Goal: Task Accomplishment & Management: Complete application form

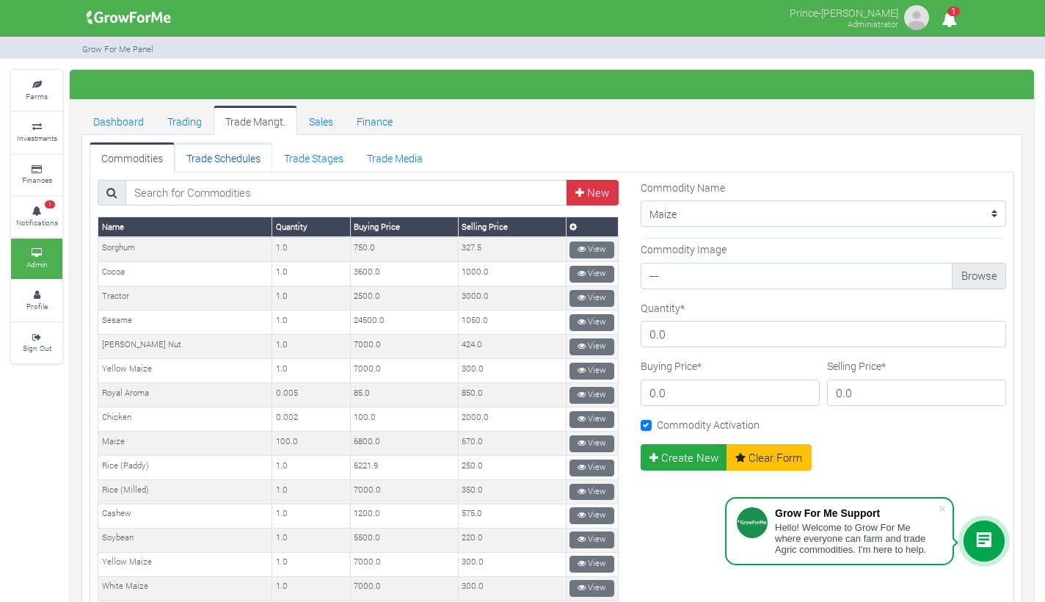
click at [243, 160] on link "Trade Schedules" at bounding box center [224, 156] width 98 height 29
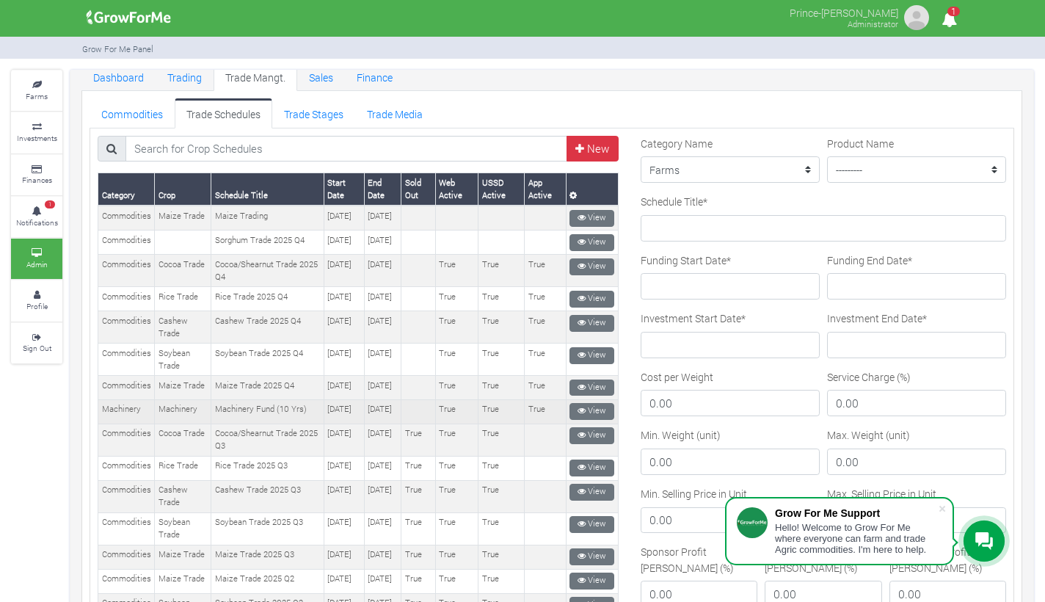
scroll to position [45, 0]
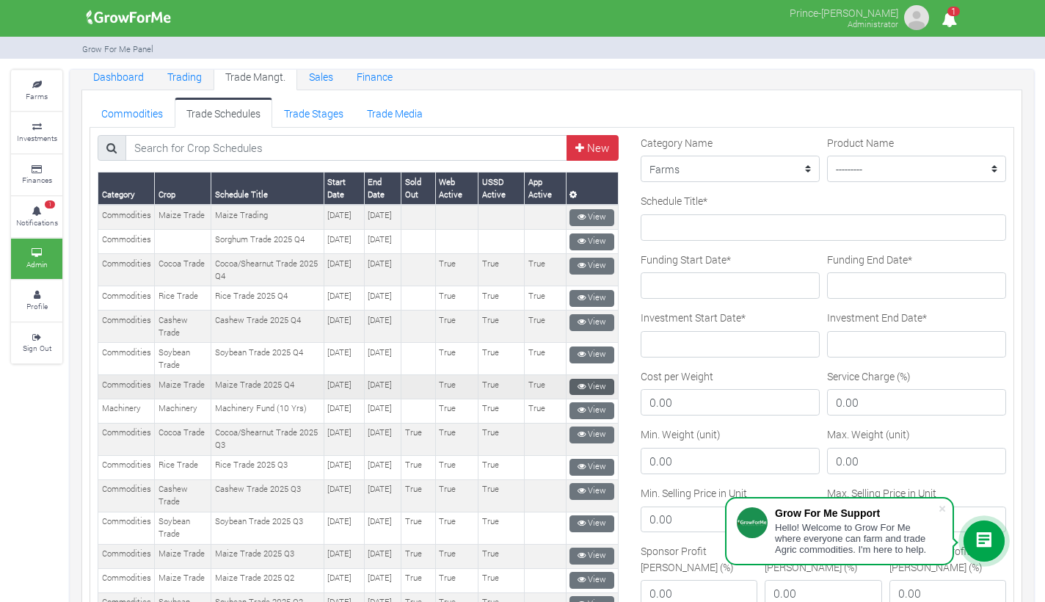
click at [578, 390] on icon at bounding box center [581, 386] width 8 height 8
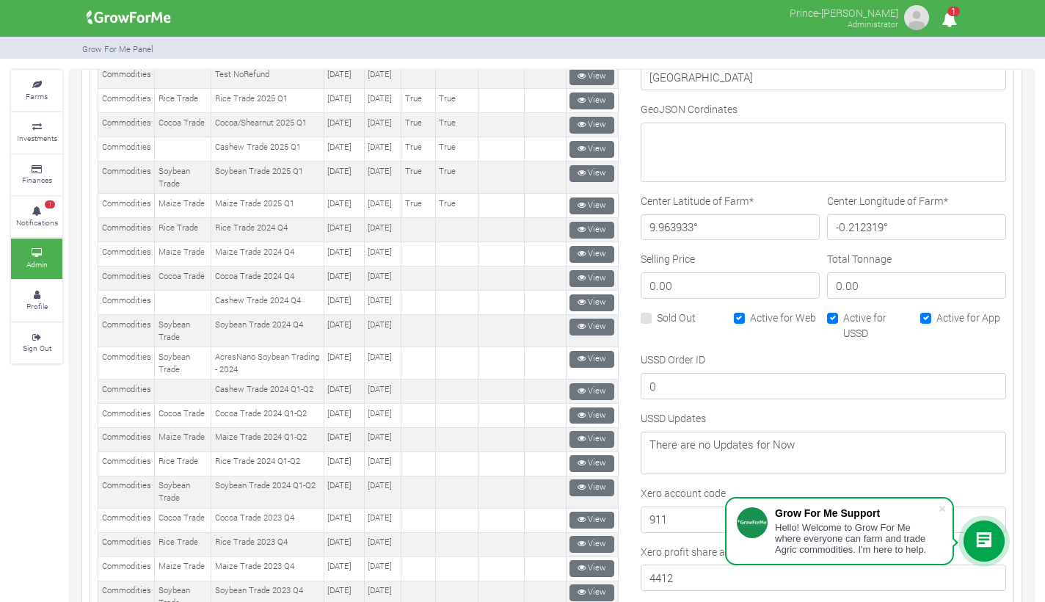
scroll to position [682, 0]
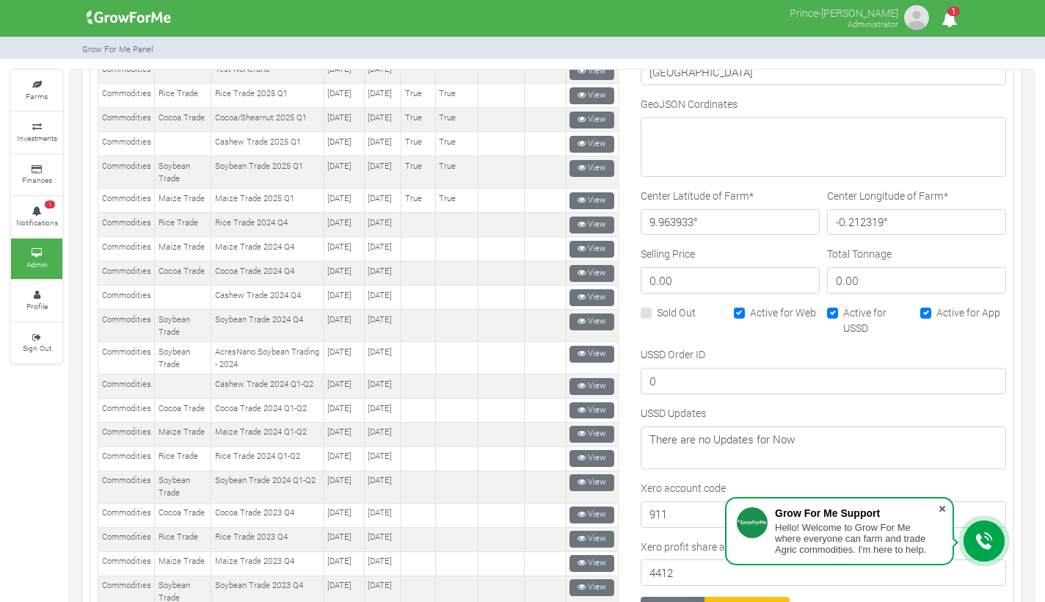
click at [939, 503] on span at bounding box center [942, 508] width 15 height 15
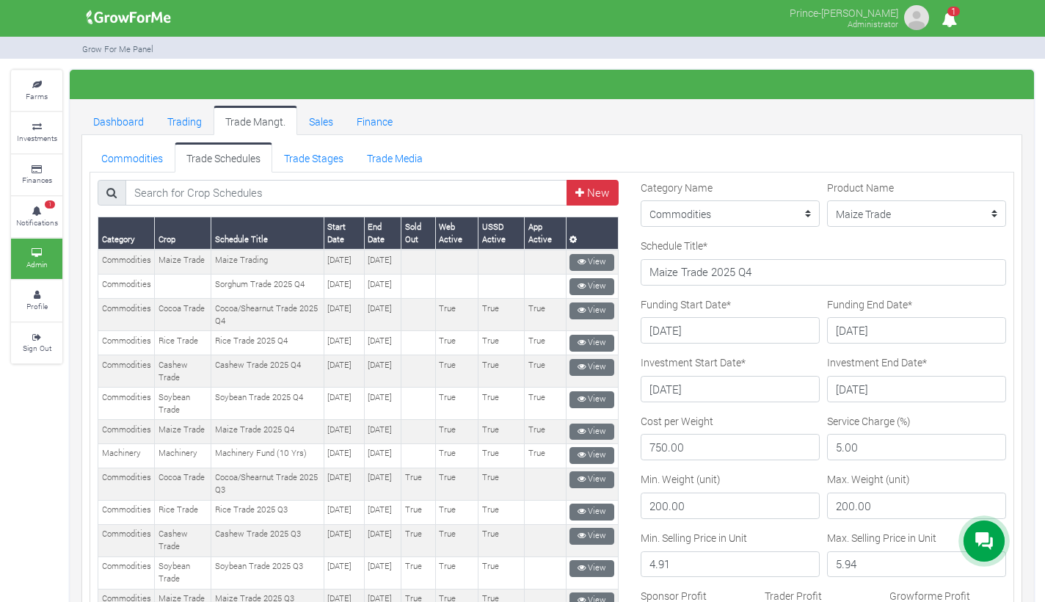
scroll to position [0, 0]
click at [584, 197] on link "New" at bounding box center [592, 193] width 52 height 26
select select "3"
select select "17"
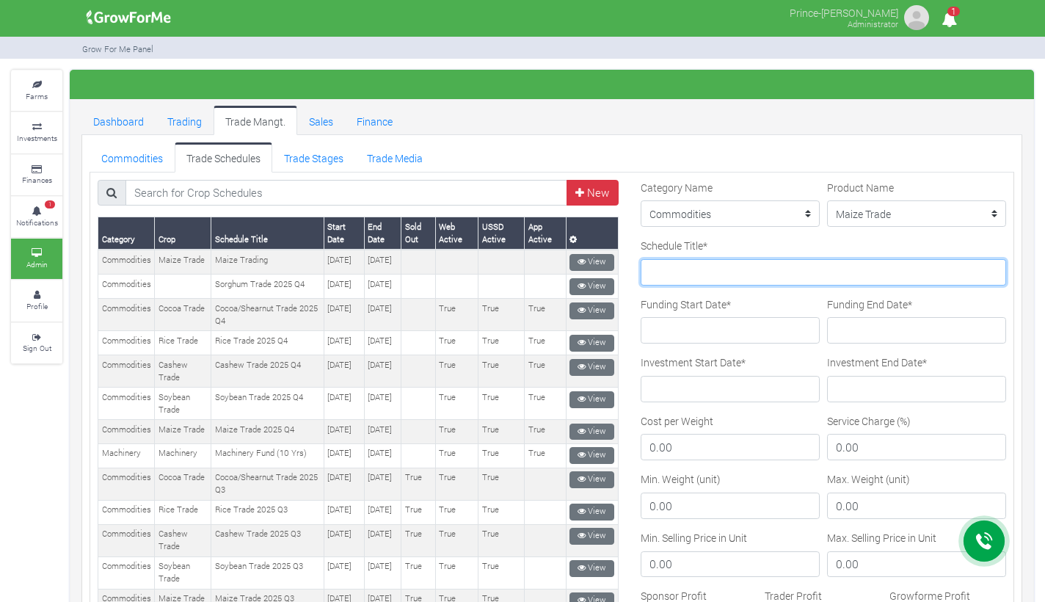
click at [764, 271] on input "Schedule Title *" at bounding box center [822, 272] width 365 height 26
paste input "Maize Trade 2026 Q1"
type input "Maize Trade 2026 Q1"
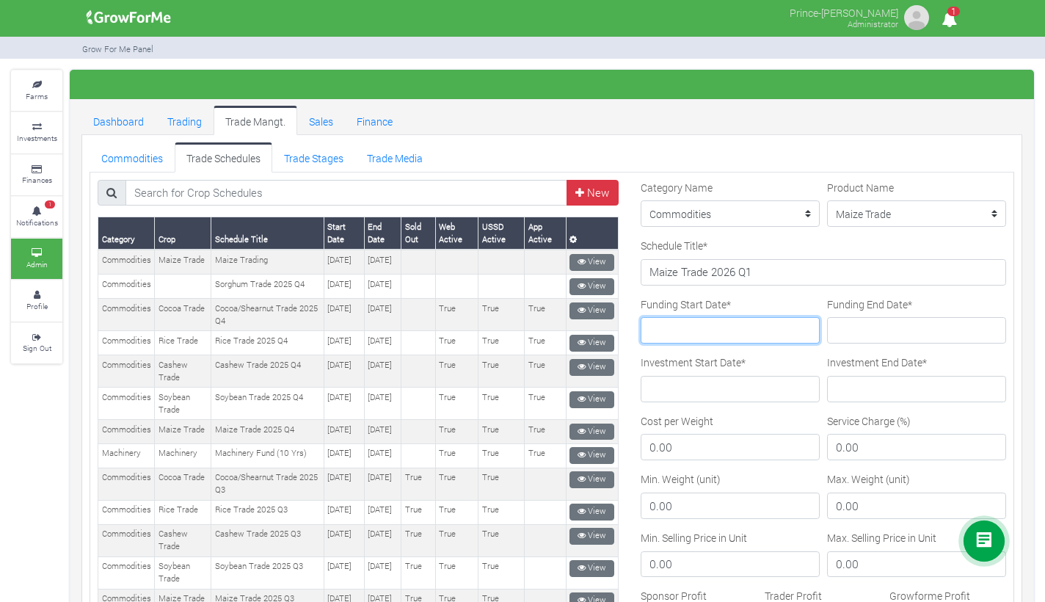
click at [722, 326] on input "Funding Start Date *" at bounding box center [729, 330] width 179 height 26
type input "2025-10-01"
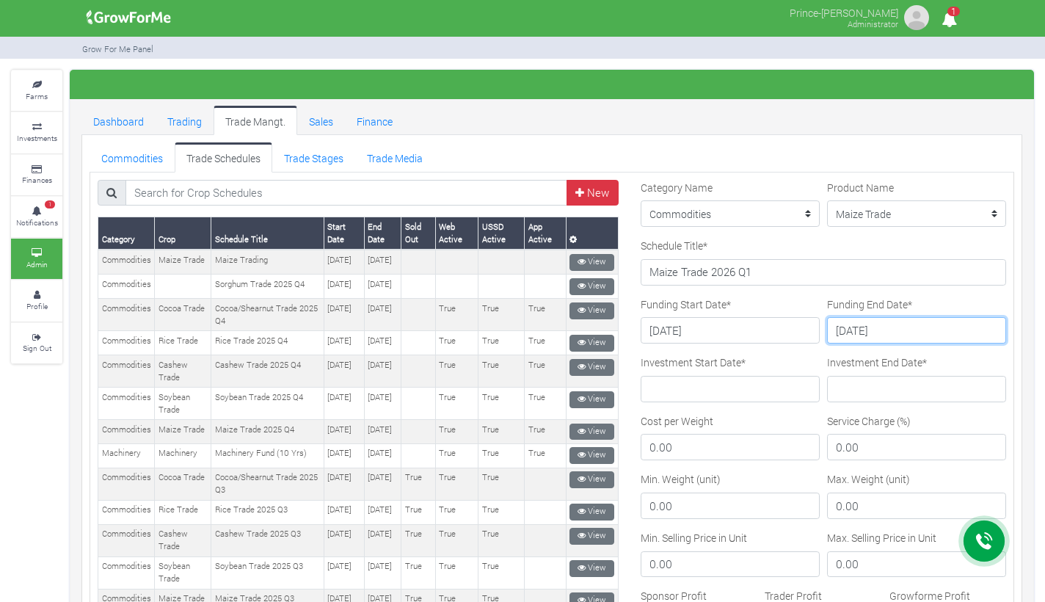
type input "2025-12-31"
click at [711, 368] on label "Investment Start Date *" at bounding box center [692, 361] width 105 height 15
click at [711, 376] on input "Investment Start Date *" at bounding box center [729, 389] width 179 height 26
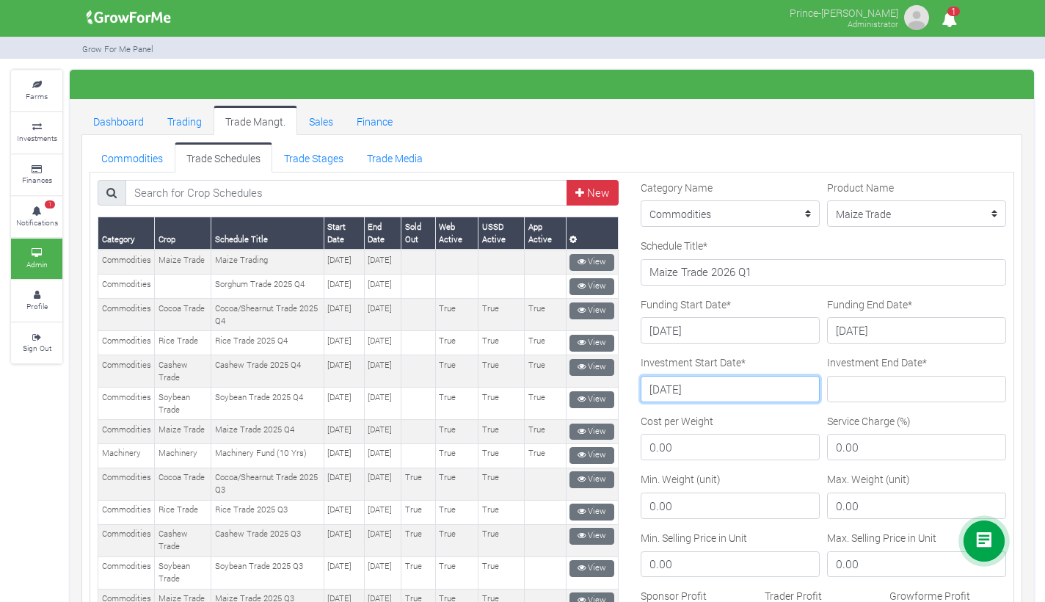
type input "2026-01-01"
type input "2026-06-30"
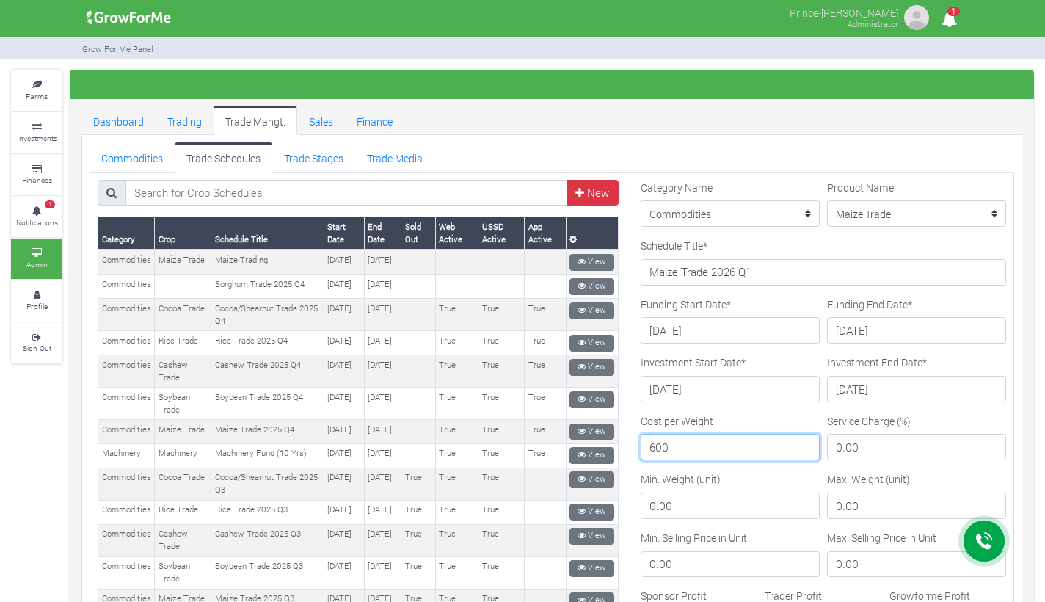
type input "600"
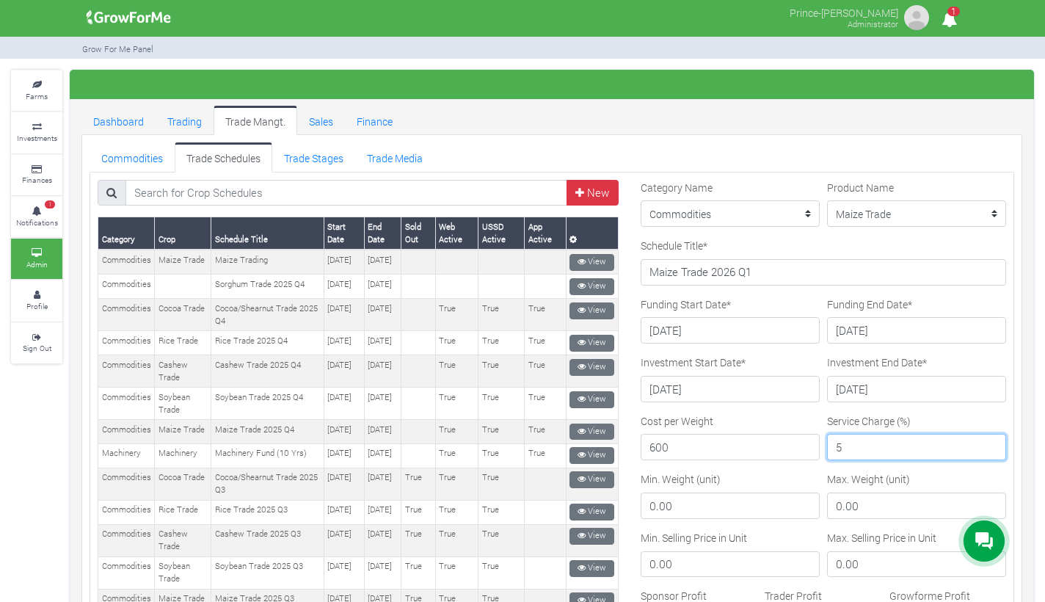
type input "5"
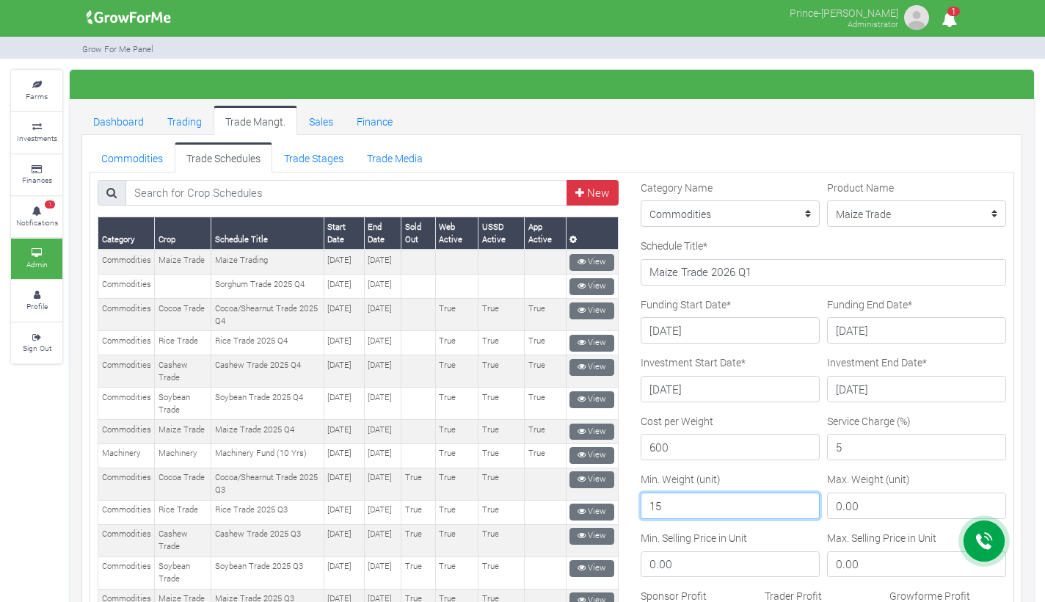
type input "150"
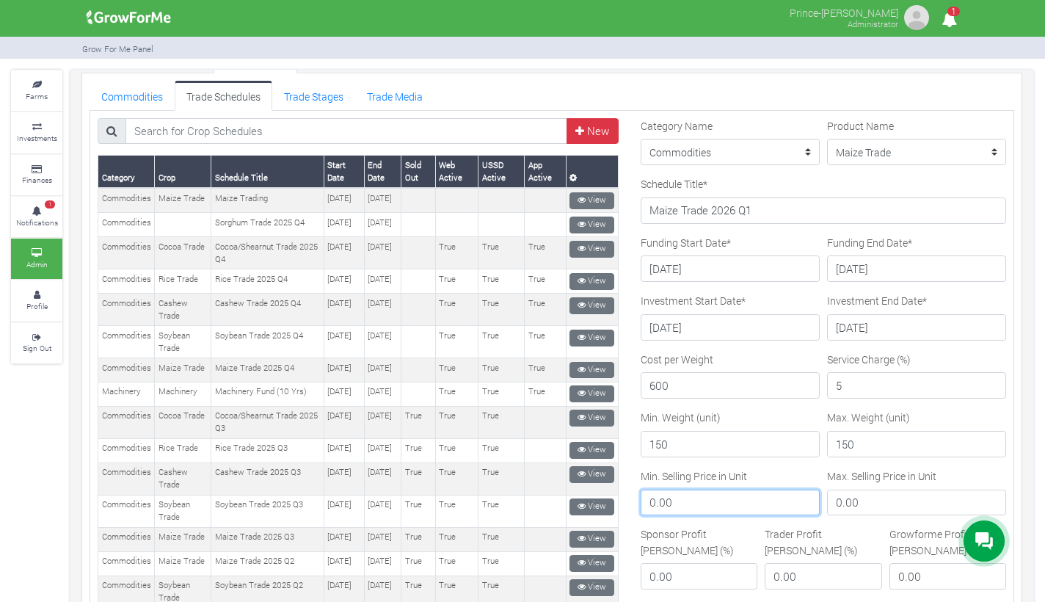
scroll to position [66, 0]
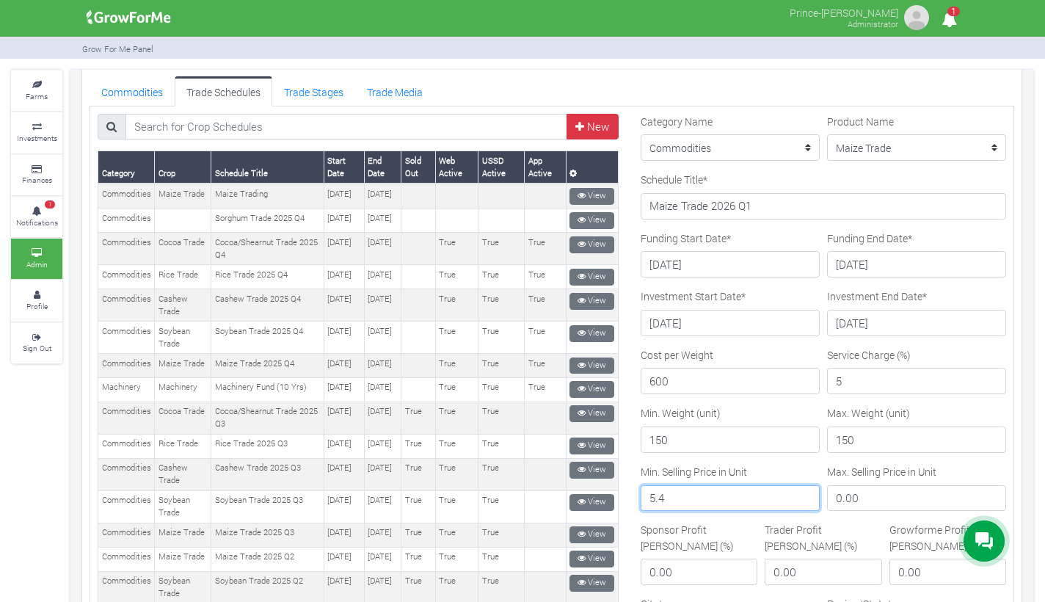
type input "5.4"
type input "5.94"
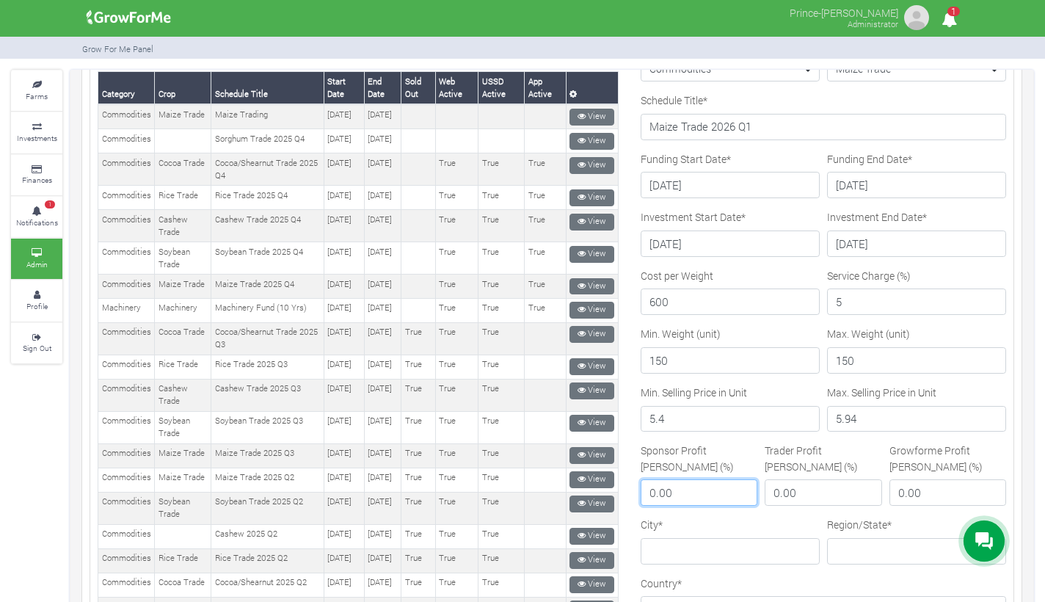
scroll to position [147, 0]
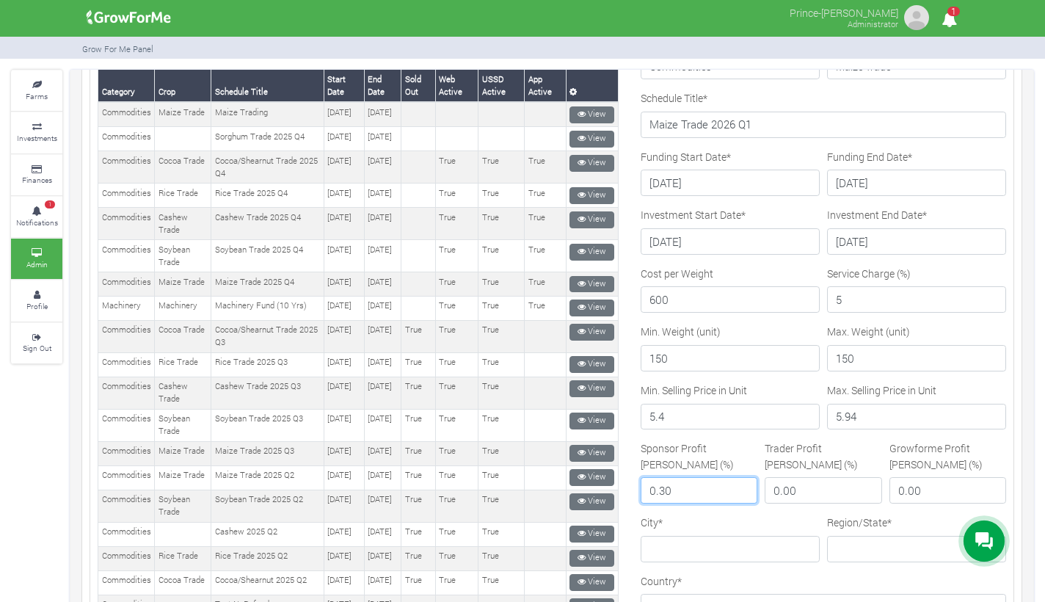
type input "0.30"
type input "0.20"
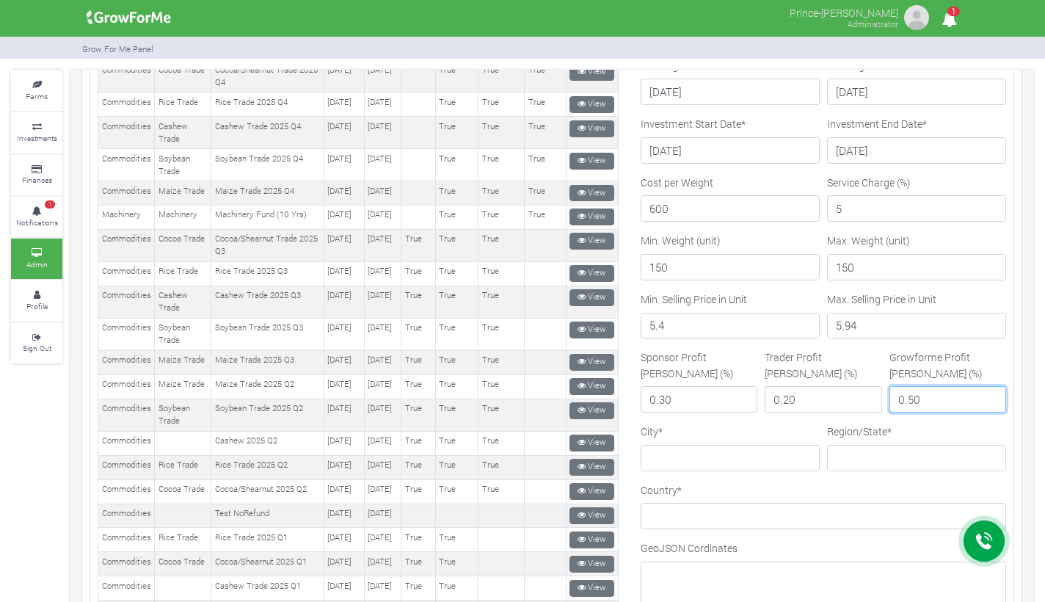
scroll to position [252, 0]
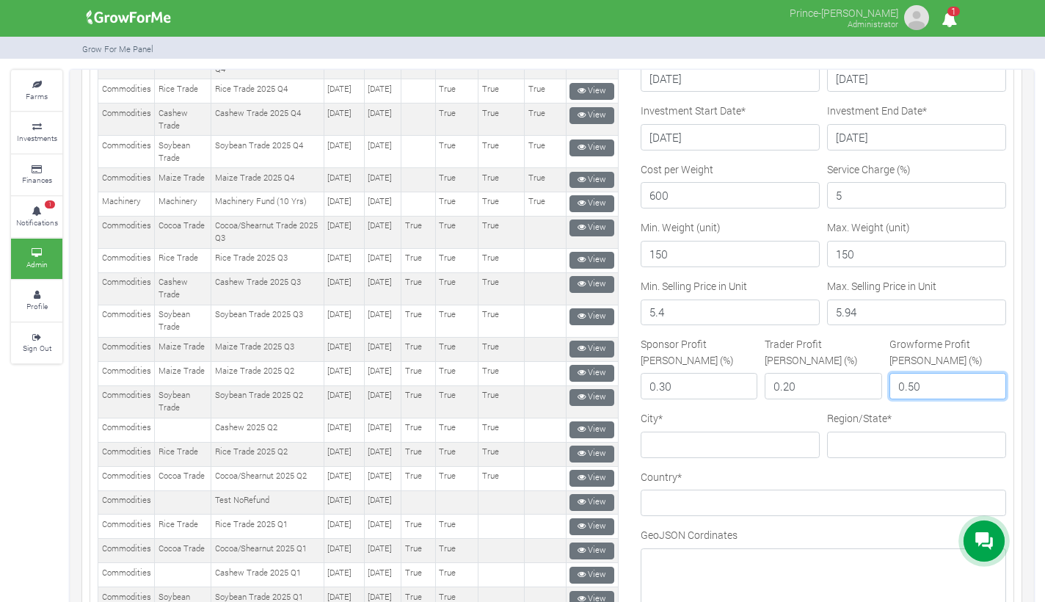
type input "0.50"
click at [684, 454] on input "City *" at bounding box center [729, 444] width 179 height 26
type input "w"
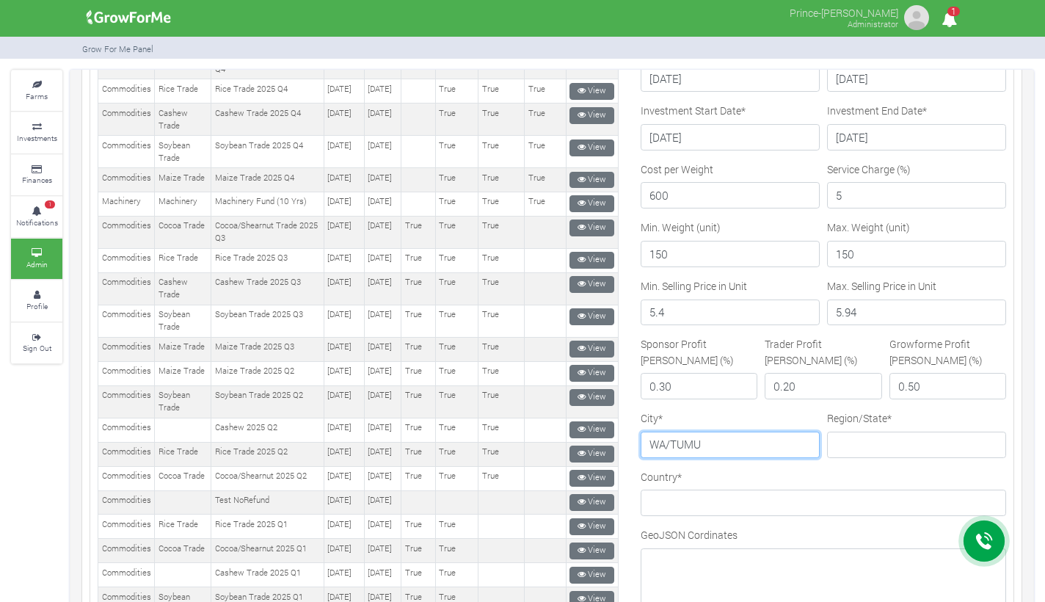
type input "WA/TUMU"
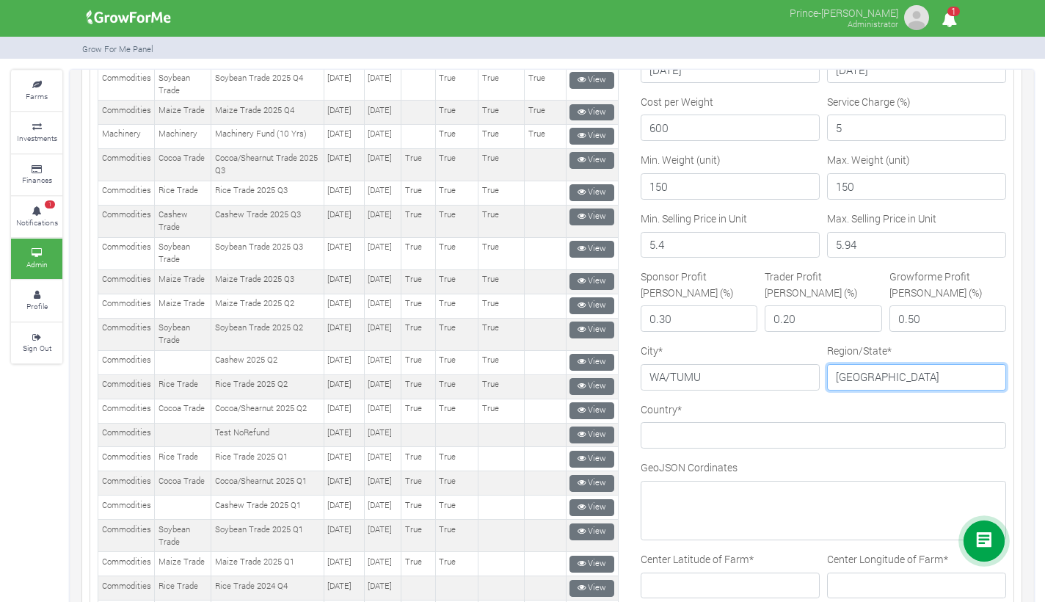
scroll to position [321, 0]
type input "UPPER WEST"
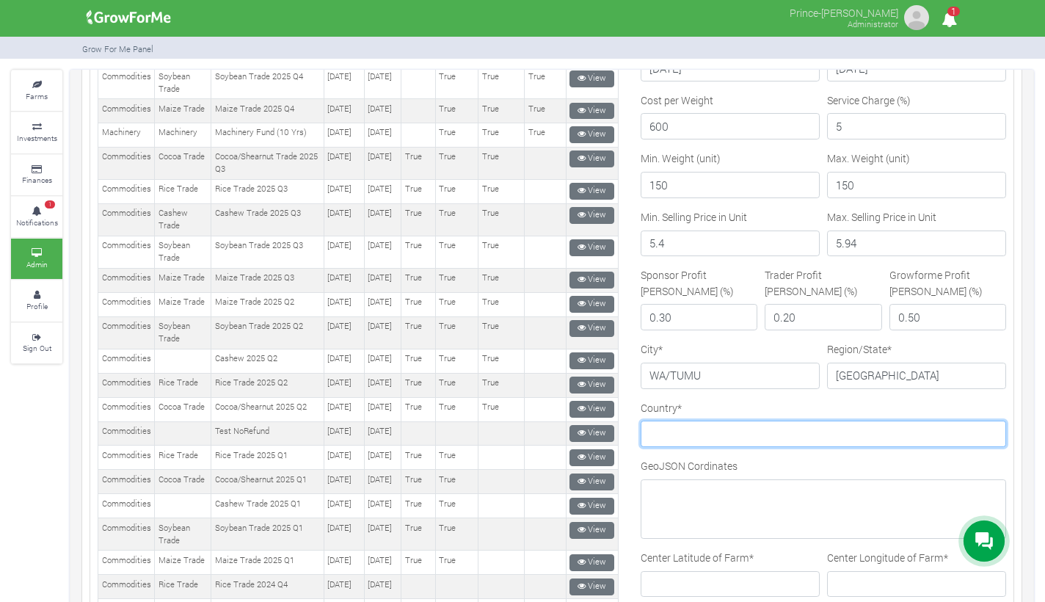
click at [696, 432] on input "Country *" at bounding box center [822, 433] width 365 height 26
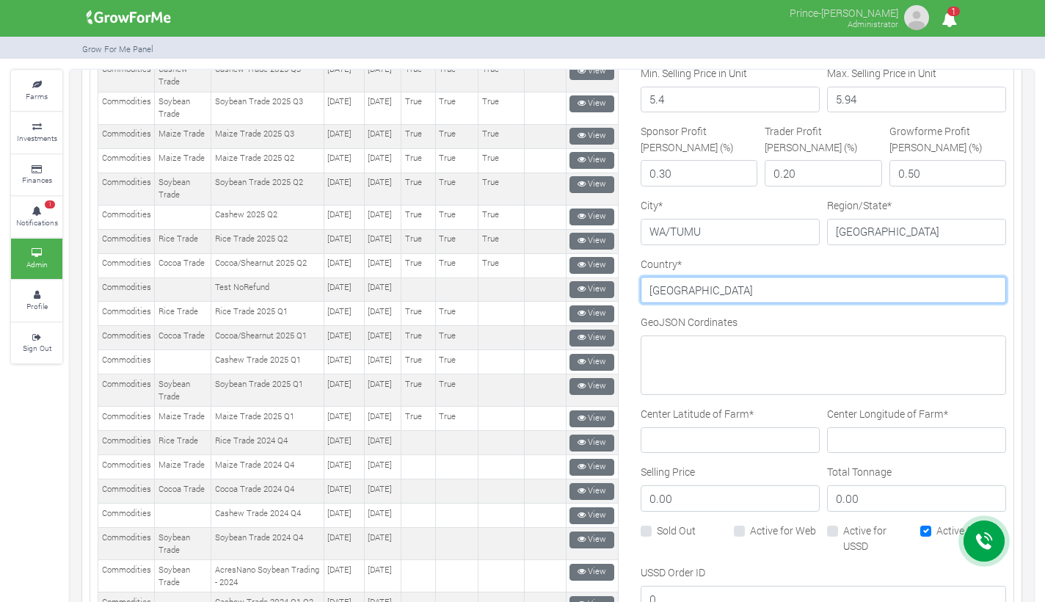
scroll to position [469, 0]
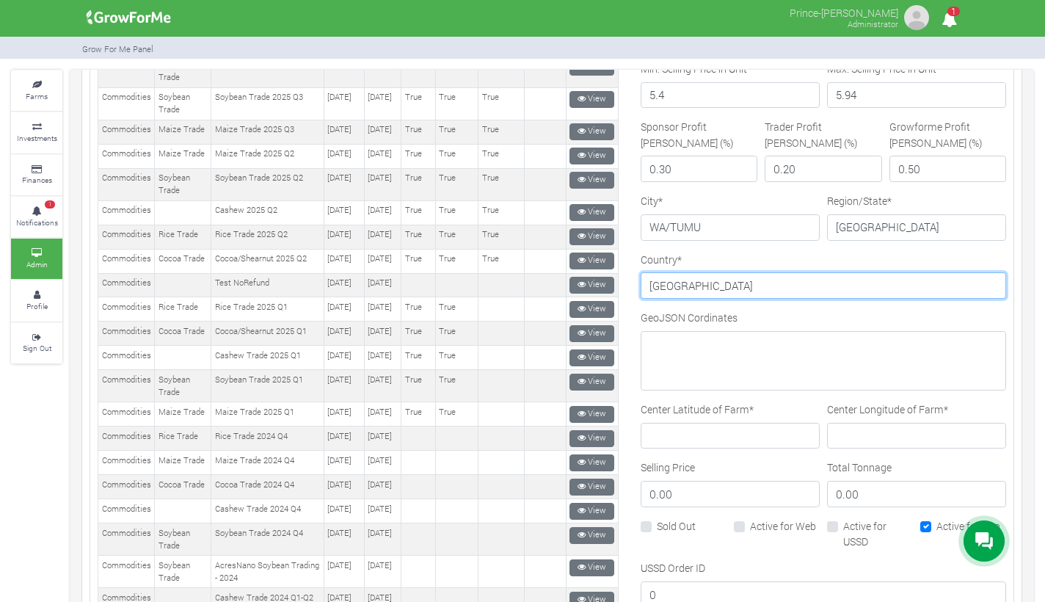
type input "GHANA"
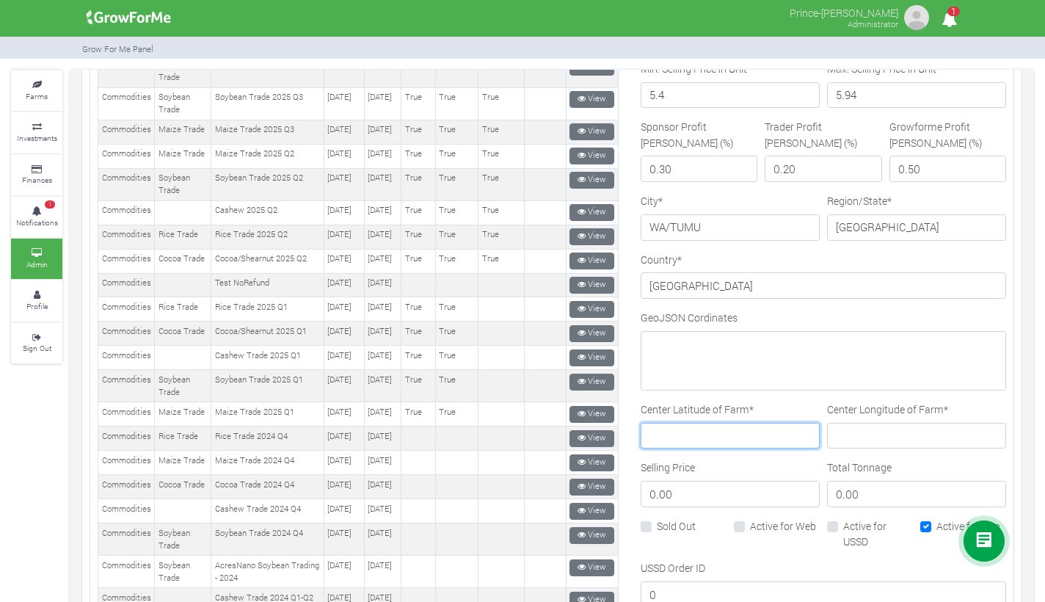
click at [702, 423] on input "Center Latitude of Farm *" at bounding box center [729, 436] width 179 height 26
paste input "9.963933°"
type input "9.963933°"
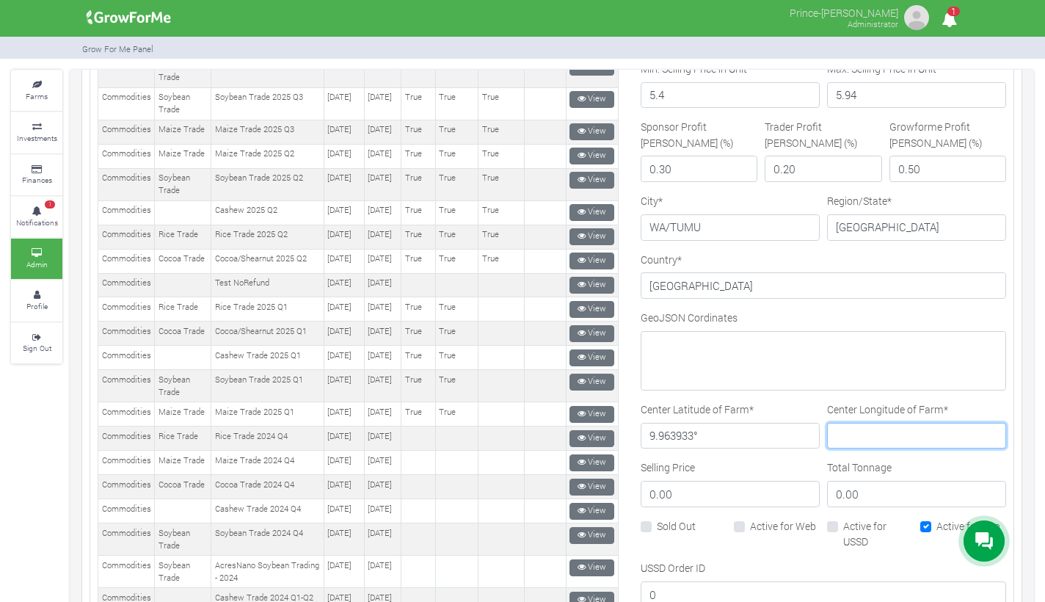
click at [899, 429] on input "Center Longitude of Farm *" at bounding box center [916, 436] width 179 height 26
paste input "-0.212319°"
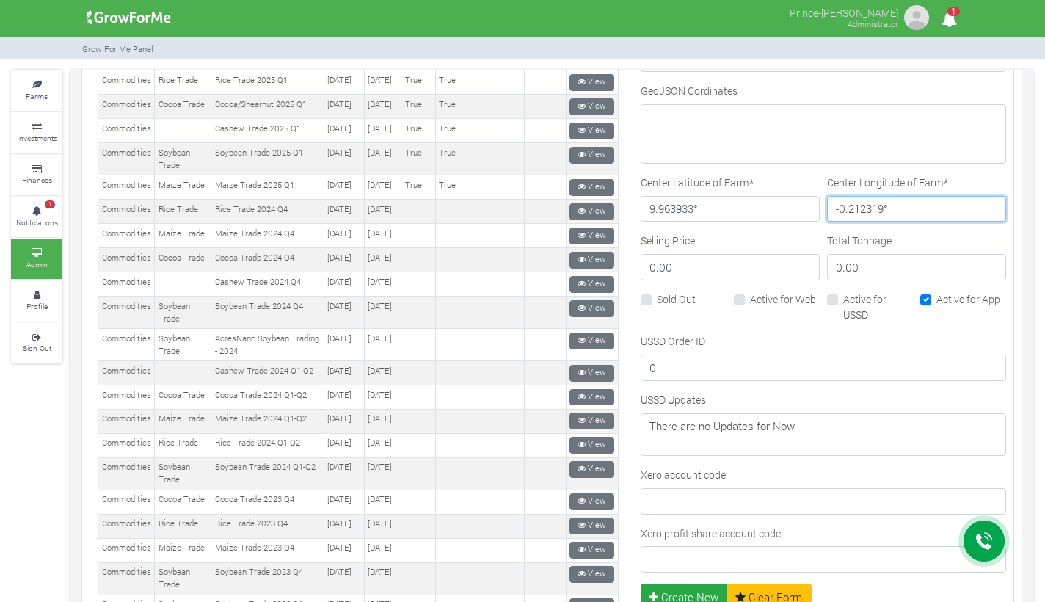
scroll to position [696, 0]
type input "-0.212319°"
click at [750, 298] on label "Active for Web" at bounding box center [783, 297] width 66 height 15
click at [750, 298] on input "Active for Web" at bounding box center [755, 295] width 10 height 10
checkbox input "true"
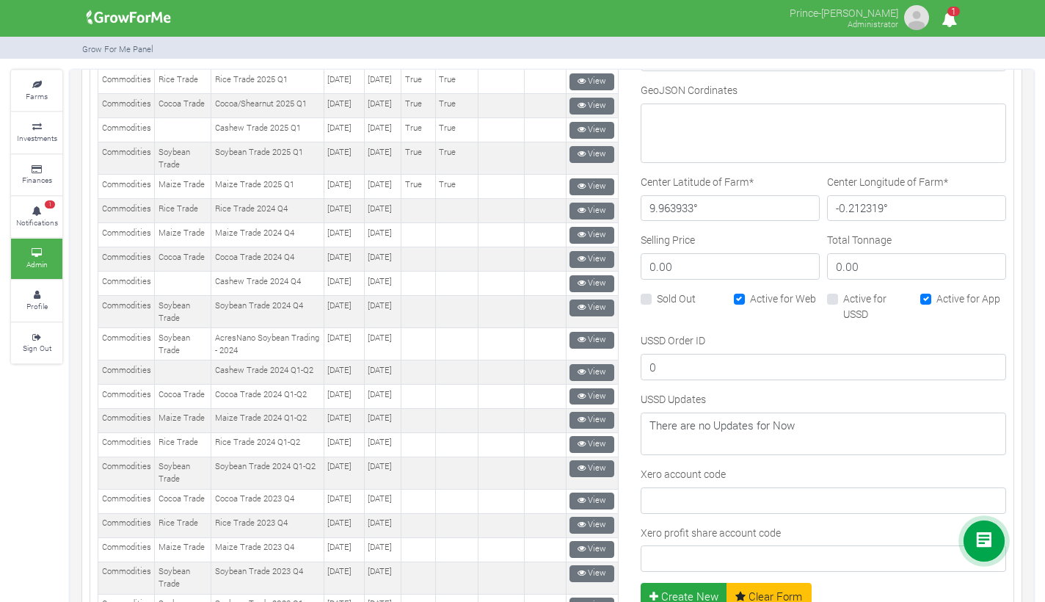
click at [936, 298] on label "Active for App" at bounding box center [968, 297] width 64 height 15
click at [936, 298] on input "Active for App" at bounding box center [941, 295] width 10 height 10
checkbox input "false"
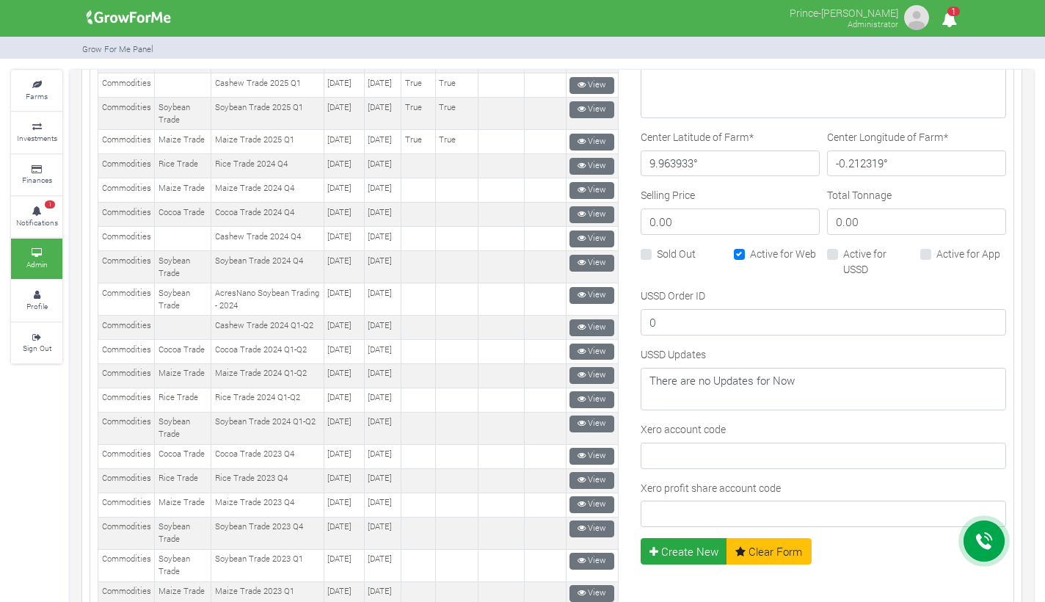
scroll to position [769, 0]
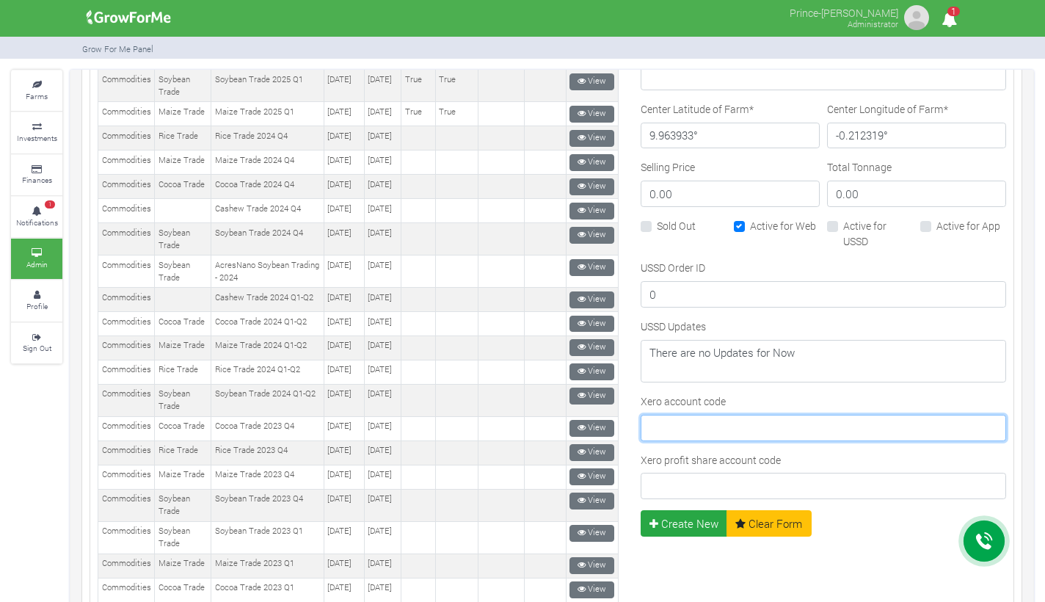
click at [688, 428] on input "Xero account code" at bounding box center [822, 427] width 365 height 26
type input "911"
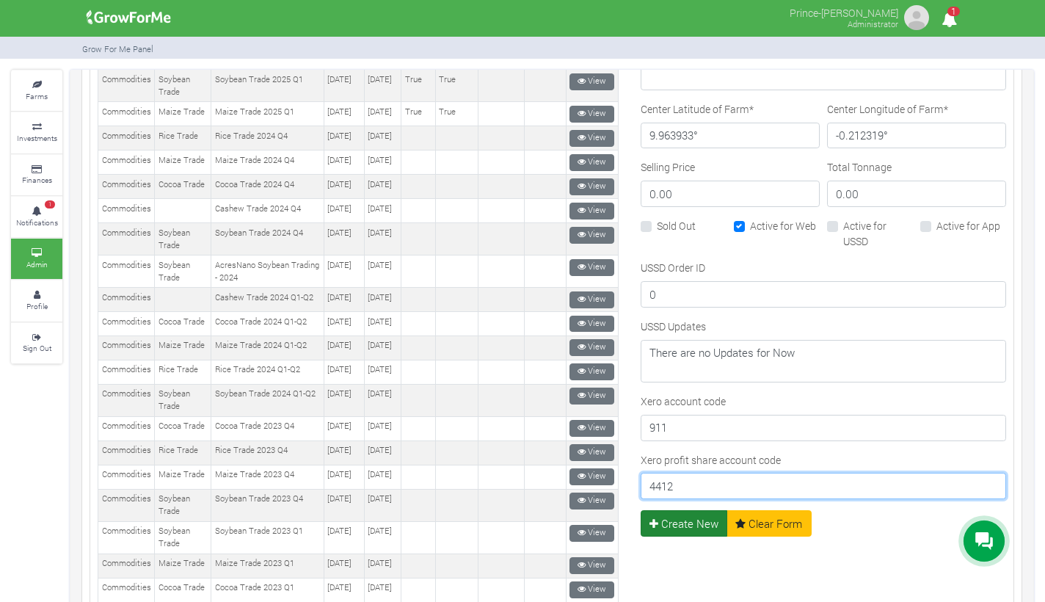
type input "4412"
click at [676, 514] on button "Create New" at bounding box center [683, 523] width 87 height 26
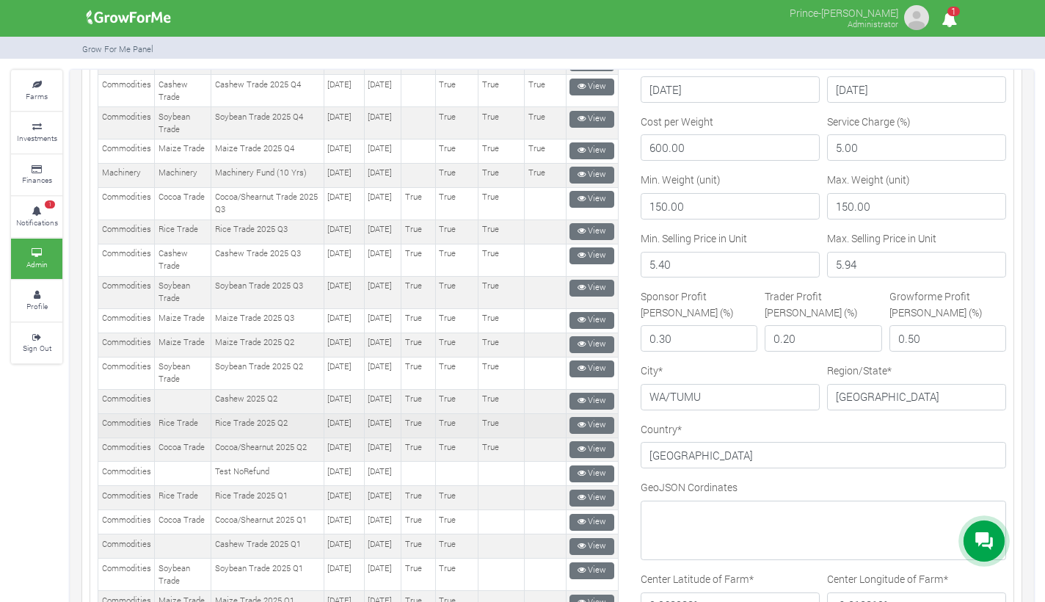
scroll to position [312, 0]
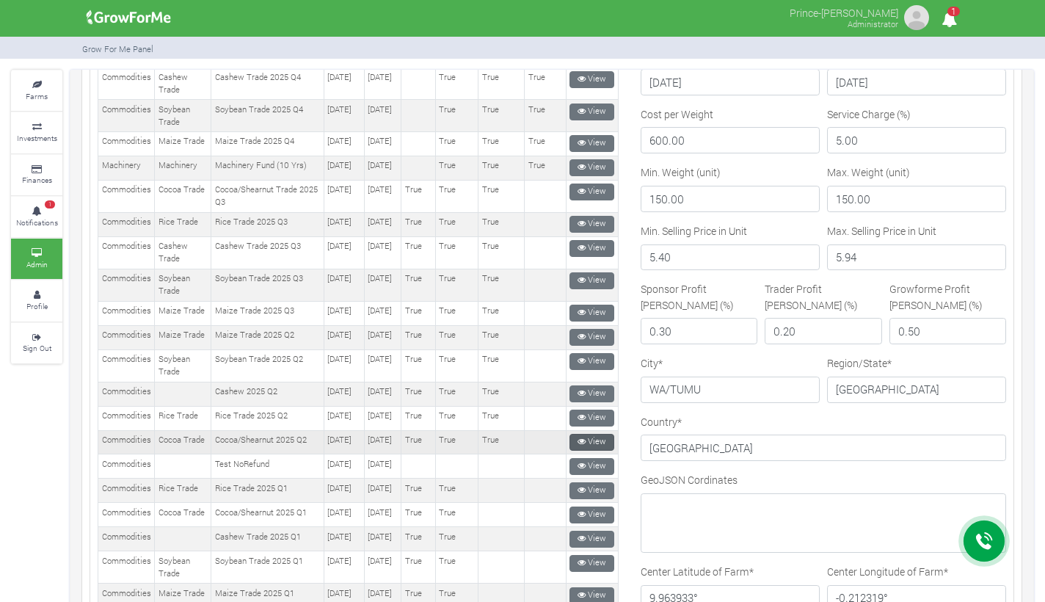
click at [578, 445] on icon at bounding box center [581, 441] width 8 height 8
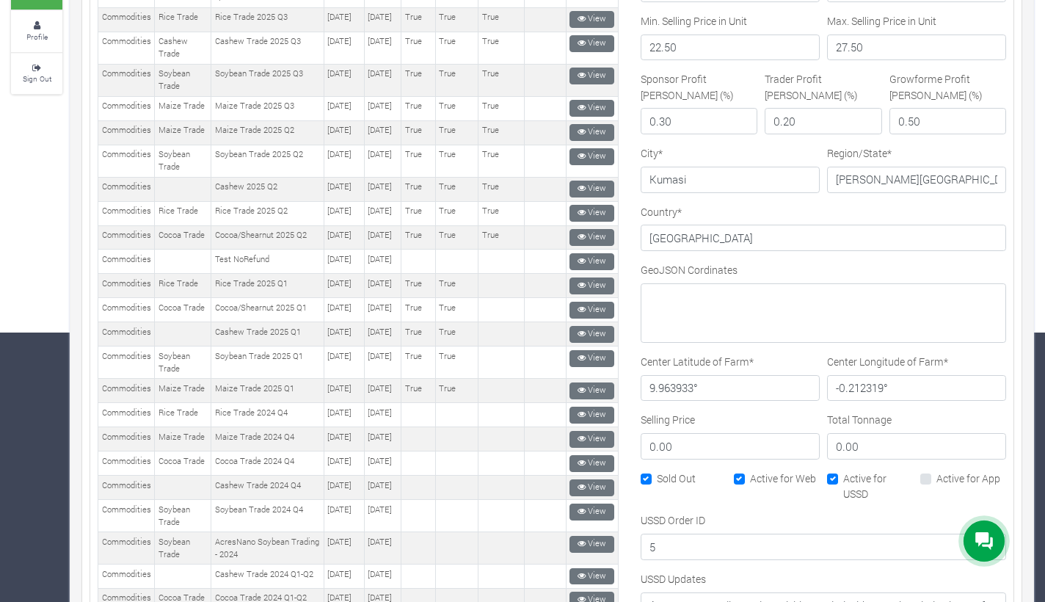
scroll to position [248, 0]
click at [750, 475] on label "Active for Web" at bounding box center [783, 476] width 66 height 15
click at [750, 475] on input "Active for Web" at bounding box center [755, 474] width 10 height 10
checkbox input "false"
click at [657, 475] on label "Sold Out" at bounding box center [676, 476] width 39 height 15
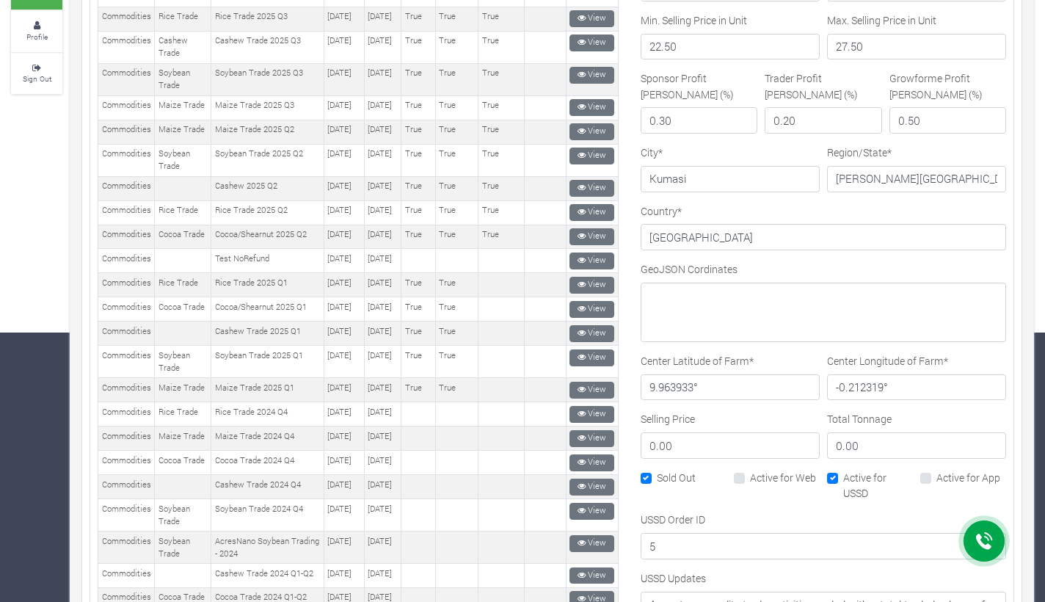
click at [657, 475] on input "Sold Out" at bounding box center [662, 474] width 10 height 10
checkbox input "false"
click at [843, 472] on label "Active for USSD" at bounding box center [878, 484] width 70 height 31
click at [843, 472] on input "Active for USSD" at bounding box center [848, 474] width 10 height 10
checkbox input "false"
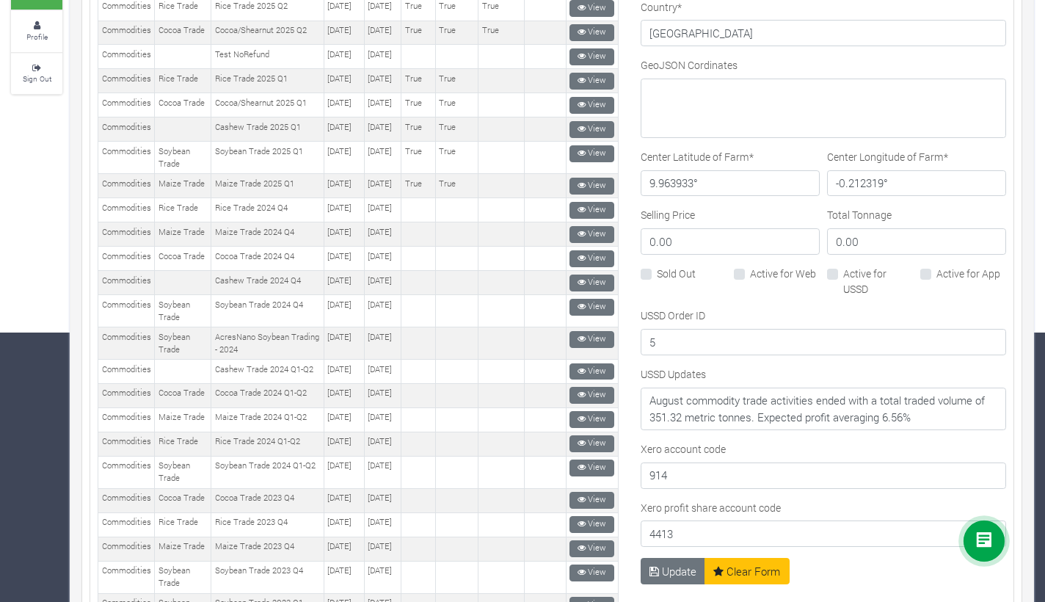
scroll to position [504, 0]
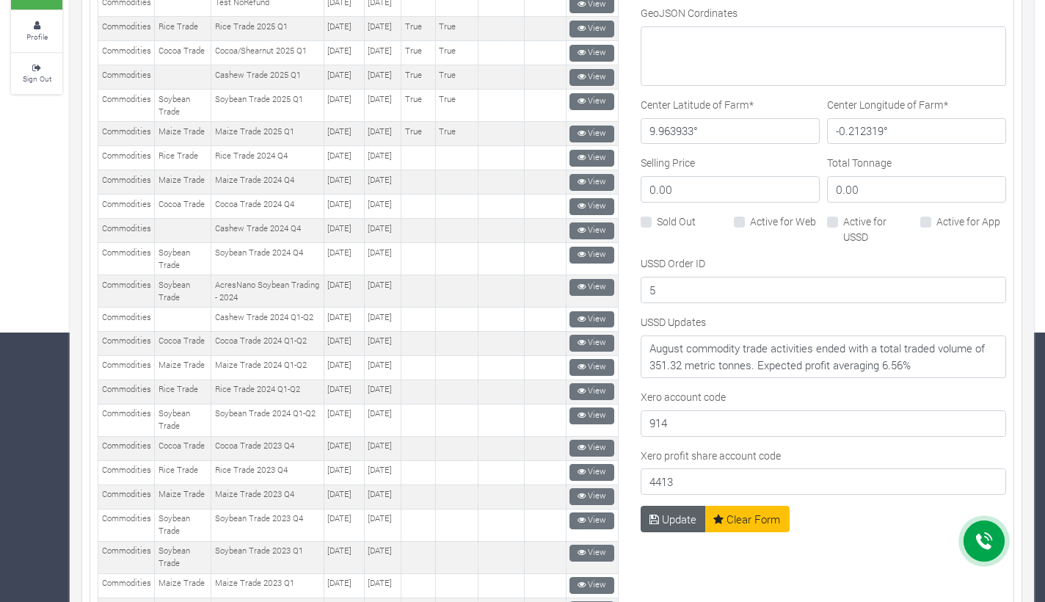
click at [676, 517] on button "Update" at bounding box center [672, 518] width 65 height 26
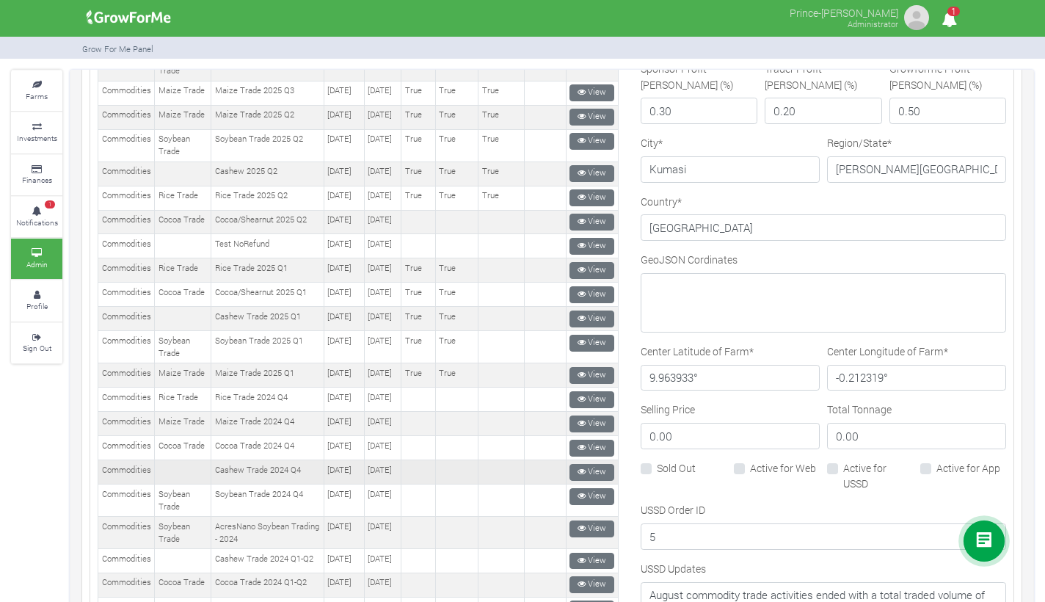
scroll to position [527, 0]
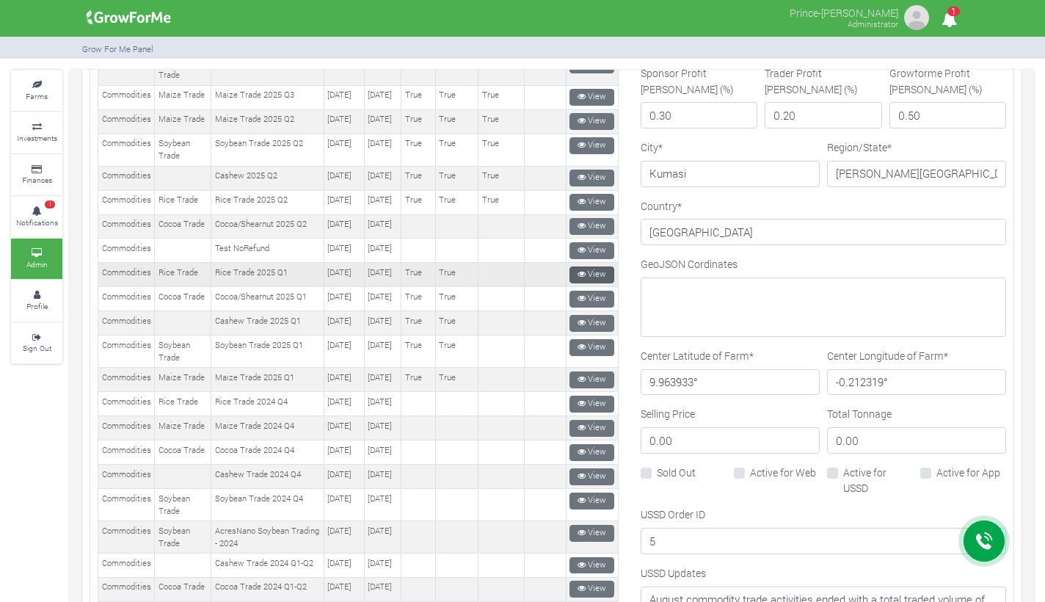
click at [583, 283] on link "View" at bounding box center [591, 274] width 45 height 17
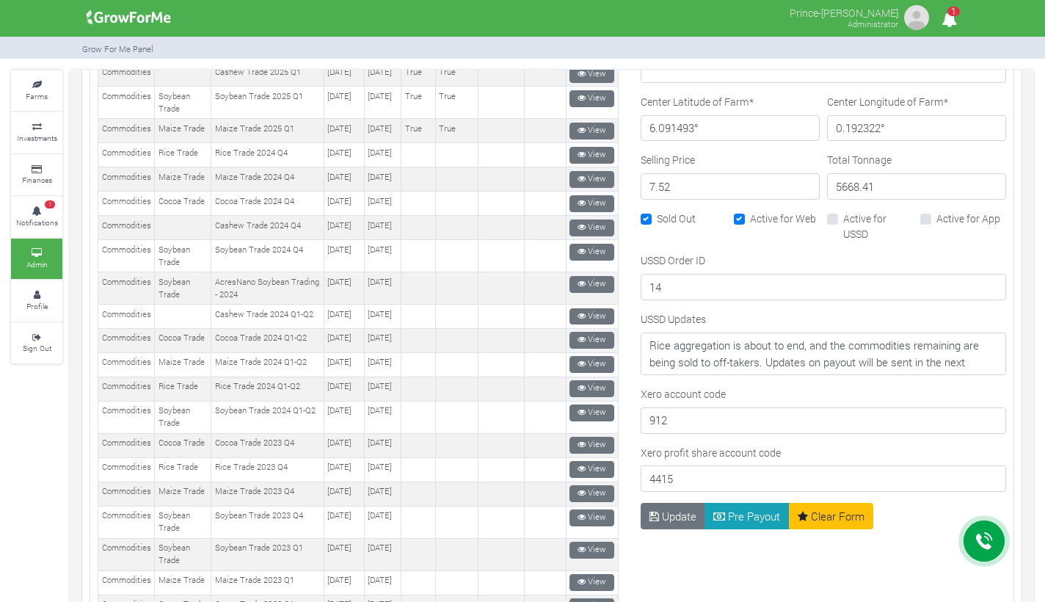
scroll to position [770, 0]
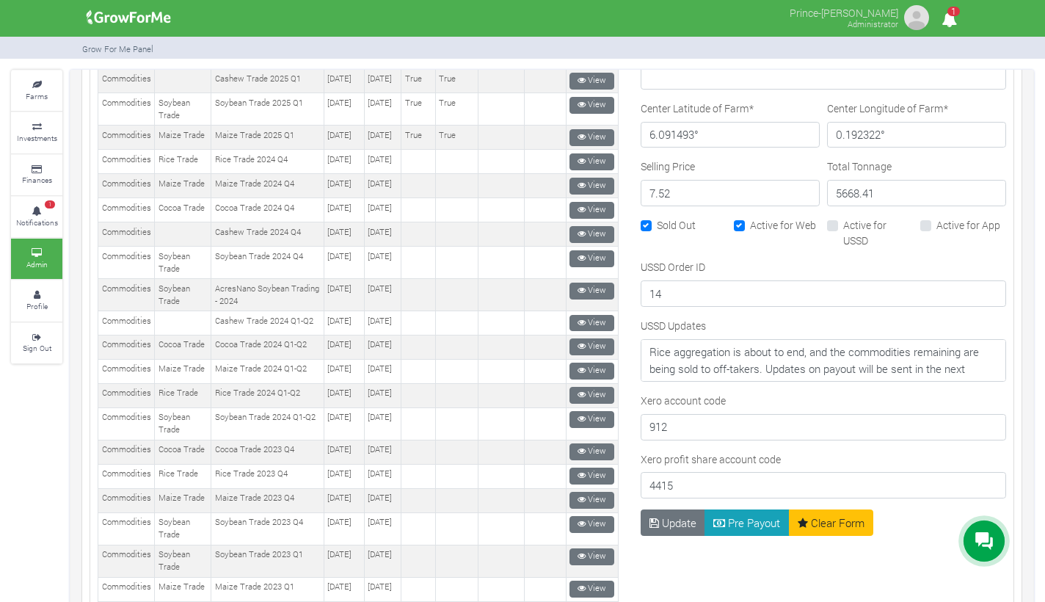
click at [750, 227] on label "Active for Web" at bounding box center [783, 224] width 66 height 15
click at [750, 227] on input "Active for Web" at bounding box center [755, 222] width 10 height 10
checkbox input "false"
click at [657, 223] on label "Sold Out" at bounding box center [676, 224] width 39 height 15
click at [657, 223] on input "Sold Out" at bounding box center [662, 222] width 10 height 10
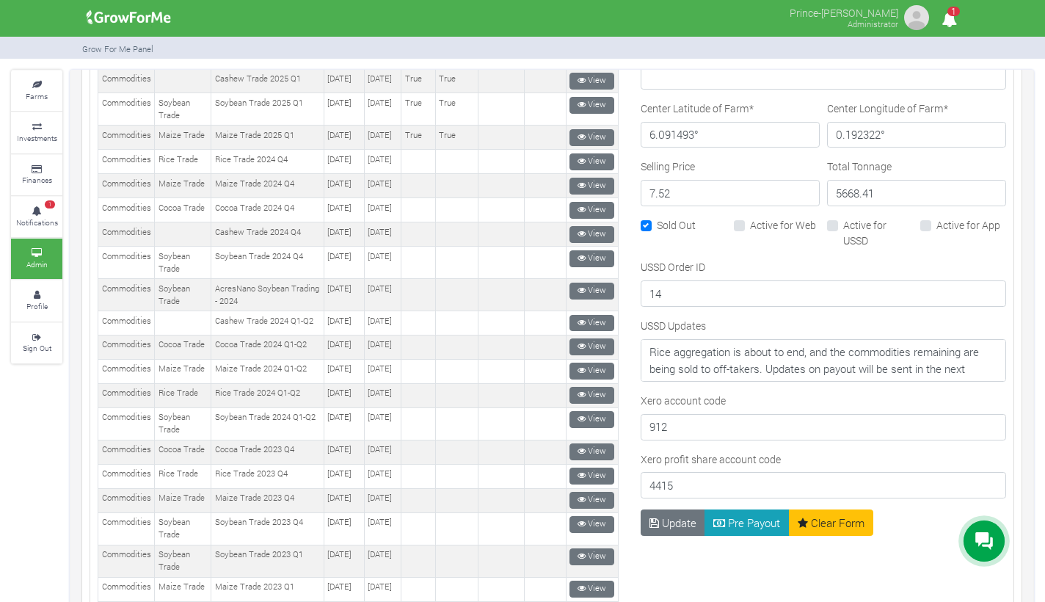
checkbox input "false"
click at [678, 521] on button "Update" at bounding box center [672, 522] width 65 height 26
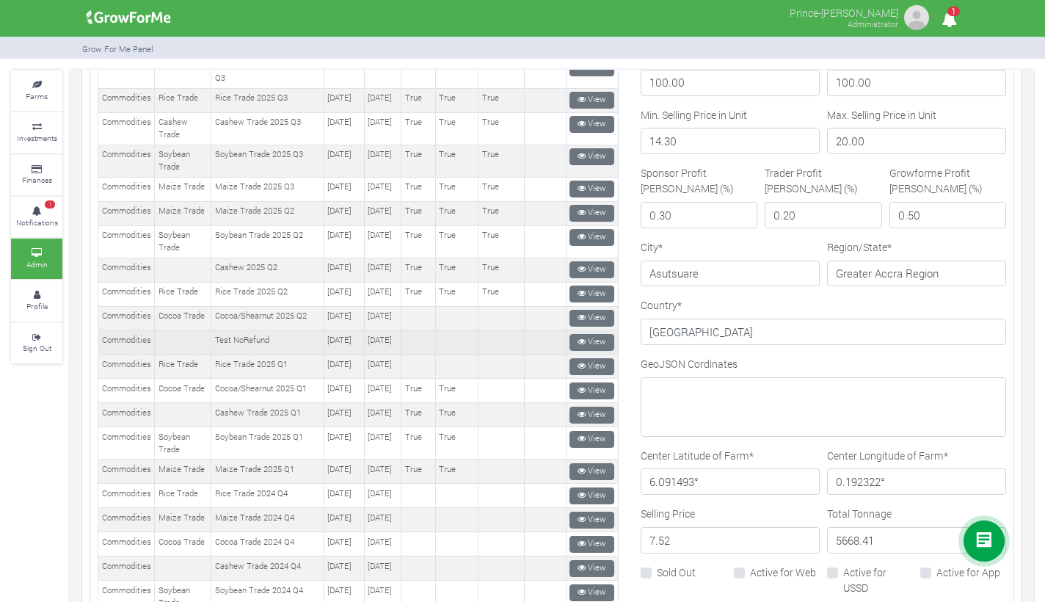
scroll to position [436, 0]
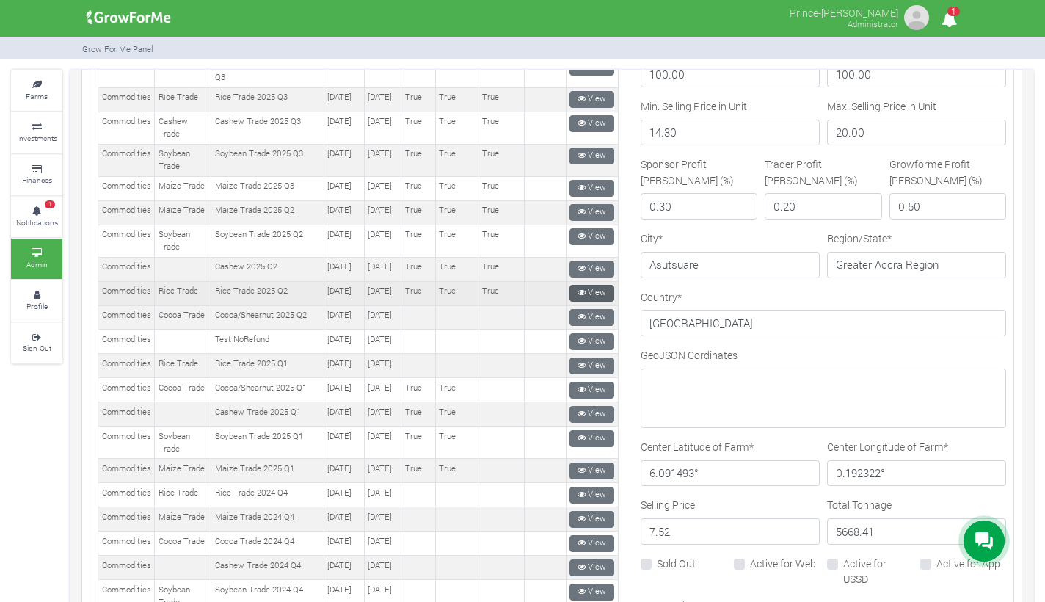
click at [577, 296] on icon at bounding box center [581, 292] width 8 height 8
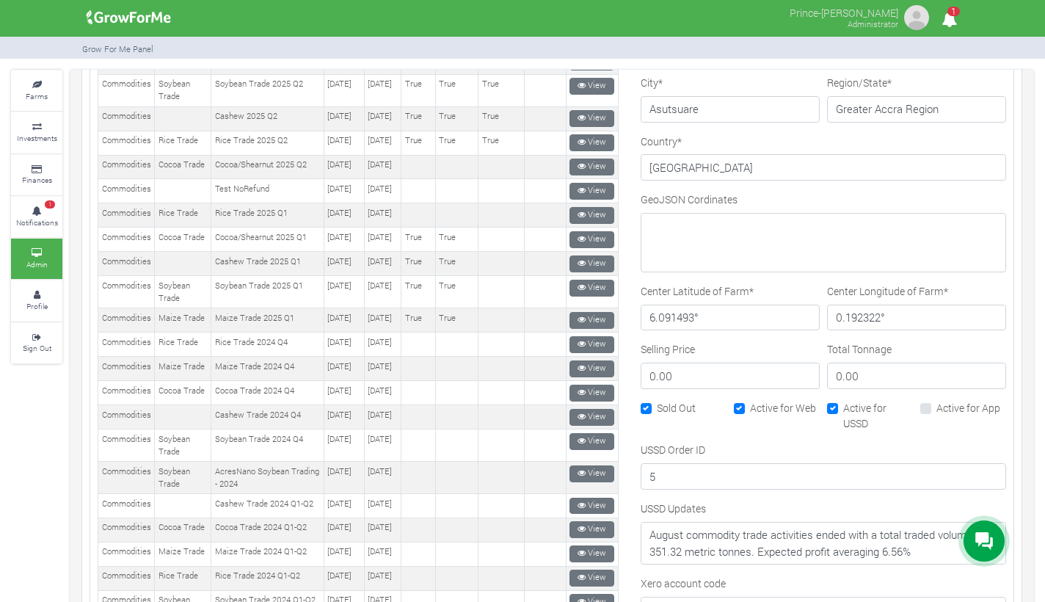
scroll to position [609, 0]
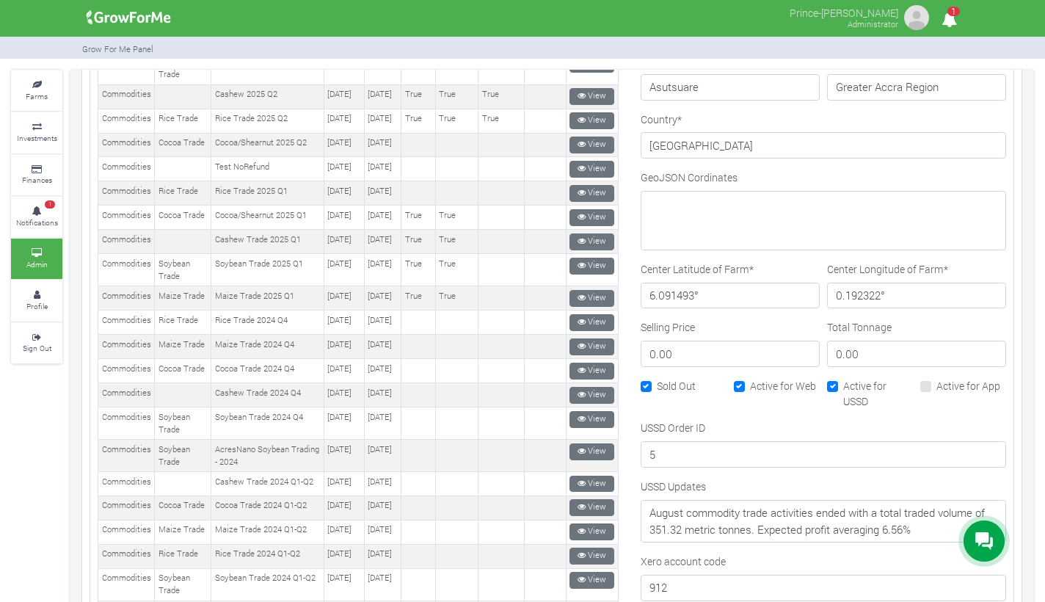
click at [657, 382] on label "Sold Out" at bounding box center [676, 385] width 39 height 15
click at [657, 382] on input "Sold Out" at bounding box center [662, 383] width 10 height 10
checkbox input "false"
click at [750, 380] on label "Active for Web" at bounding box center [783, 385] width 66 height 15
click at [750, 380] on input "Active for Web" at bounding box center [755, 383] width 10 height 10
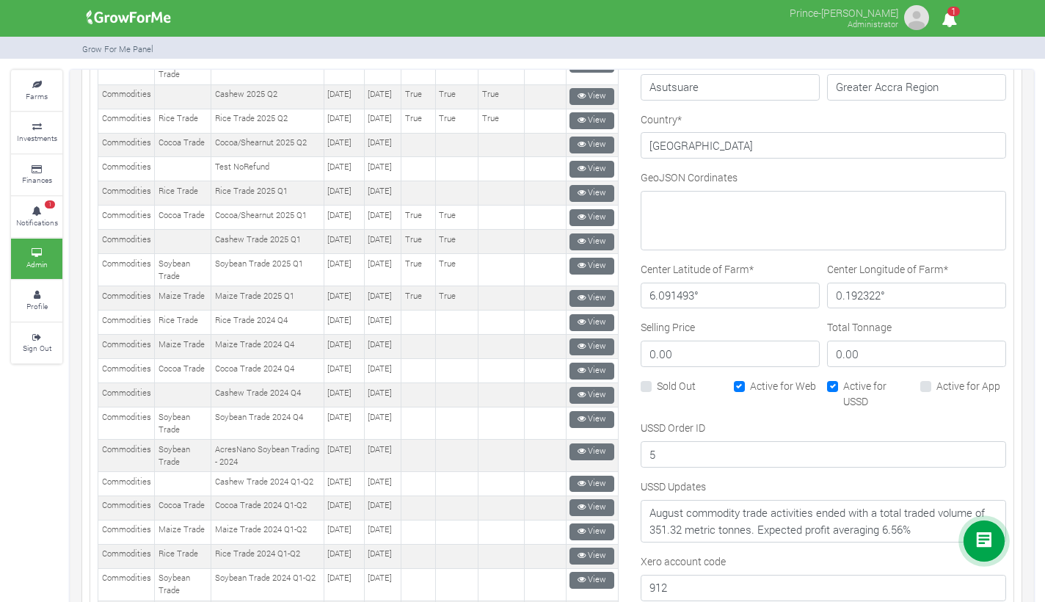
checkbox input "false"
click at [843, 381] on label "Active for USSD" at bounding box center [878, 393] width 70 height 31
click at [843, 381] on input "Active for USSD" at bounding box center [848, 383] width 10 height 10
checkbox input "false"
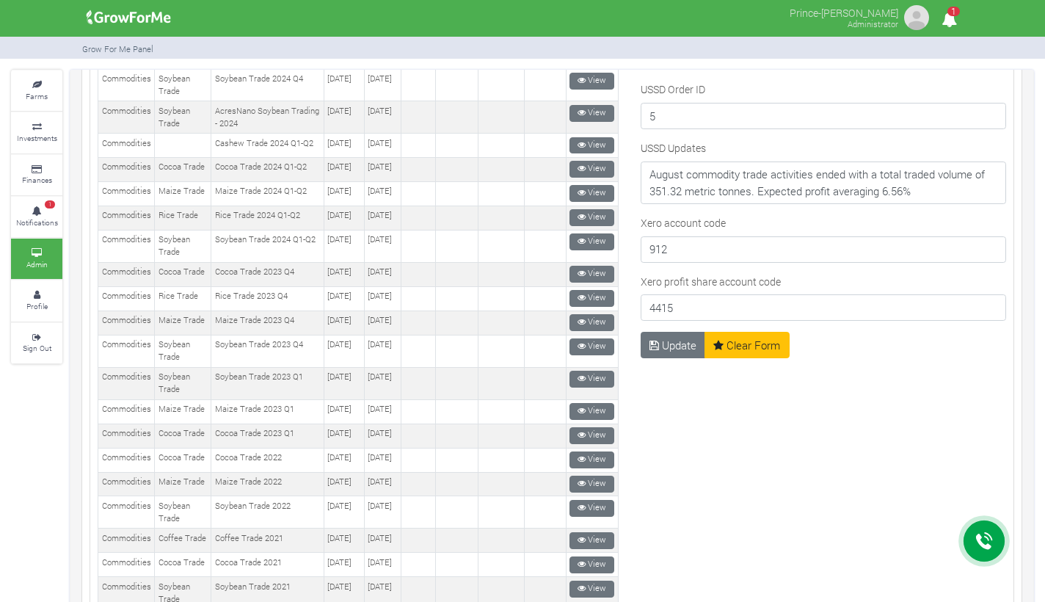
scroll to position [954, 0]
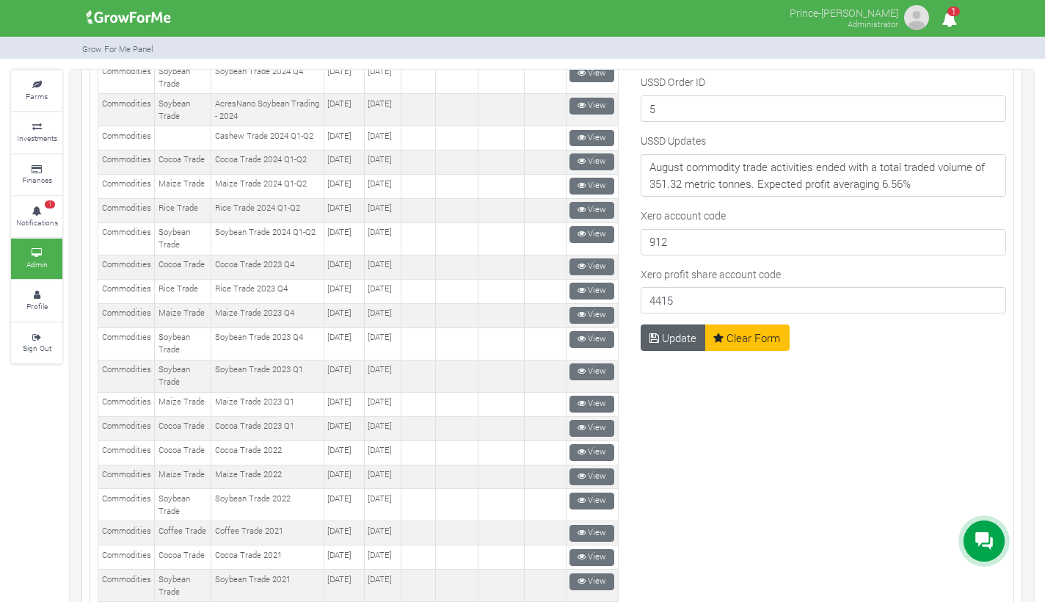
click at [673, 337] on button "Update" at bounding box center [672, 337] width 65 height 26
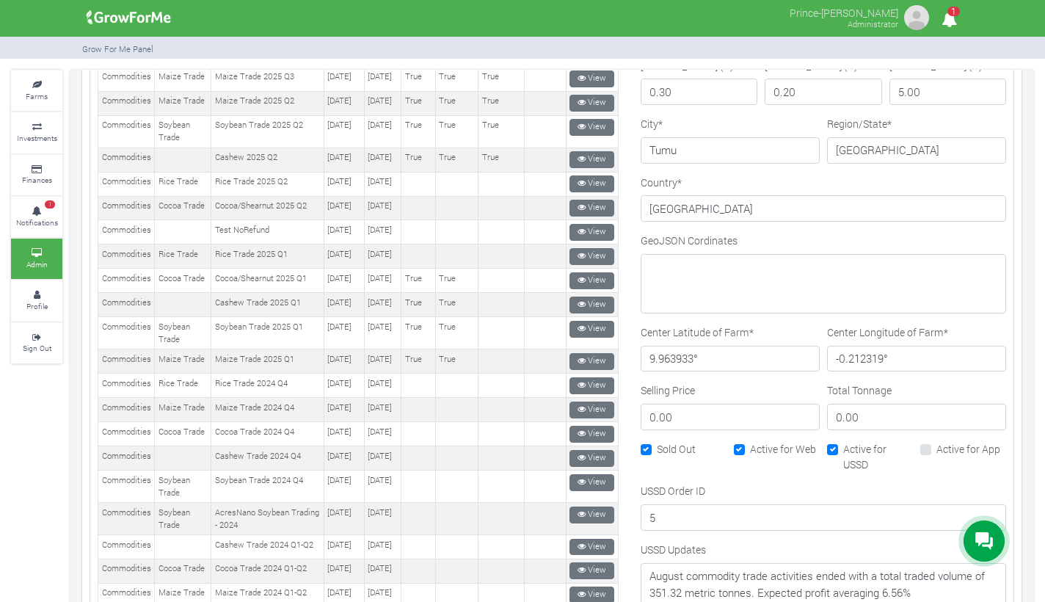
scroll to position [572, 0]
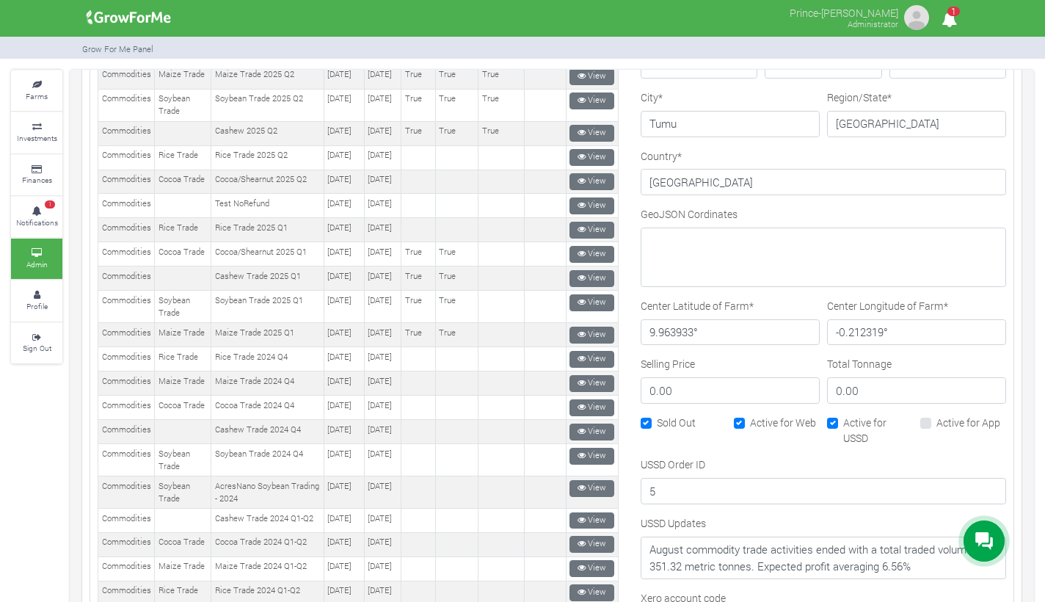
click at [750, 421] on label "Active for Web" at bounding box center [783, 421] width 66 height 15
click at [750, 421] on input "Active for Web" at bounding box center [755, 419] width 10 height 10
checkbox input "false"
click at [843, 419] on label "Active for USSD" at bounding box center [878, 429] width 70 height 31
click at [843, 419] on input "Active for USSD" at bounding box center [848, 419] width 10 height 10
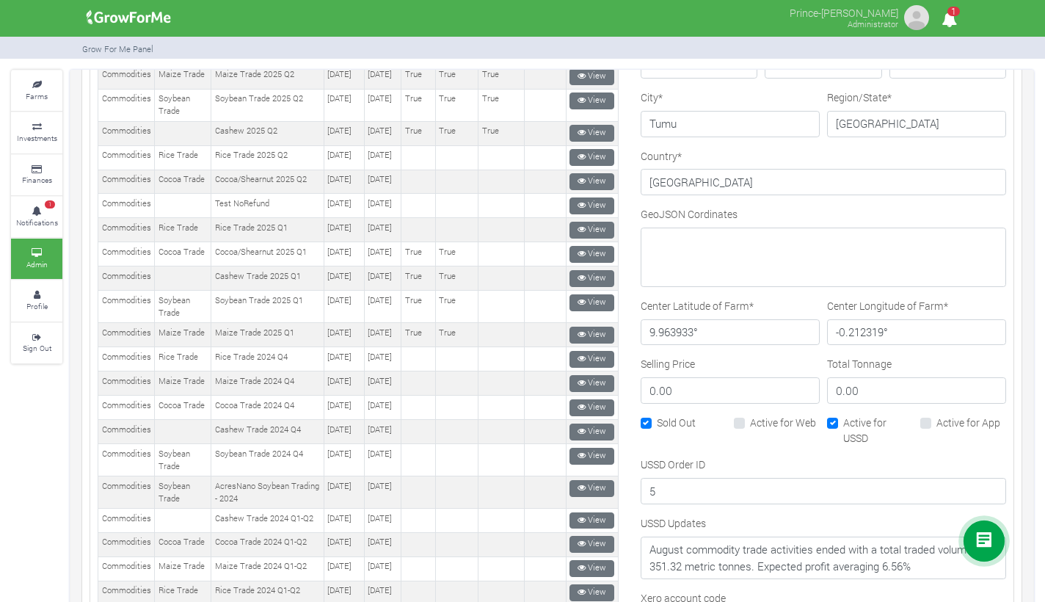
checkbox input "false"
click at [657, 420] on label "Sold Out" at bounding box center [676, 421] width 39 height 15
click at [657, 420] on input "Sold Out" at bounding box center [662, 419] width 10 height 10
checkbox input "false"
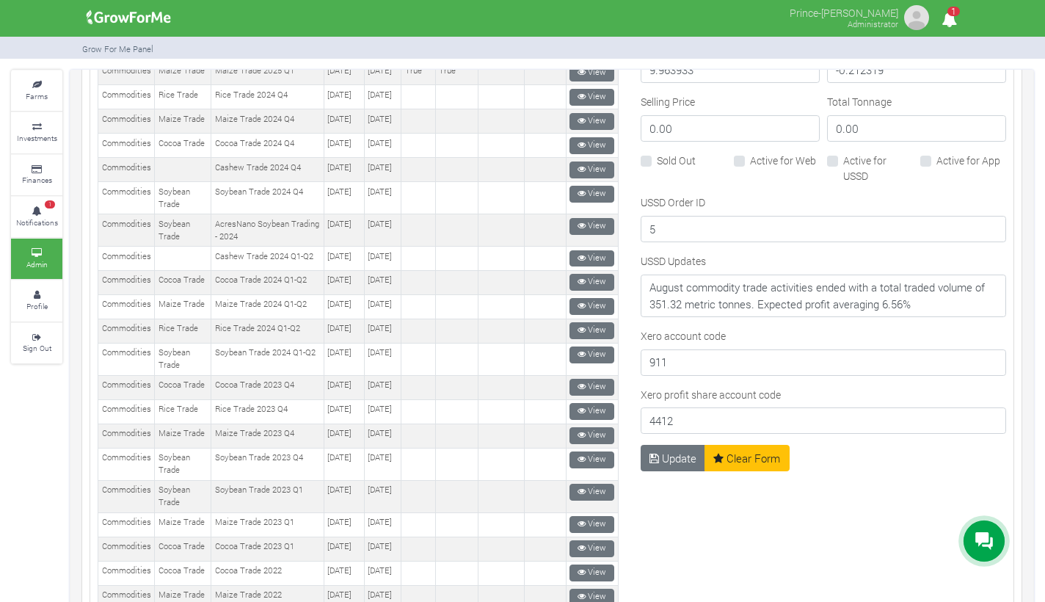
scroll to position [863, 0]
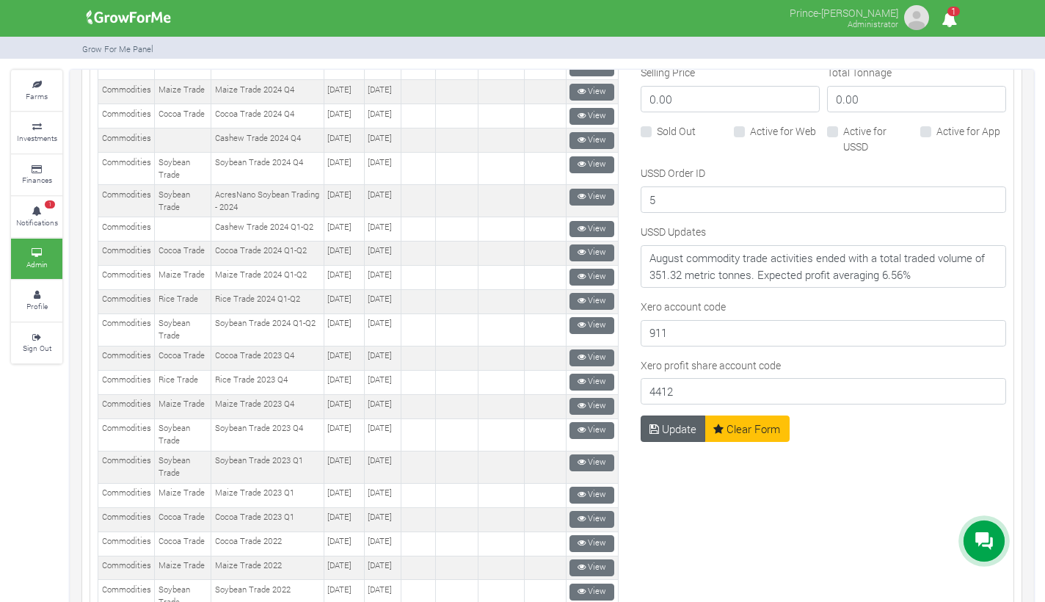
click at [668, 423] on button "Update" at bounding box center [672, 428] width 65 height 26
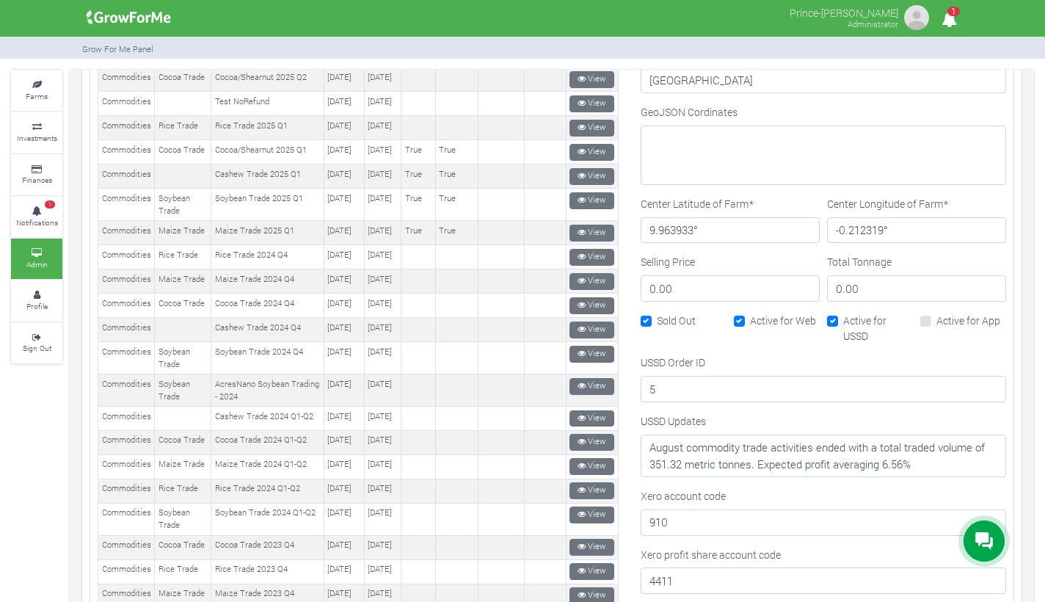
click at [843, 320] on label "Active for USSD" at bounding box center [878, 328] width 70 height 31
click at [843, 320] on input "Active for USSD" at bounding box center [848, 318] width 10 height 10
checkbox input "false"
click at [750, 319] on label "Active for Web" at bounding box center [783, 320] width 66 height 15
click at [750, 319] on input "Active for Web" at bounding box center [755, 318] width 10 height 10
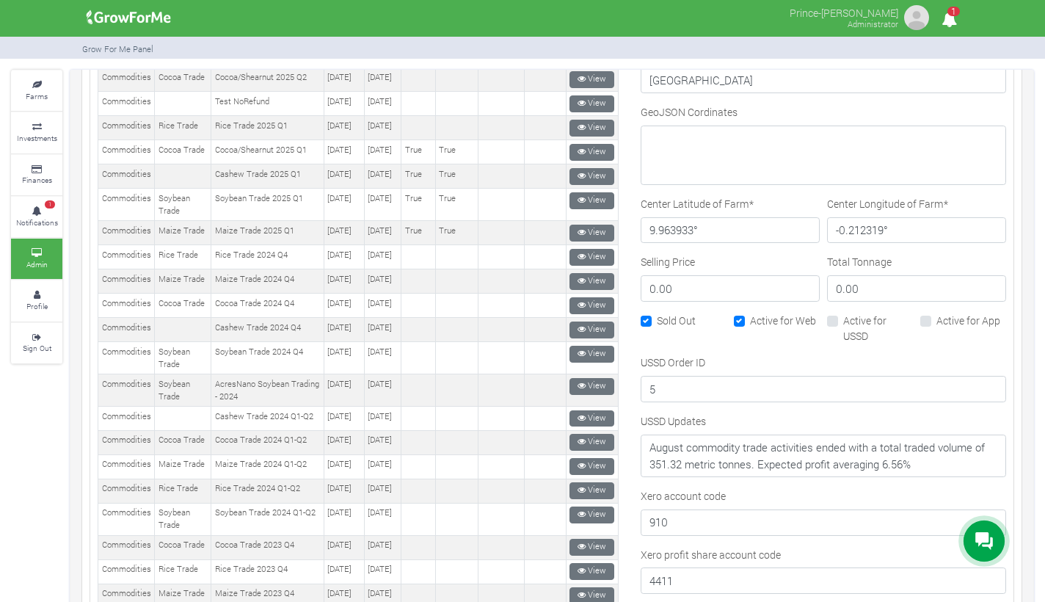
checkbox input "false"
click at [657, 316] on label "Sold Out" at bounding box center [676, 320] width 39 height 15
click at [657, 316] on input "Sold Out" at bounding box center [662, 318] width 10 height 10
checkbox input "false"
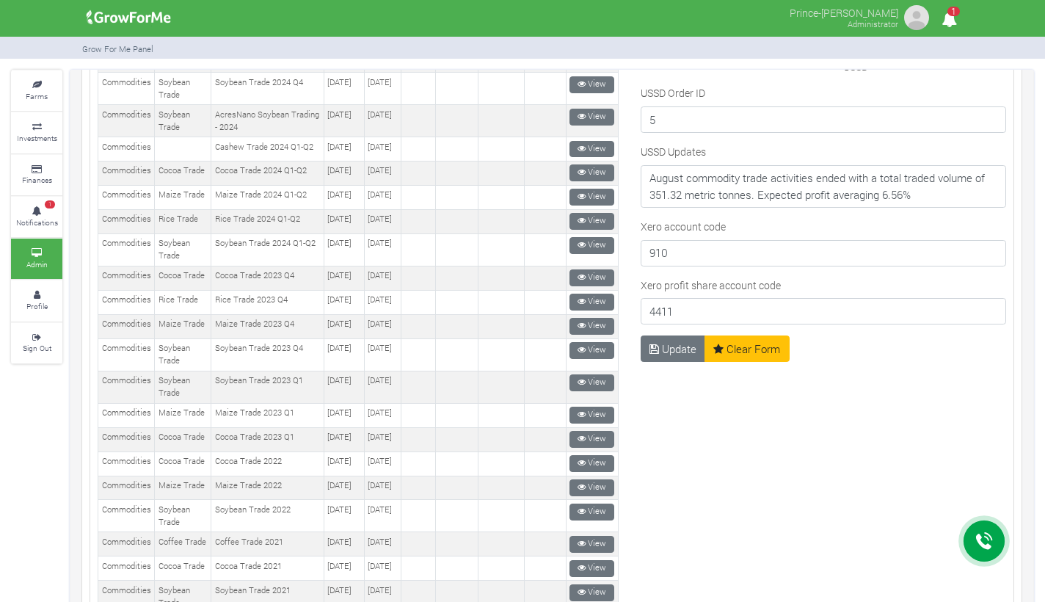
scroll to position [968, 0]
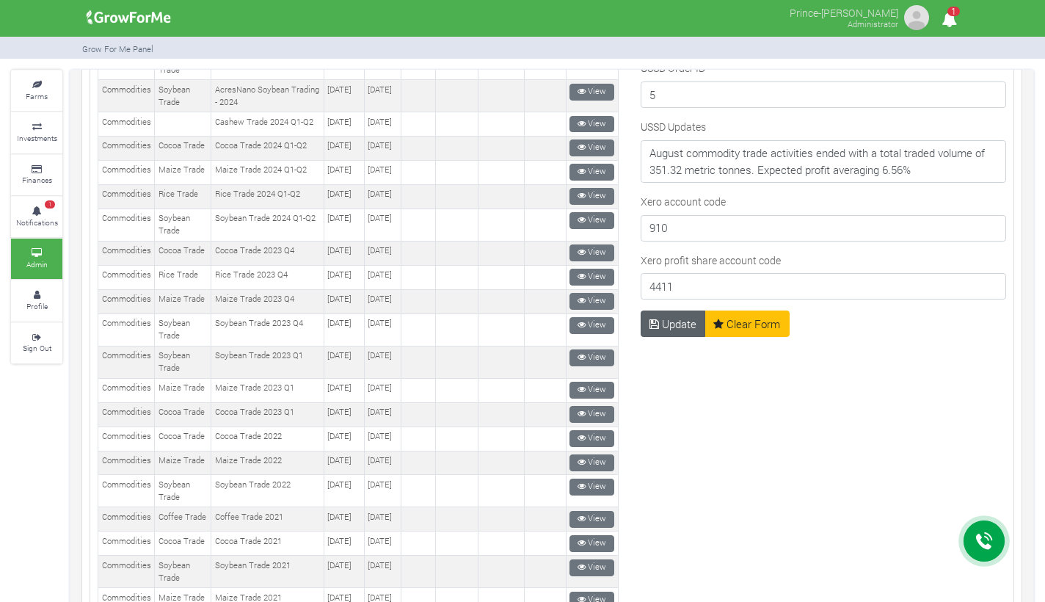
click at [675, 319] on button "Update" at bounding box center [672, 323] width 65 height 26
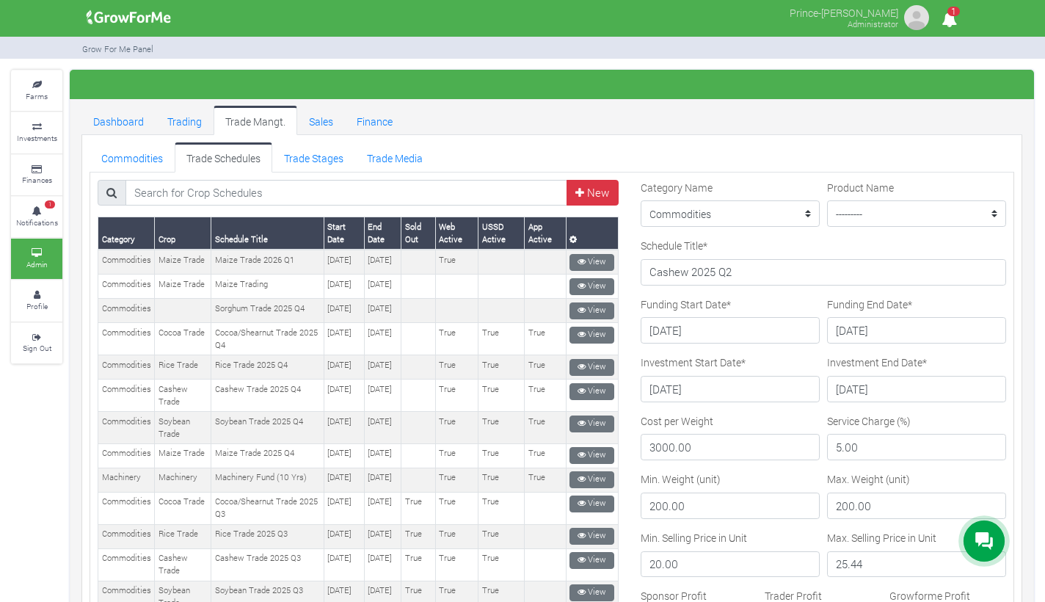
scroll to position [643, 0]
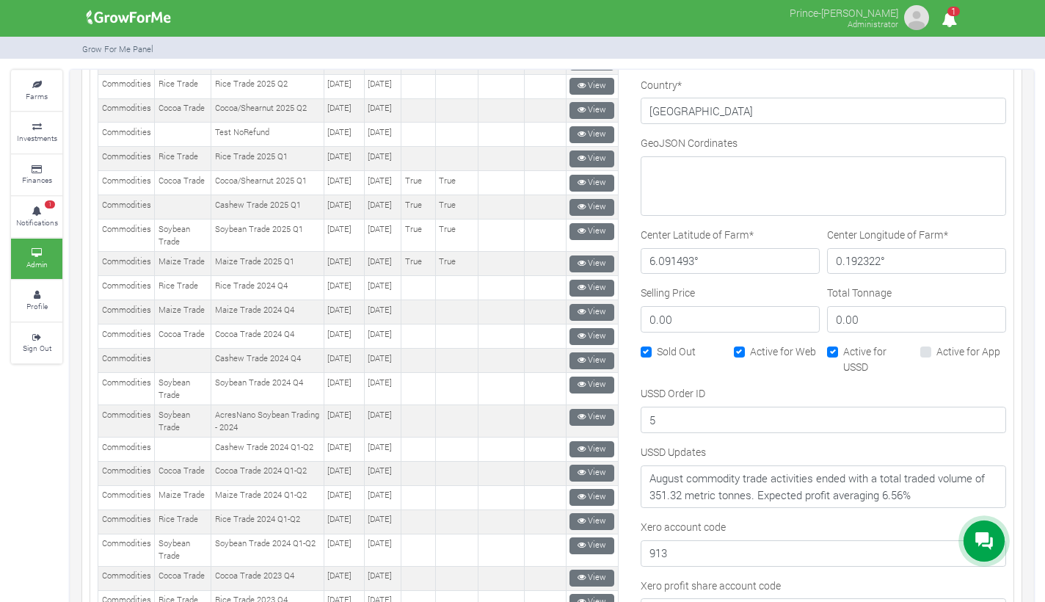
click at [843, 346] on label "Active for USSD" at bounding box center [878, 358] width 70 height 31
click at [843, 346] on input "Active for USSD" at bounding box center [848, 348] width 10 height 10
checkbox input "false"
click at [750, 346] on label "Active for Web" at bounding box center [783, 350] width 66 height 15
click at [750, 346] on input "Active for Web" at bounding box center [755, 348] width 10 height 10
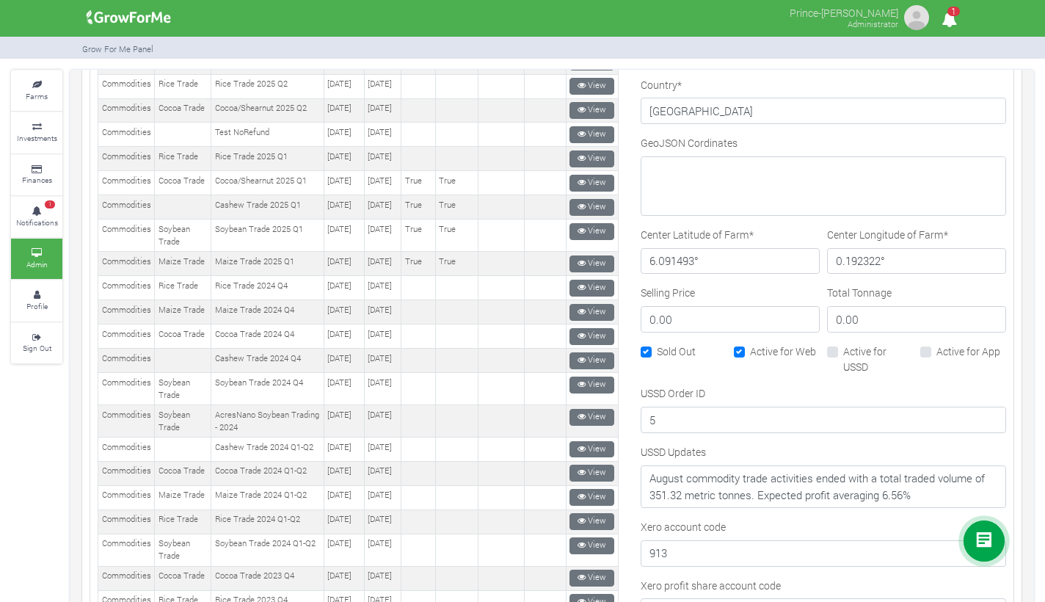
checkbox input "false"
click at [657, 348] on label "Sold Out" at bounding box center [676, 350] width 39 height 15
click at [657, 348] on input "Sold Out" at bounding box center [662, 348] width 10 height 10
checkbox input "false"
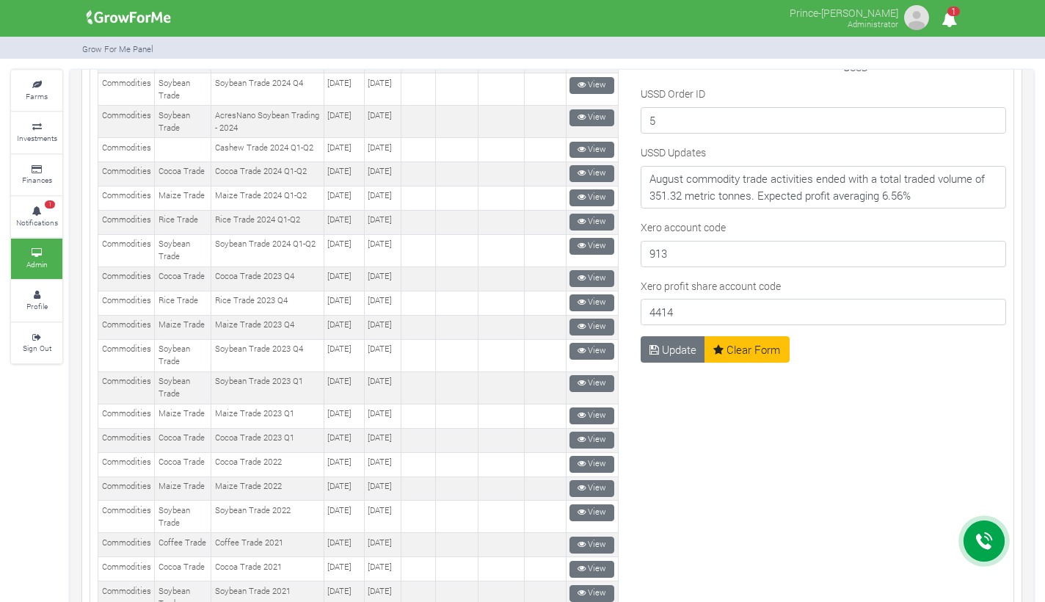
scroll to position [955, 0]
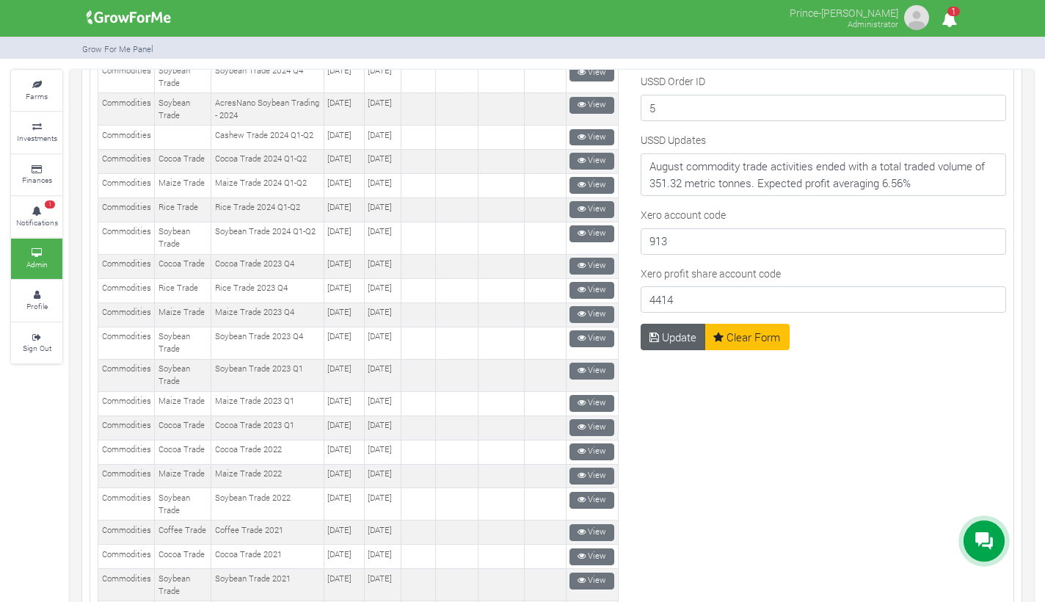
click at [673, 324] on button "Update" at bounding box center [672, 337] width 65 height 26
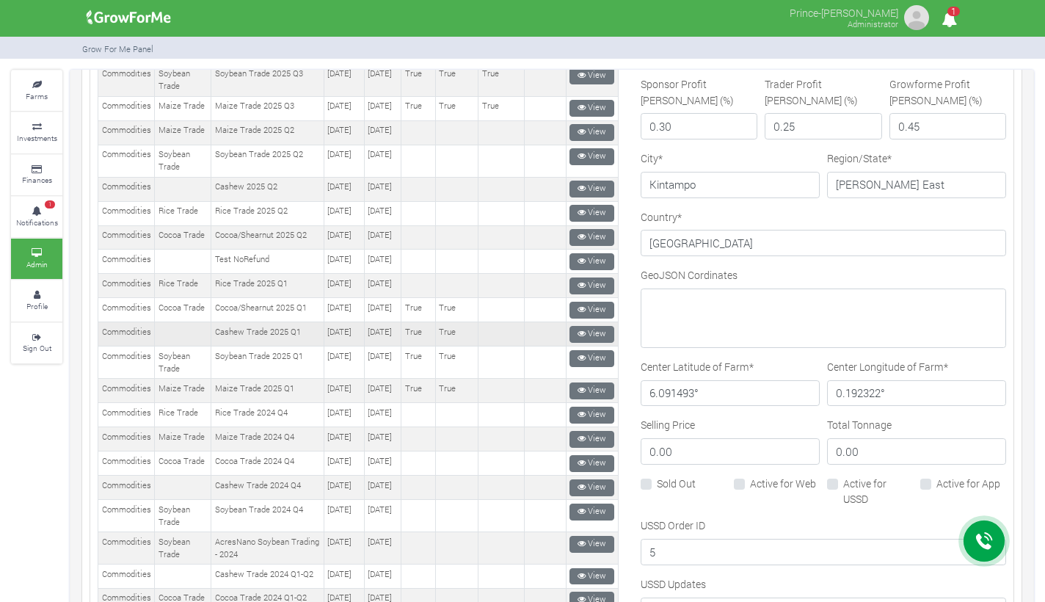
scroll to position [519, 0]
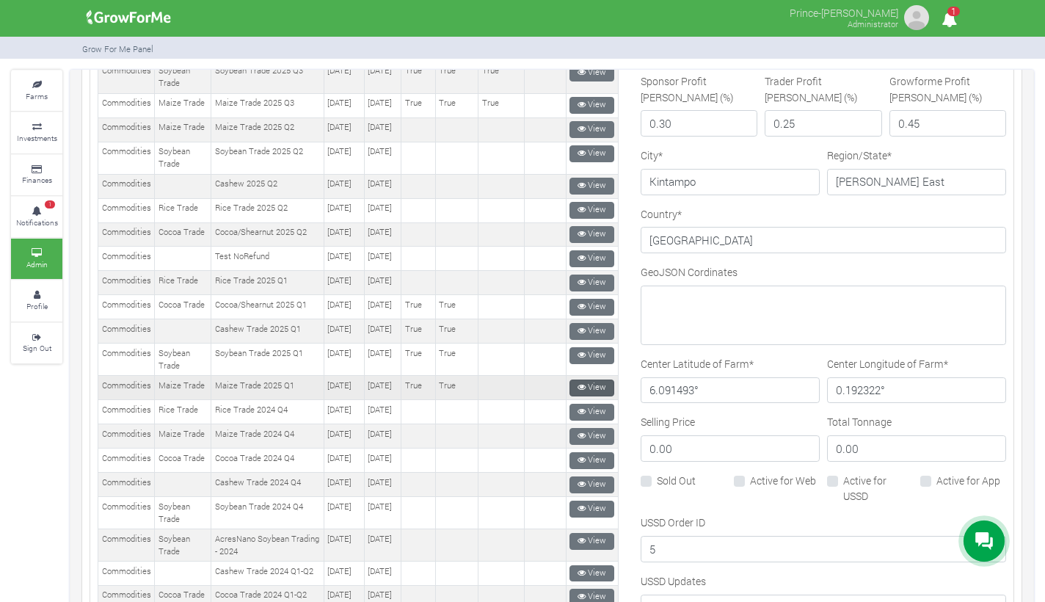
click at [585, 396] on link "View" at bounding box center [591, 387] width 45 height 17
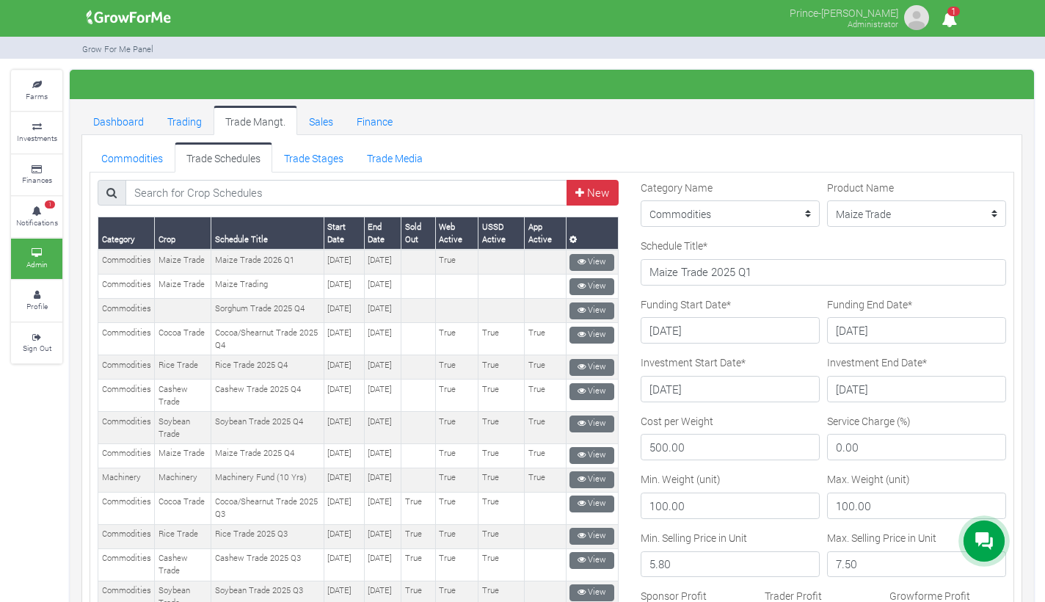
scroll to position [547, 0]
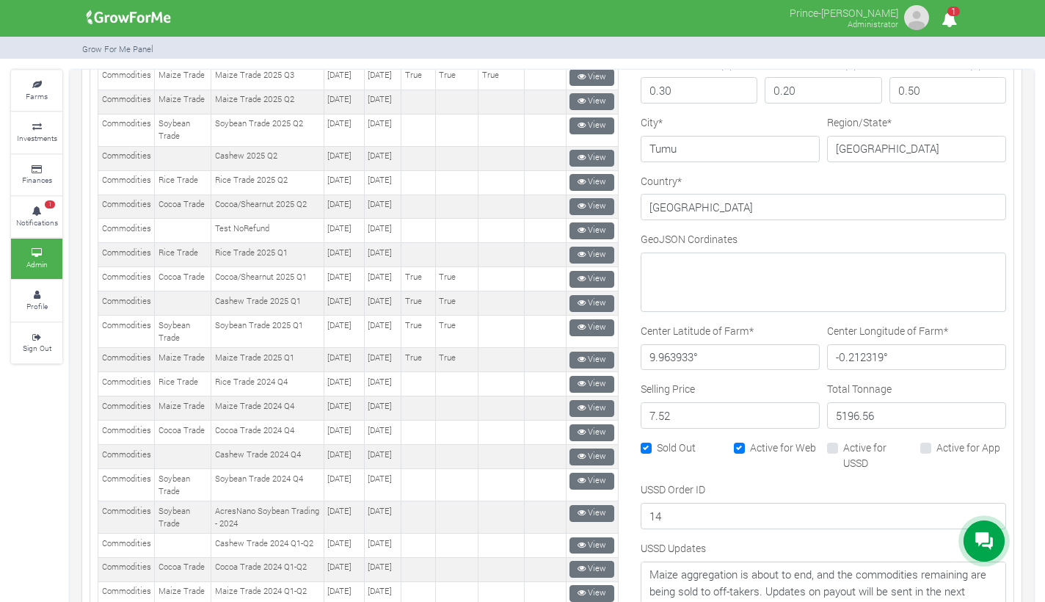
click at [750, 444] on label "Active for Web" at bounding box center [783, 446] width 66 height 15
click at [750, 444] on input "Active for Web" at bounding box center [755, 444] width 10 height 10
checkbox input "false"
click at [657, 442] on label "Sold Out" at bounding box center [676, 446] width 39 height 15
click at [657, 442] on input "Sold Out" at bounding box center [662, 444] width 10 height 10
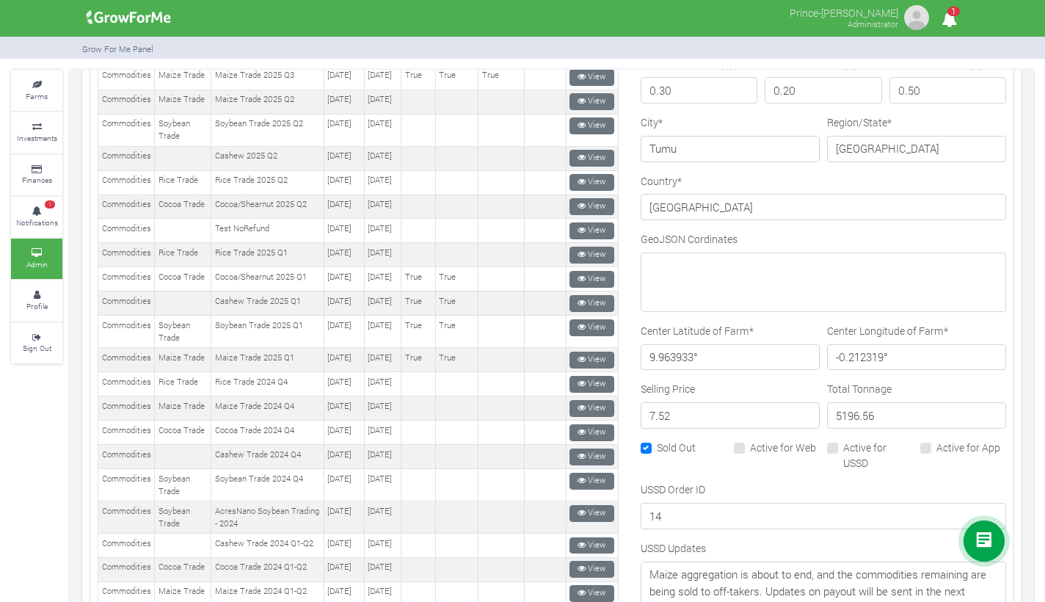
checkbox input "false"
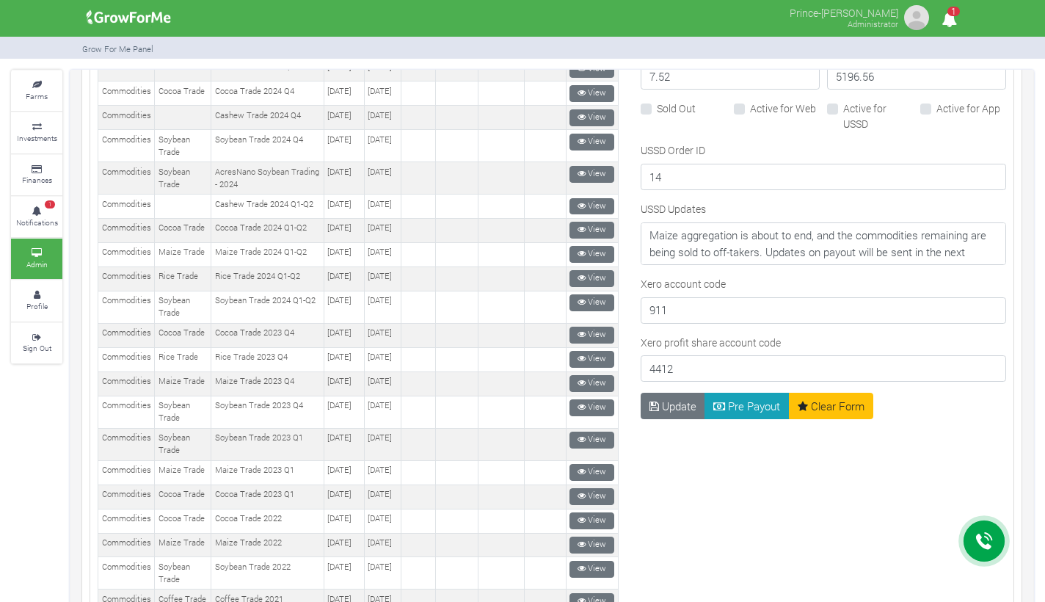
scroll to position [898, 0]
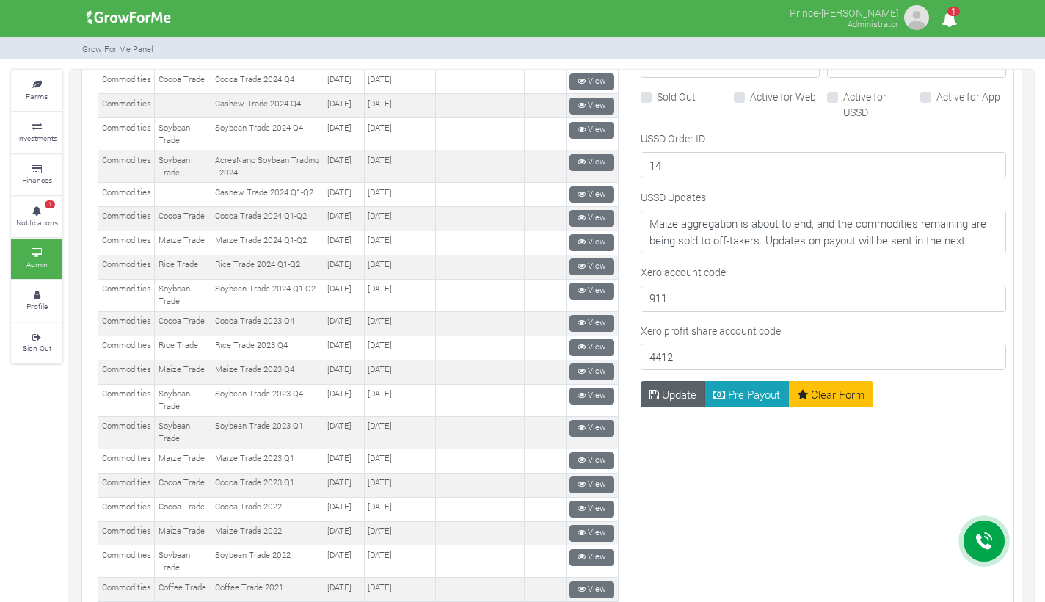
click at [674, 395] on button "Update" at bounding box center [672, 394] width 65 height 26
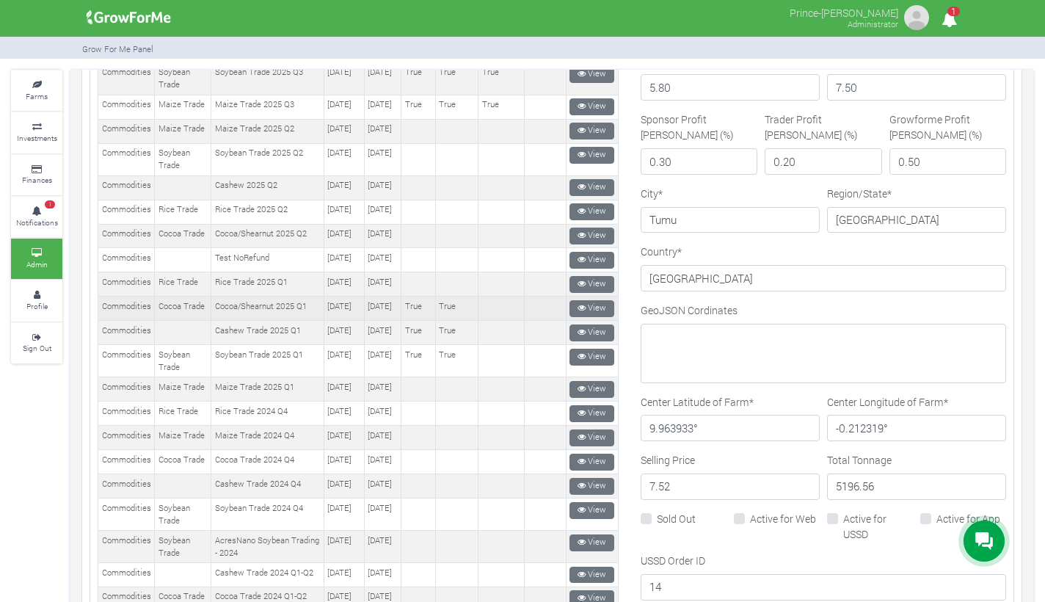
scroll to position [525, 0]
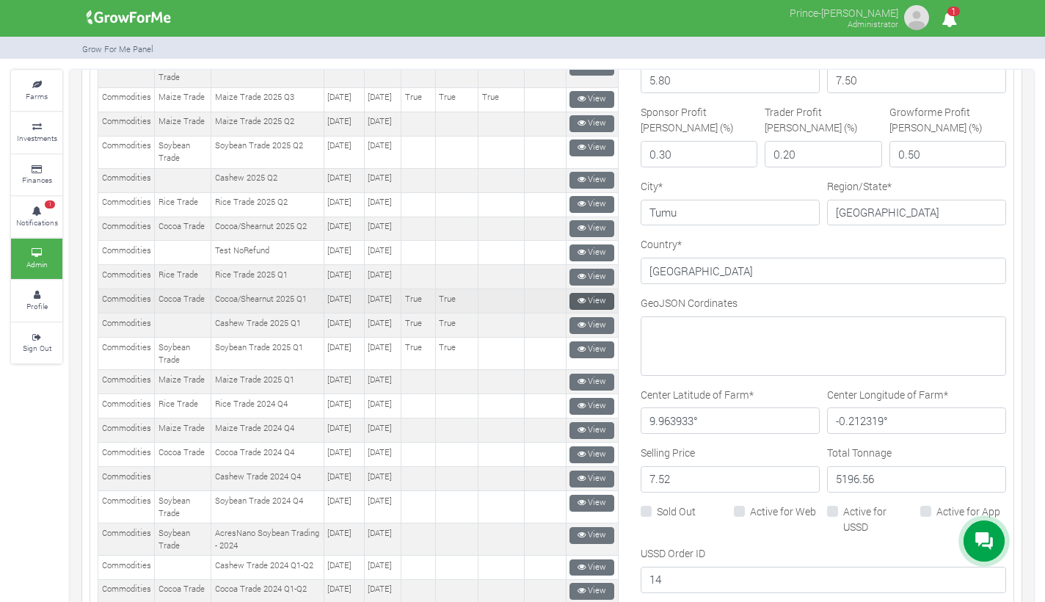
click at [583, 310] on link "View" at bounding box center [591, 301] width 45 height 17
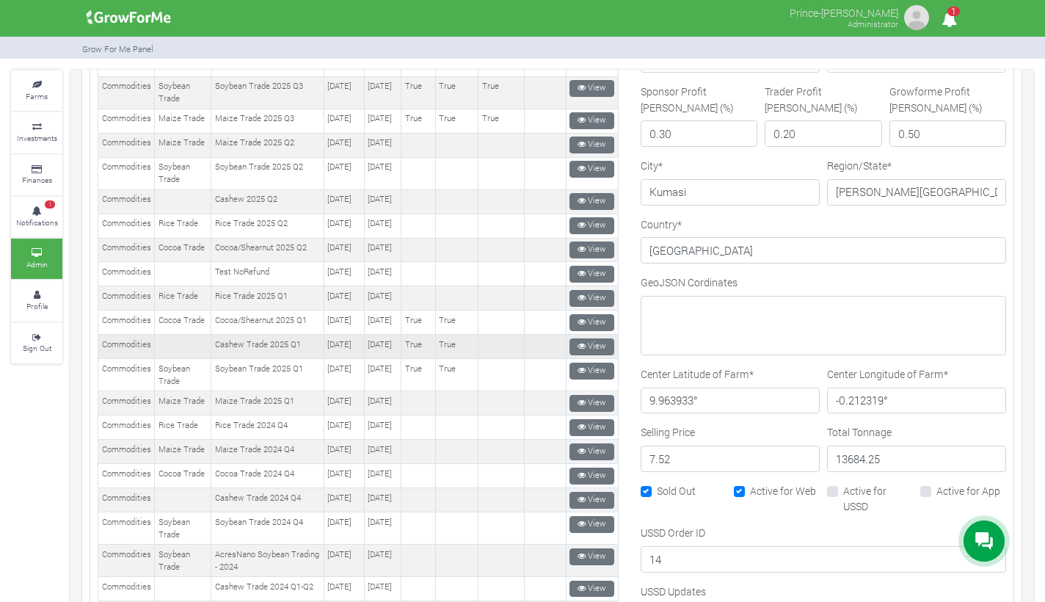
scroll to position [507, 0]
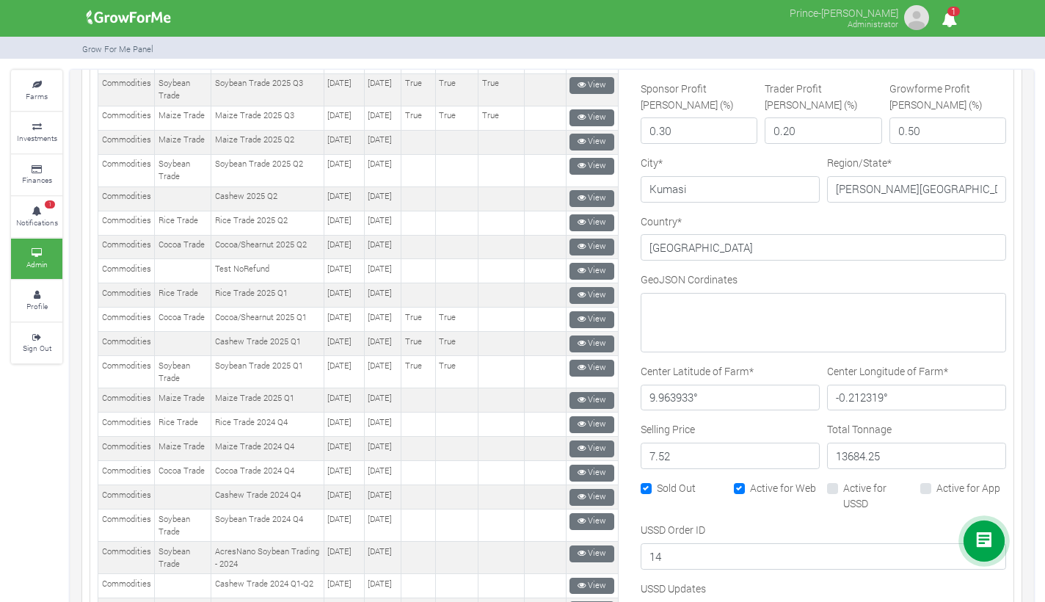
click at [657, 484] on label "Sold Out" at bounding box center [676, 487] width 39 height 15
click at [657, 484] on input "Sold Out" at bounding box center [662, 485] width 10 height 10
checkbox input "false"
click at [750, 482] on label "Active for Web" at bounding box center [783, 487] width 66 height 15
click at [750, 482] on input "Active for Web" at bounding box center [755, 485] width 10 height 10
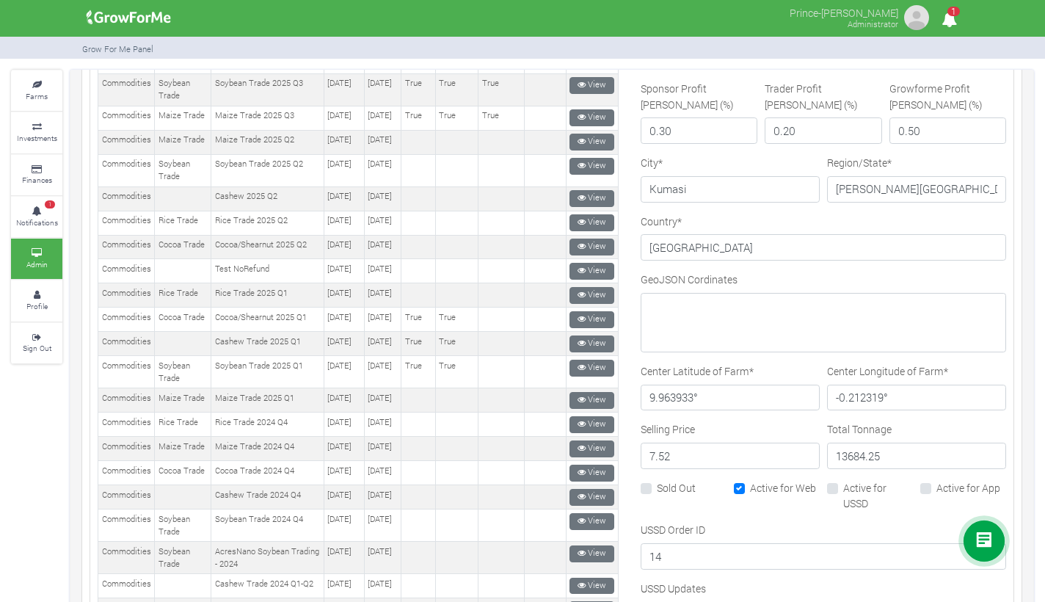
checkbox input "false"
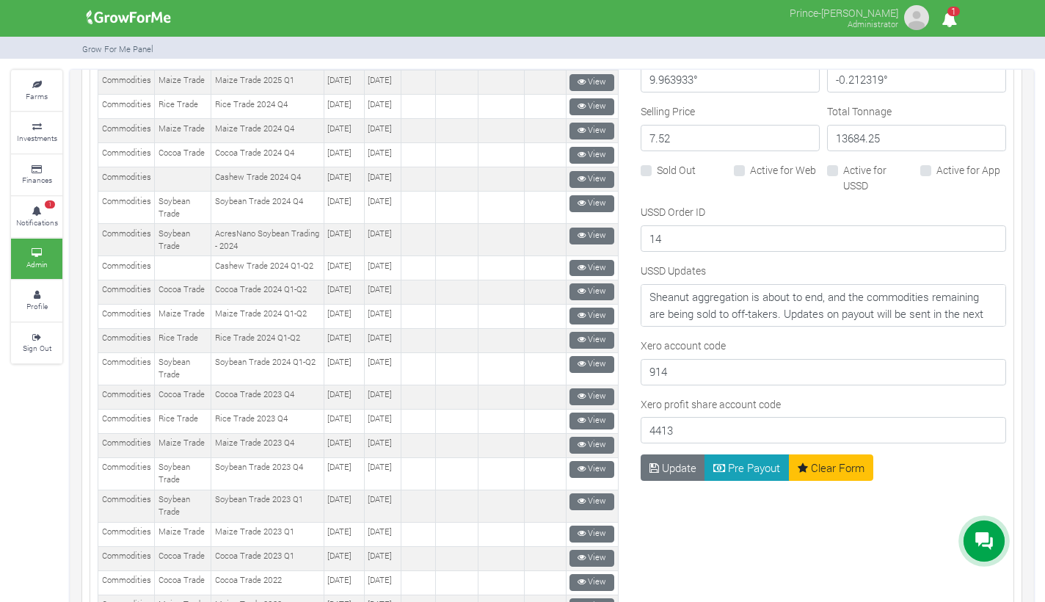
scroll to position [829, 0]
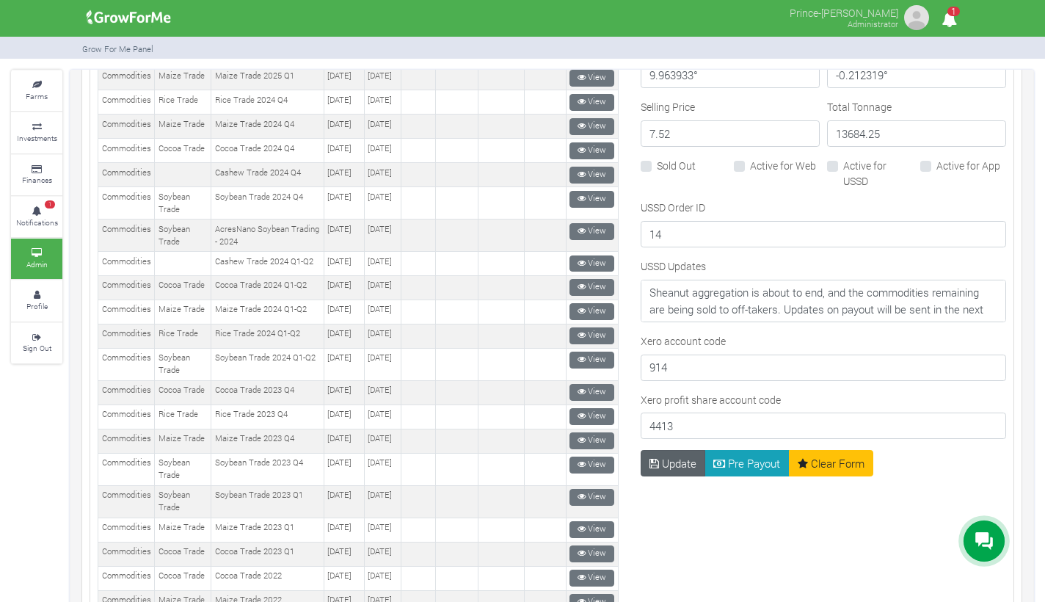
click at [668, 457] on button "Update" at bounding box center [672, 463] width 65 height 26
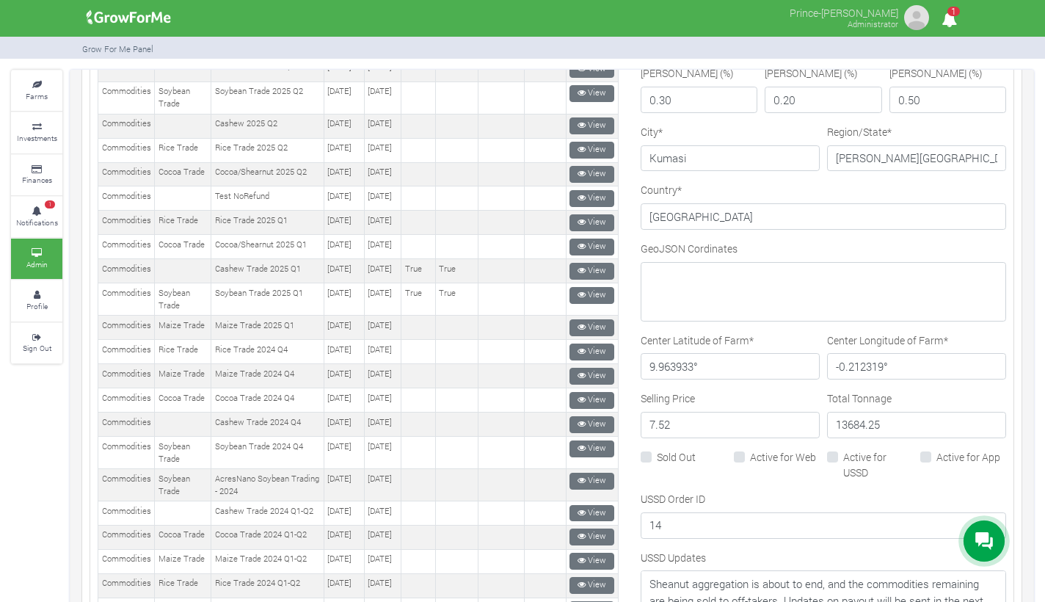
scroll to position [582, 0]
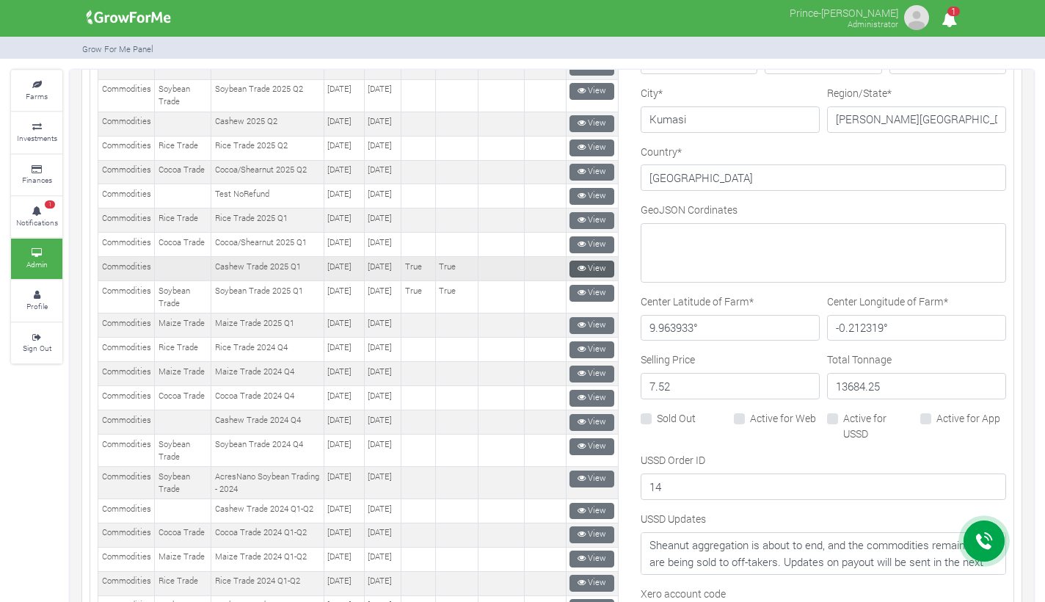
click at [580, 277] on link "View" at bounding box center [591, 268] width 45 height 17
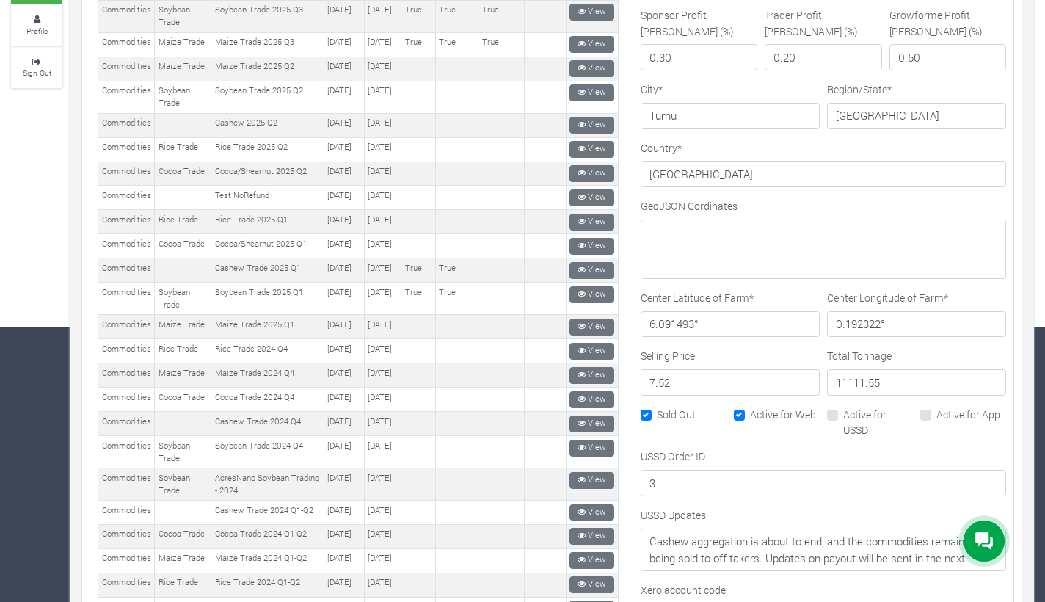
click at [657, 411] on label "Sold Out" at bounding box center [676, 413] width 39 height 15
click at [657, 411] on input "Sold Out" at bounding box center [662, 411] width 10 height 10
checkbox input "false"
click at [737, 412] on div "Active for Web" at bounding box center [777, 414] width 86 height 17
click at [750, 414] on label "Active for Web" at bounding box center [783, 413] width 66 height 15
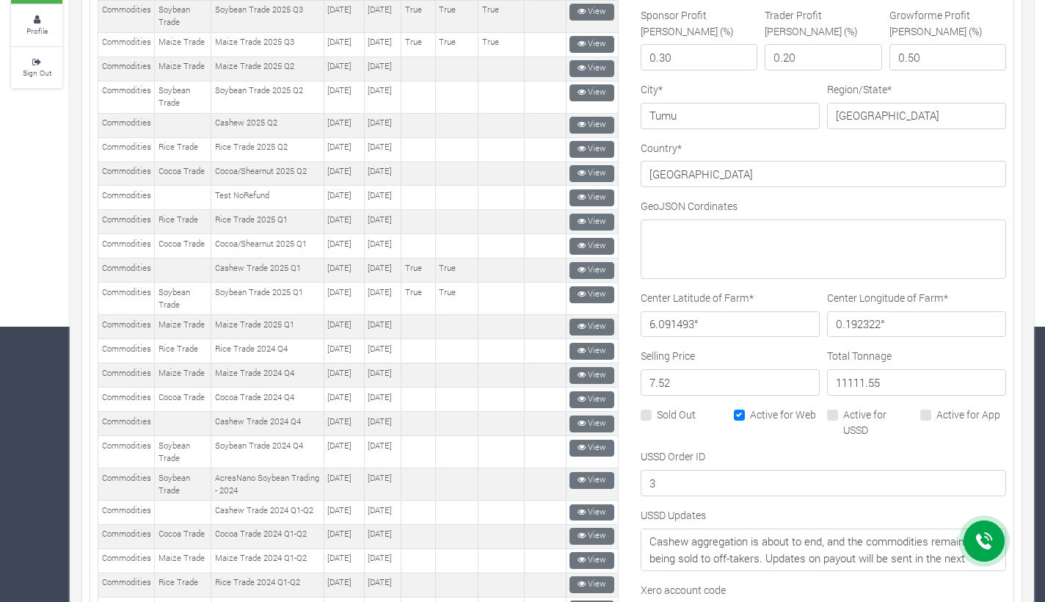
click at [750, 414] on input "Active for Web" at bounding box center [755, 411] width 10 height 10
checkbox input "false"
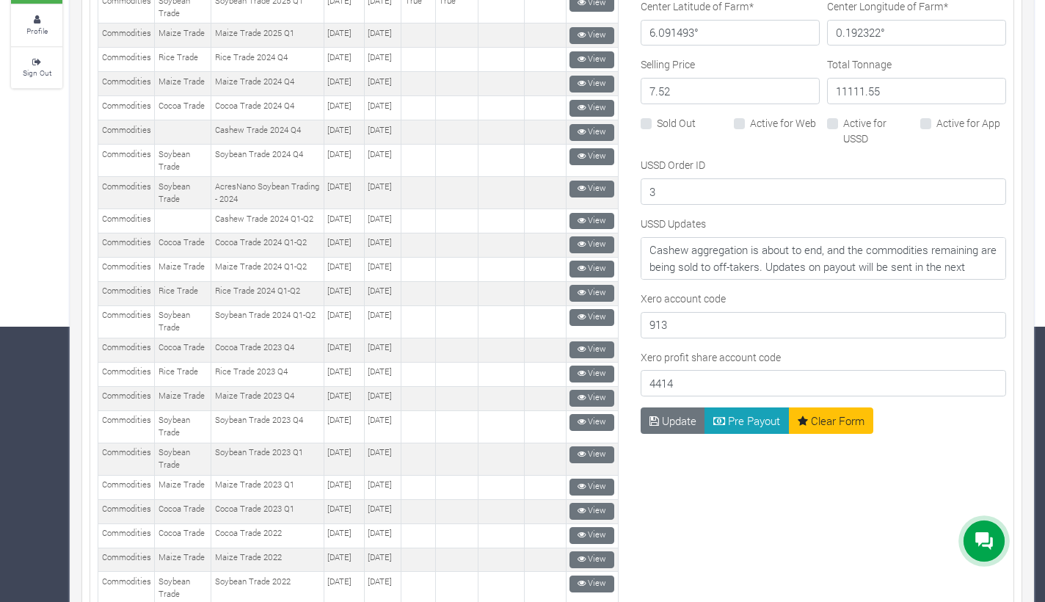
scroll to position [603, 0]
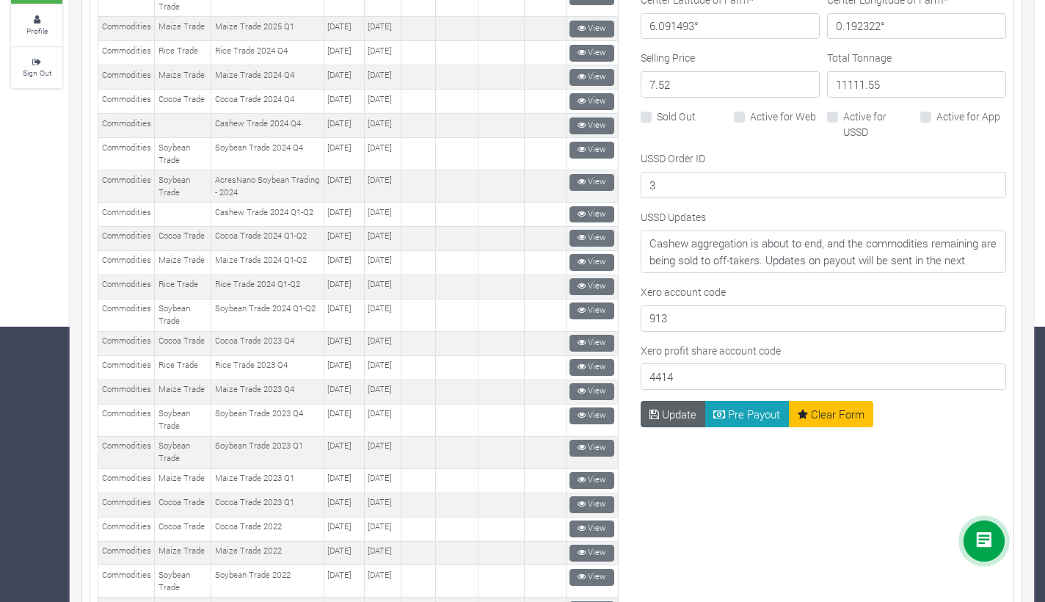
click at [669, 414] on button "Update" at bounding box center [672, 414] width 65 height 26
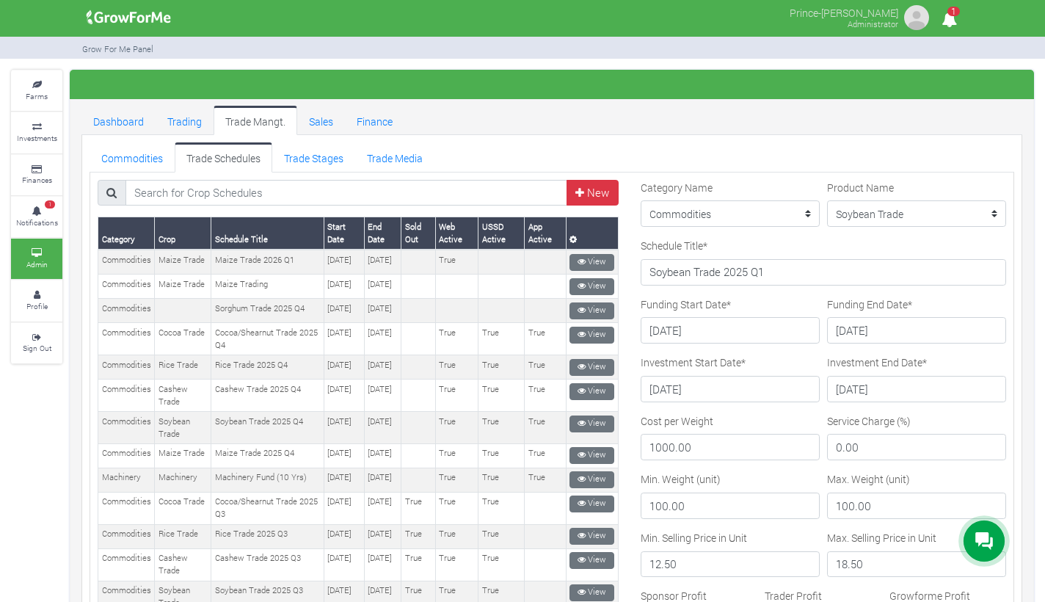
scroll to position [577, 0]
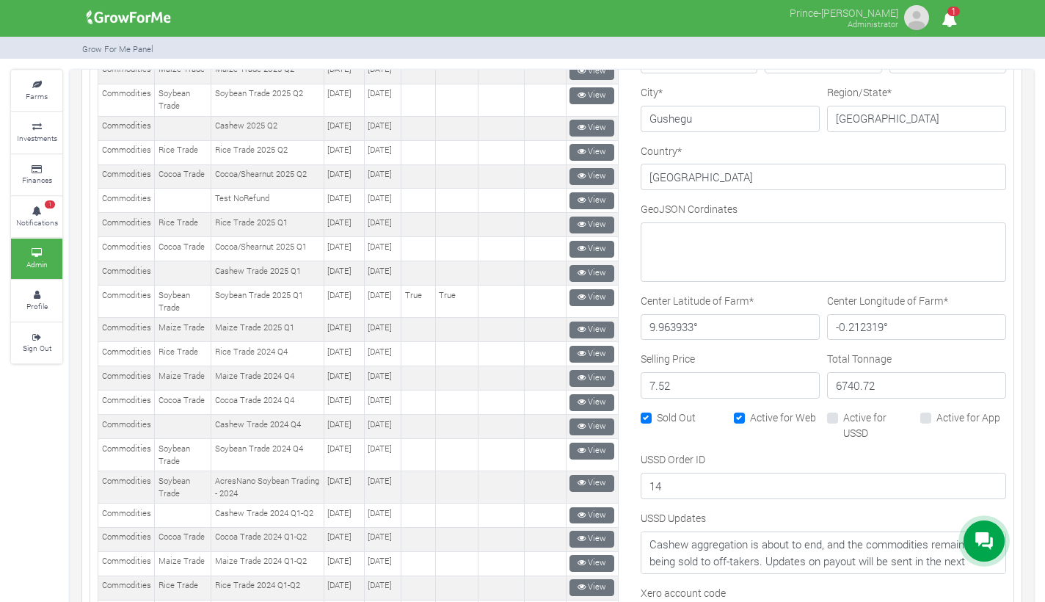
click at [657, 412] on label "Sold Out" at bounding box center [676, 416] width 39 height 15
click at [657, 412] on input "Sold Out" at bounding box center [662, 414] width 10 height 10
checkbox input "false"
click at [750, 415] on label "Active for Web" at bounding box center [783, 416] width 66 height 15
click at [750, 415] on input "Active for Web" at bounding box center [755, 414] width 10 height 10
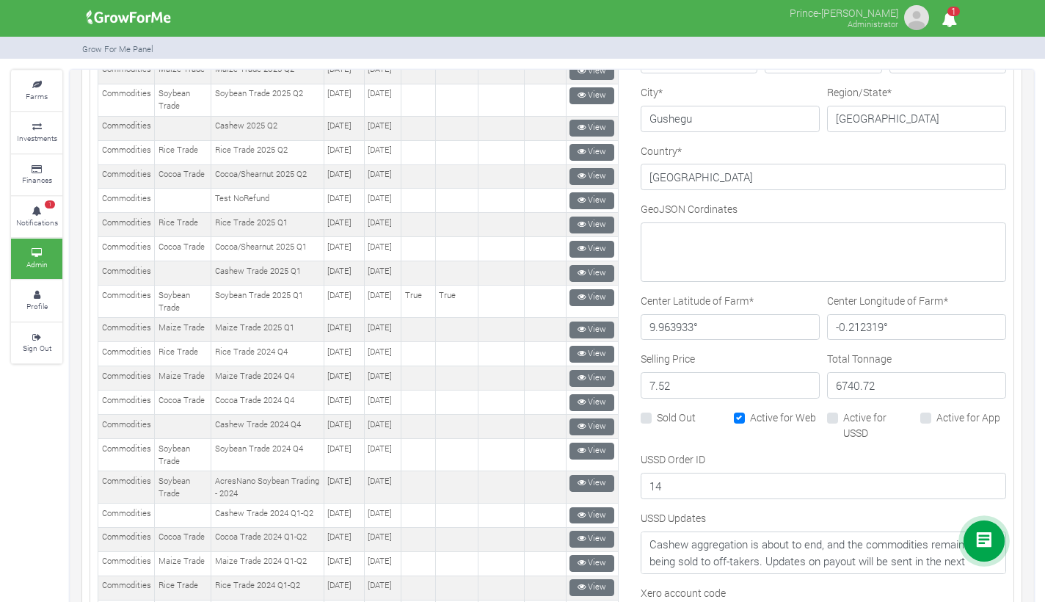
checkbox input "false"
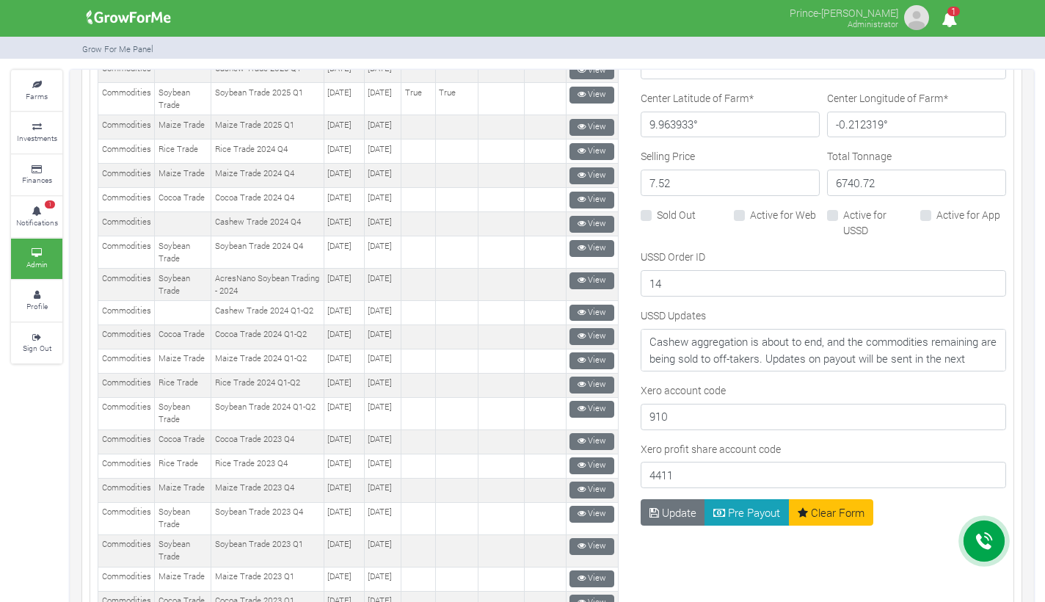
scroll to position [822, 0]
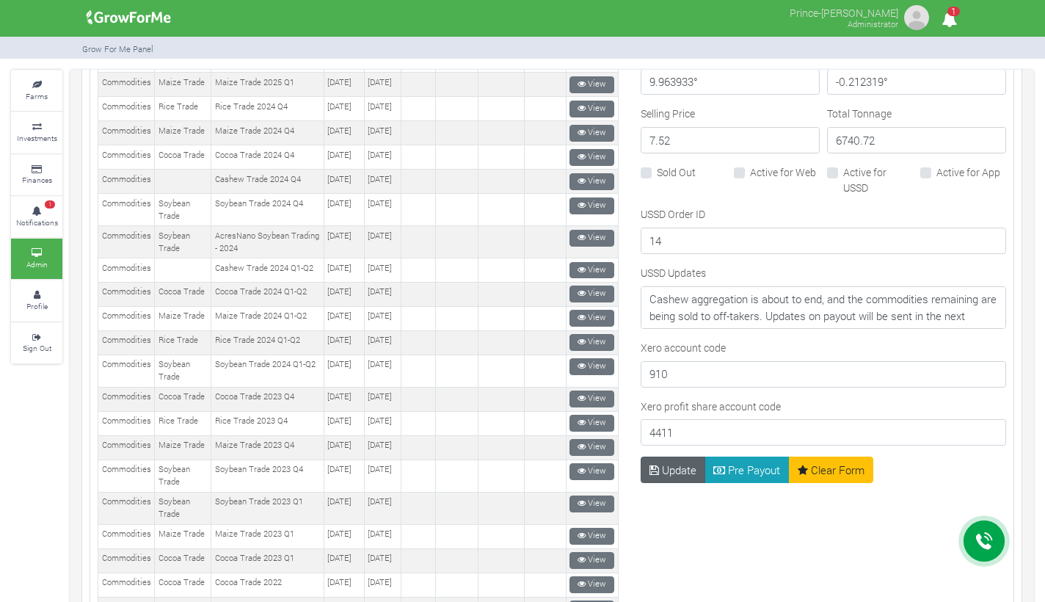
click at [679, 467] on button "Update" at bounding box center [672, 469] width 65 height 26
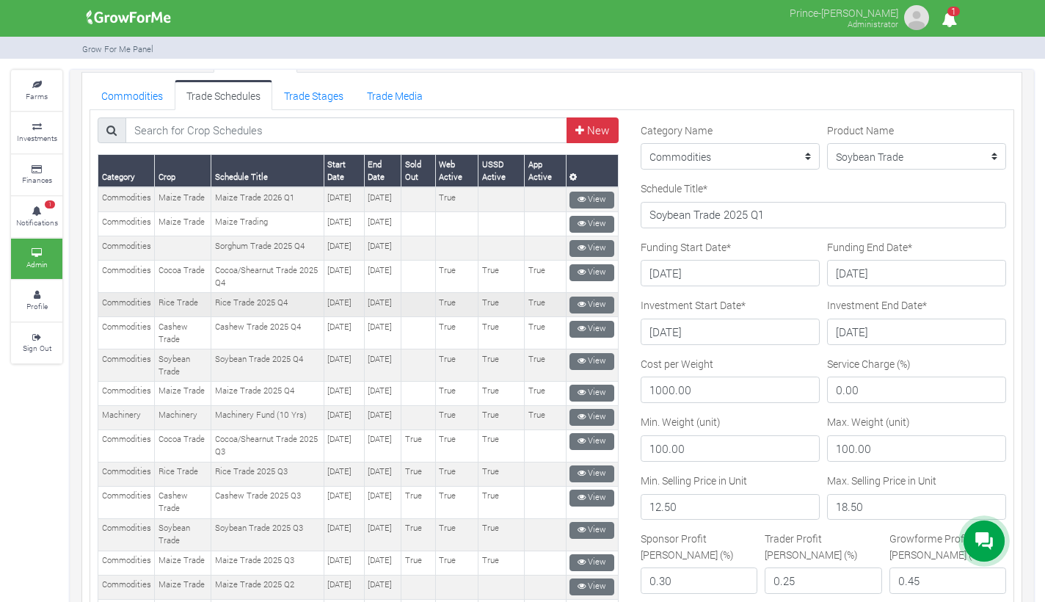
scroll to position [39, 0]
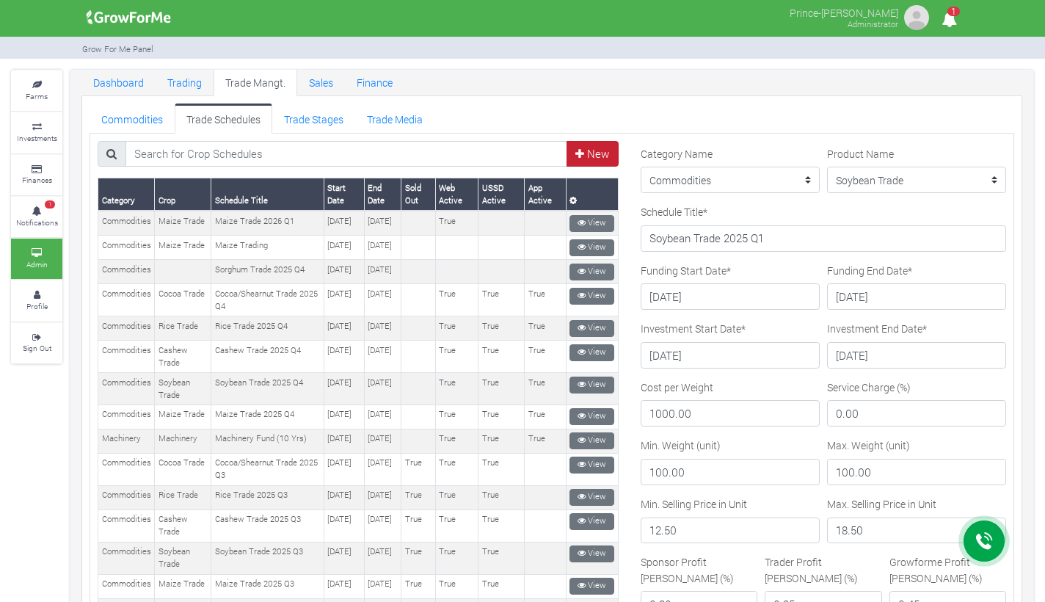
click at [579, 158] on link "New" at bounding box center [592, 154] width 52 height 26
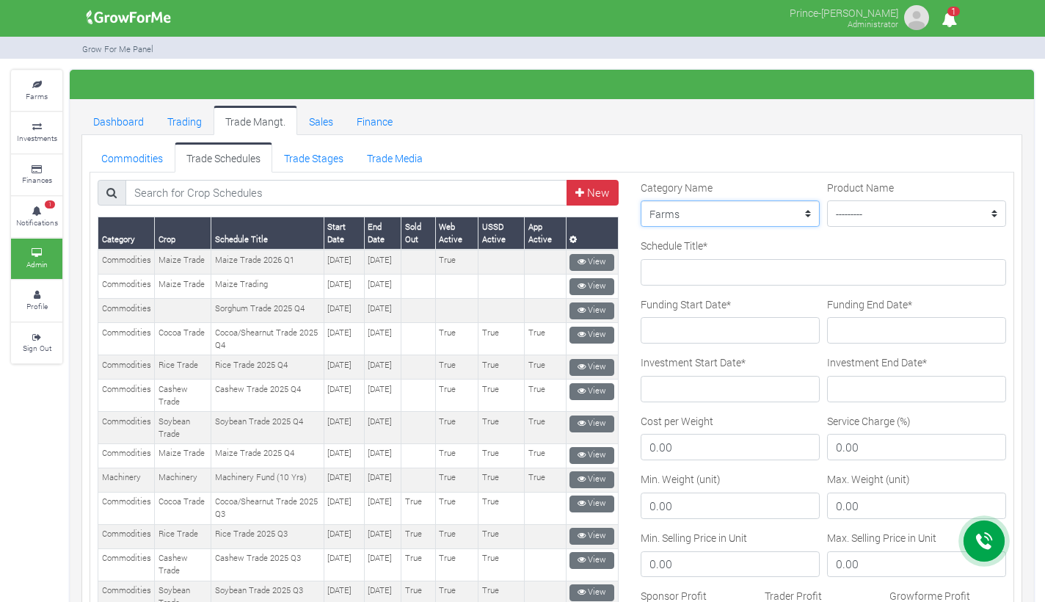
select select "3"
select select "13"
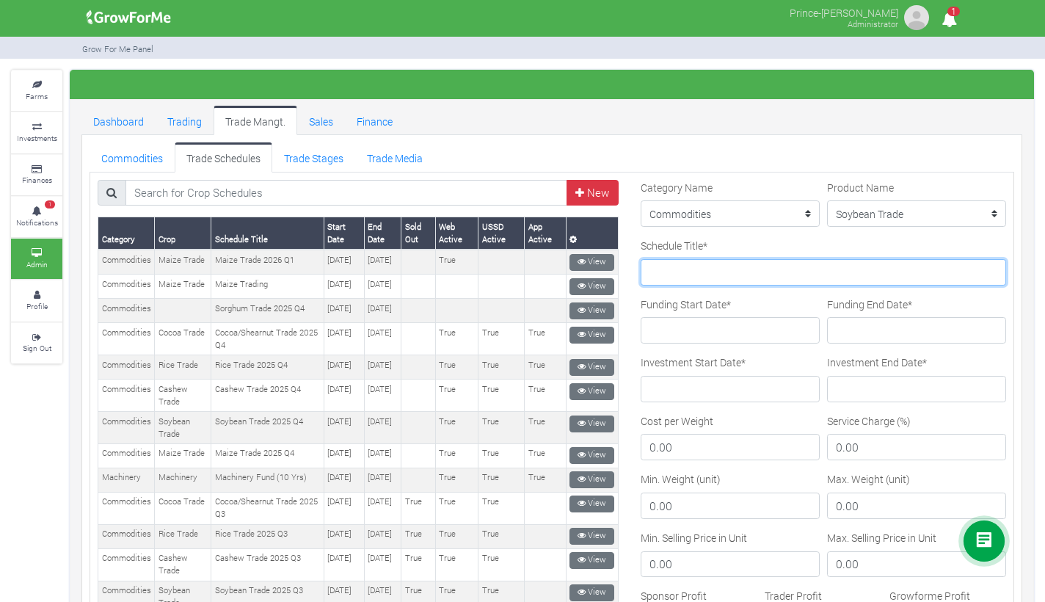
click at [754, 273] on input "Schedule Title *" at bounding box center [822, 272] width 365 height 26
paste input "Soybean Trade 2026 Q1"
click at [754, 273] on input "Soybean Trade 2026 Q1" at bounding box center [822, 272] width 365 height 26
type input "Soybean Trade 2026 Q1"
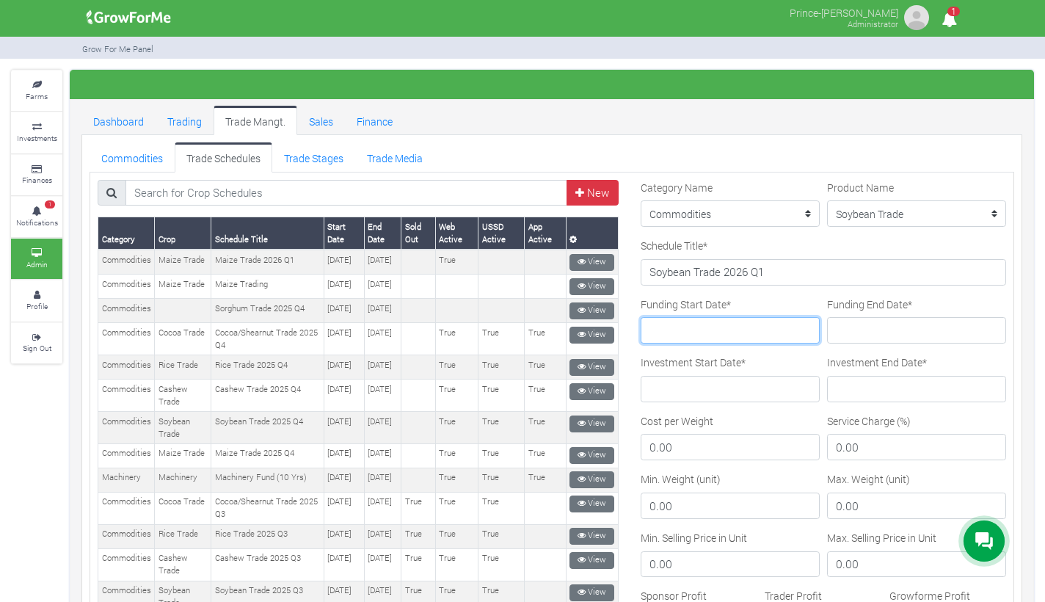
click at [724, 335] on input "Funding Start Date *" at bounding box center [729, 330] width 179 height 26
type input "[DATE]"
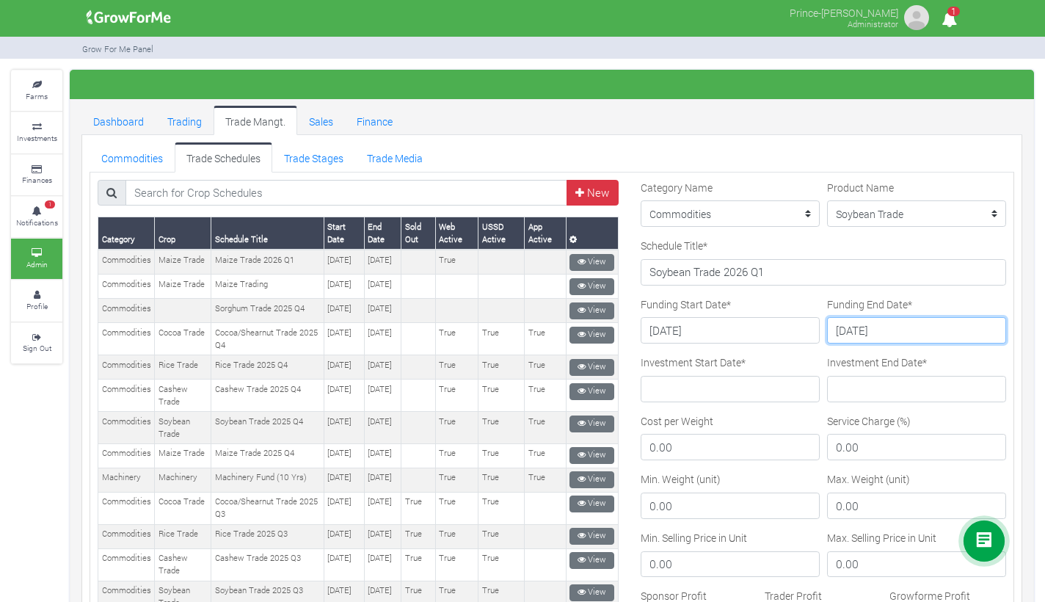
type input "[DATE]"
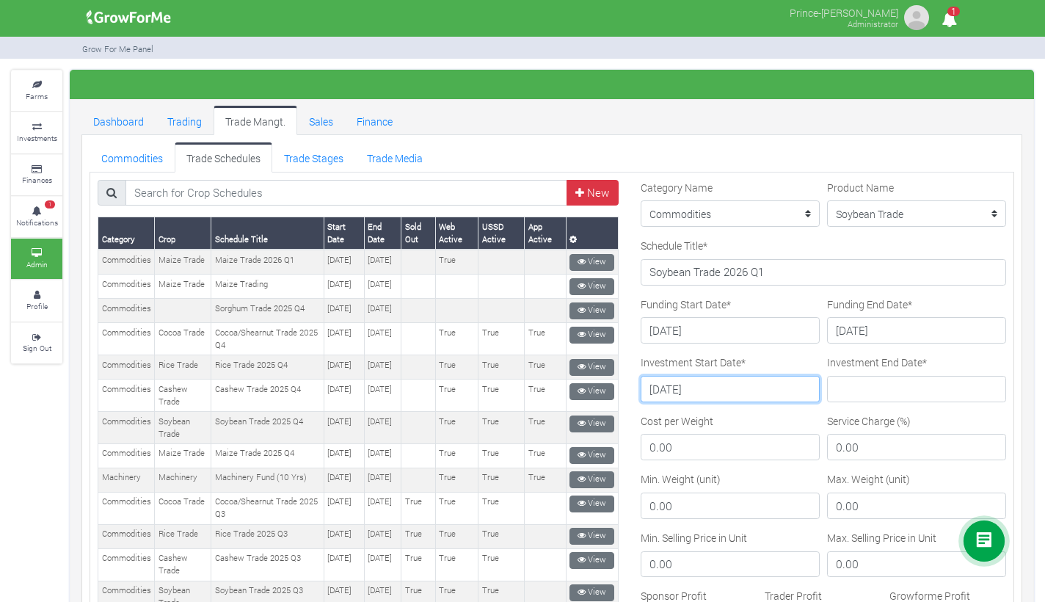
type input "[DATE]"
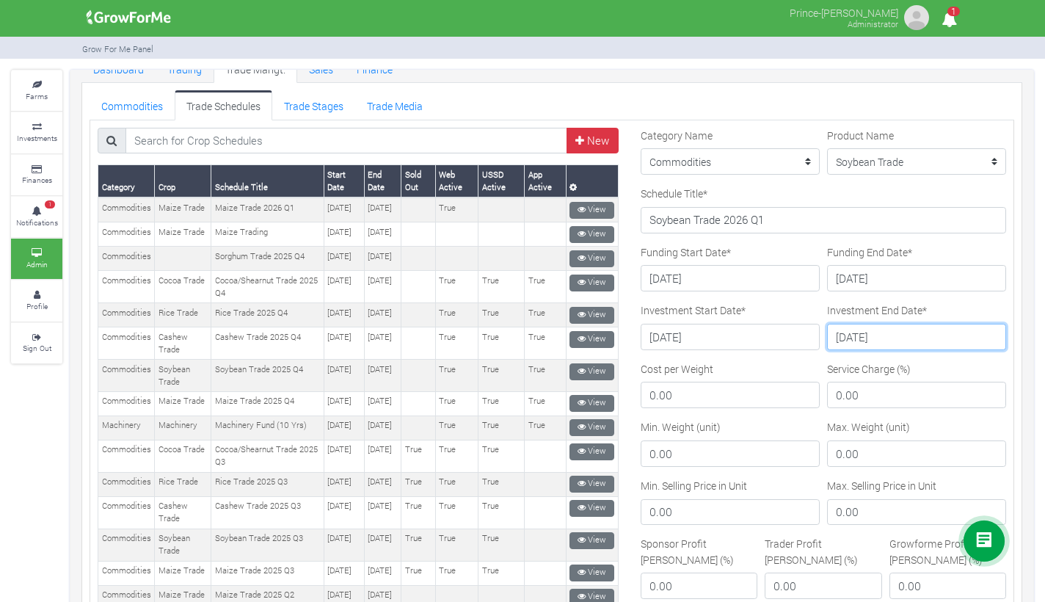
scroll to position [54, 0]
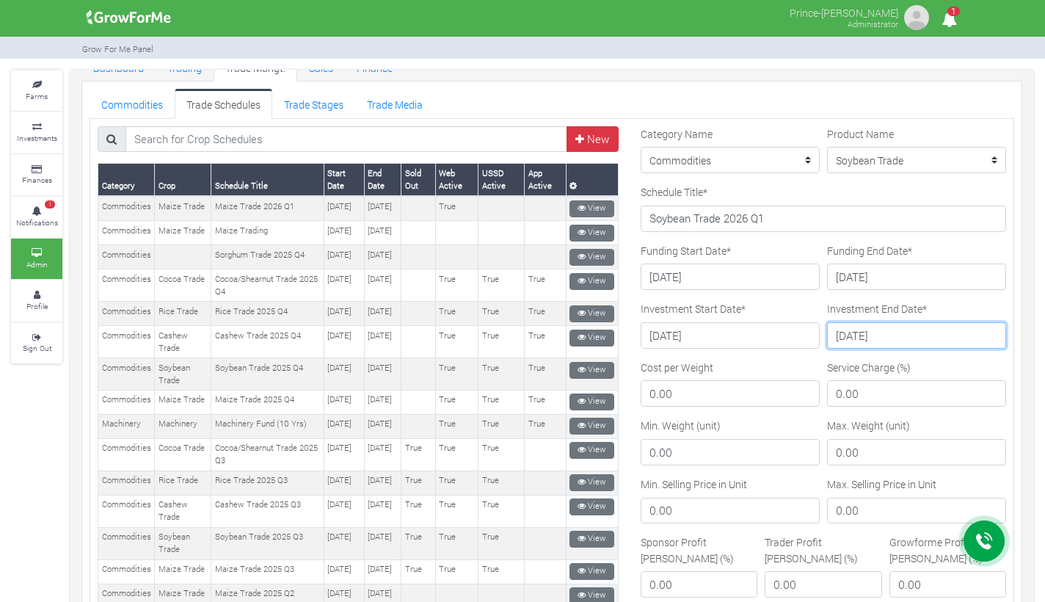
type input "2026-06-30"
click at [680, 392] on input "0.00" at bounding box center [729, 393] width 179 height 26
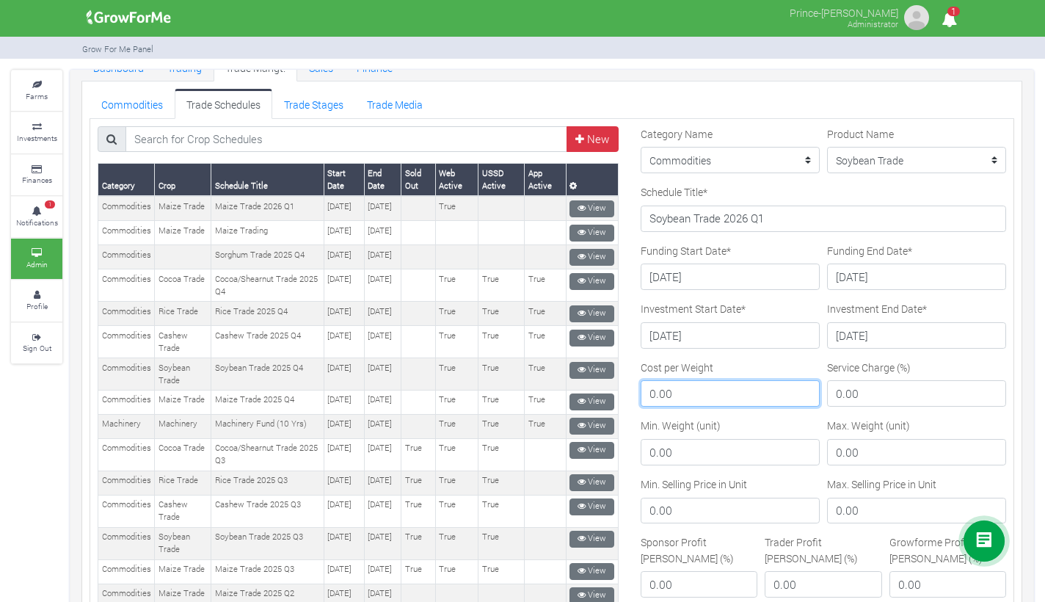
type input "0"
type input "400"
type input "5"
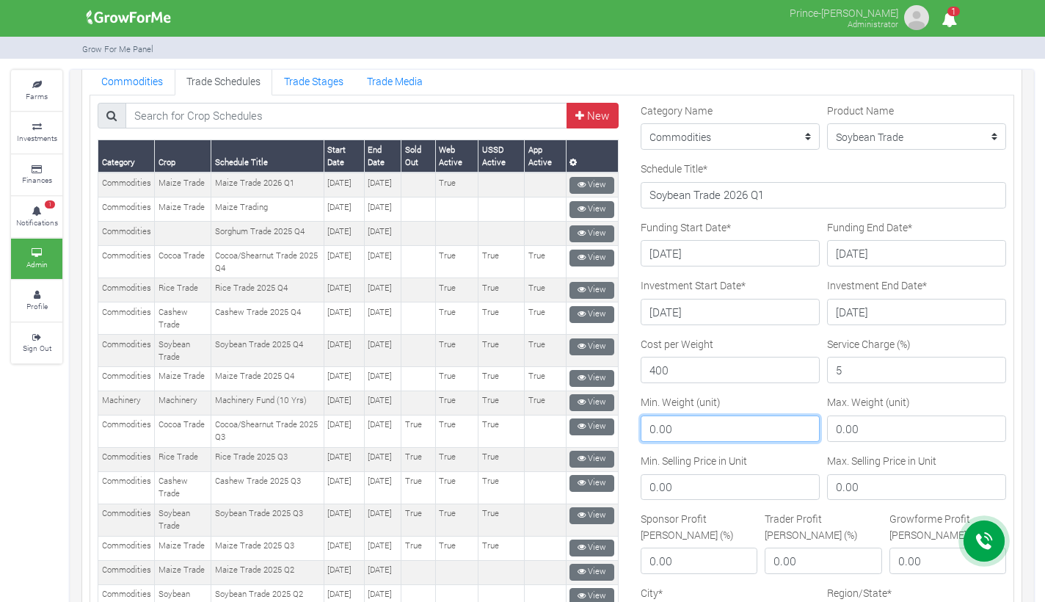
scroll to position [78, 0]
type input "100"
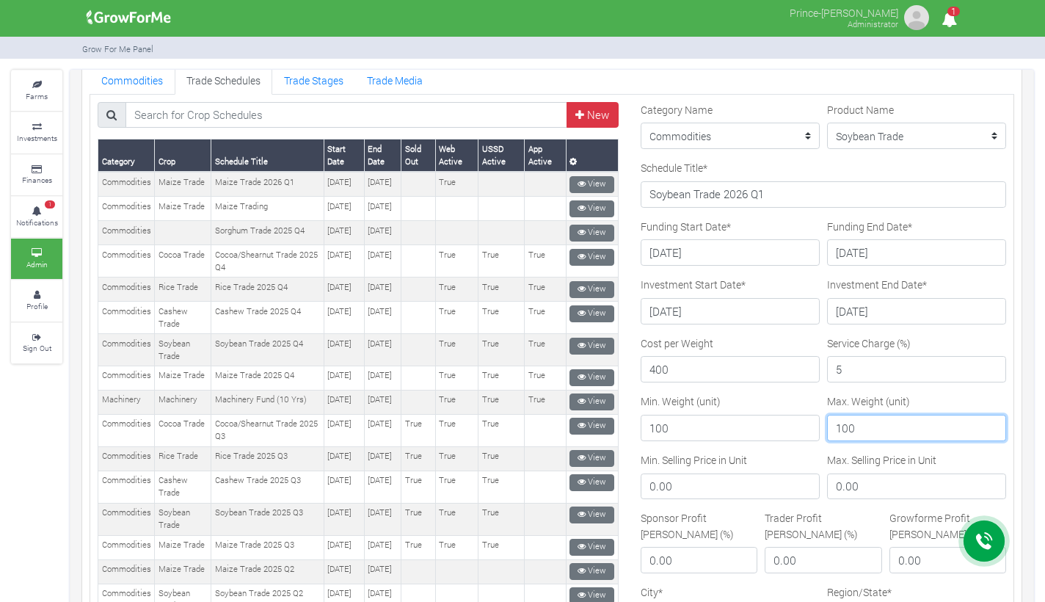
type input "100"
click at [679, 428] on input "100" at bounding box center [729, 427] width 179 height 26
click at [681, 491] on input "0.00" at bounding box center [729, 486] width 179 height 26
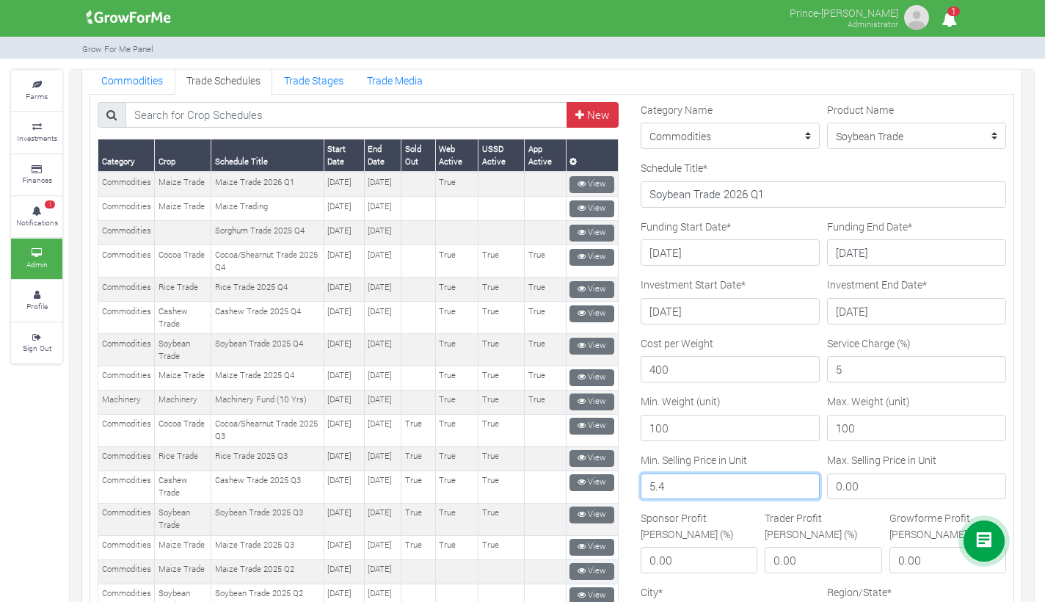
type input "5.4"
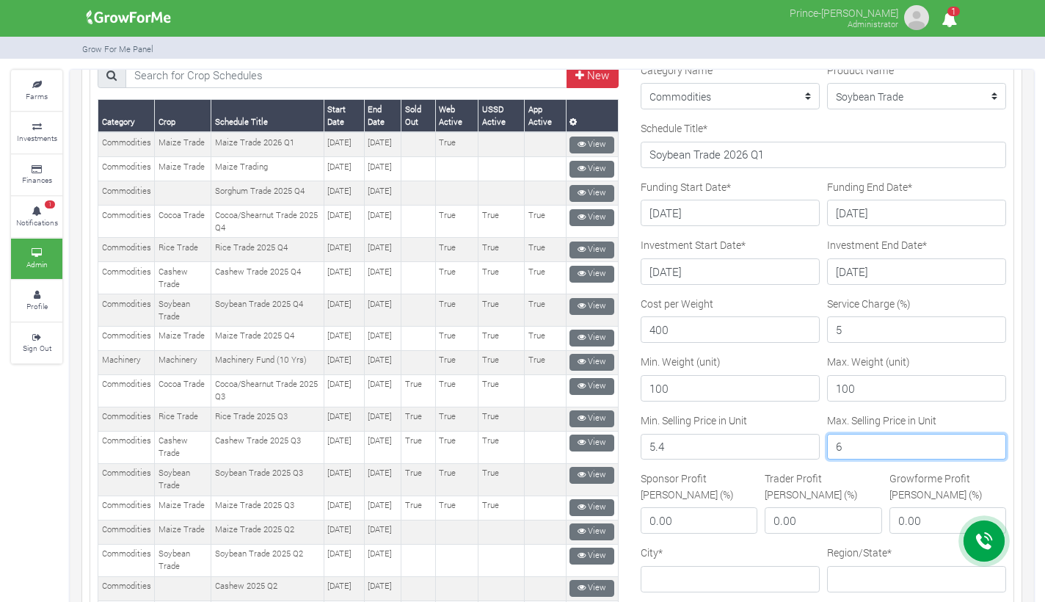
scroll to position [124, 0]
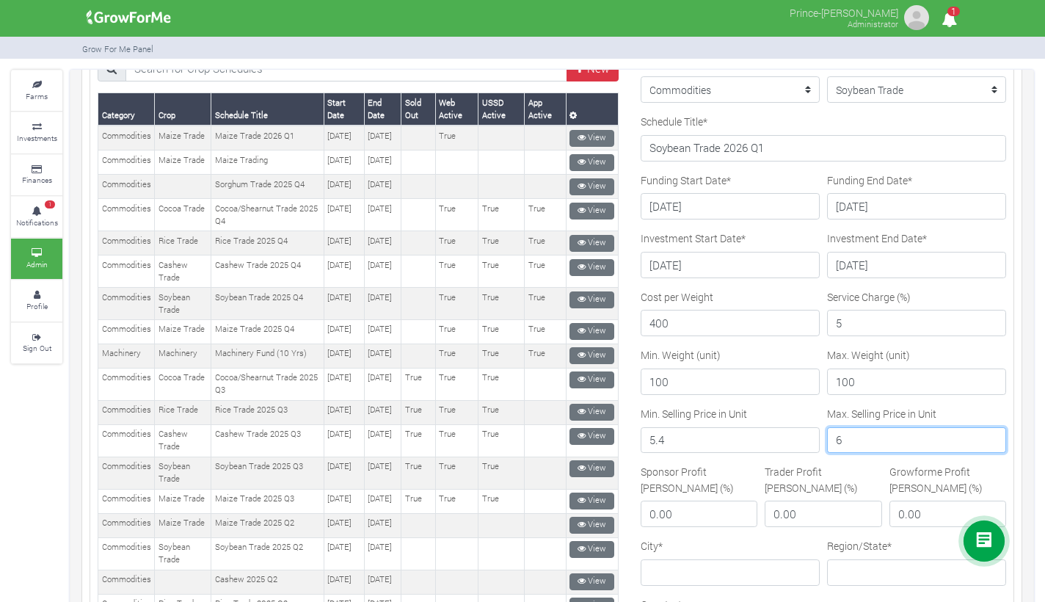
type input "6"
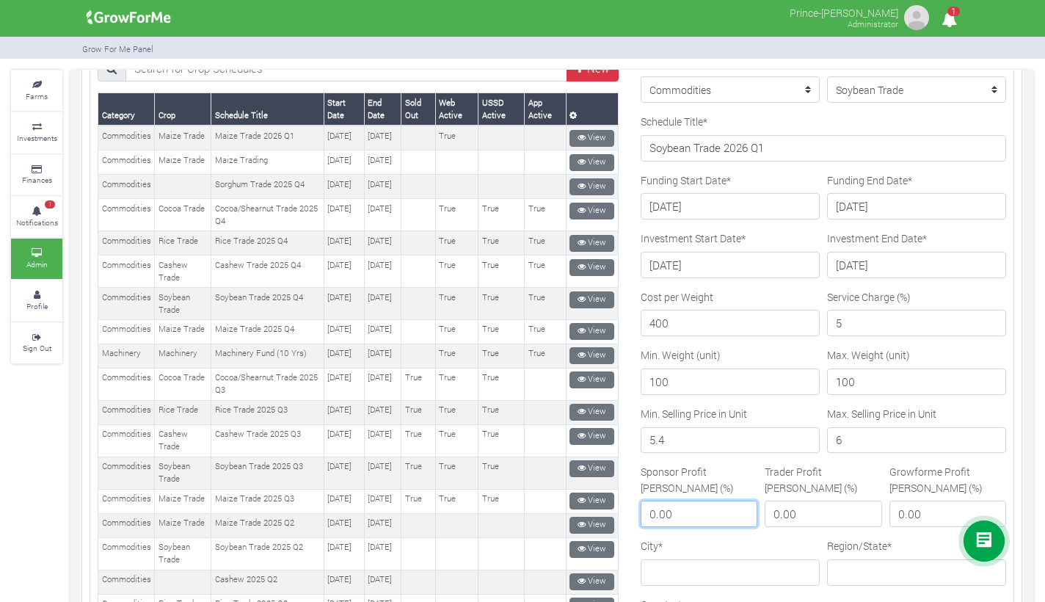
click at [690, 500] on input "0.00" at bounding box center [698, 513] width 117 height 26
type input "0.30"
type input "0.20"
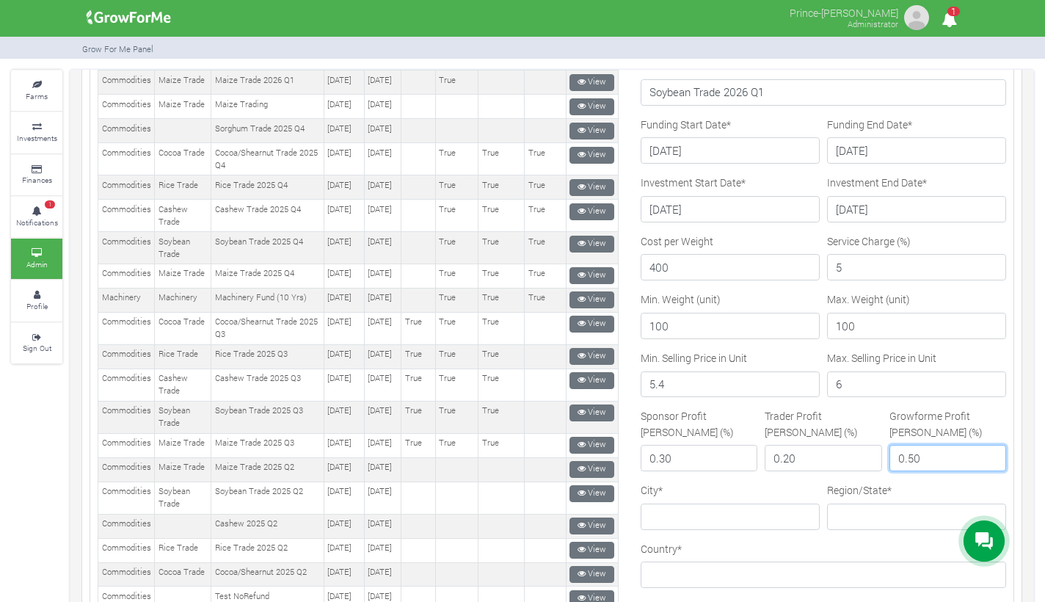
scroll to position [183, 0]
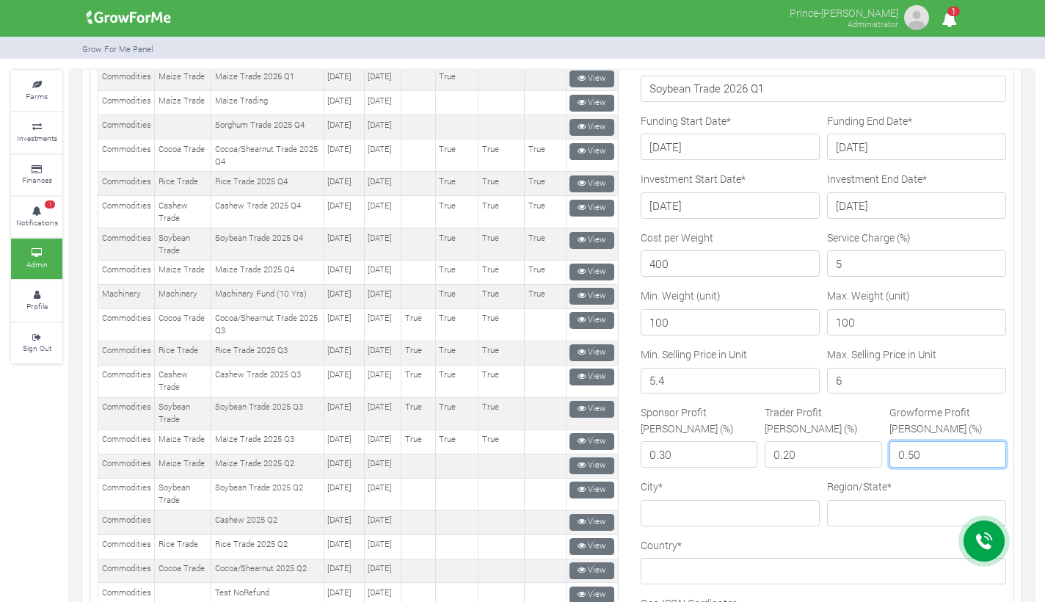
type input "0.50"
type input "g"
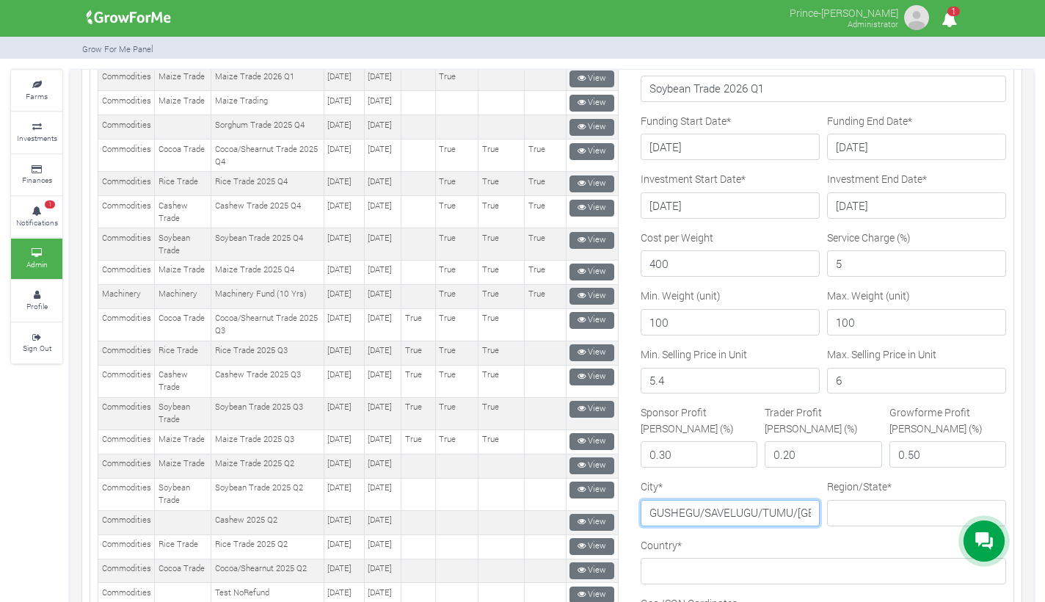
type input "GUSHEGU/SAVELUGU/TUMU/WA"
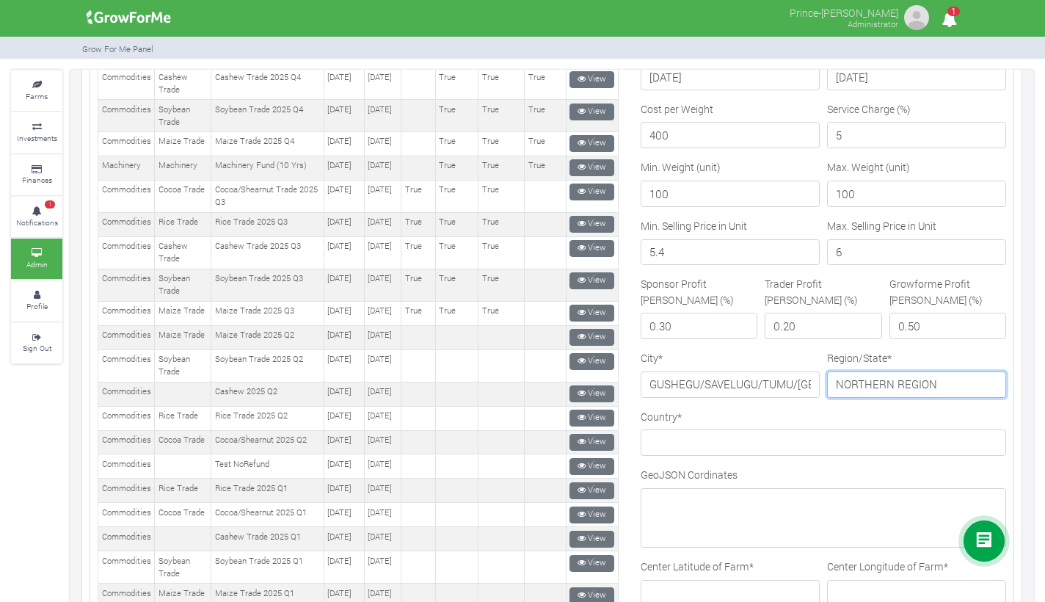
scroll to position [333, 0]
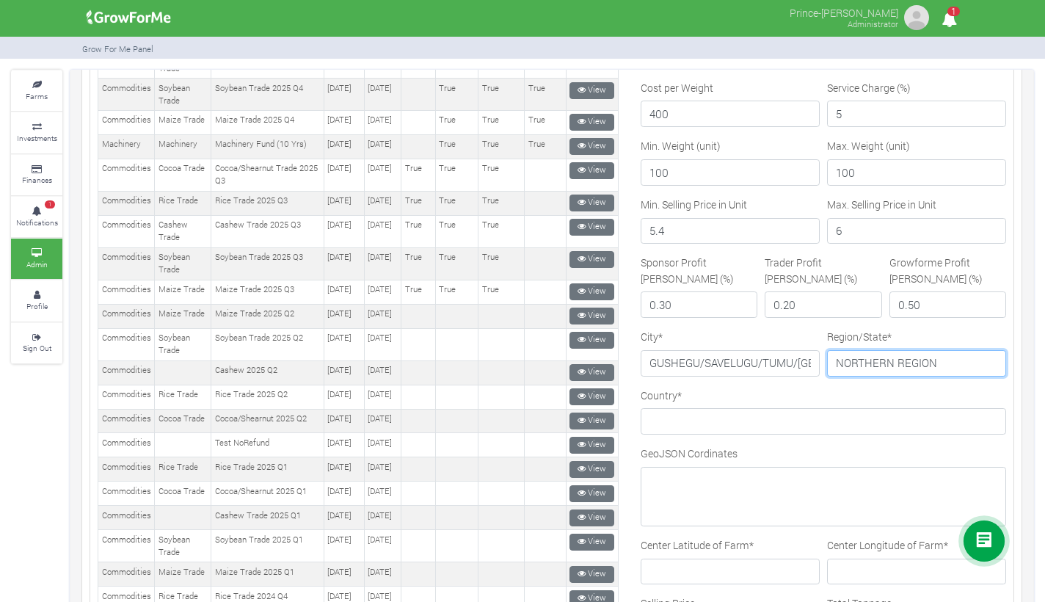
type input "NORTHERN REGION"
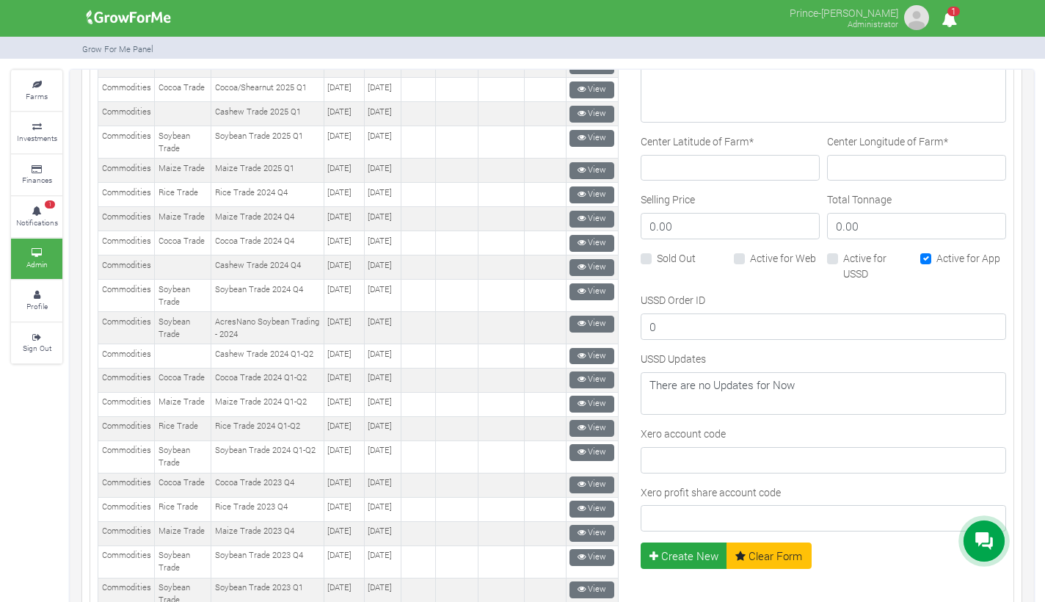
scroll to position [737, 0]
type input "[GEOGRAPHIC_DATA]"
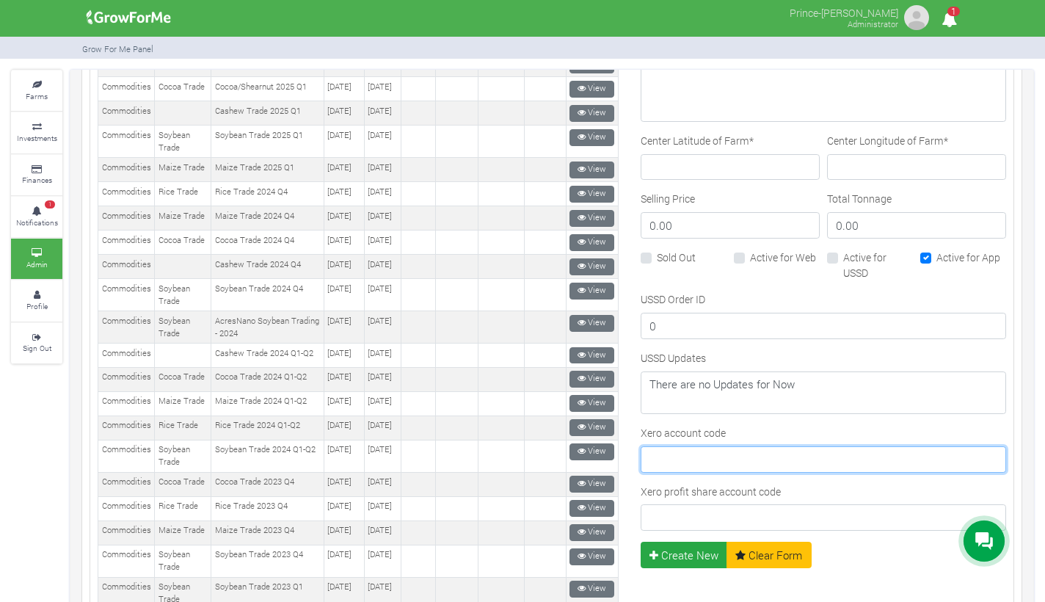
click at [737, 454] on input "Xero account code" at bounding box center [822, 459] width 365 height 26
type input "910"
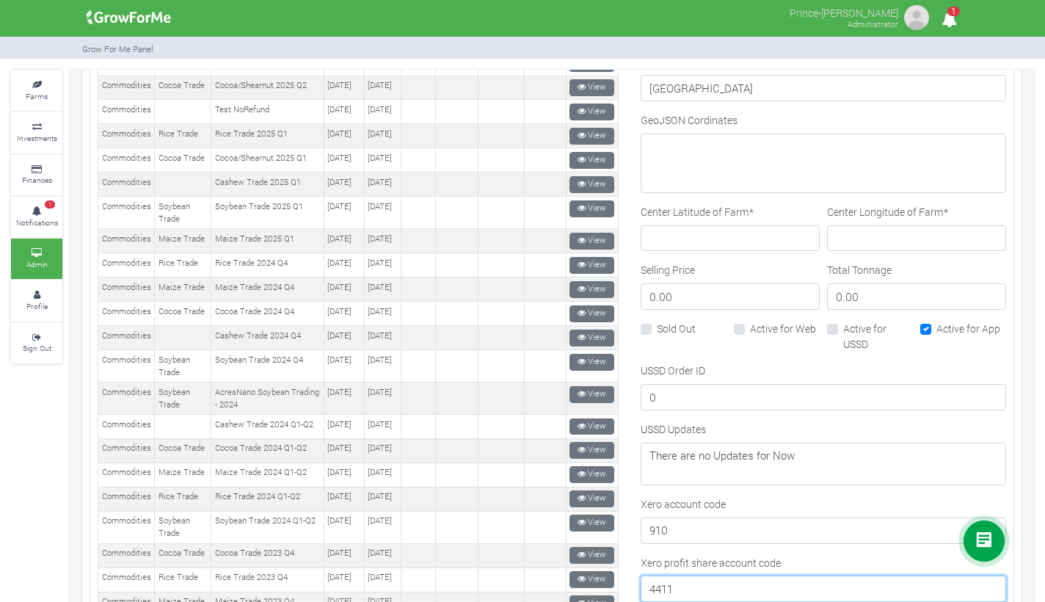
scroll to position [665, 0]
type input "4411"
click at [750, 327] on label "Active for Web" at bounding box center [783, 328] width 66 height 15
click at [750, 327] on input "Active for Web" at bounding box center [755, 326] width 10 height 10
checkbox input "true"
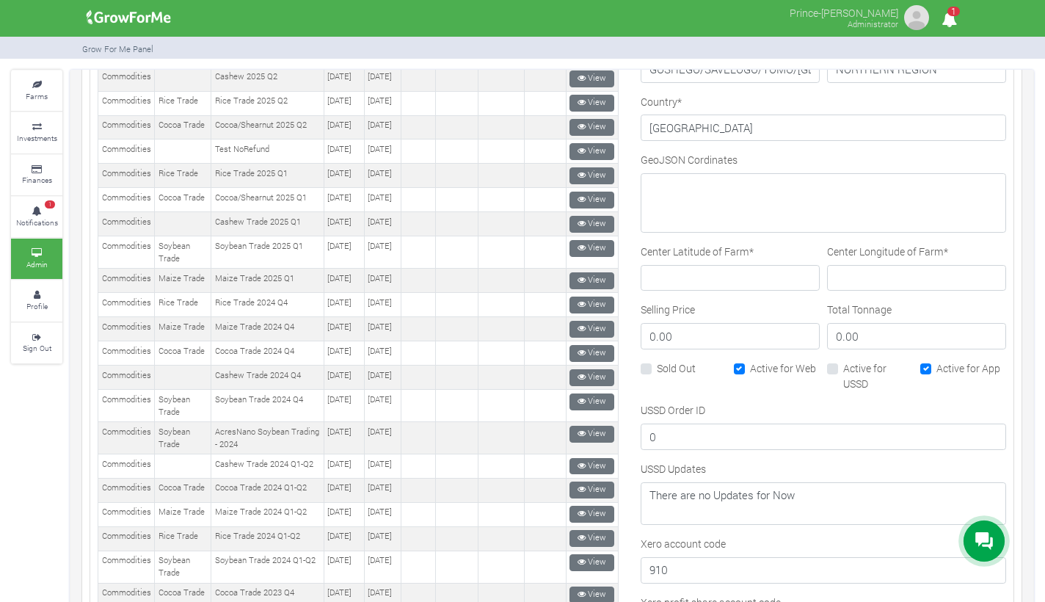
scroll to position [616, 0]
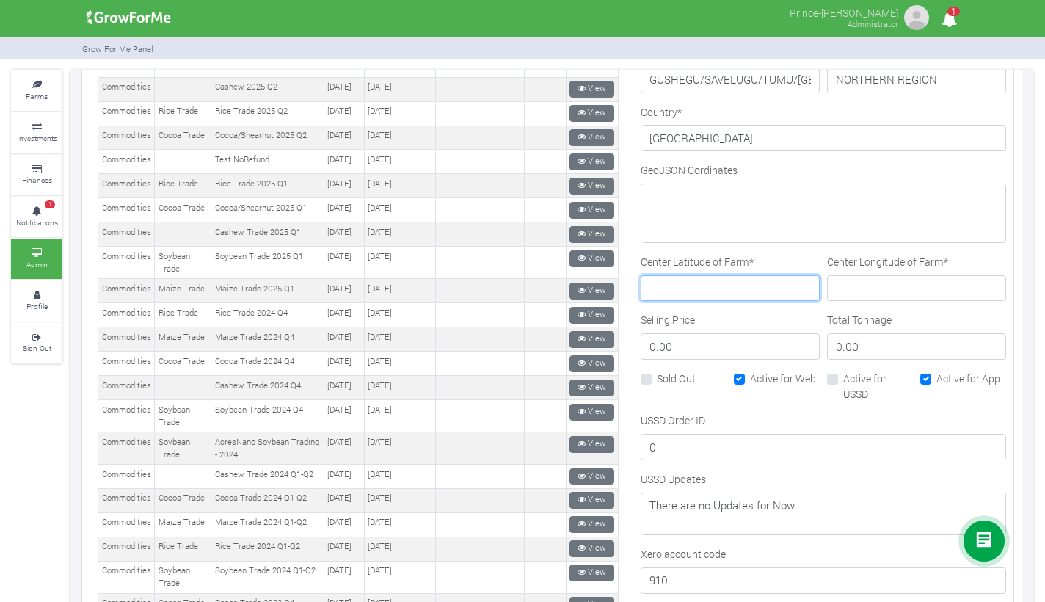
click at [697, 288] on input "Center Latitude of Farm *" at bounding box center [729, 288] width 179 height 26
paste input "9.963933°"
type input "9.963933°"
click at [854, 284] on input "Center Longitude of Farm *" at bounding box center [916, 288] width 179 height 26
paste input "-0.212319°"
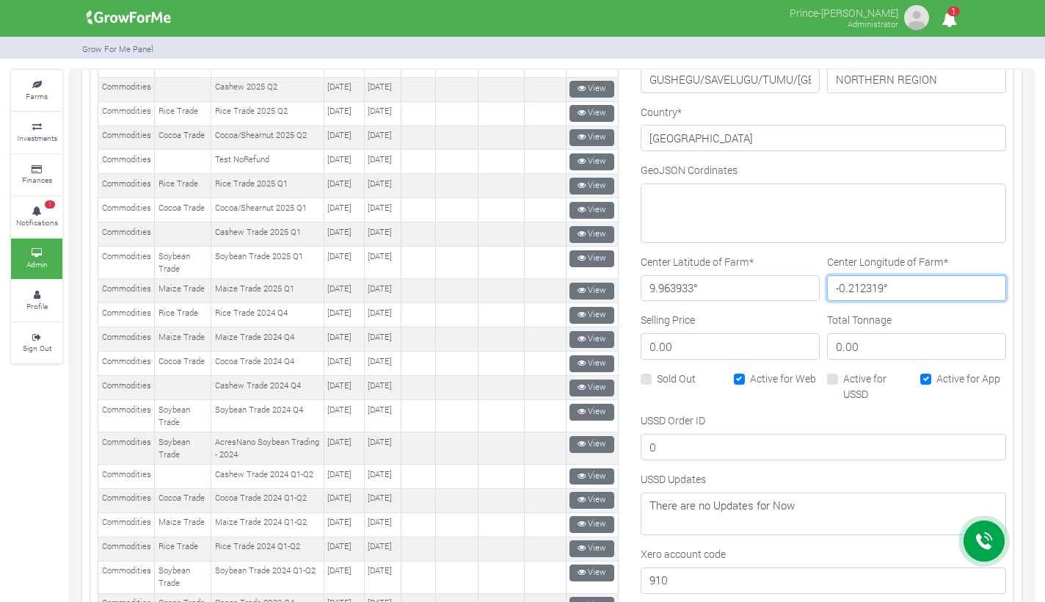
type input "-0.212319°"
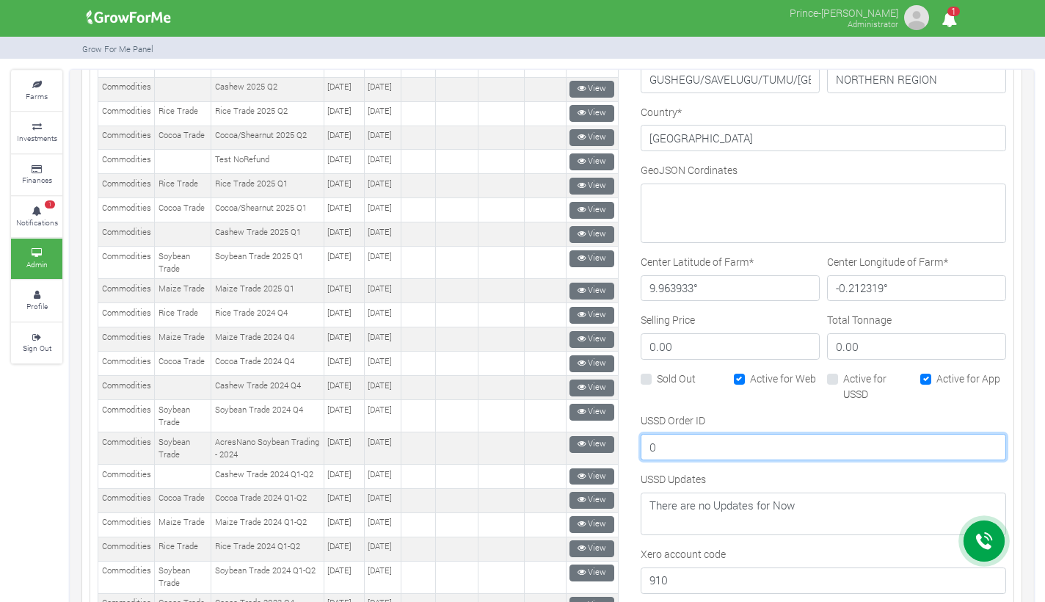
click at [877, 434] on input "0" at bounding box center [822, 447] width 365 height 26
click at [805, 419] on div "USSD Order ID 0" at bounding box center [822, 436] width 365 height 48
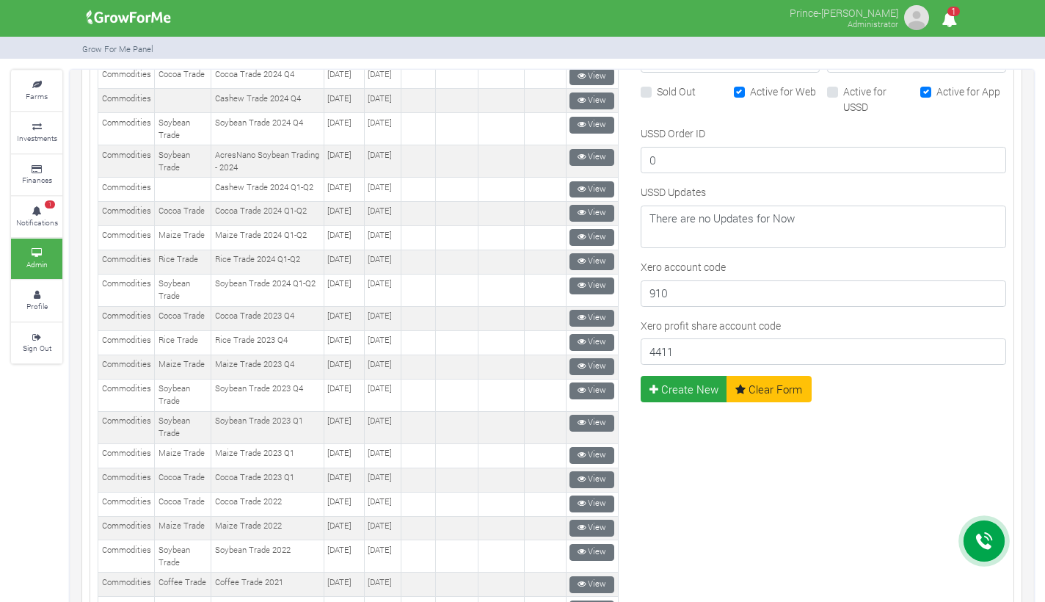
scroll to position [924, 0]
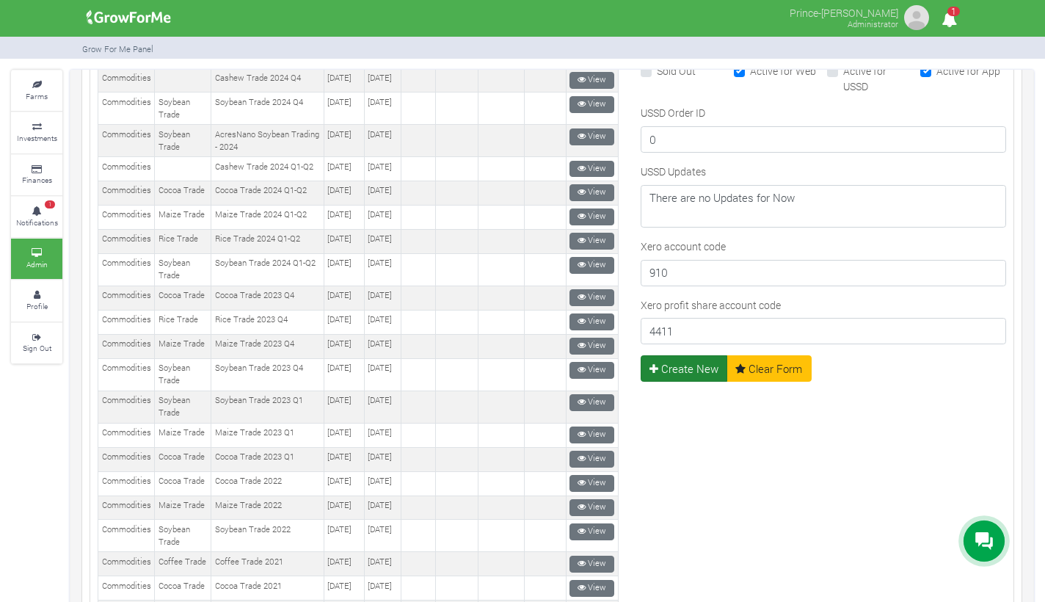
click at [686, 370] on button "Create New" at bounding box center [683, 368] width 87 height 26
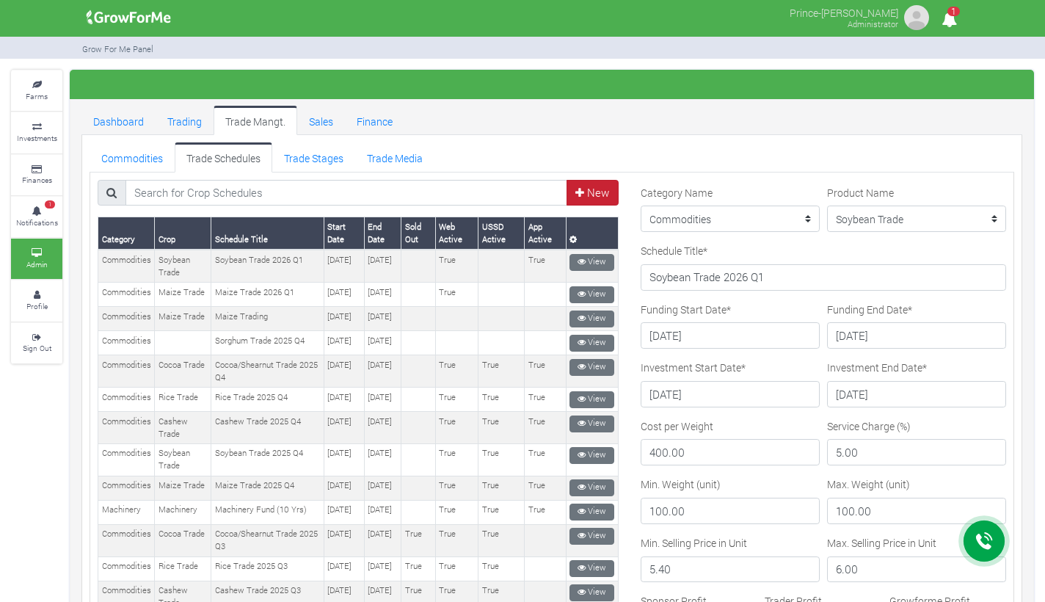
click at [596, 193] on link "New" at bounding box center [592, 193] width 52 height 26
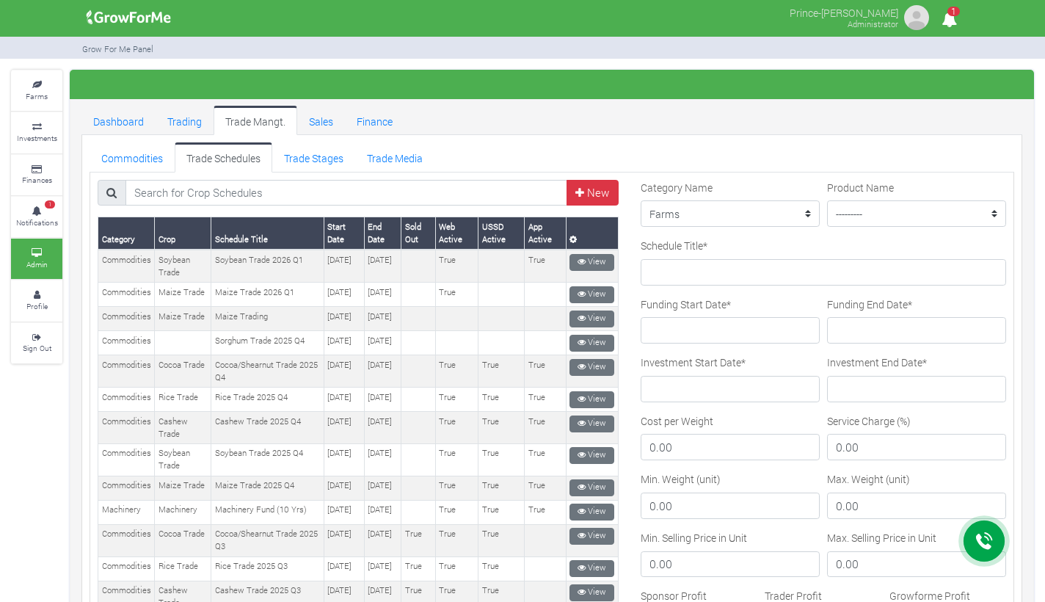
select select "3"
select select "32"
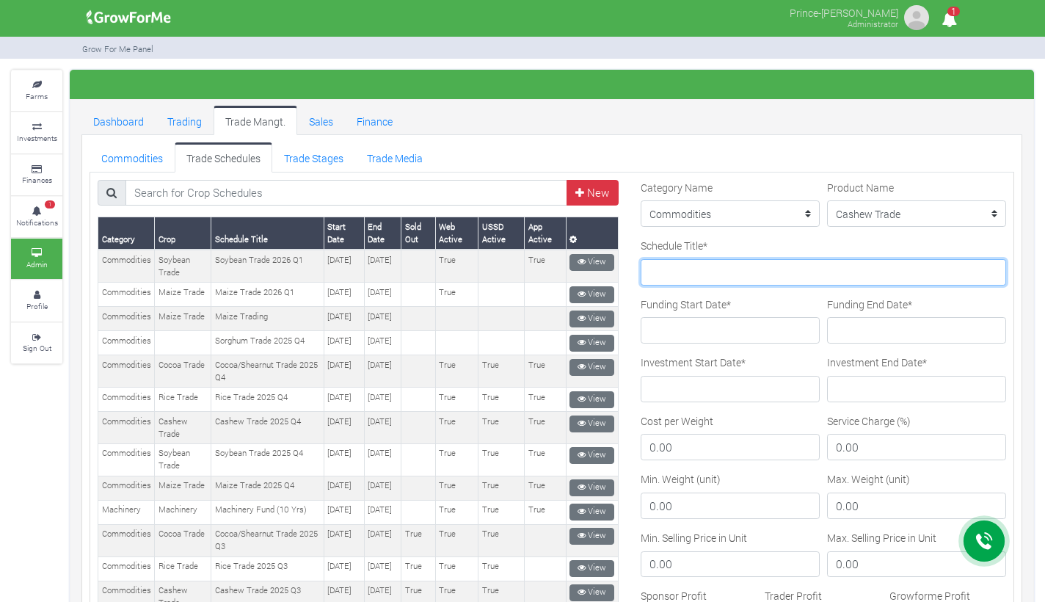
click at [745, 274] on input "Schedule Title *" at bounding box center [822, 272] width 365 height 26
type input "√"
paste input "Cashew Trade 2026 Q1"
type input "Cashew Trade 2026 Q1"
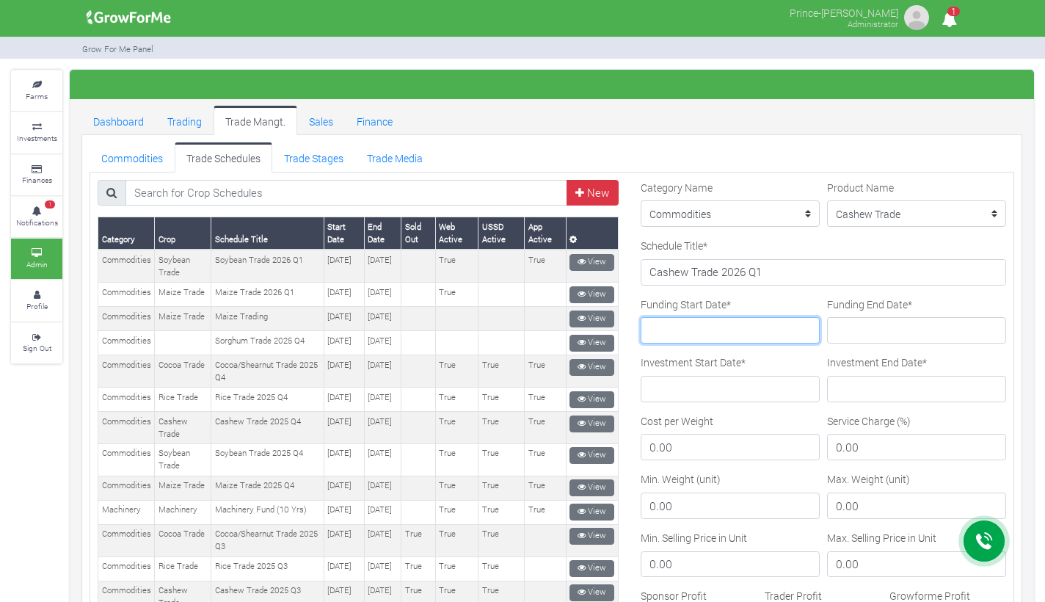
click at [720, 329] on input "Funding Start Date *" at bounding box center [729, 330] width 179 height 26
type input "[DATE]"
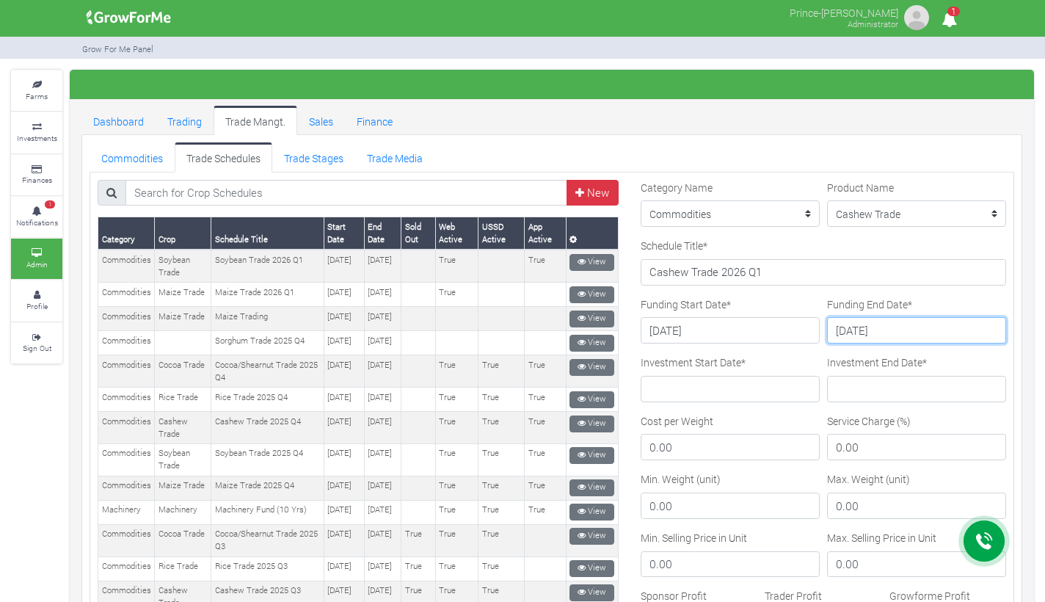
type input "2025-12-31"
click at [688, 389] on input "Investment Start Date *" at bounding box center [729, 389] width 179 height 26
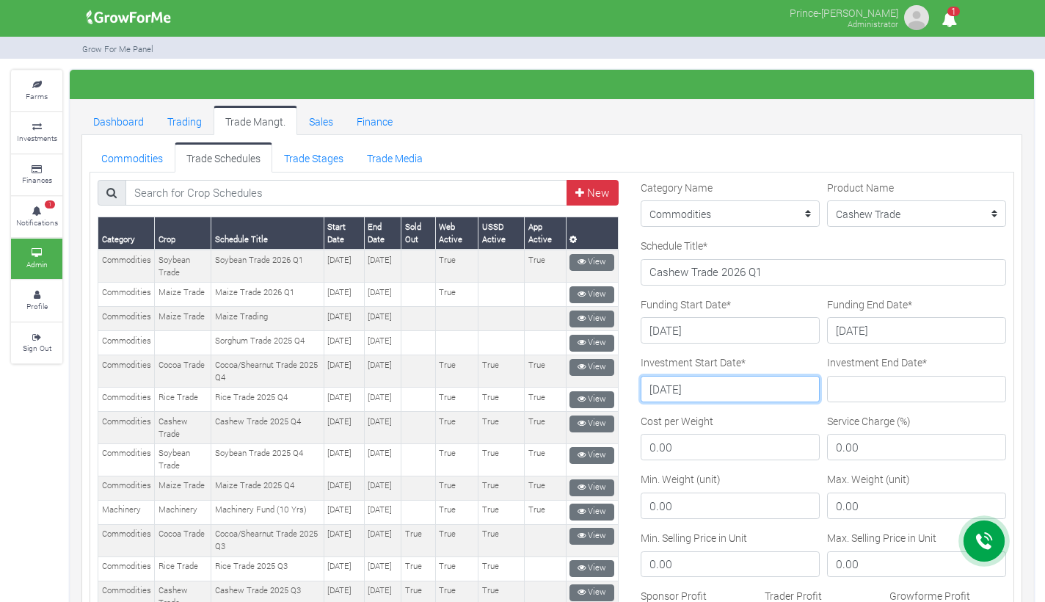
type input "2026-01-01"
type input "[DATE]"
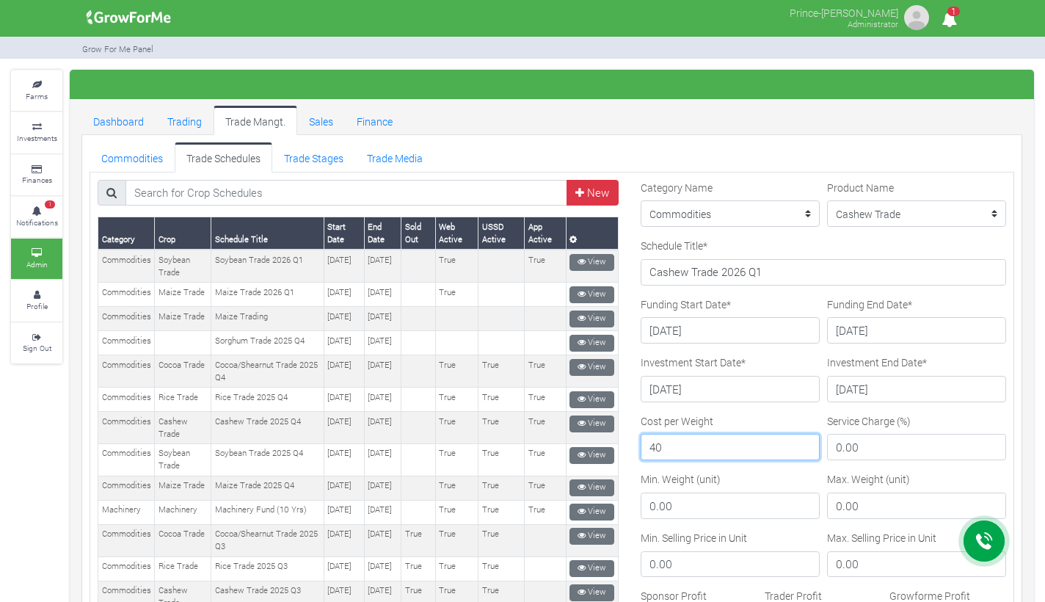
type input "4"
type input "700"
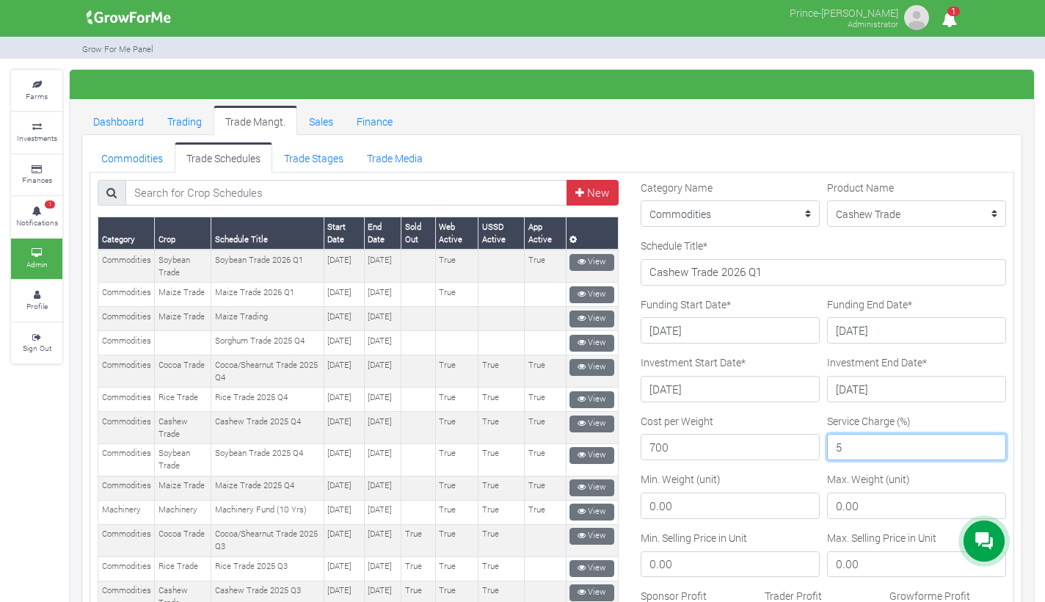
type input "5"
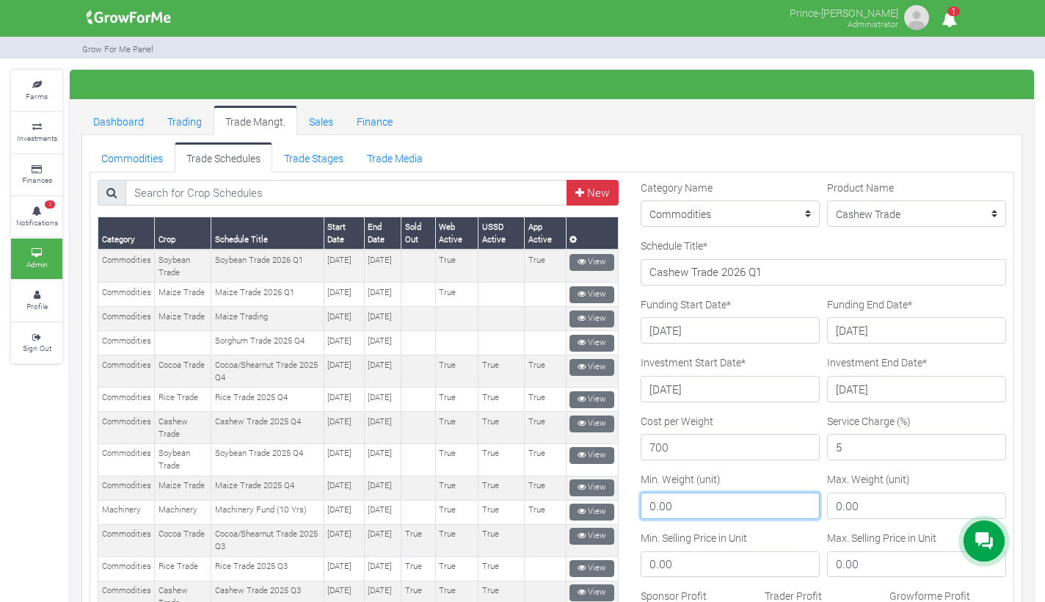
click at [687, 506] on input "0.00" at bounding box center [729, 505] width 179 height 26
type input "85"
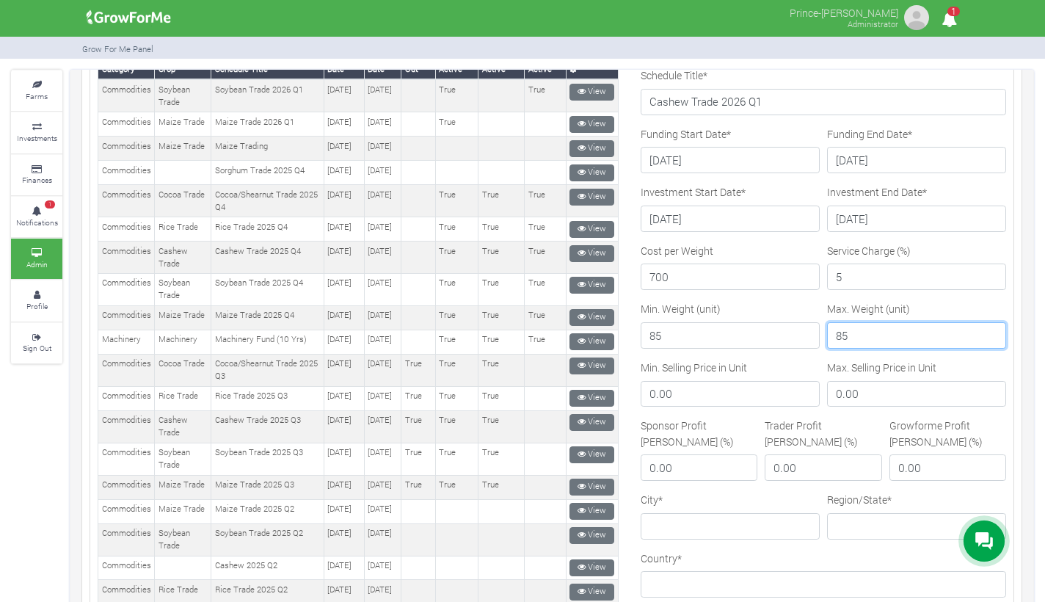
scroll to position [170, 0]
type input "85"
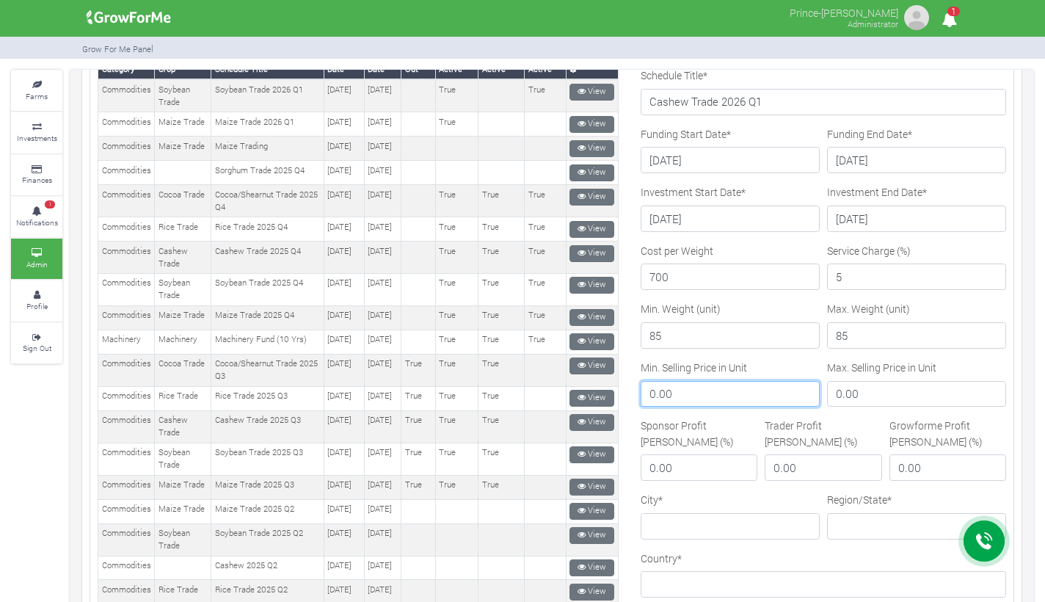
click at [698, 398] on input "0.00" at bounding box center [729, 394] width 179 height 26
type input "11.5"
type input "12.4"
click at [674, 456] on input "0.00" at bounding box center [698, 467] width 117 height 26
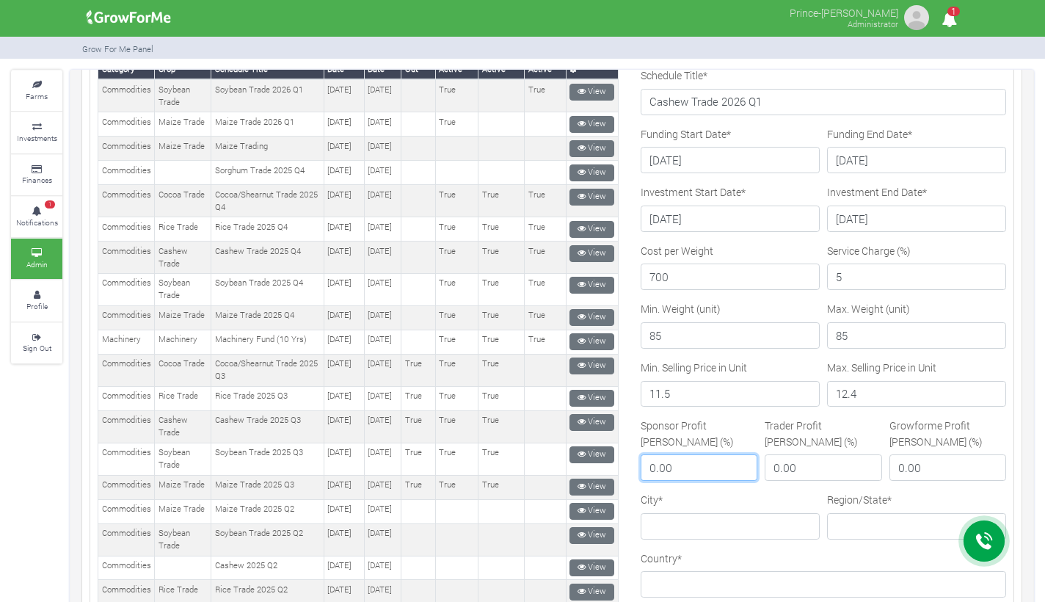
click at [674, 456] on input "0.00" at bounding box center [698, 467] width 117 height 26
type input "0.30"
type input "0.20"
type input "0"
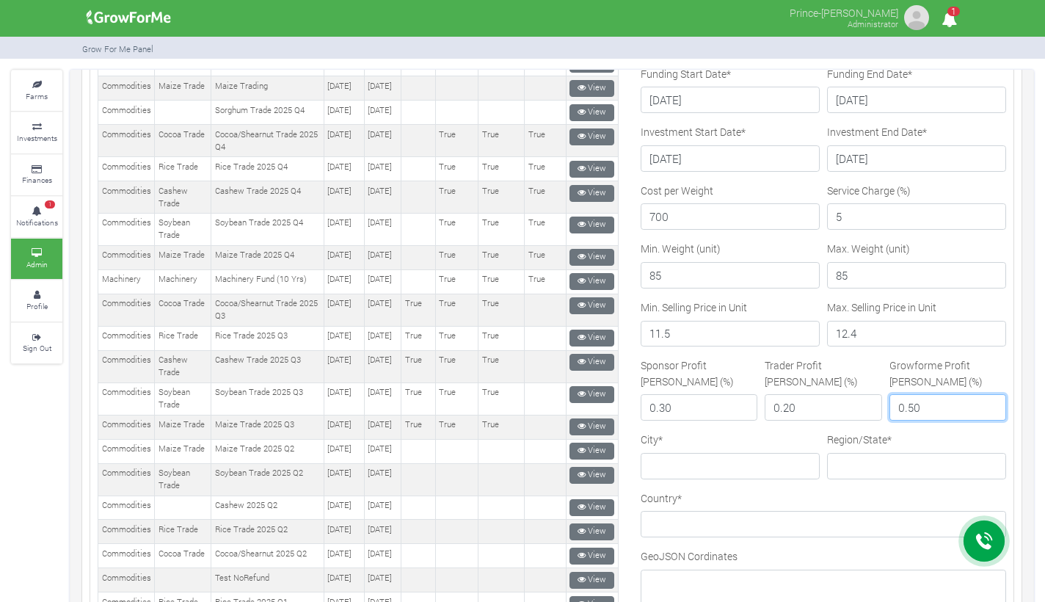
scroll to position [239, 0]
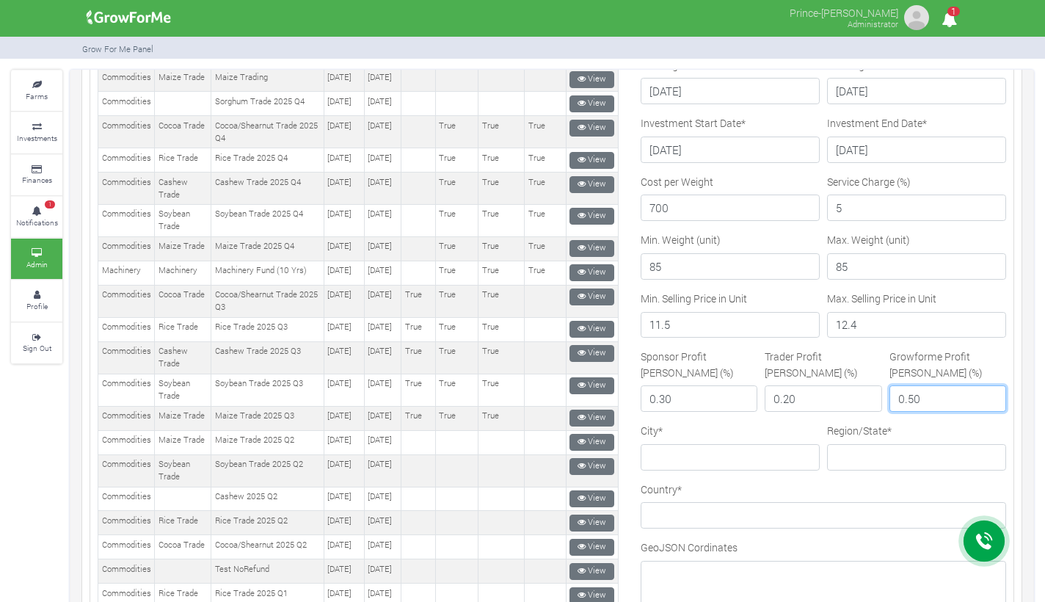
type input "0.50"
click at [698, 460] on input "Kintampo" at bounding box center [729, 457] width 179 height 26
type input "KINTAMPO"
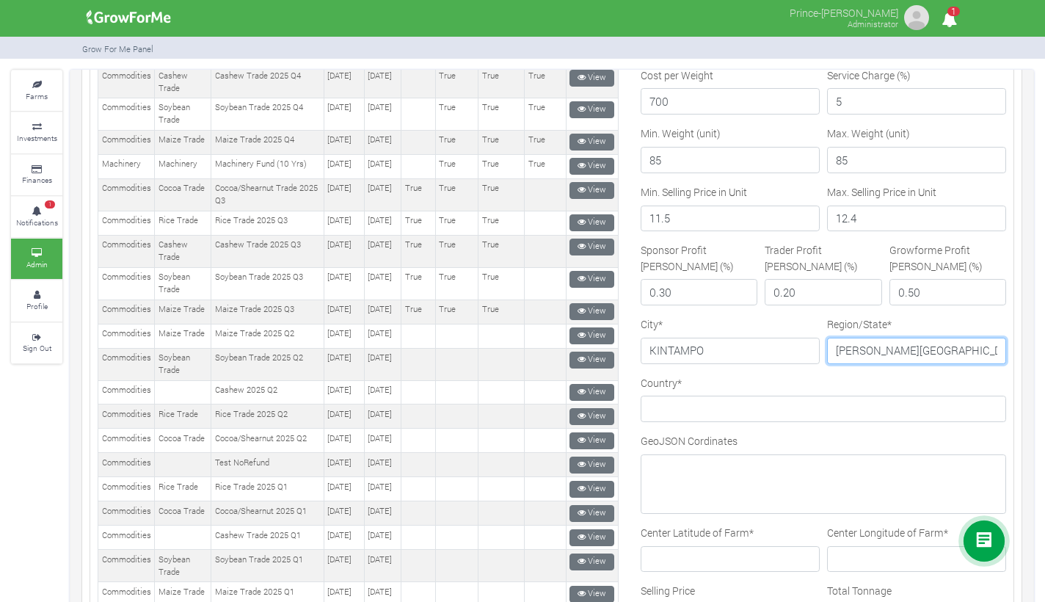
scroll to position [348, 0]
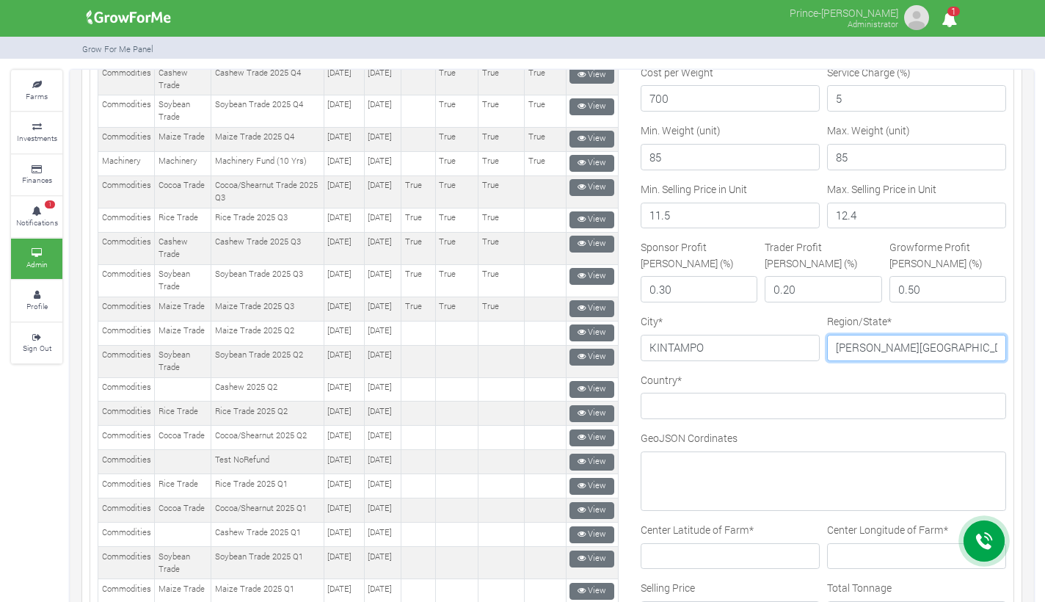
type input "BONO EAST"
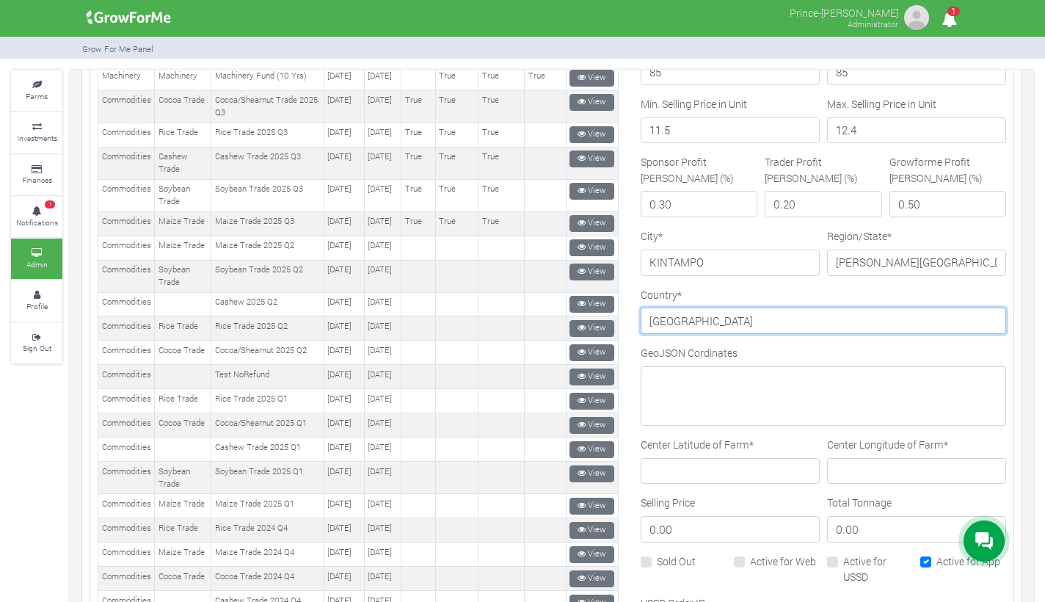
scroll to position [441, 0]
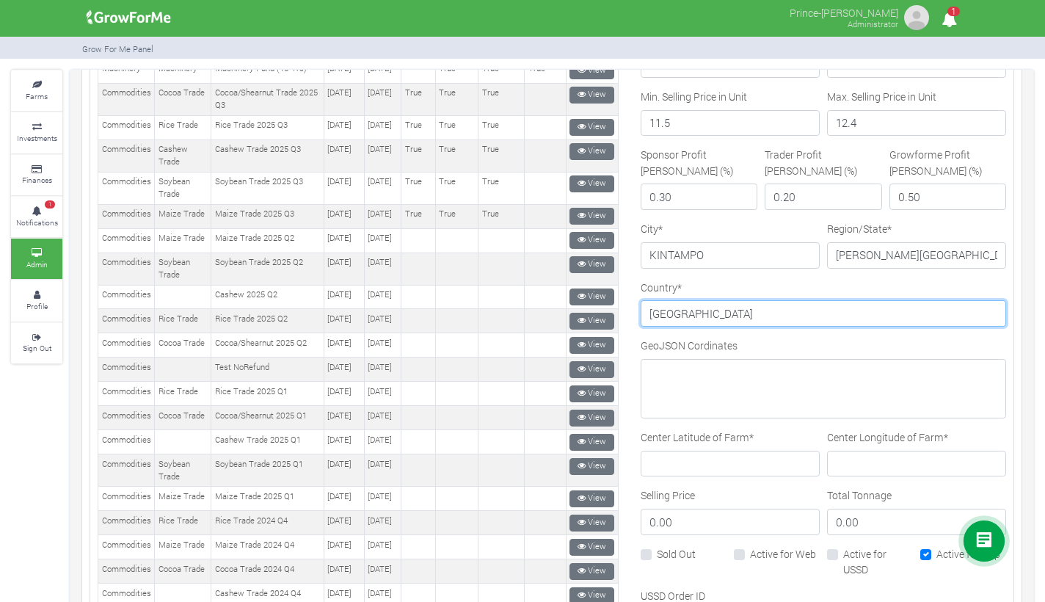
type input "[GEOGRAPHIC_DATA]"
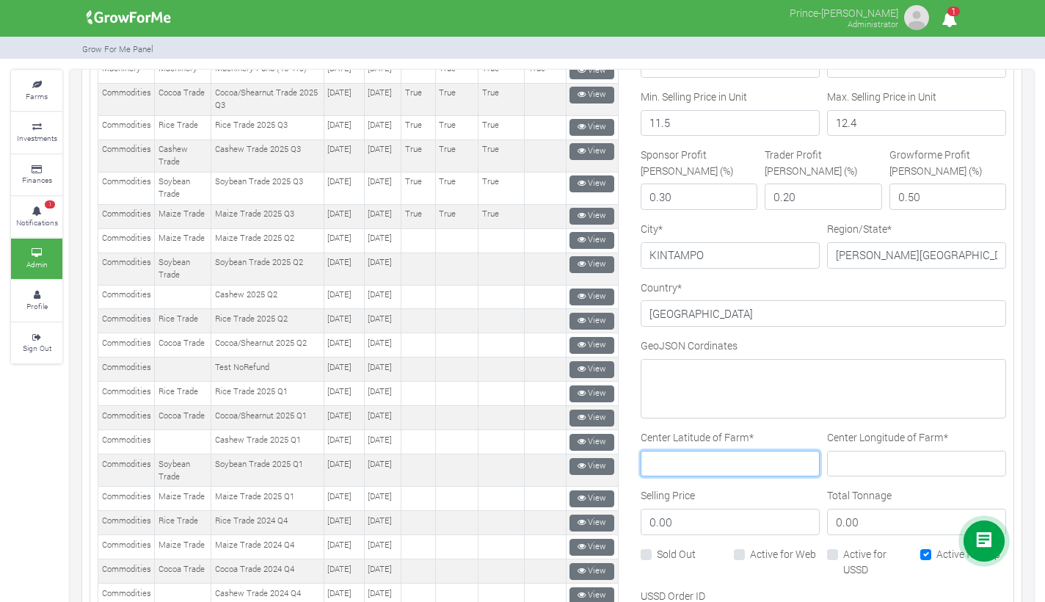
click at [696, 464] on input "Center Latitude of Farm *" at bounding box center [729, 463] width 179 height 26
paste input "6.091493°"
type input "6.091493°"
click at [891, 452] on input "Center Longitude of Farm *" at bounding box center [916, 463] width 179 height 26
paste input "0.192322°"
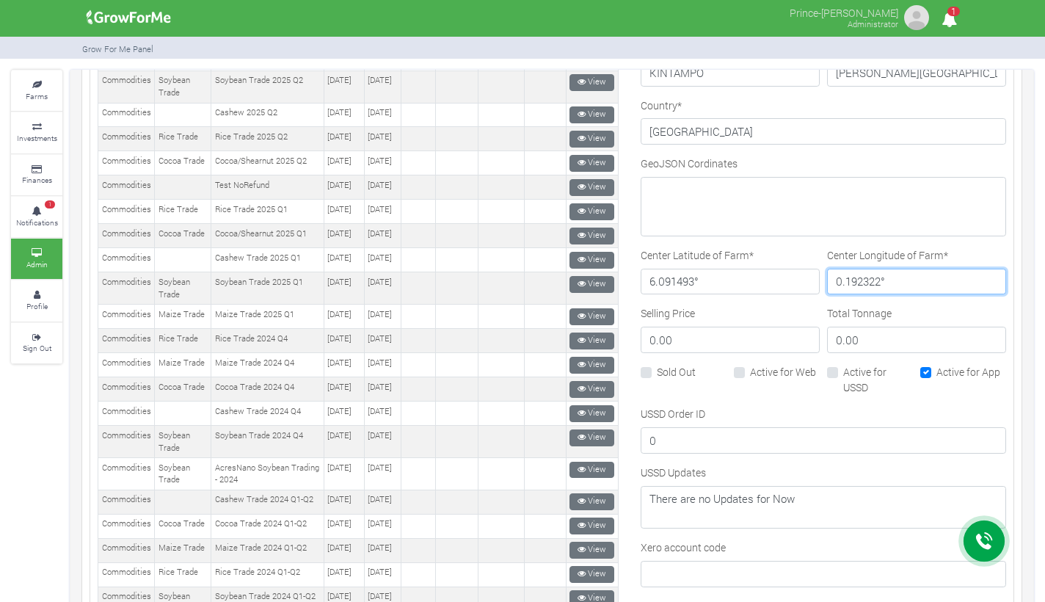
scroll to position [628, 0]
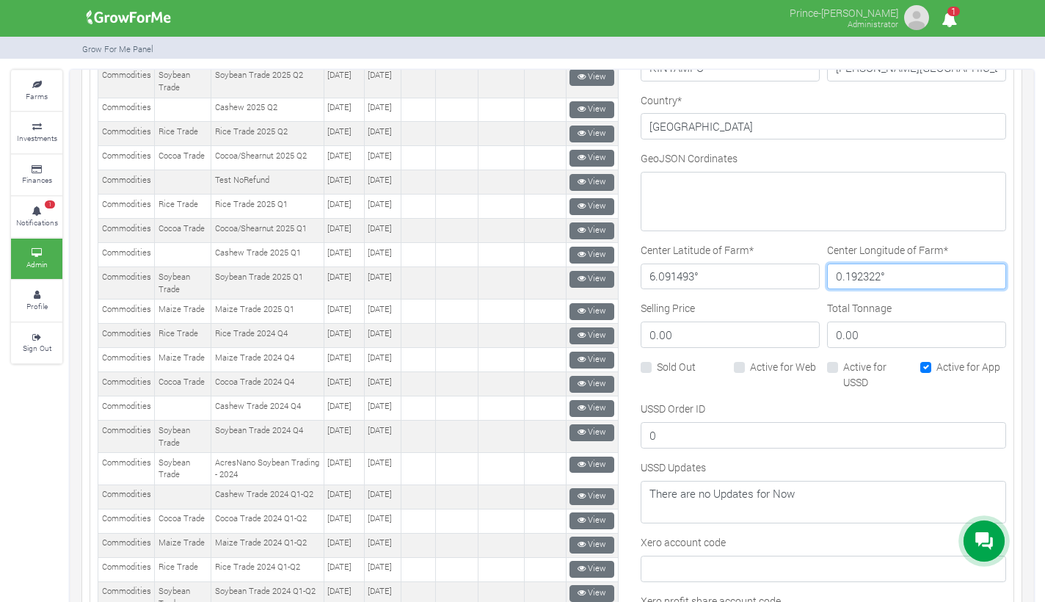
type input "0.192322°"
click at [750, 365] on label "Active for Web" at bounding box center [783, 366] width 66 height 15
click at [750, 365] on input "Active for Web" at bounding box center [755, 364] width 10 height 10
checkbox input "true"
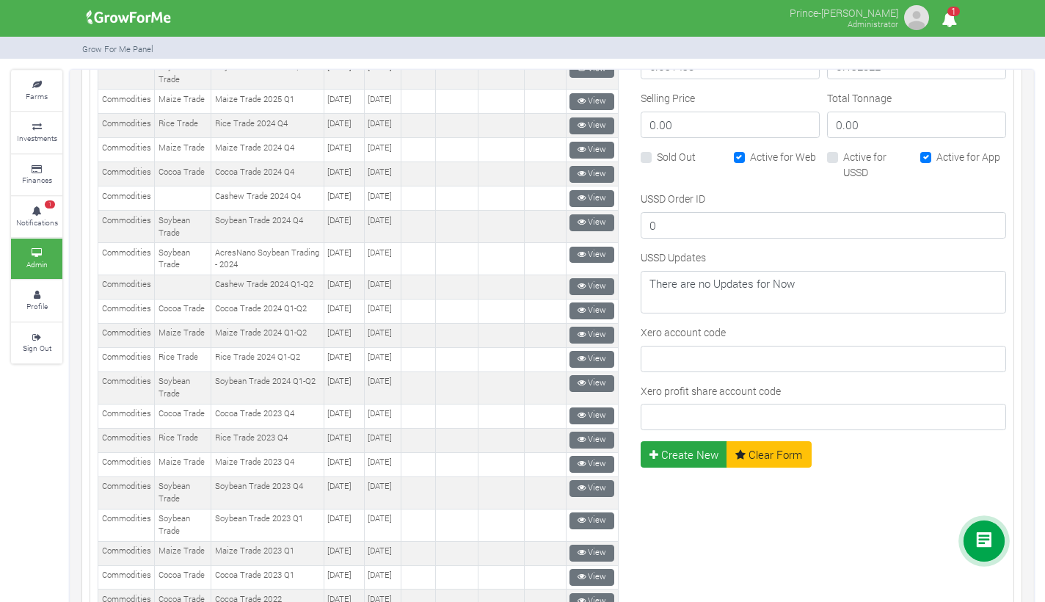
scroll to position [862, 0]
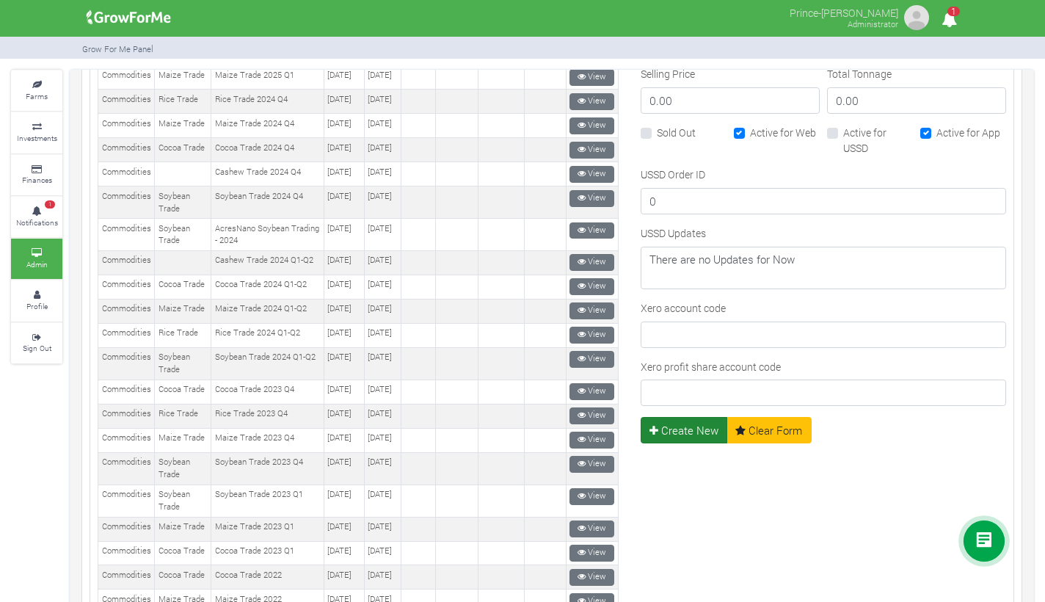
click at [671, 424] on button "Create New" at bounding box center [683, 430] width 87 height 26
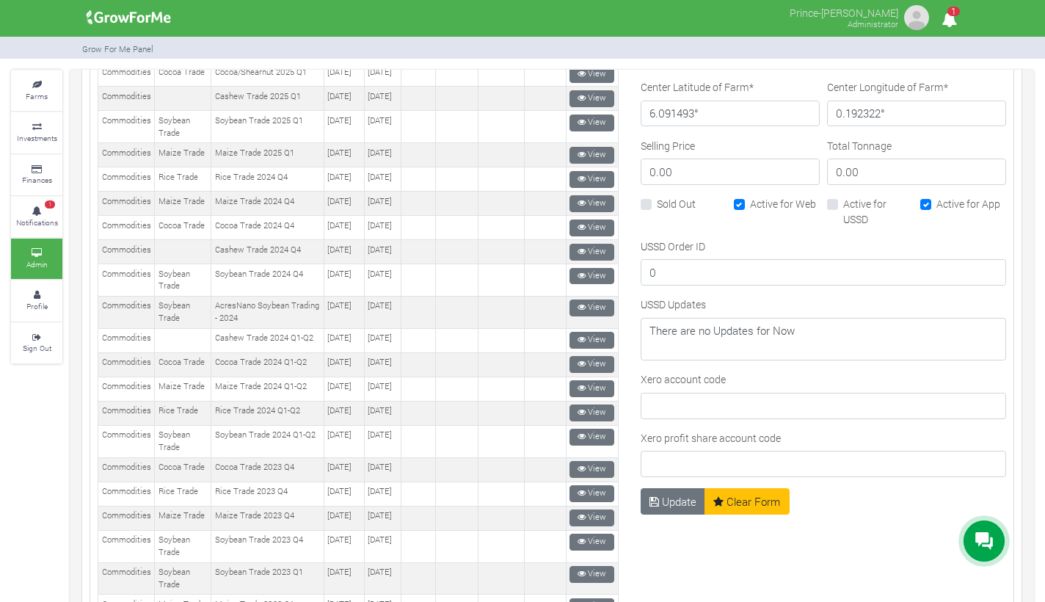
scroll to position [836, 0]
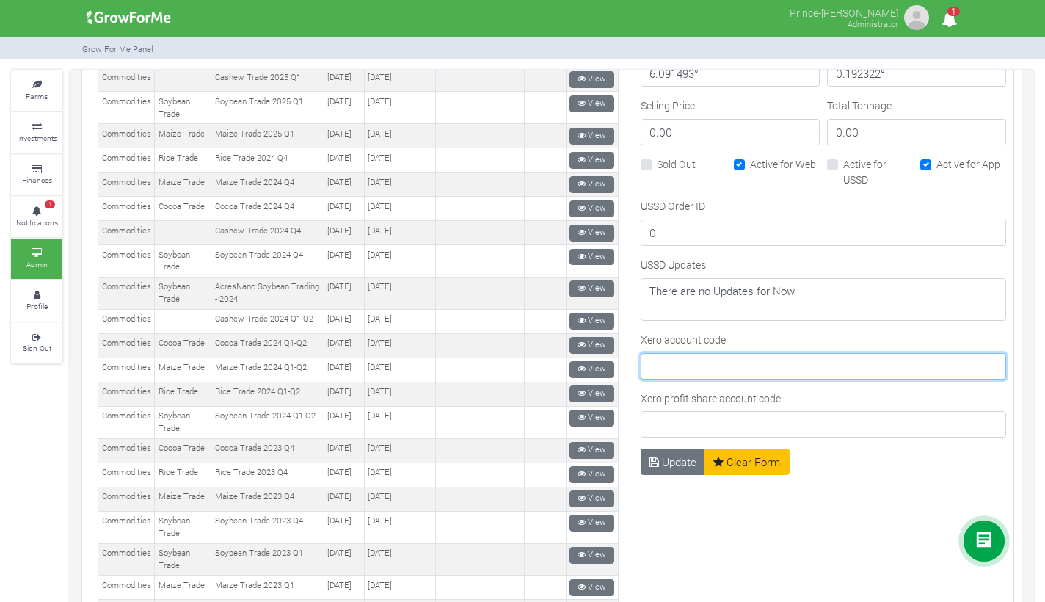
click at [690, 374] on input "Xero account code" at bounding box center [822, 366] width 365 height 26
type input "913"
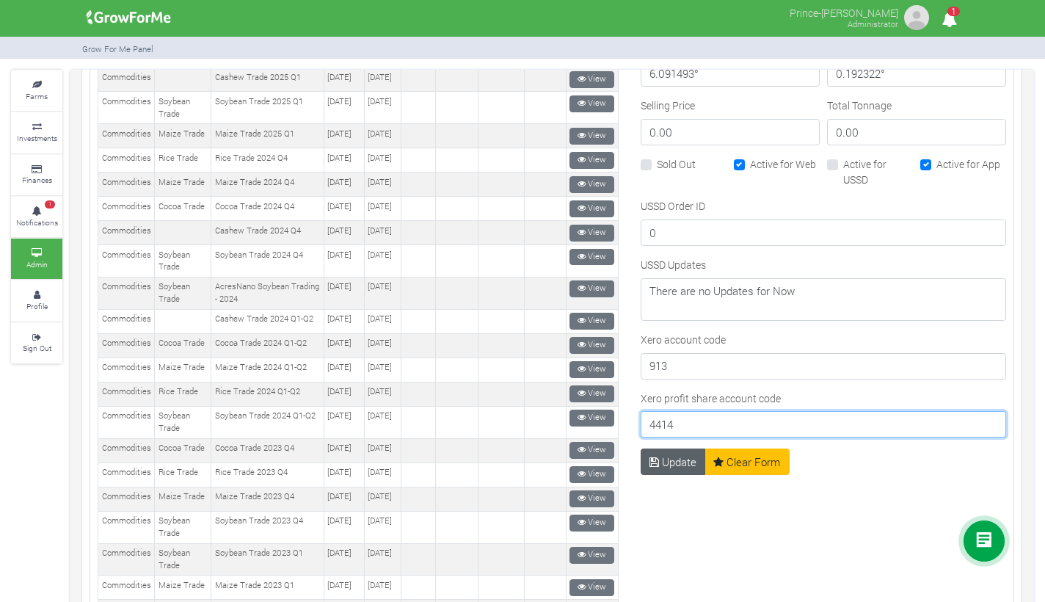
type input "4414"
click at [676, 464] on button "Update" at bounding box center [672, 461] width 65 height 26
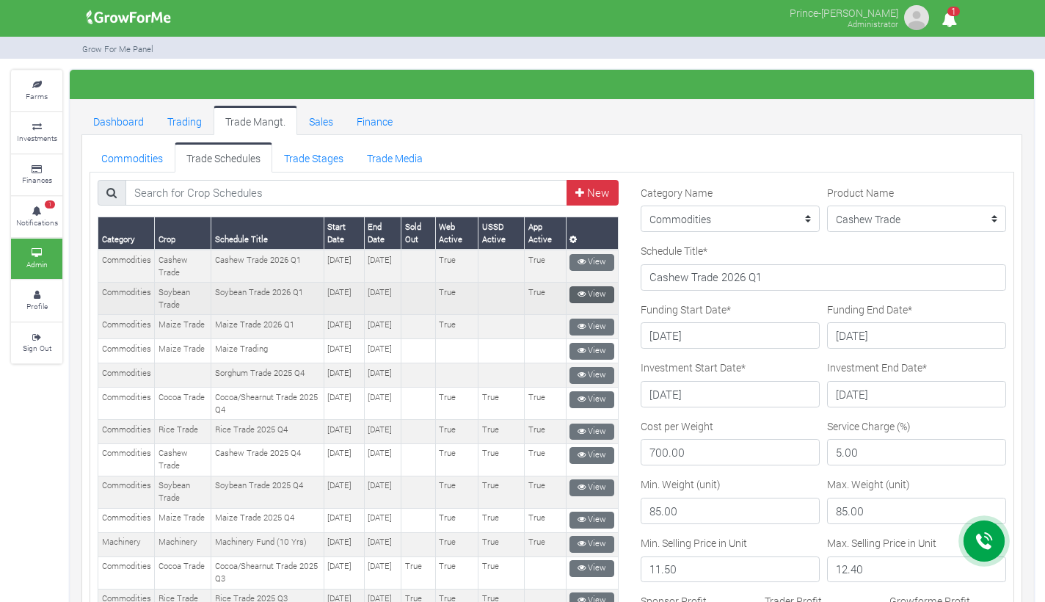
click at [584, 288] on link "View" at bounding box center [591, 294] width 45 height 17
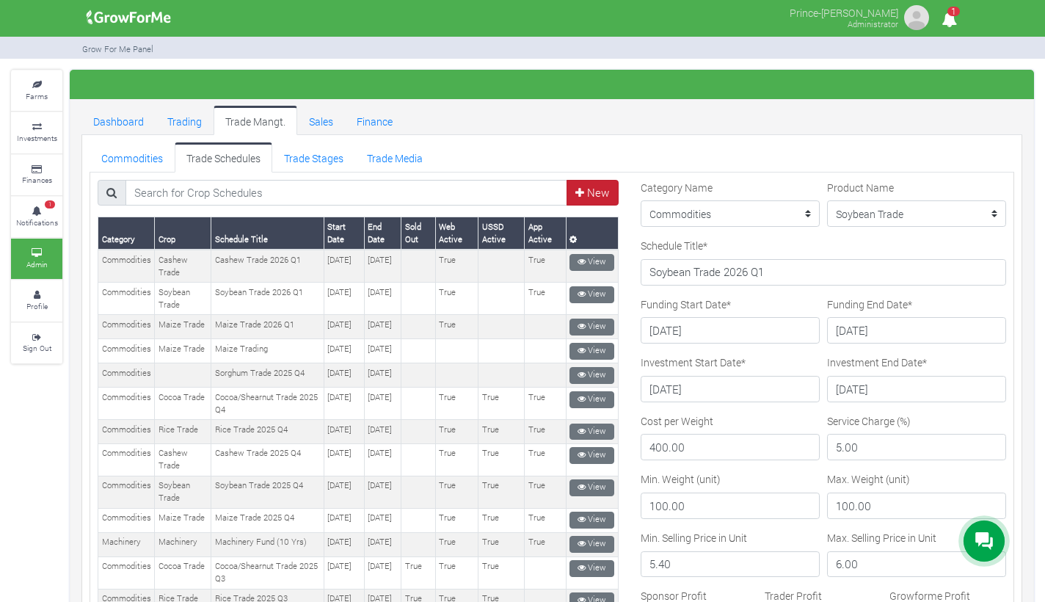
click at [592, 195] on link "New" at bounding box center [592, 193] width 52 height 26
click at [594, 189] on link "New" at bounding box center [592, 193] width 52 height 26
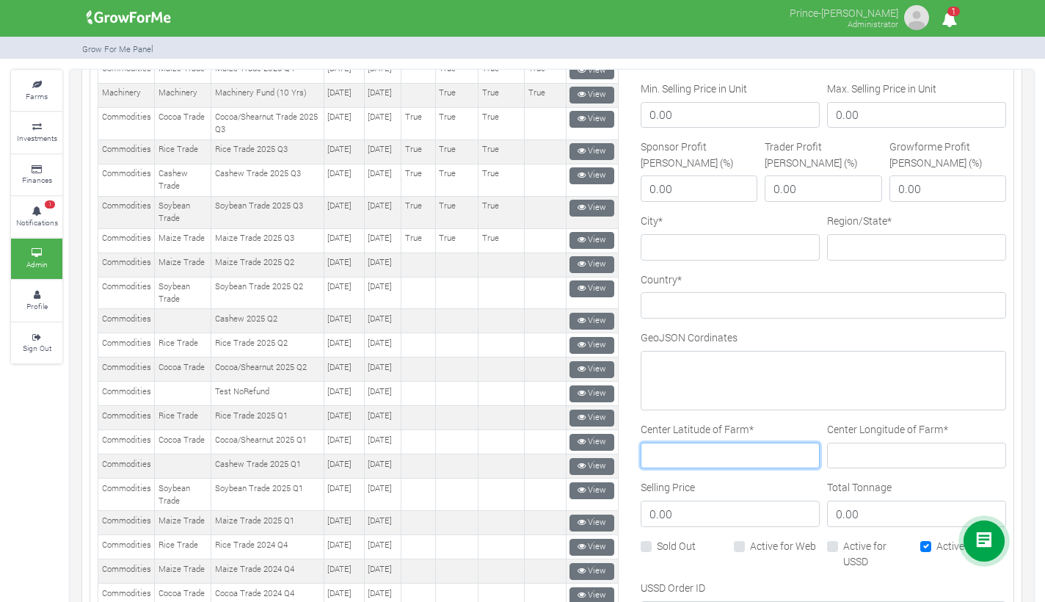
click at [705, 454] on input "Center Latitude of Farm *" at bounding box center [729, 455] width 179 height 26
paste input "6.091493°"
type input "6.091493°"
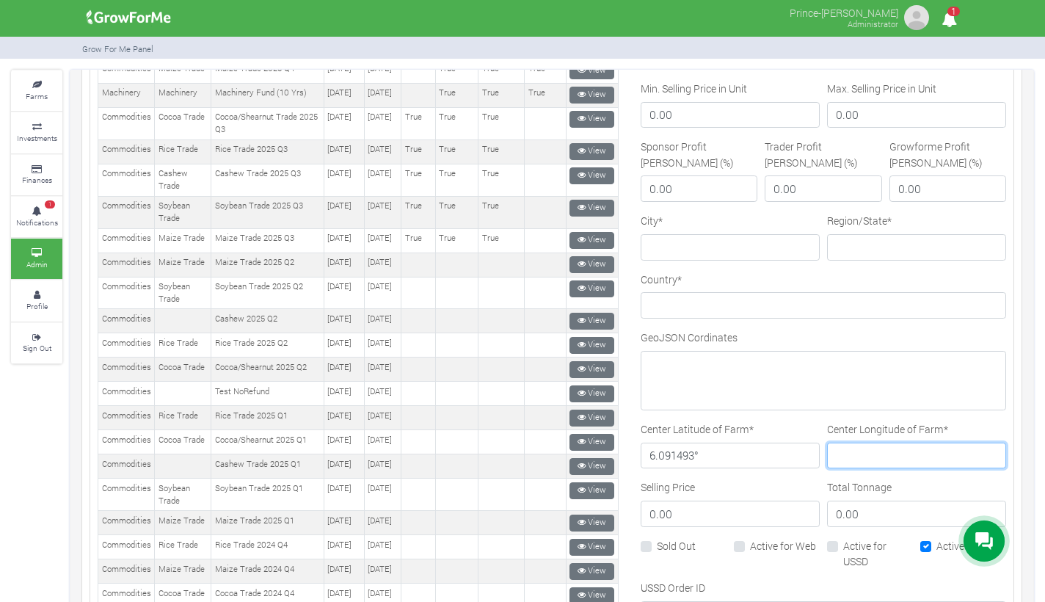
click at [937, 447] on input "Center Longitude of Farm *" at bounding box center [916, 455] width 179 height 26
paste input "0.192322°"
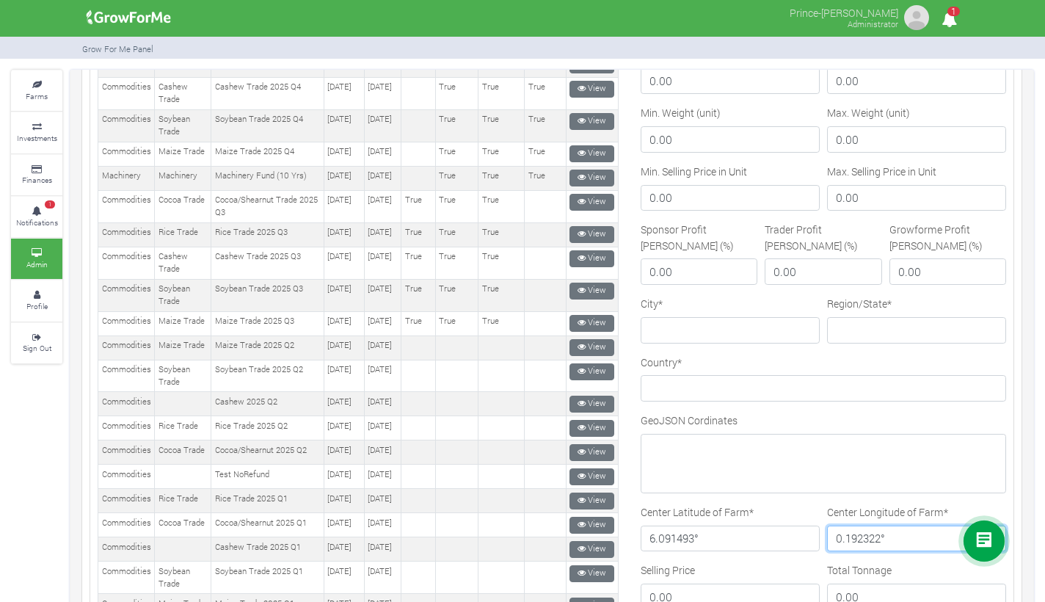
scroll to position [362, 0]
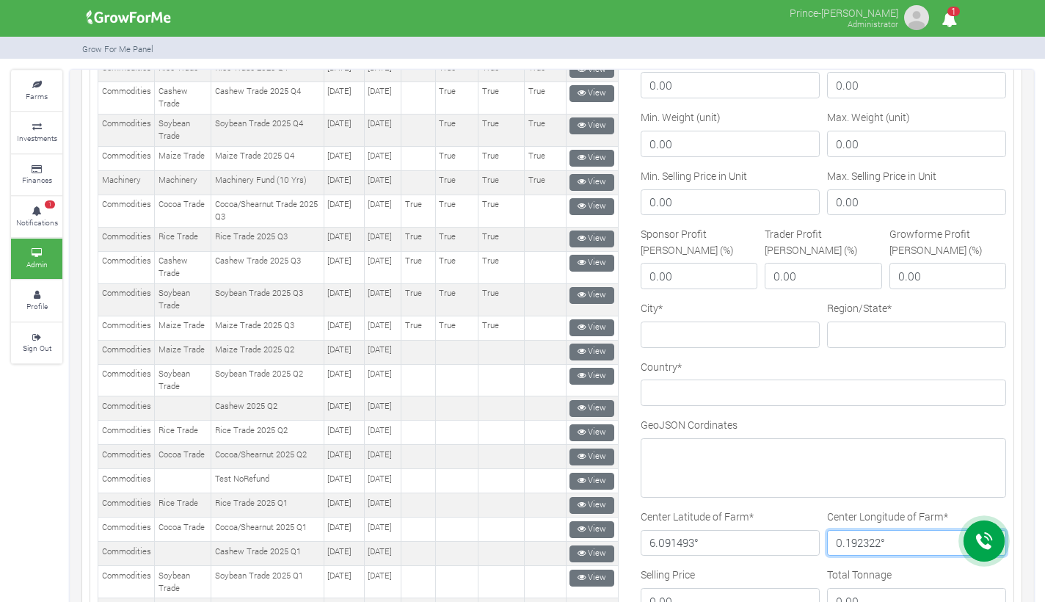
type input "0.192322°"
click at [704, 347] on div "City *" at bounding box center [730, 329] width 186 height 59
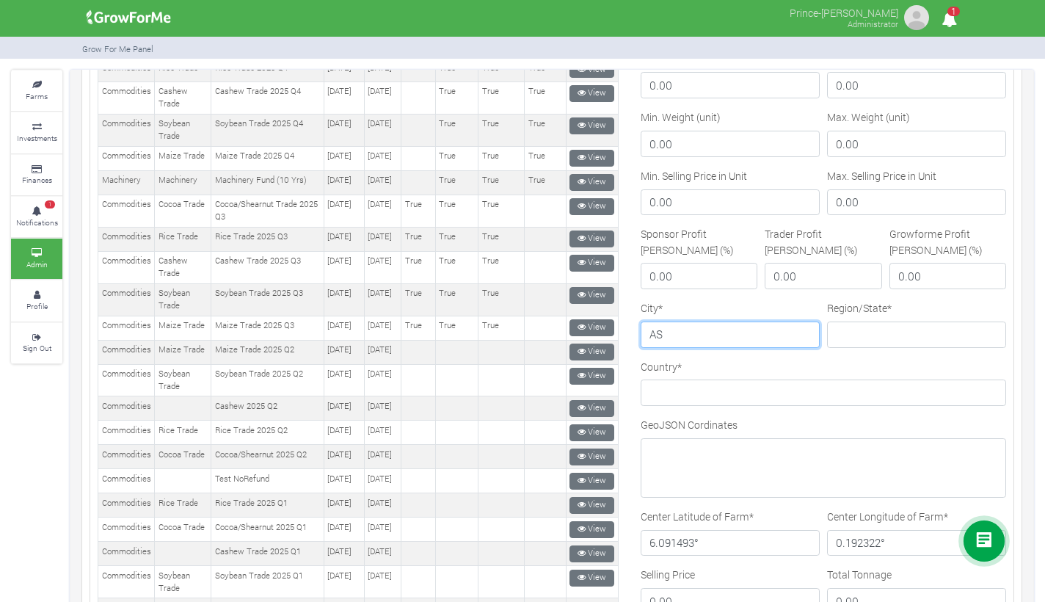
type input "A"
type input "SALAGA"
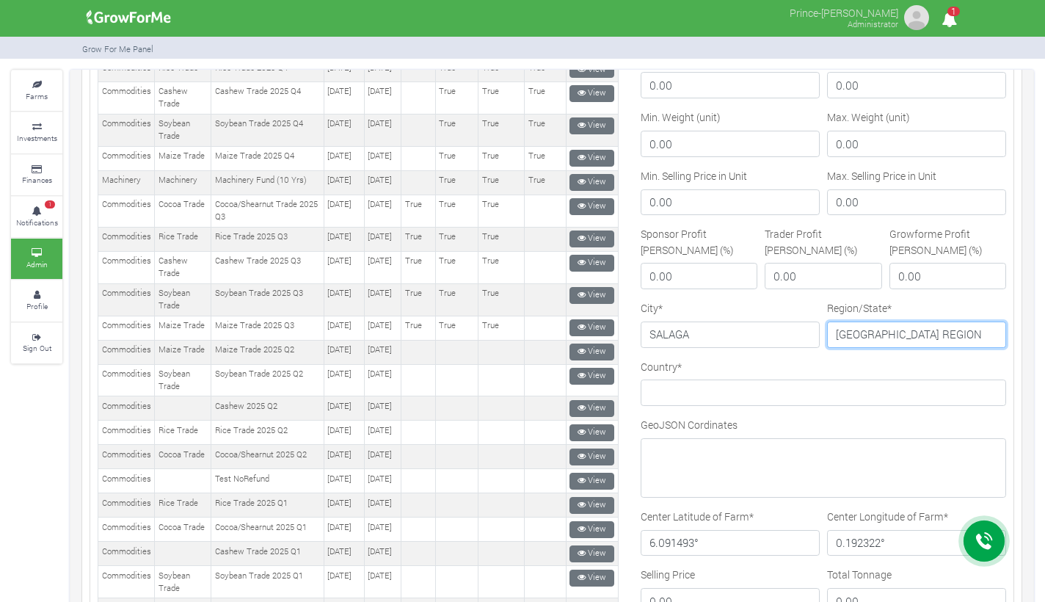
type input "SAVANNAH REGION"
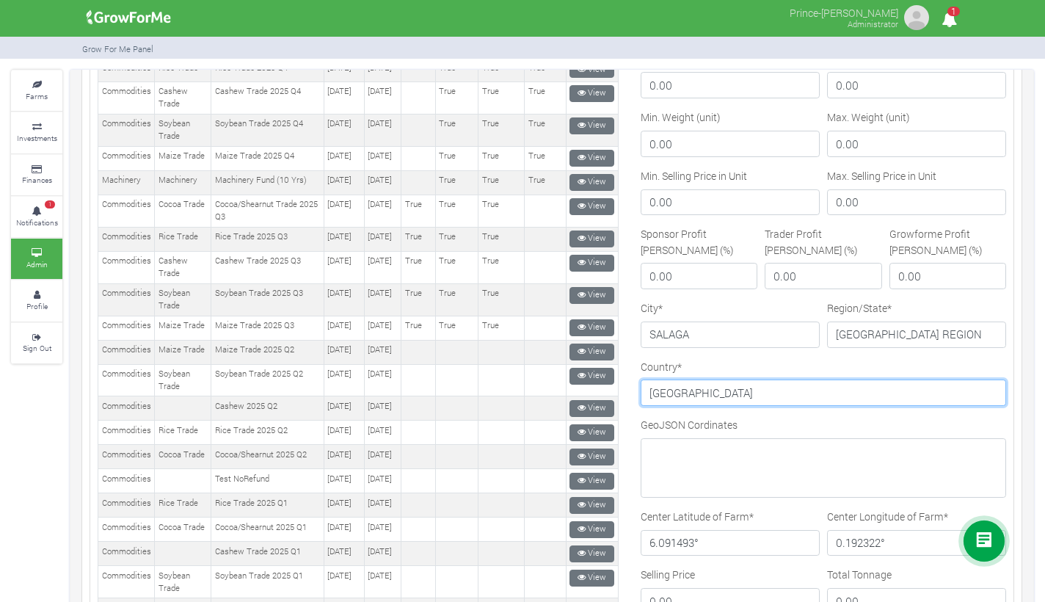
type input "[GEOGRAPHIC_DATA]"
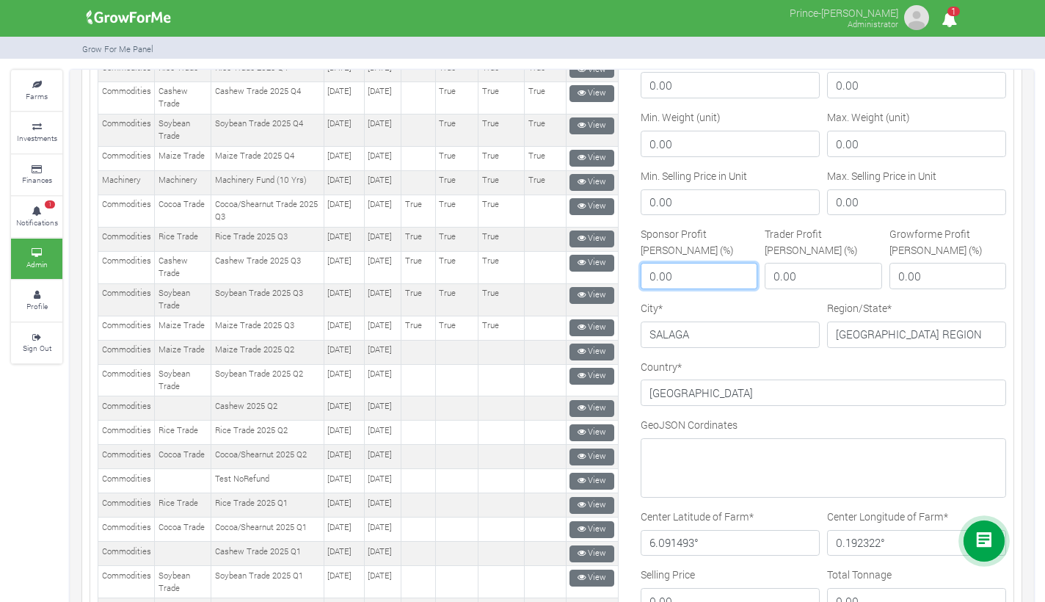
click at [691, 263] on input "0.00" at bounding box center [698, 276] width 117 height 26
type input "0.30"
type input "0.20"
type input "0.50"
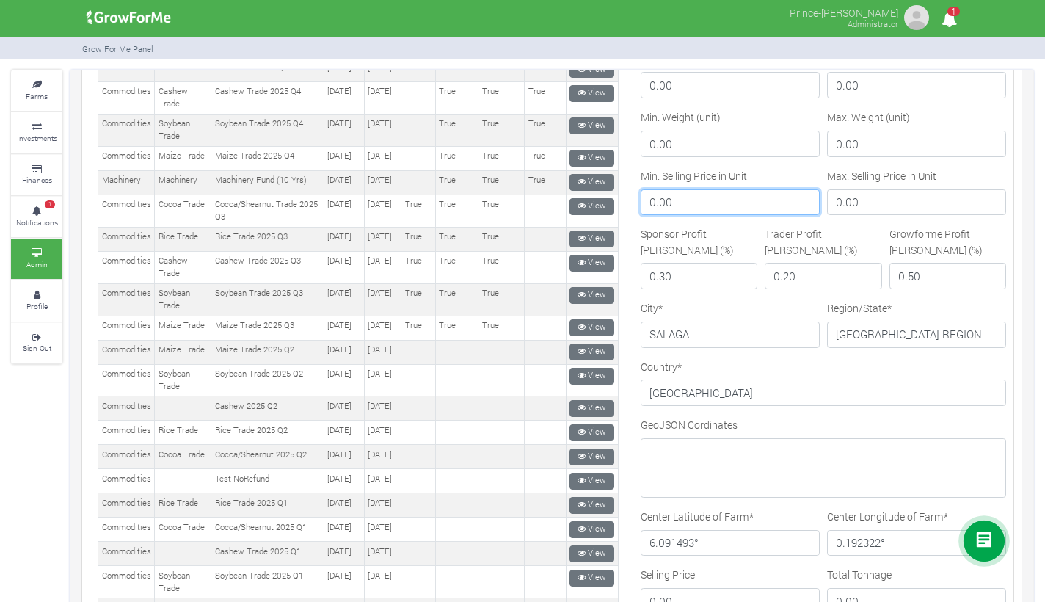
click at [687, 206] on input "0.00" at bounding box center [729, 202] width 179 height 26
click at [702, 203] on input "0.00" at bounding box center [729, 202] width 179 height 26
type input "6.8"
type input "7.5"
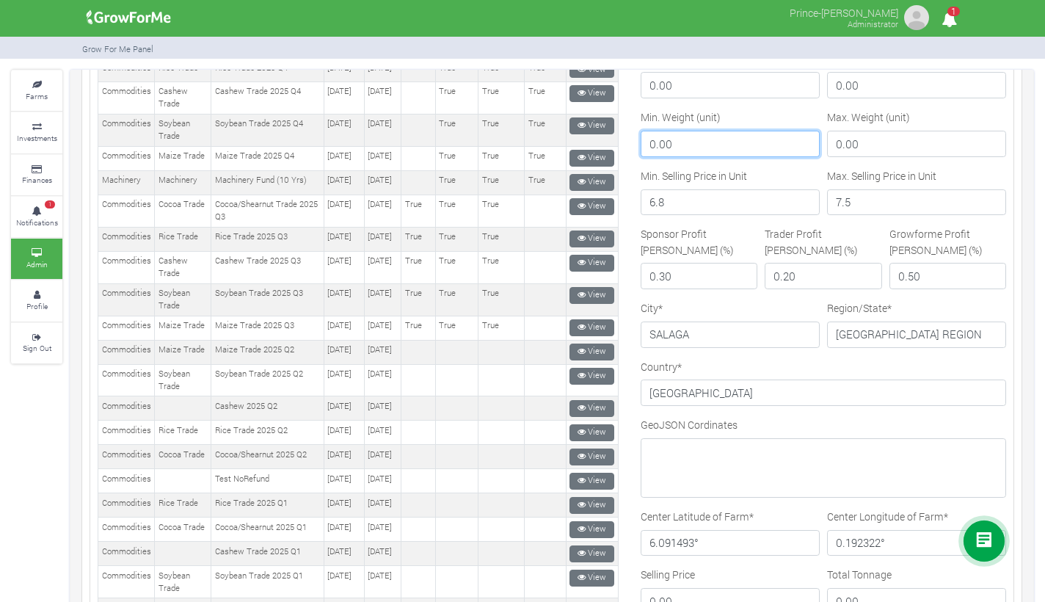
click at [696, 146] on input "0.00" at bounding box center [729, 144] width 179 height 26
type input "100"
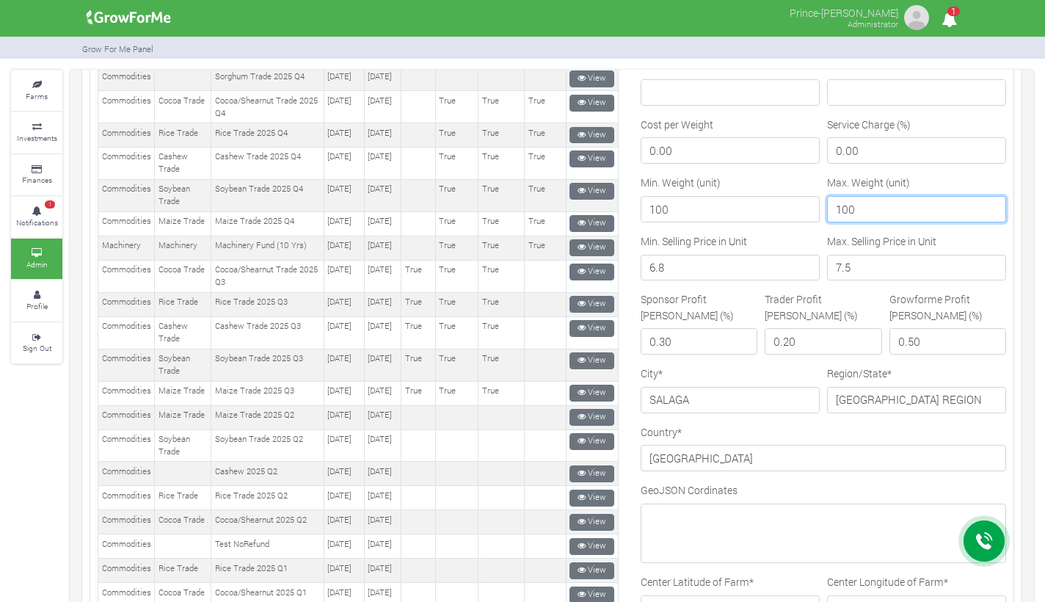
scroll to position [285, 0]
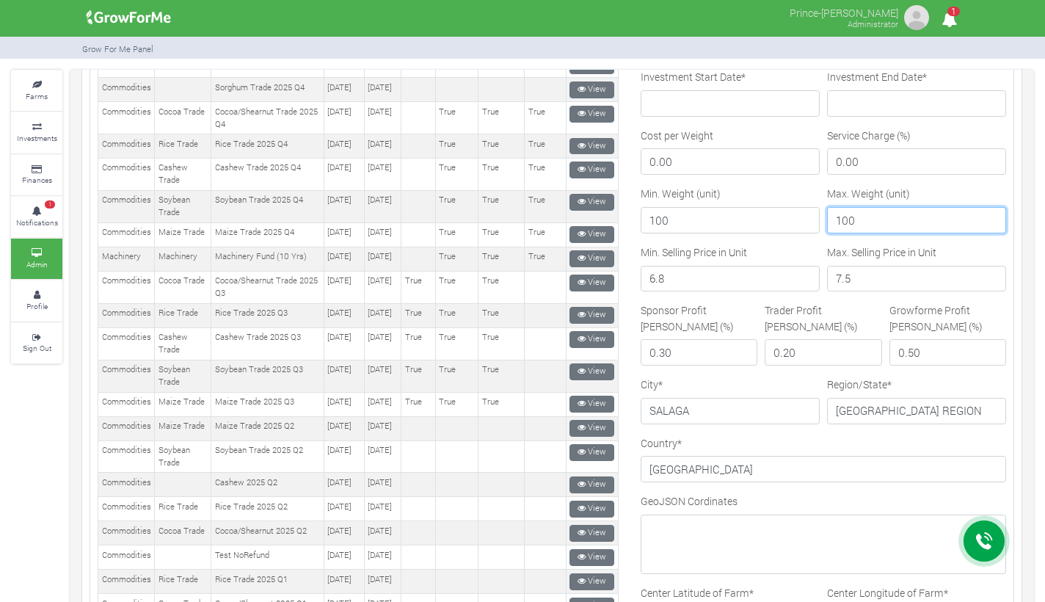
type input "100"
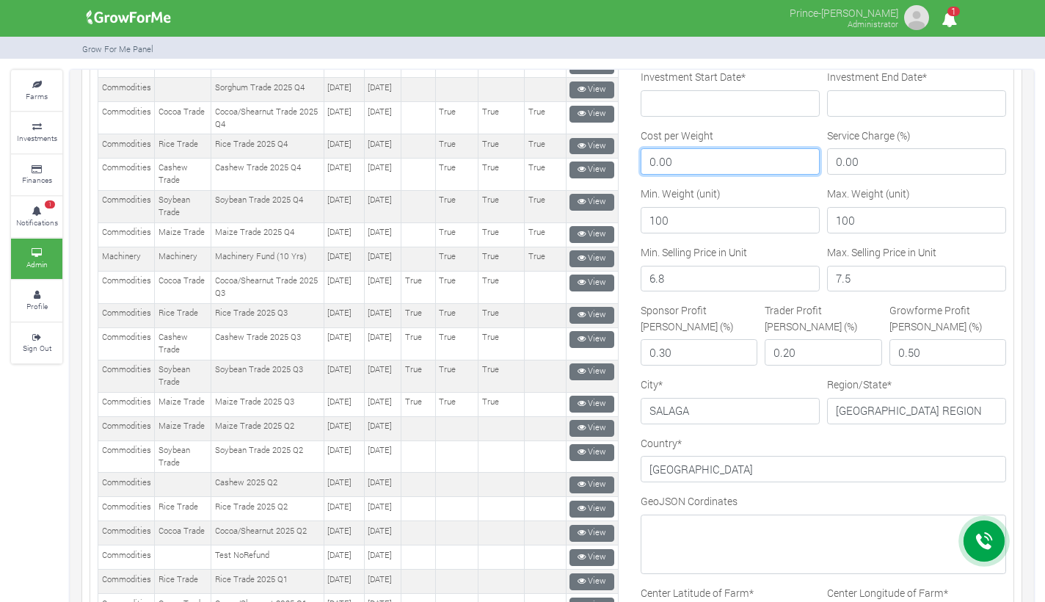
click at [706, 159] on input "0.00" at bounding box center [729, 161] width 179 height 26
type input "500"
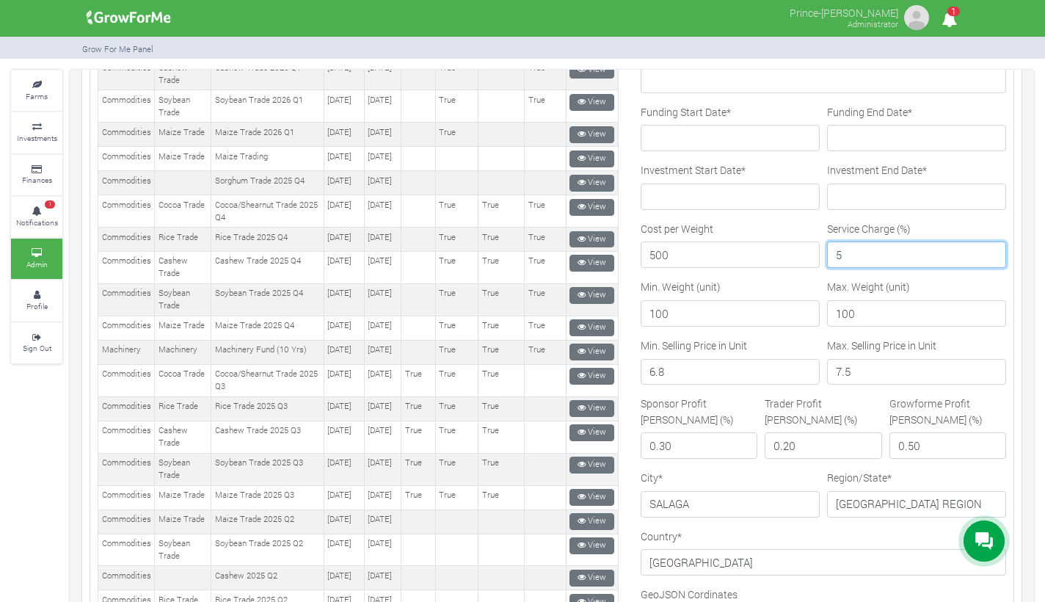
scroll to position [167, 0]
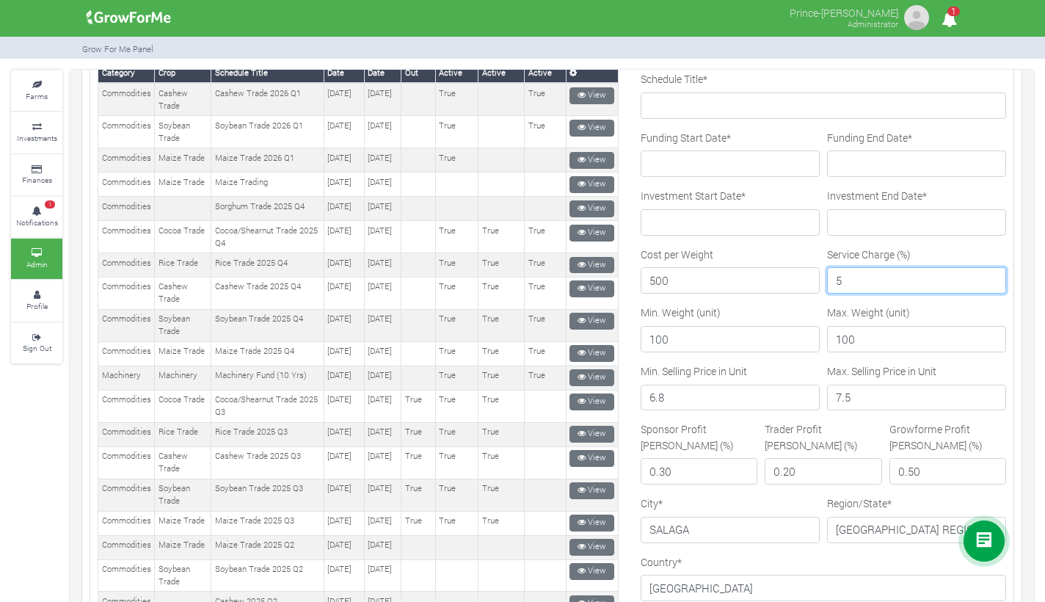
type input "5"
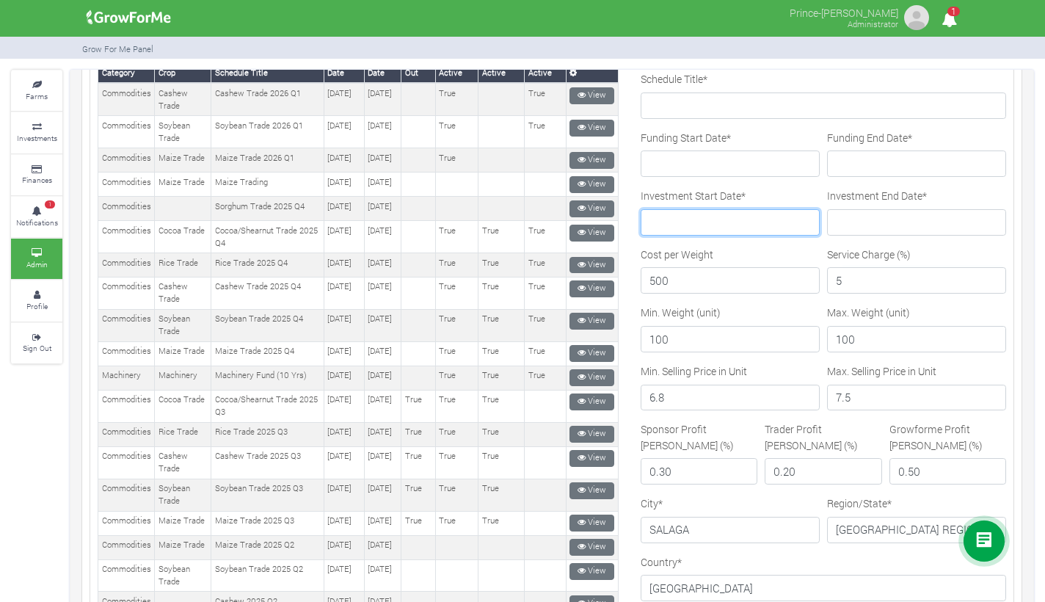
click at [672, 218] on input "Investment Start Date *" at bounding box center [729, 222] width 179 height 26
type input "[DATE]"
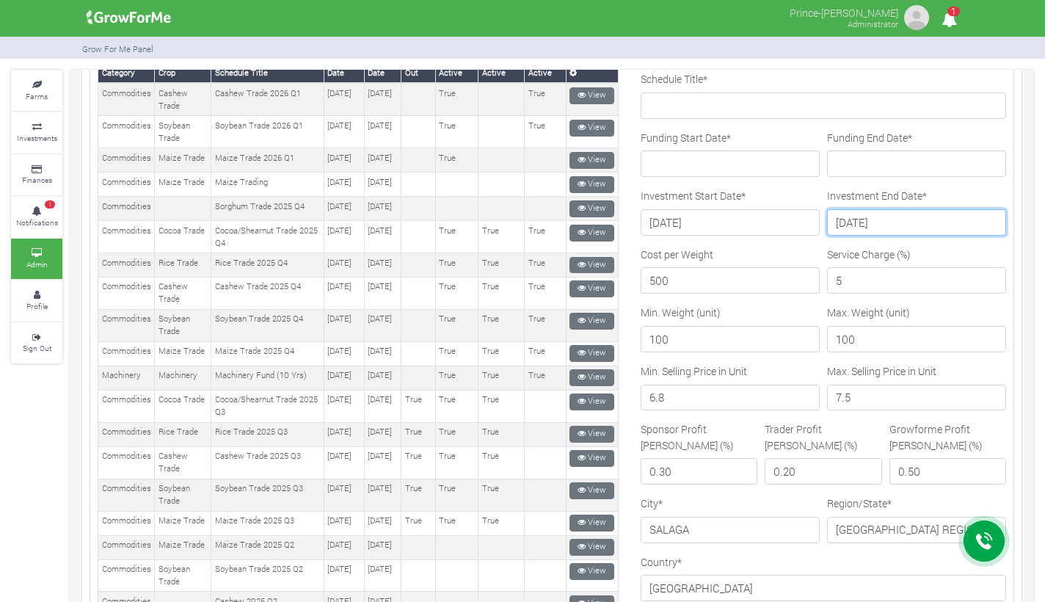
type input "[DATE]"
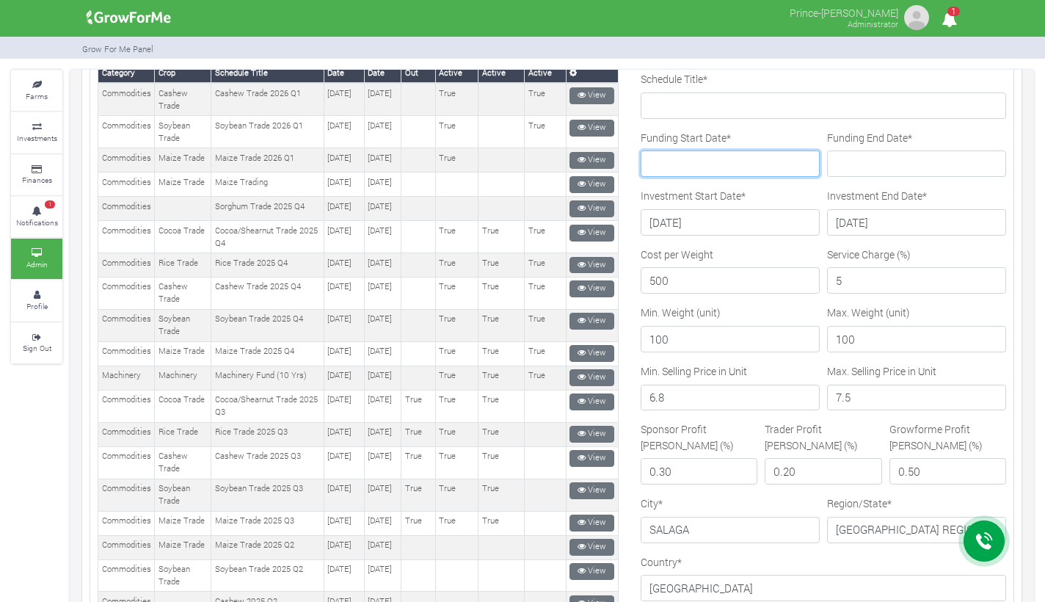
click at [681, 153] on input "Funding Start Date *" at bounding box center [729, 163] width 179 height 26
type input "0"
type input "[DATE]"
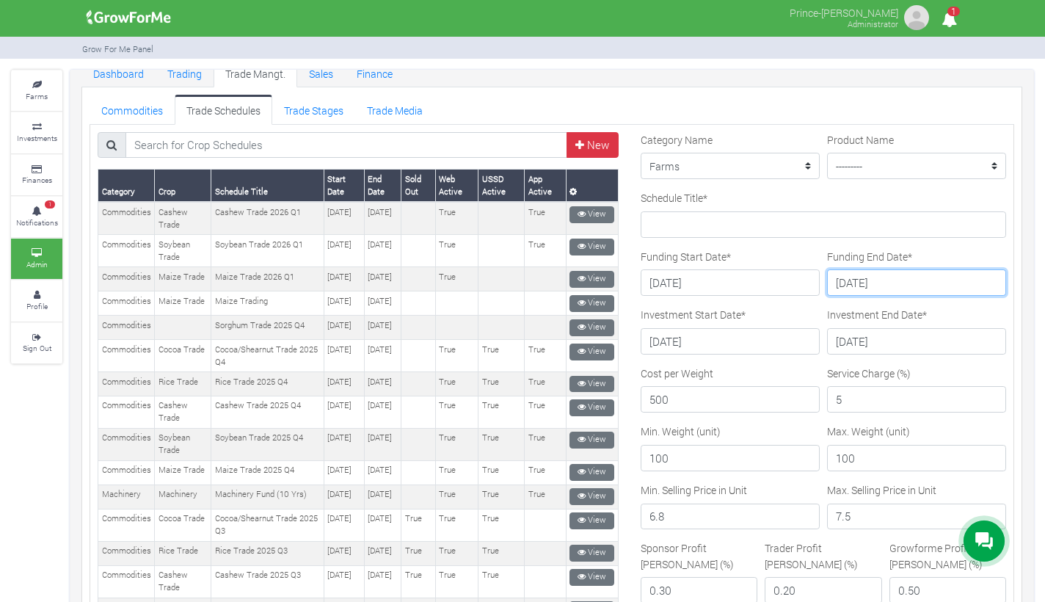
scroll to position [40, 0]
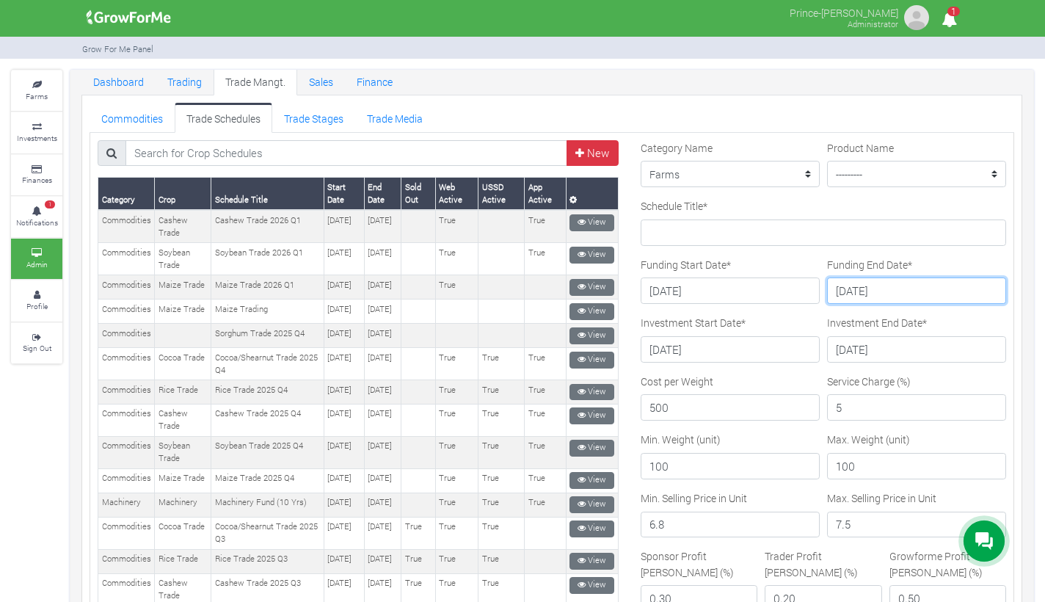
type input "[DATE]"
select select "3"
select select "27"
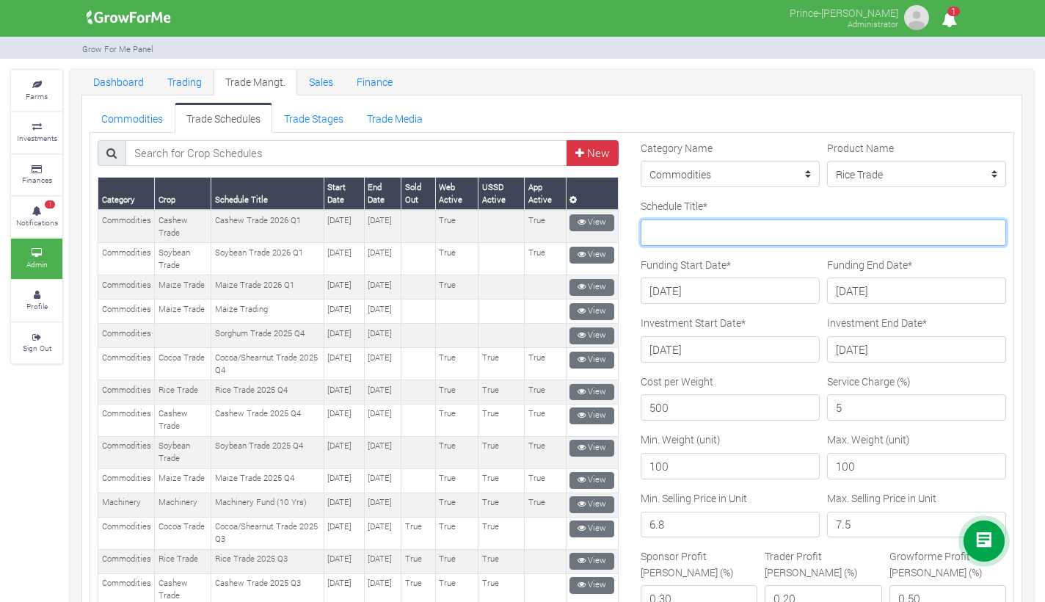
click at [777, 235] on input "Schedule Title *" at bounding box center [822, 232] width 365 height 26
paste input "Rice Trade 2026 Q1"
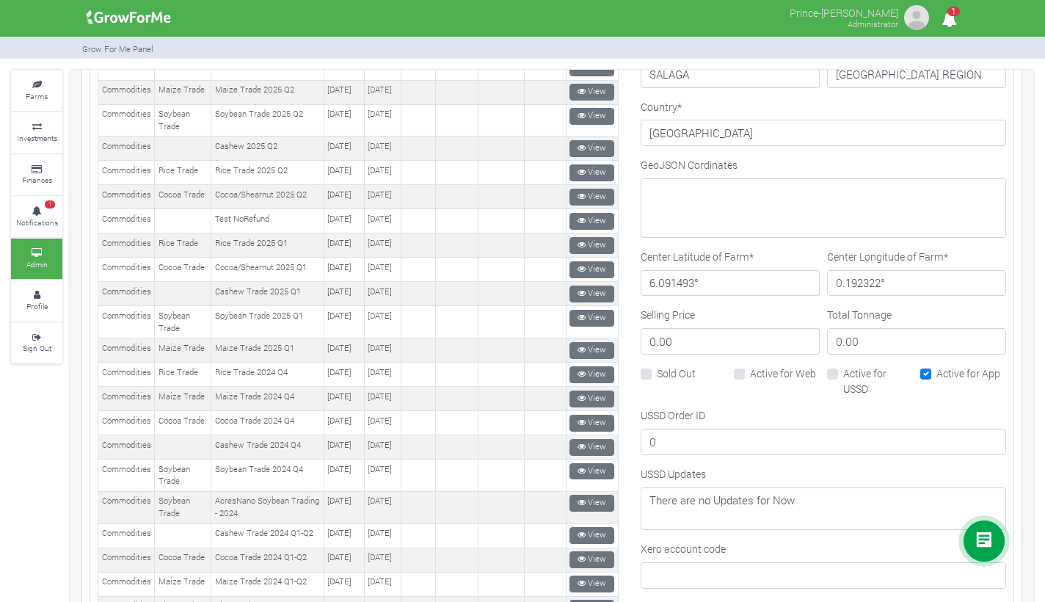
scroll to position [651, 0]
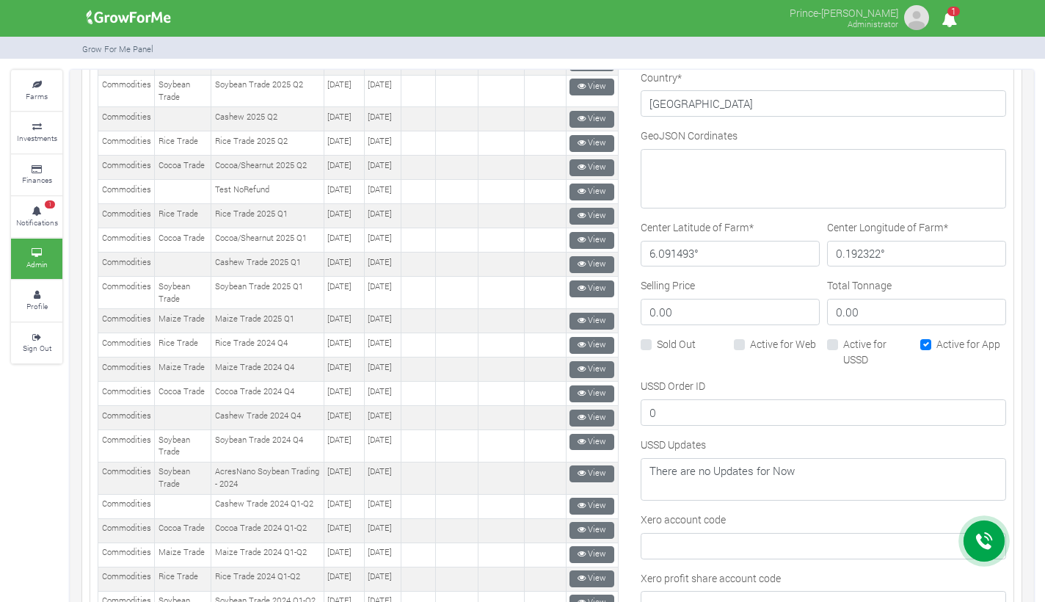
type input "Rice Trade 2026 Q1"
click at [750, 342] on label "Active for Web" at bounding box center [783, 343] width 66 height 15
click at [750, 342] on input "Active for Web" at bounding box center [755, 341] width 10 height 10
checkbox input "true"
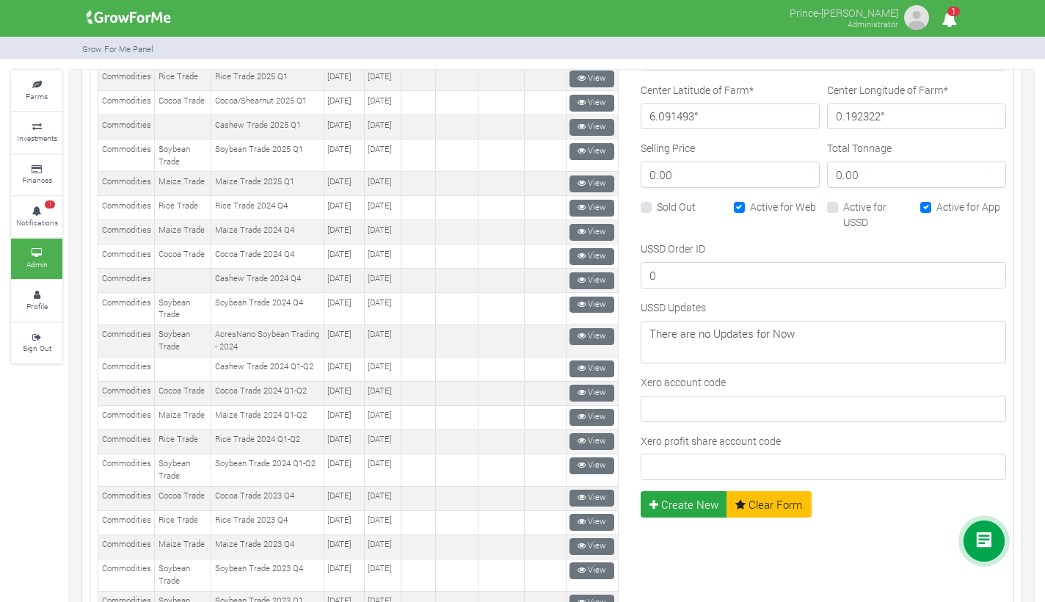
scroll to position [793, 0]
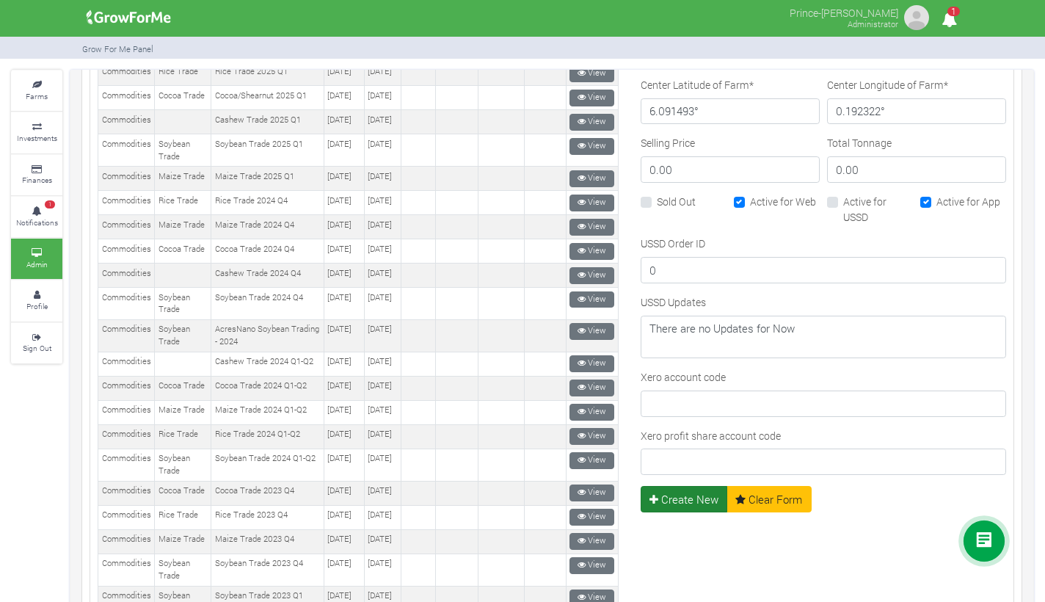
click at [693, 497] on button "Create New" at bounding box center [683, 499] width 87 height 26
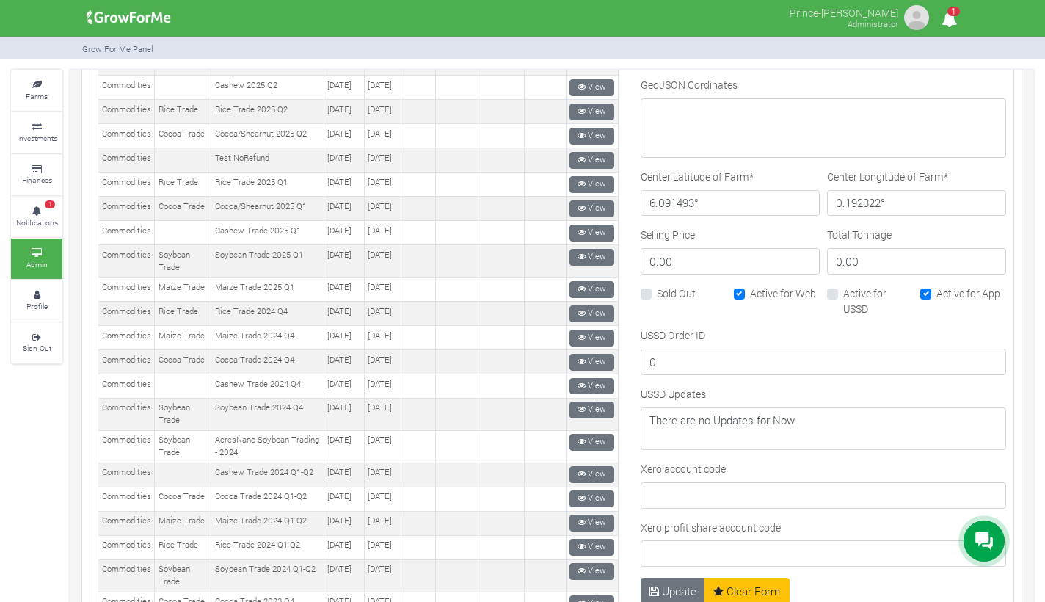
scroll to position [709, 0]
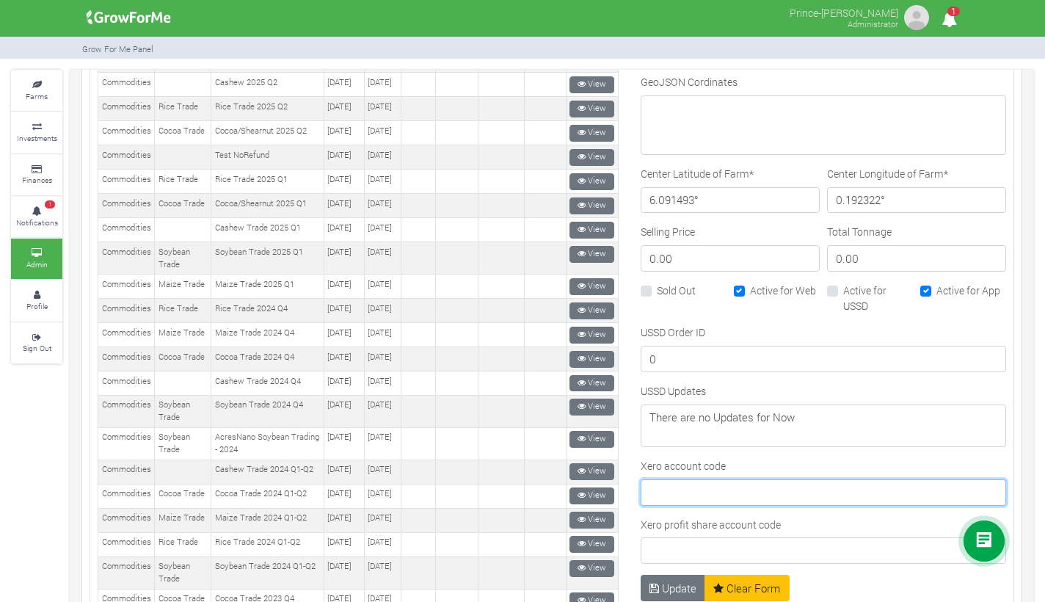
click at [723, 485] on input "Xero account code" at bounding box center [822, 492] width 365 height 26
type input "912"
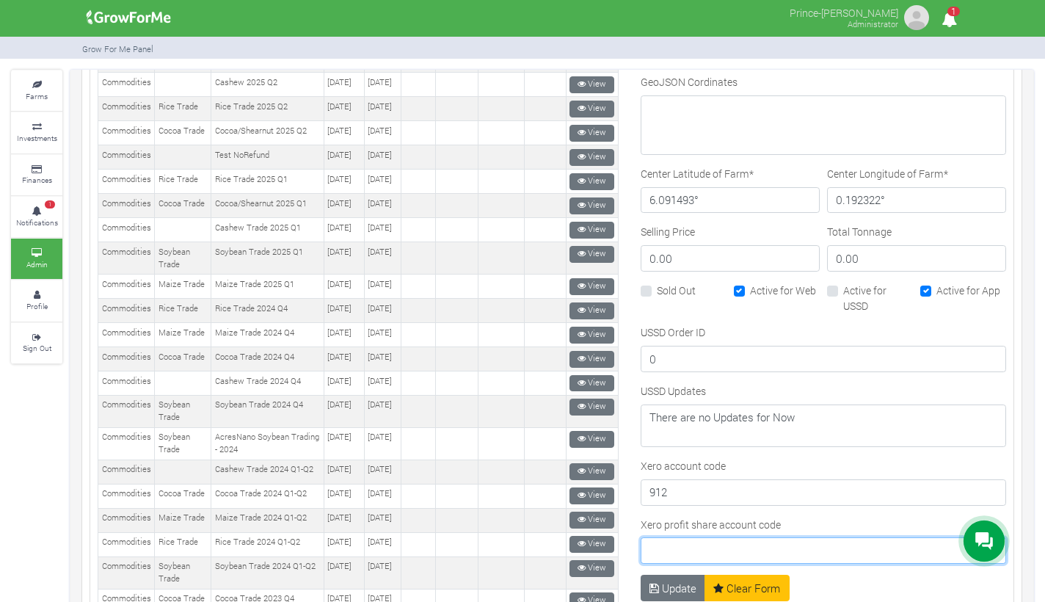
click at [709, 545] on input "Xero profit share account code" at bounding box center [822, 550] width 365 height 26
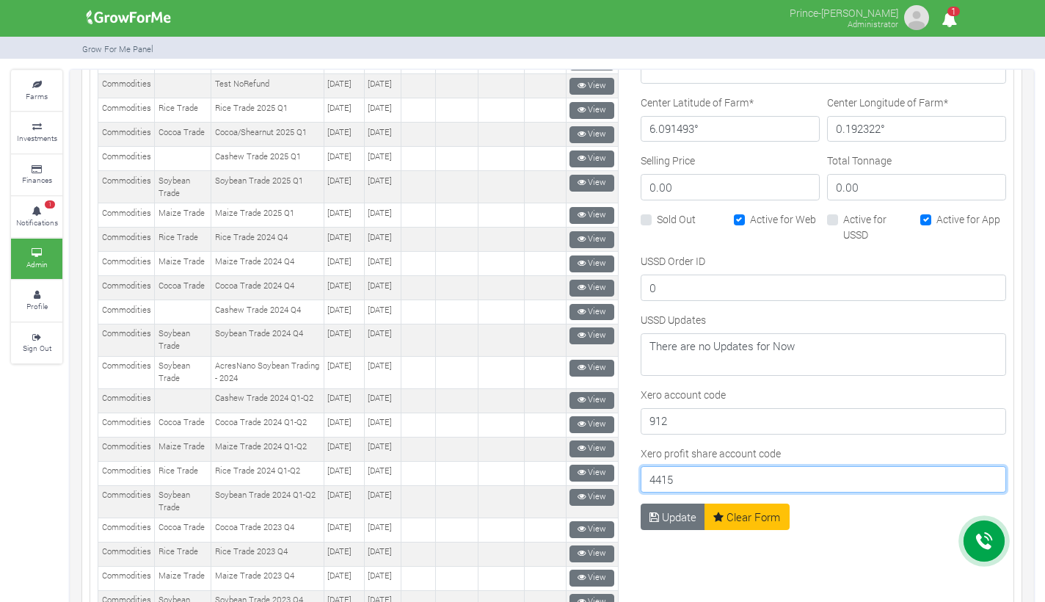
scroll to position [821, 0]
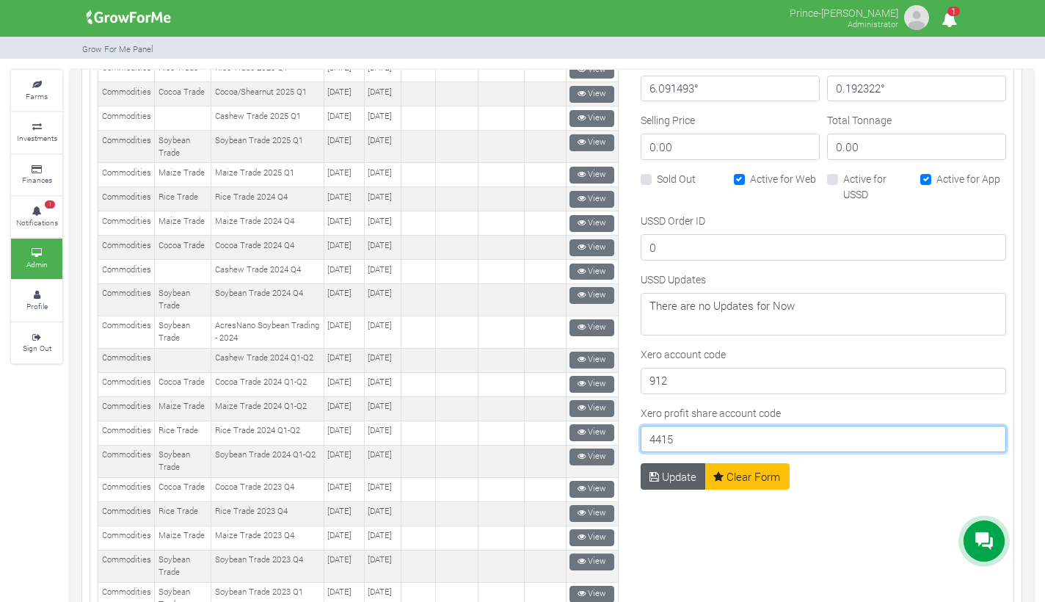
type input "4415"
click at [668, 469] on button "Update" at bounding box center [672, 476] width 65 height 26
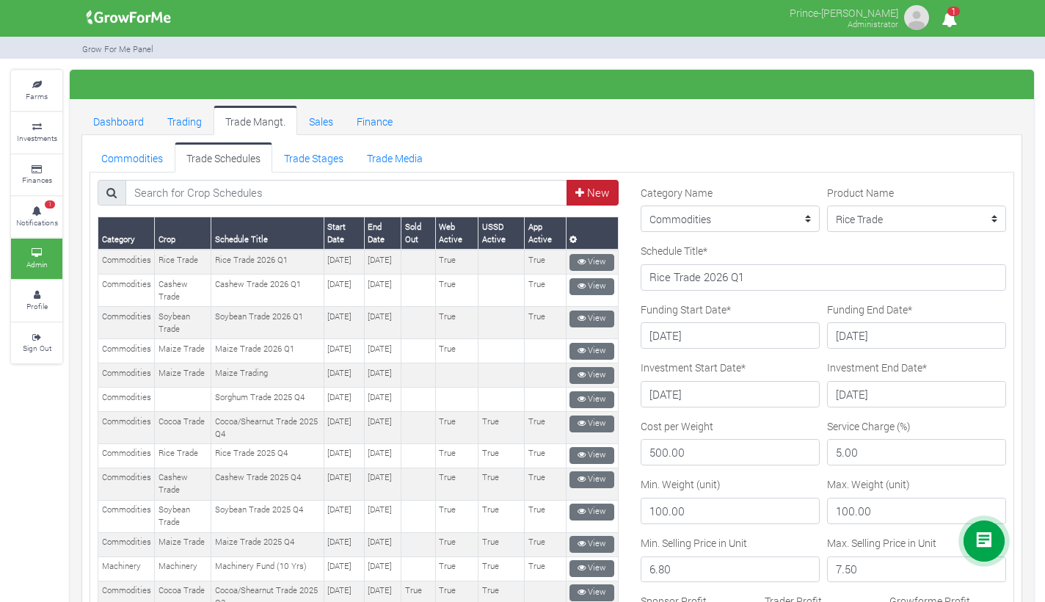
click at [577, 188] on link "New" at bounding box center [592, 193] width 52 height 26
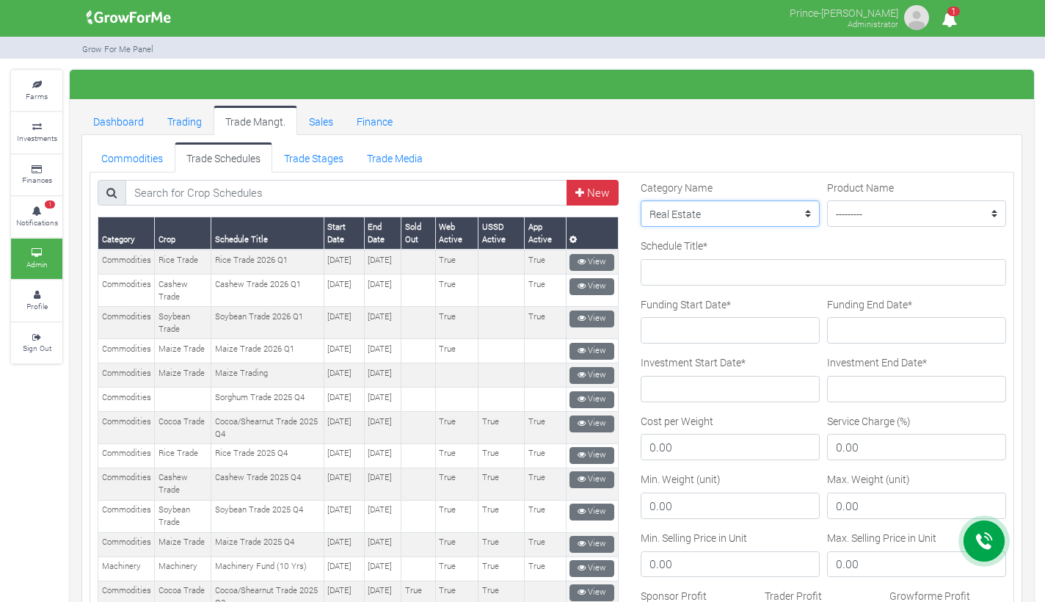
select select "3"
select select "18"
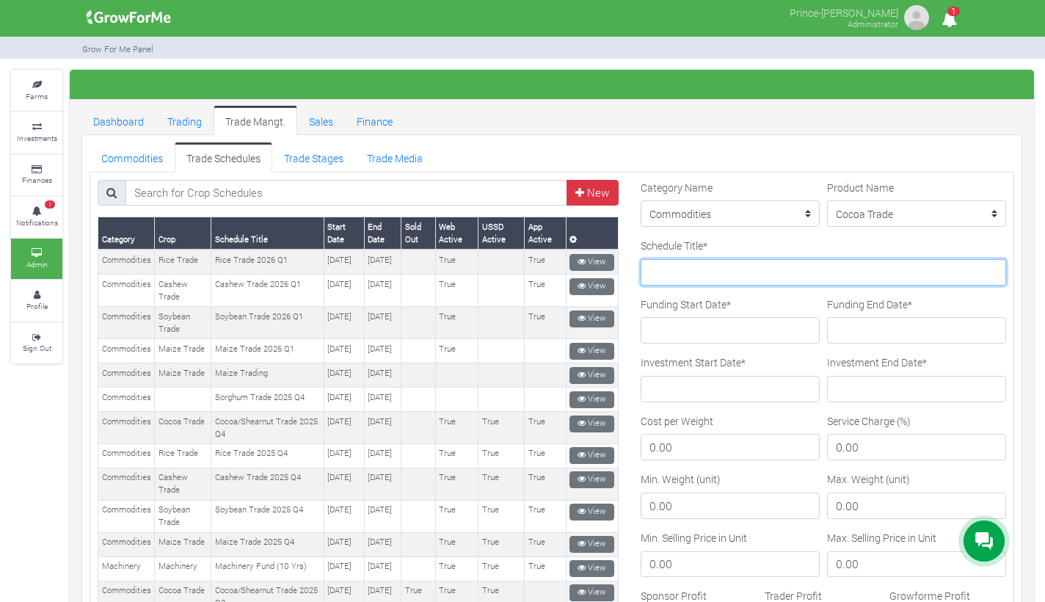
click at [759, 274] on input "Schedule Title *" at bounding box center [822, 272] width 365 height 26
paste input "Cocoa/Shearnut Trade 2026 Q1"
type input "Cocoa/Shearnut Trade 2026 Q1"
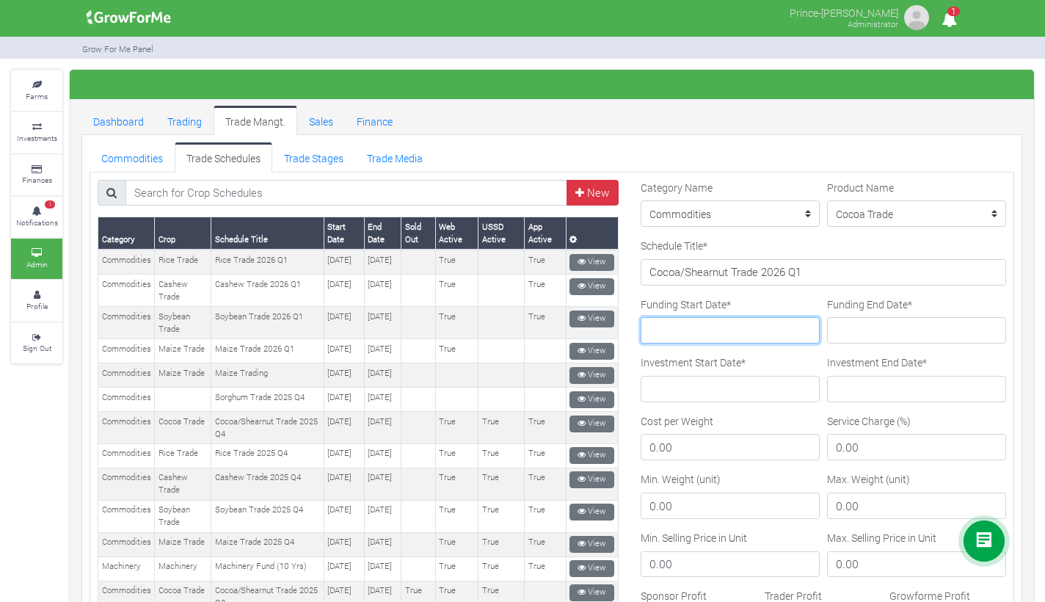
click at [735, 322] on input "Funding Start Date *" at bounding box center [729, 330] width 179 height 26
type input "[DATE]"
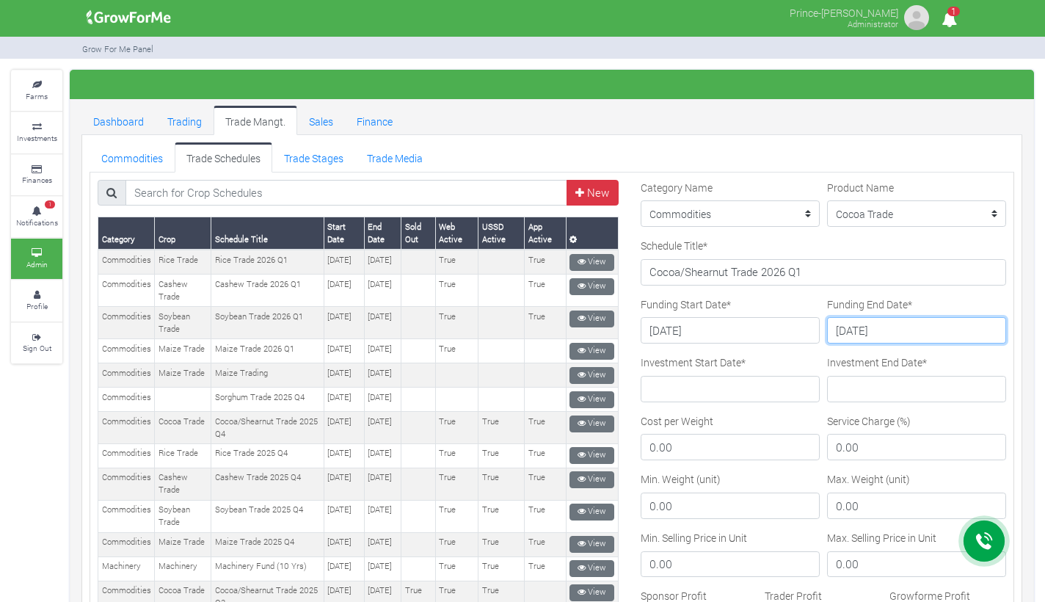
type input "[DATE]"
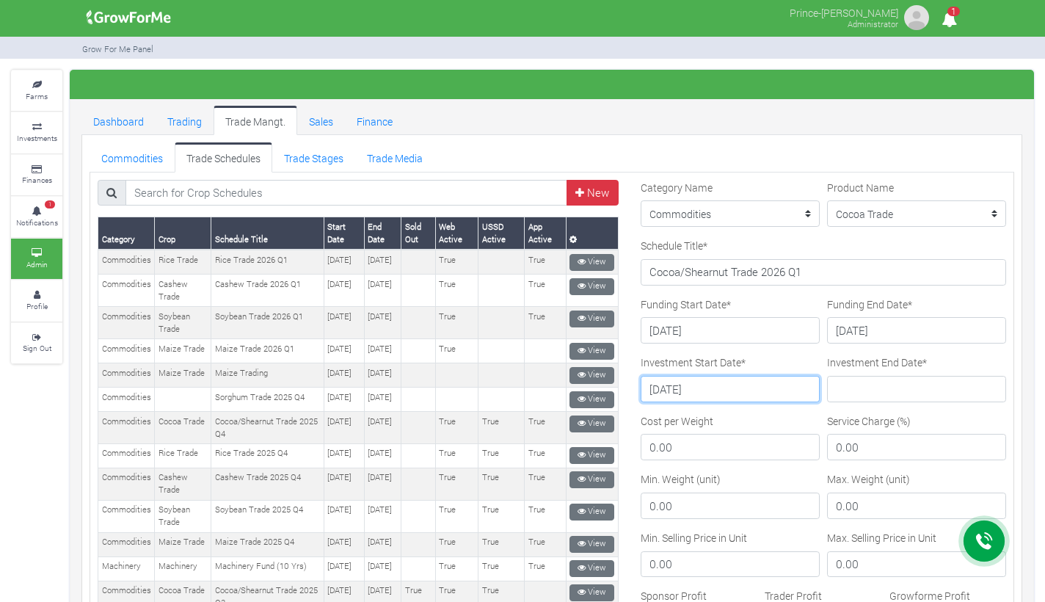
type input "[DATE]"
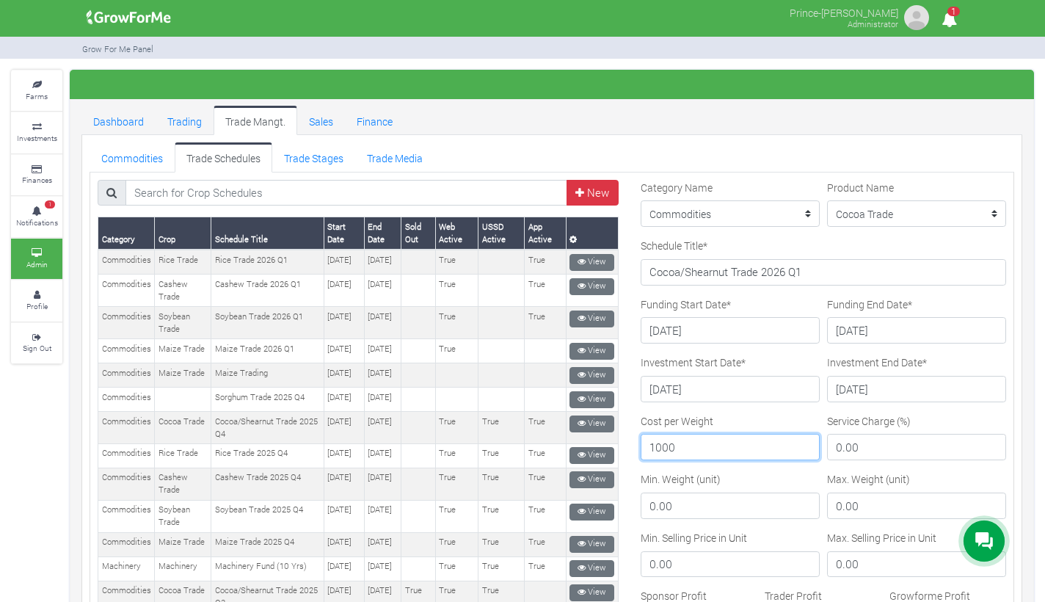
type input "1000"
type input "5"
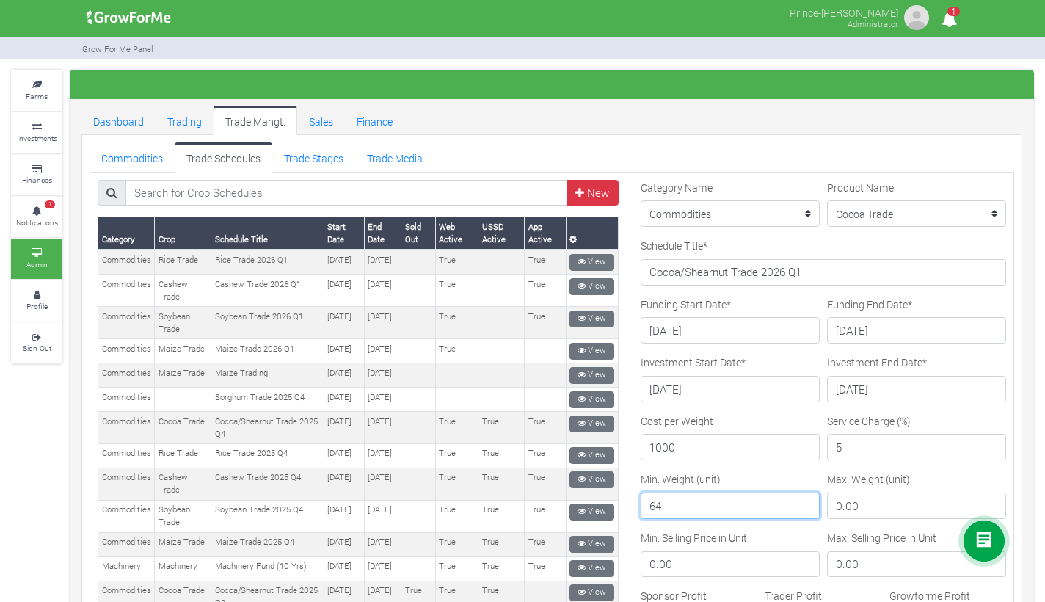
type input "64"
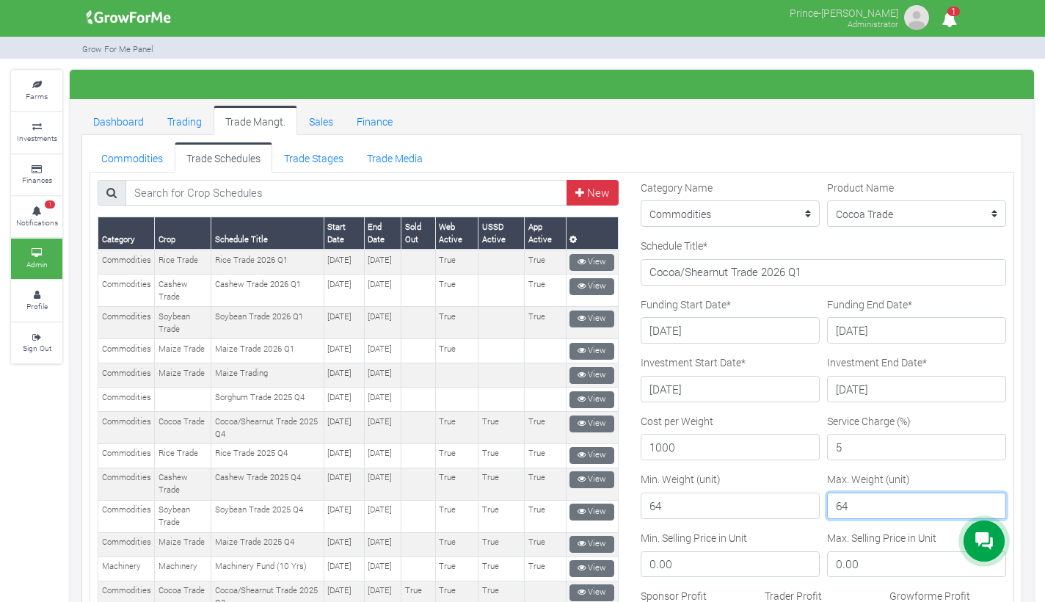
type input "64"
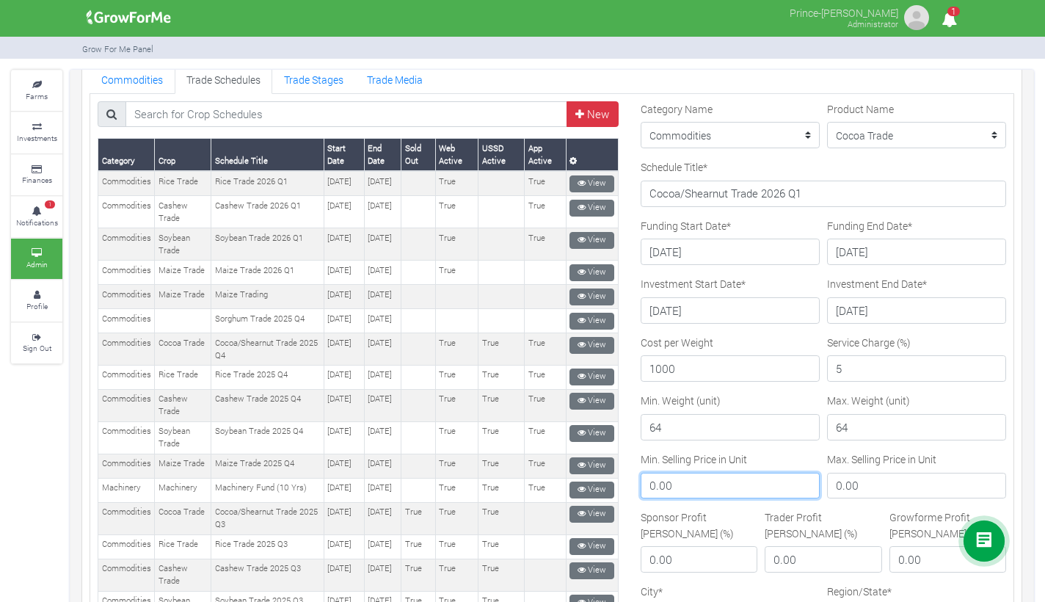
scroll to position [81, 0]
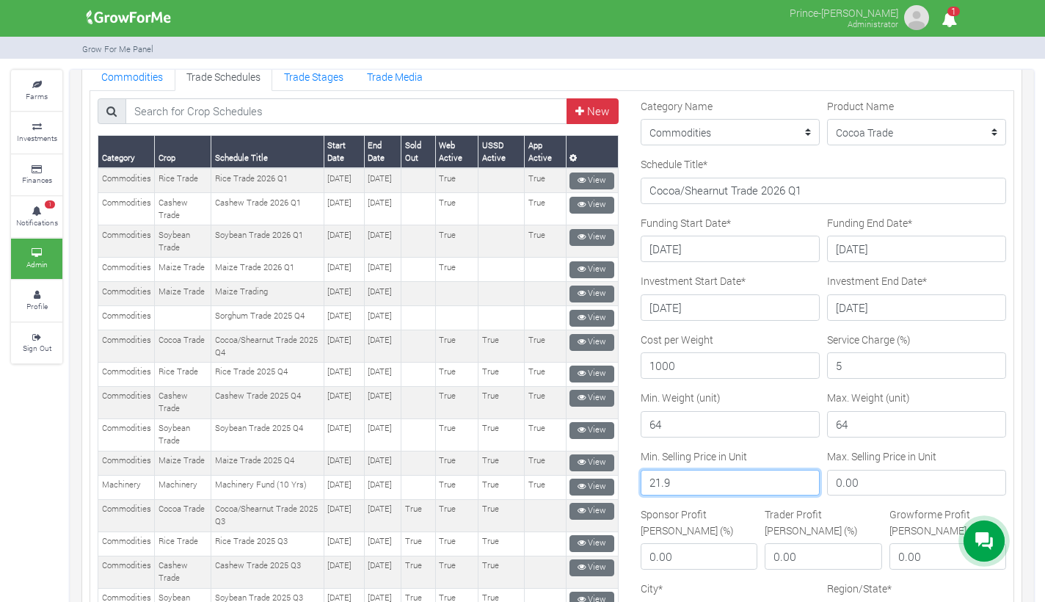
type input "21.9"
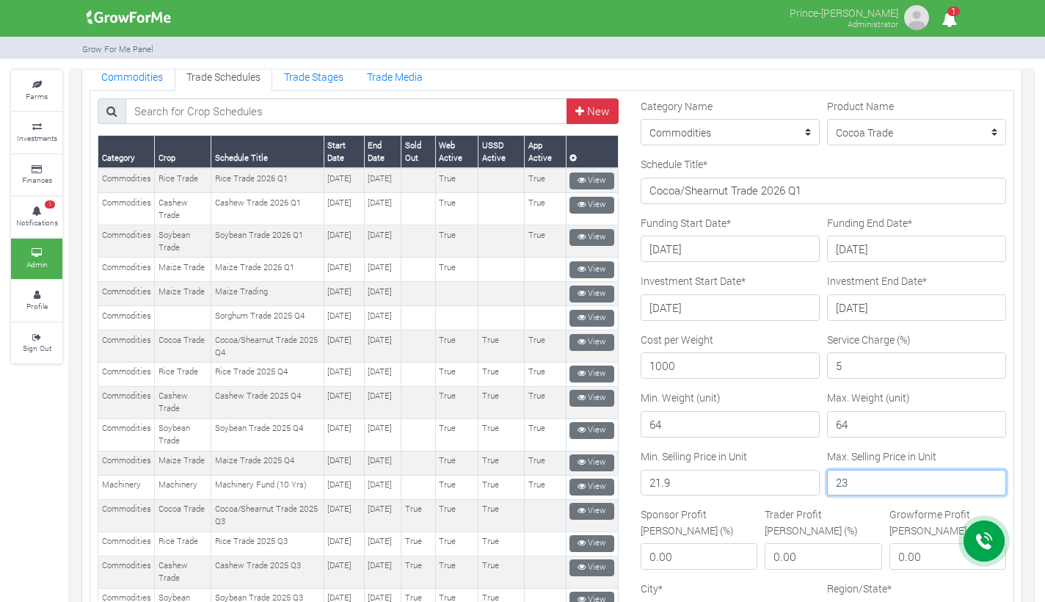
type input "23"
click at [676, 477] on input "21.9" at bounding box center [729, 482] width 179 height 26
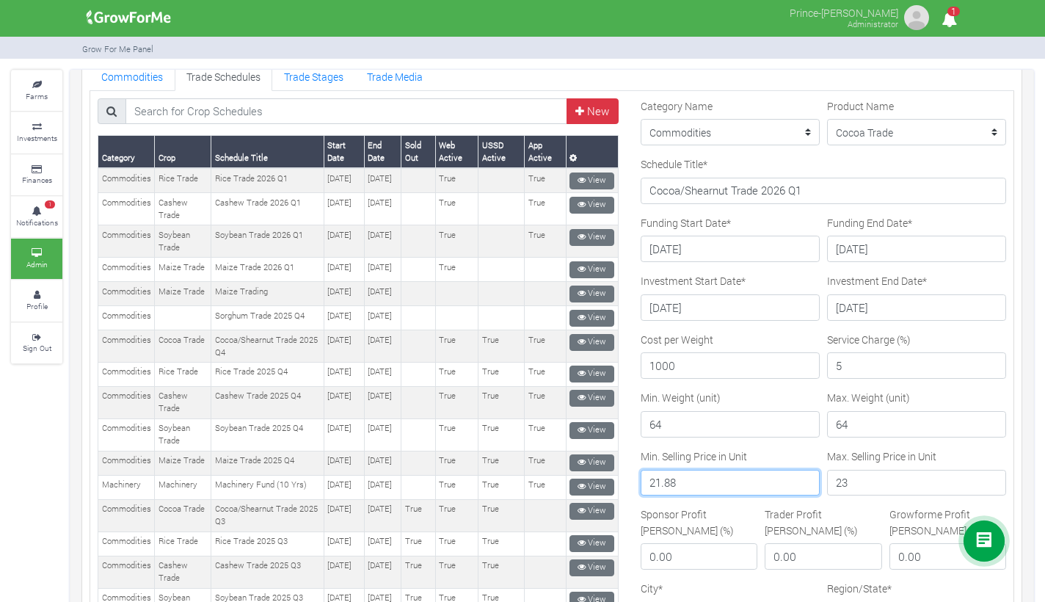
type input "21.88"
click at [847, 489] on input "23" at bounding box center [916, 482] width 179 height 26
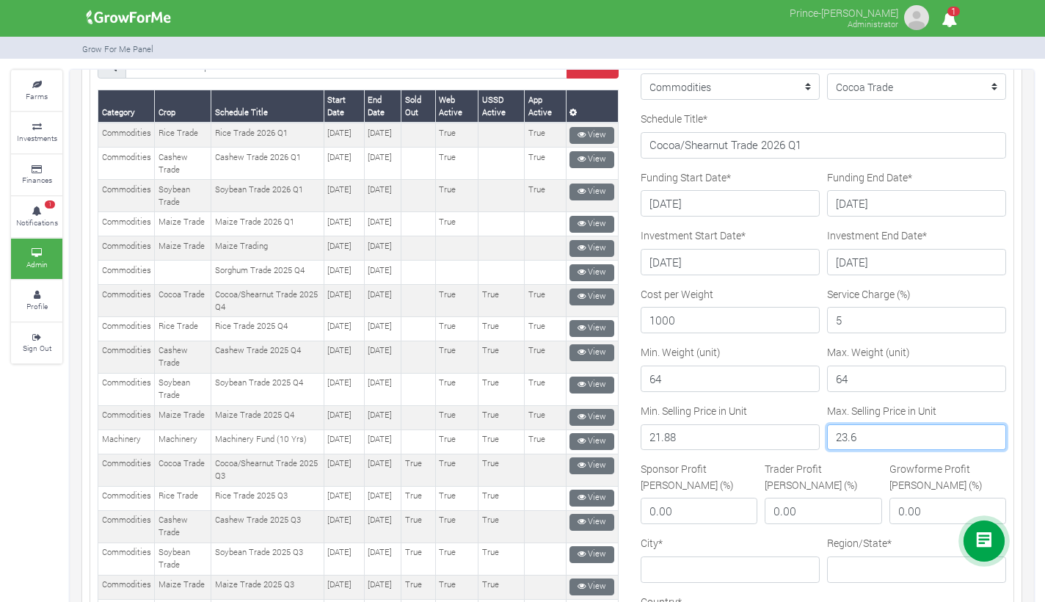
scroll to position [137, 0]
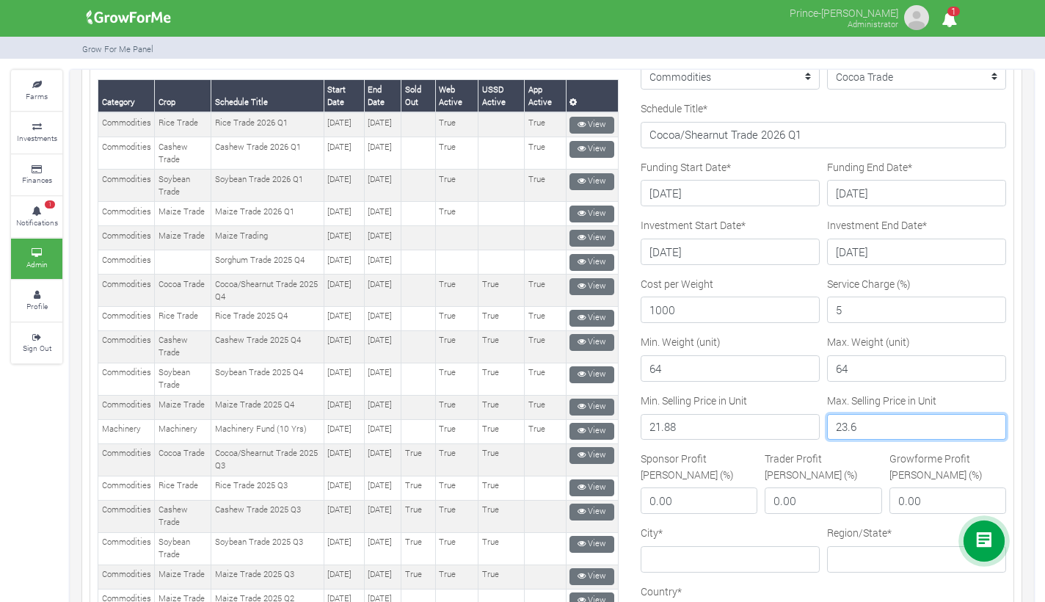
type input "23.6"
click at [694, 487] on input "0.00" at bounding box center [698, 500] width 117 height 26
type input "0"
type input "0.20"
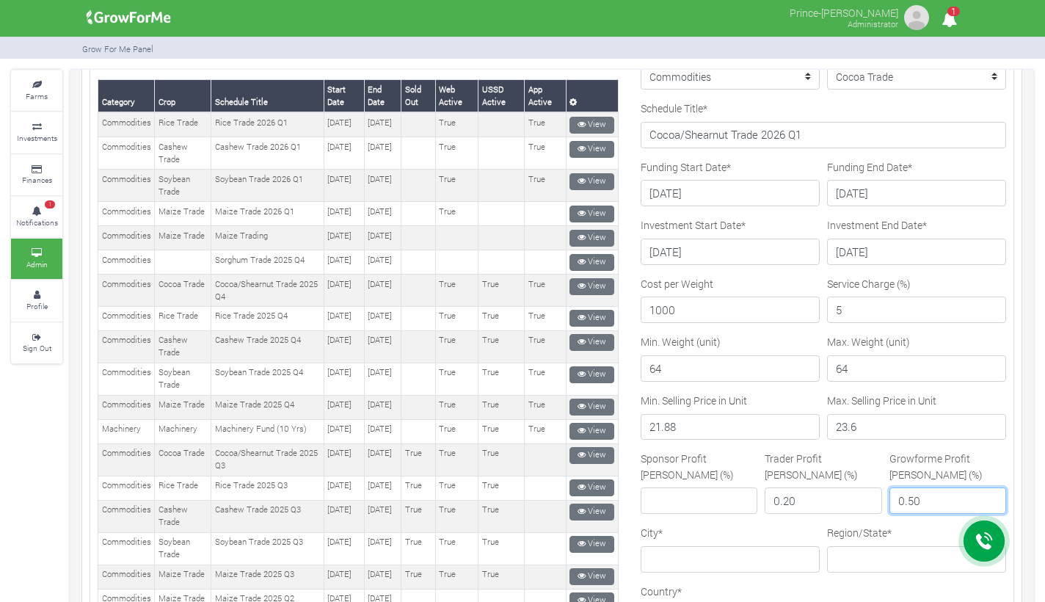
type input "0.50"
click at [654, 487] on input "Sponsor Profit [PERSON_NAME] (%)" at bounding box center [698, 500] width 117 height 26
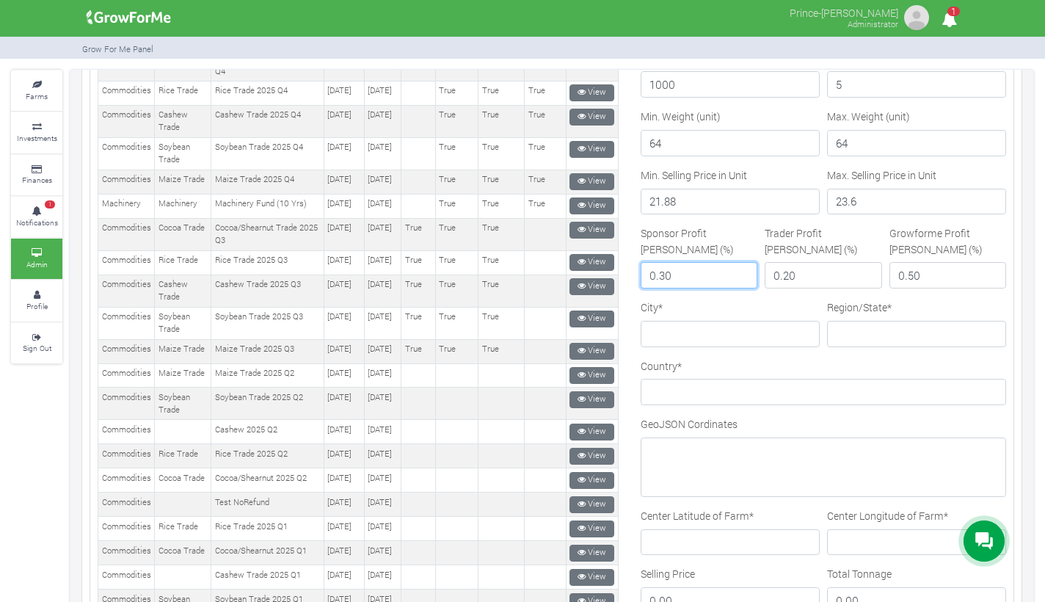
scroll to position [372, 0]
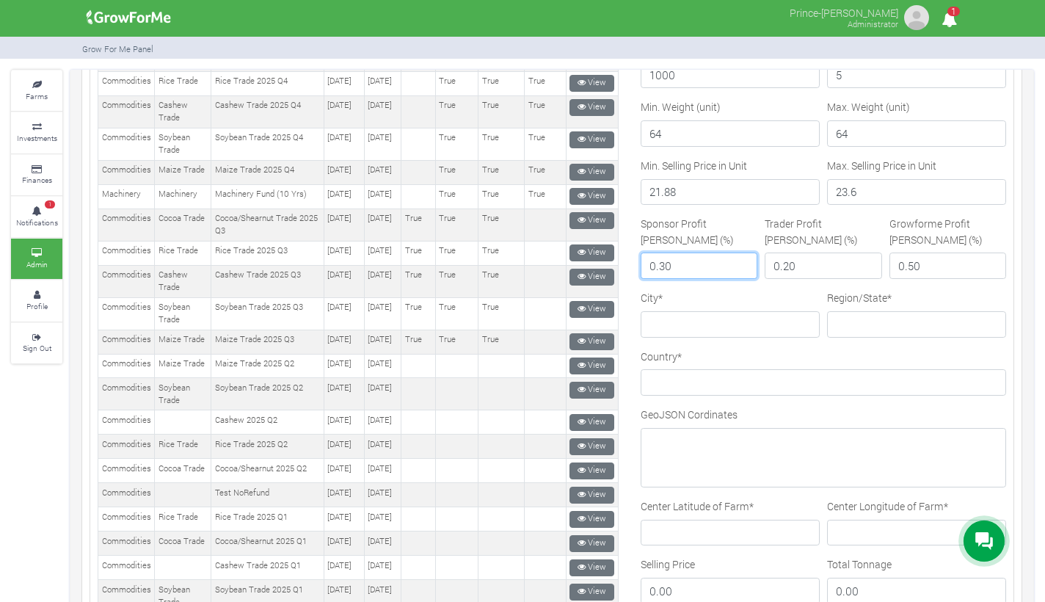
type input "0.30"
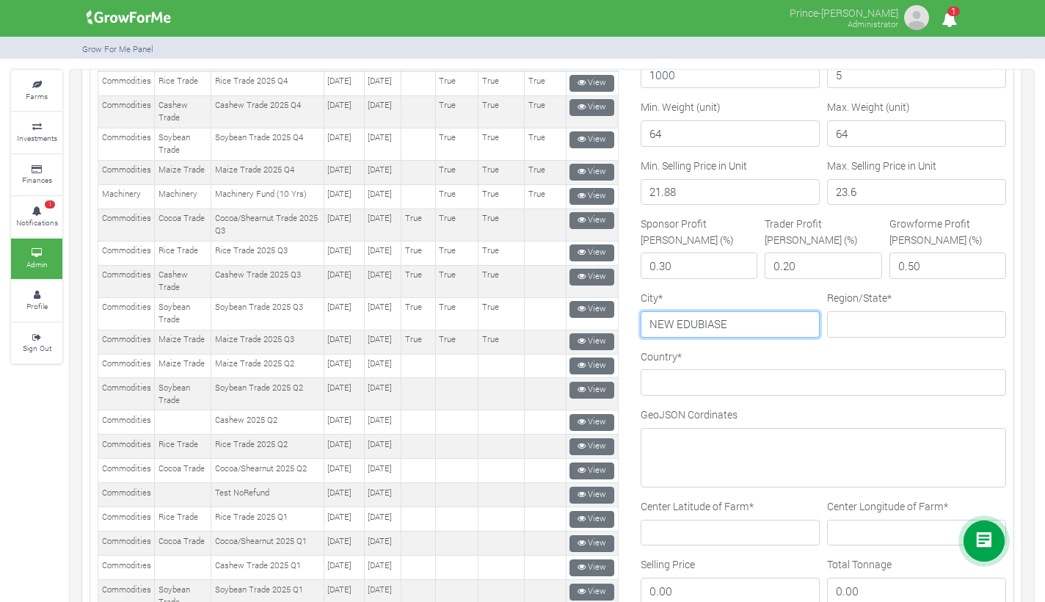
type input "NEW EDUBIASE"
type input "a"
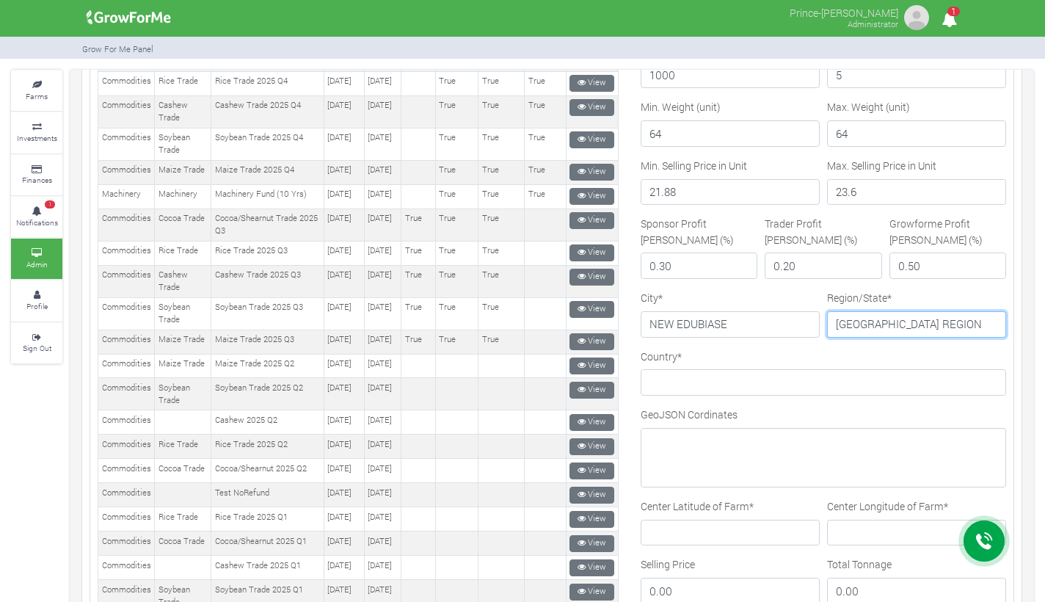
type input "[GEOGRAPHIC_DATA] REGION"
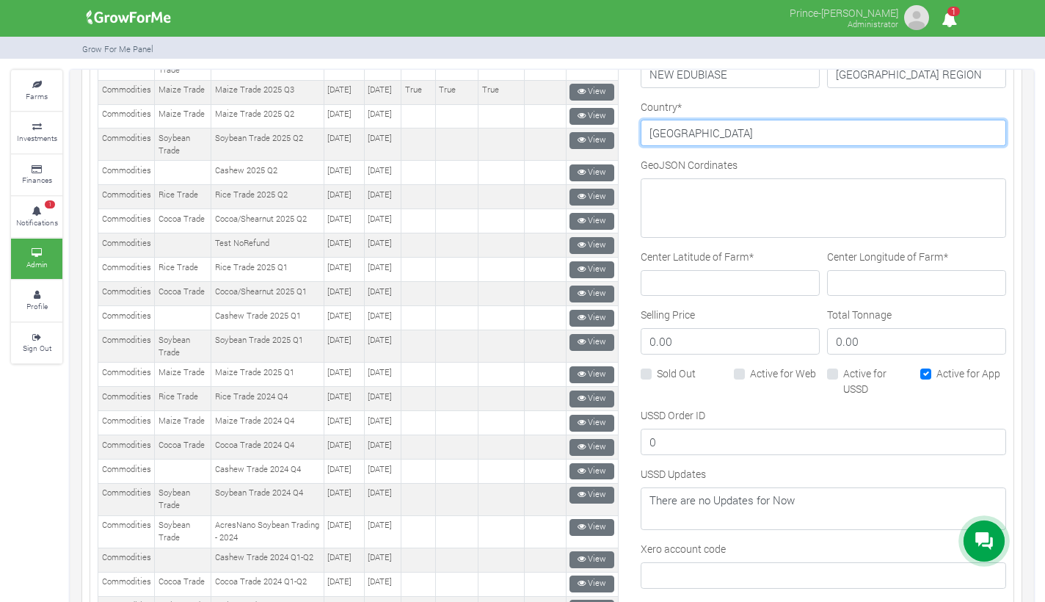
scroll to position [623, 0]
type input "[GEOGRAPHIC_DATA]"
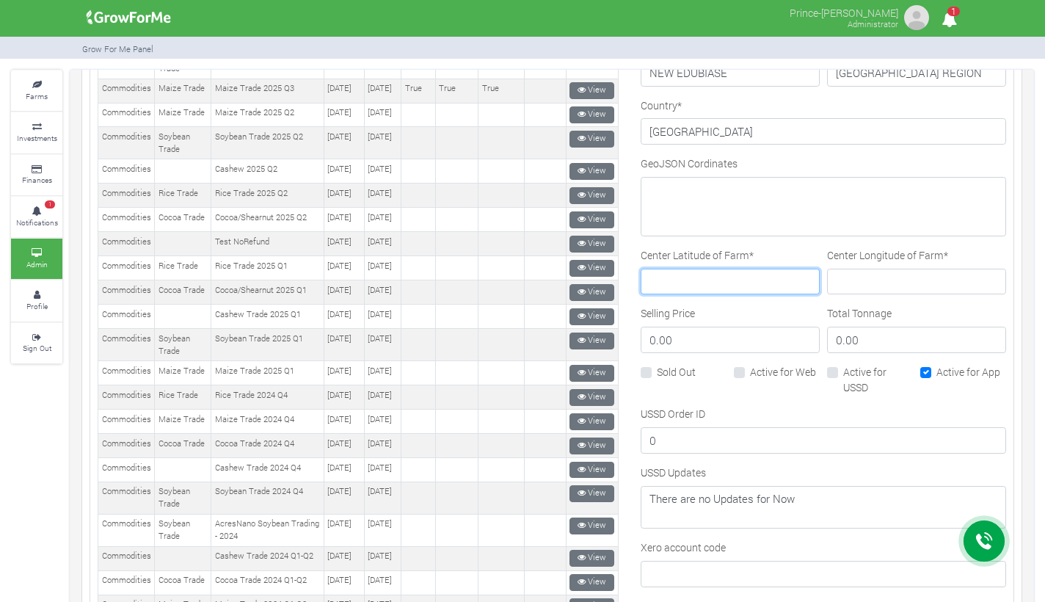
click at [708, 290] on input "Center Latitude of Farm *" at bounding box center [729, 281] width 179 height 26
paste input "9.963933°"
type input "9.963933°"
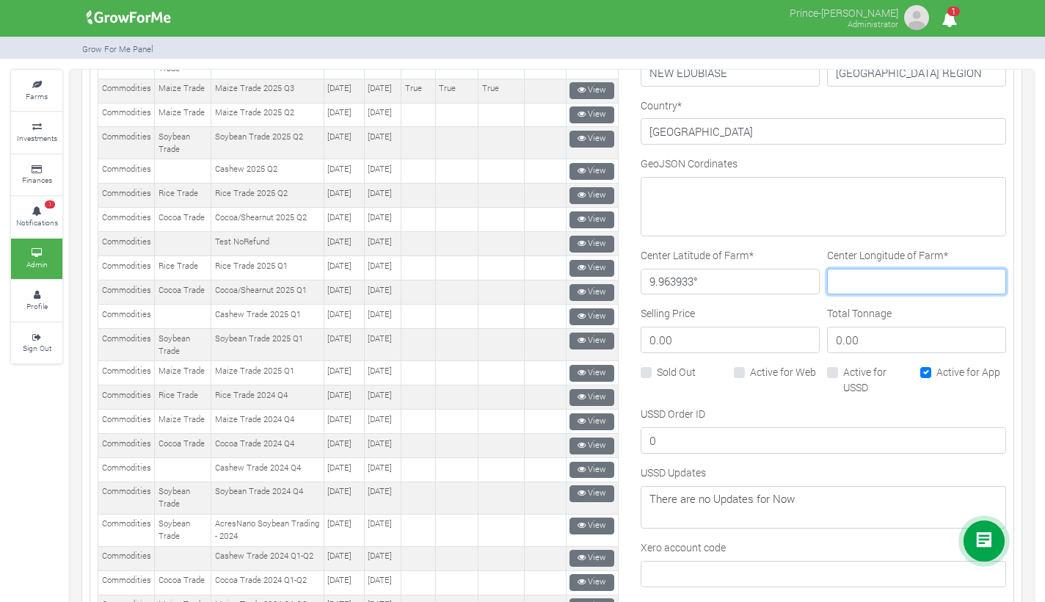
click at [846, 271] on input "Center Longitude of Farm *" at bounding box center [916, 281] width 179 height 26
paste input "-0.212319°"
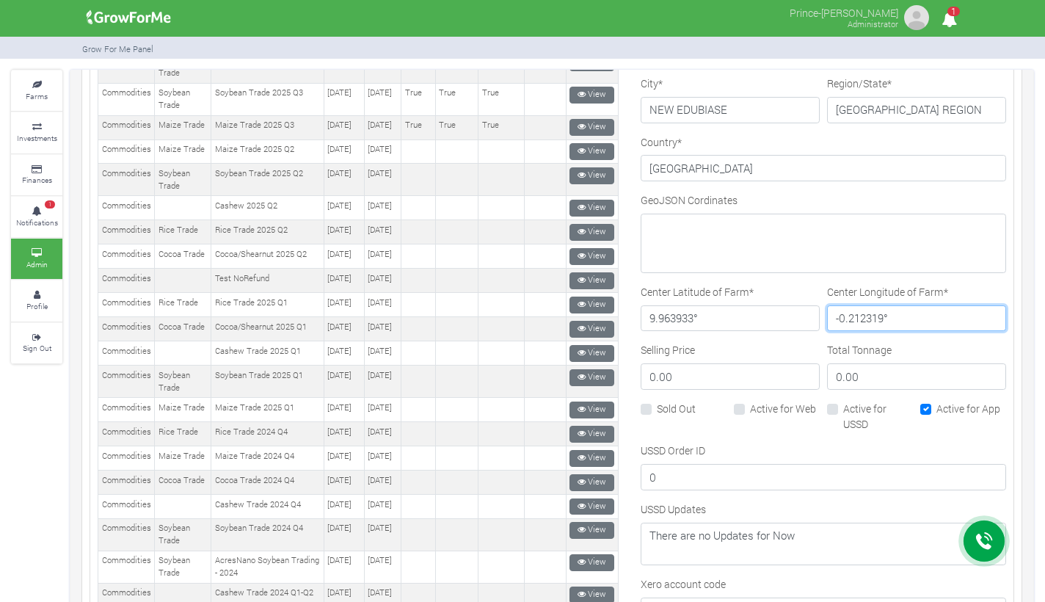
scroll to position [593, 0]
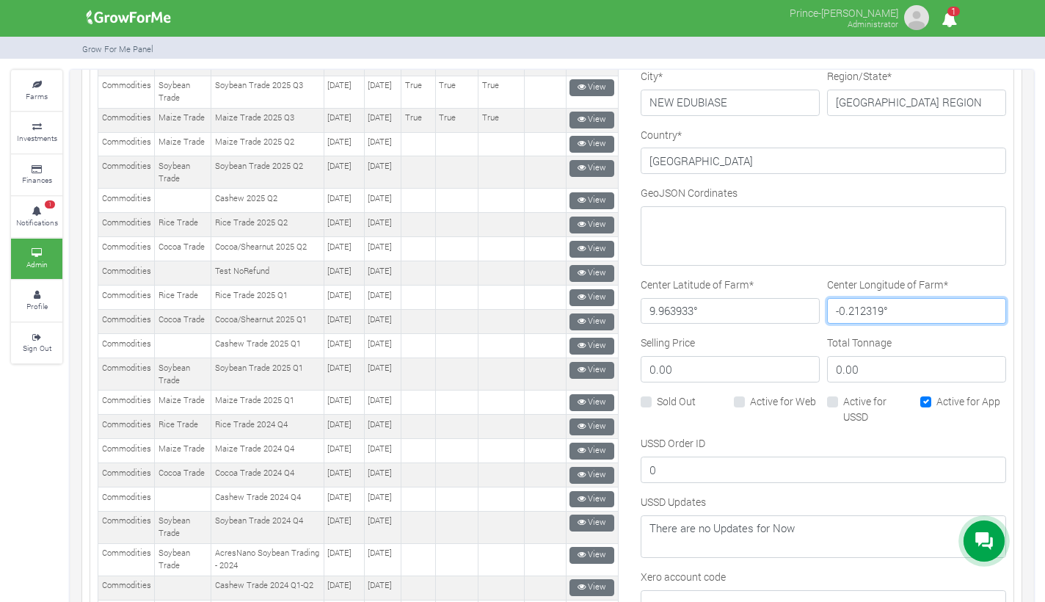
type input "-0.212319°"
click at [936, 396] on label "Active for App" at bounding box center [968, 400] width 64 height 15
click at [936, 396] on input "Active for App" at bounding box center [941, 398] width 10 height 10
checkbox input "false"
click at [750, 395] on label "Active for Web" at bounding box center [783, 400] width 66 height 15
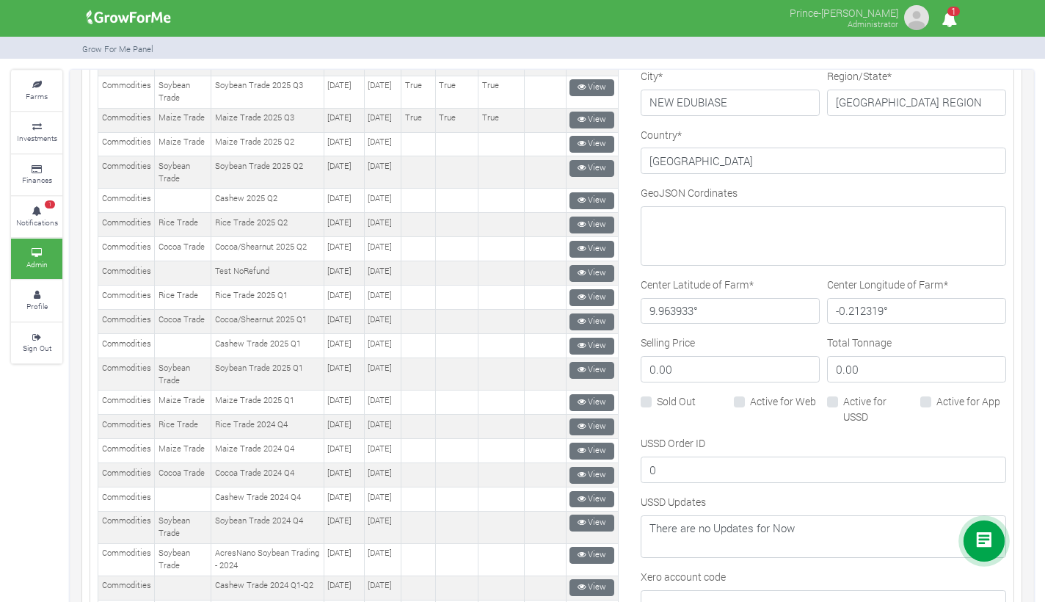
click at [750, 395] on input "Active for Web" at bounding box center [755, 398] width 10 height 10
checkbox input "true"
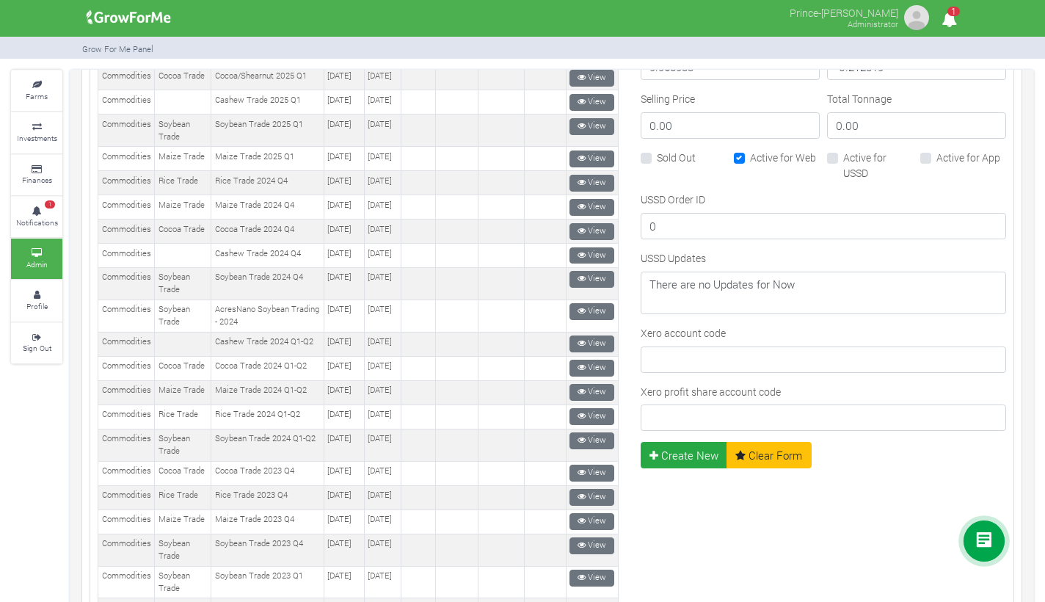
scroll to position [838, 0]
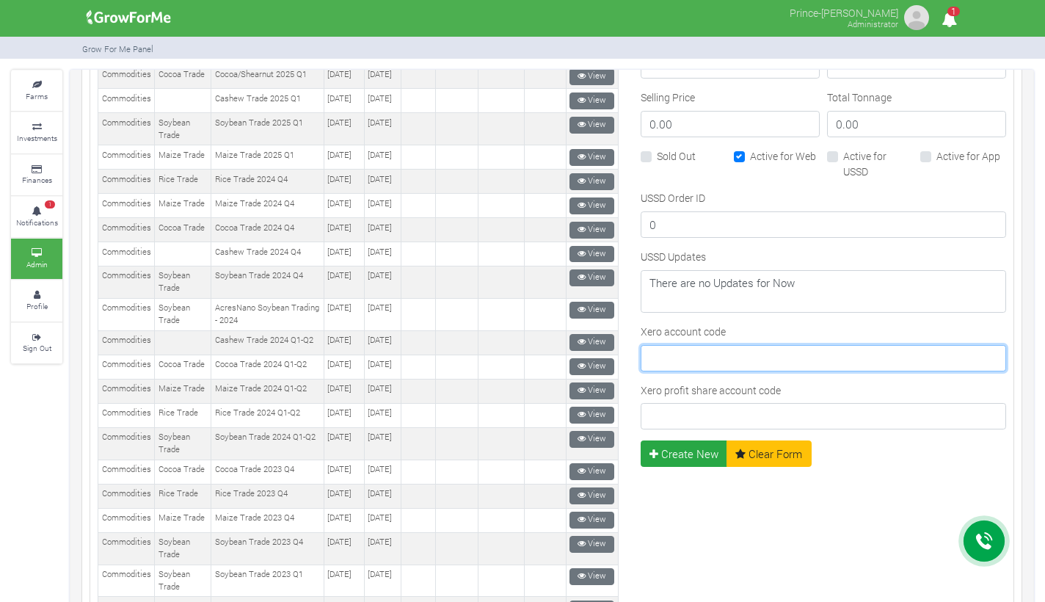
click at [772, 345] on input "Xero account code" at bounding box center [822, 358] width 365 height 26
type input "914"
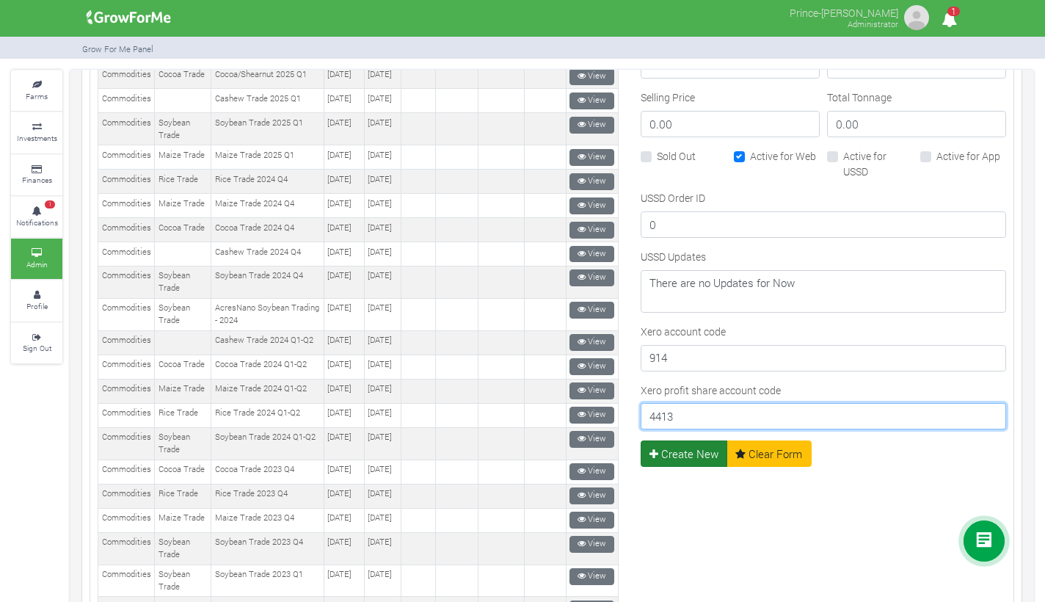
type input "4413"
click at [705, 447] on button "Create New" at bounding box center [683, 453] width 87 height 26
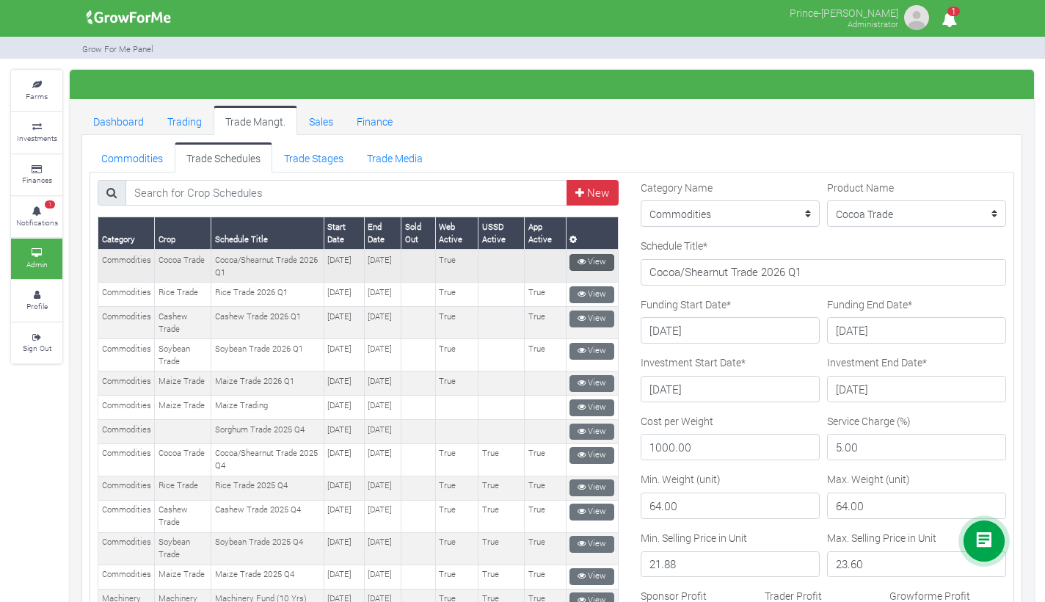
click at [593, 261] on link "View" at bounding box center [591, 262] width 45 height 17
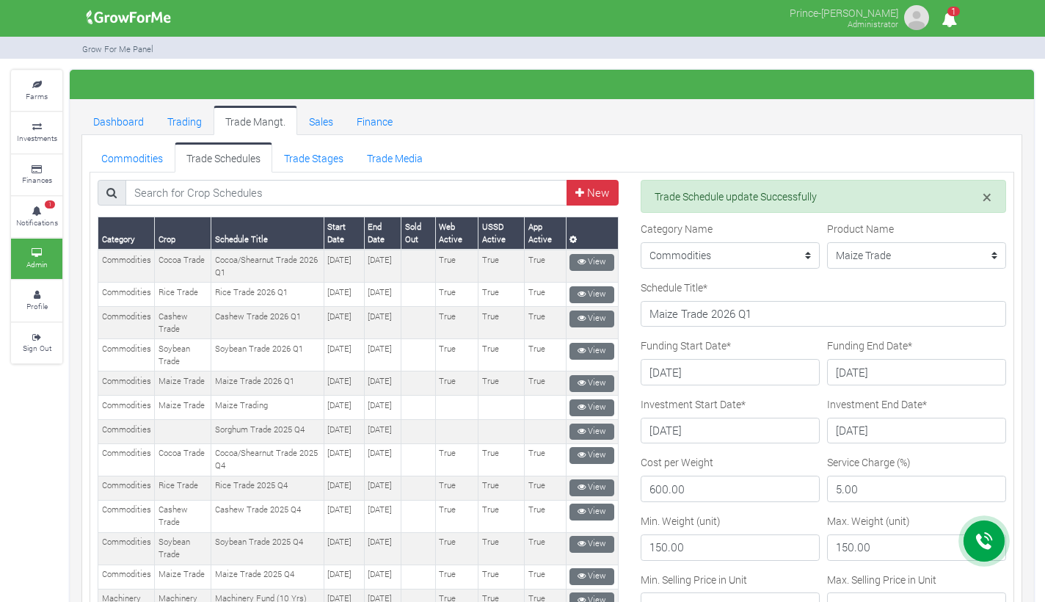
scroll to position [29, 0]
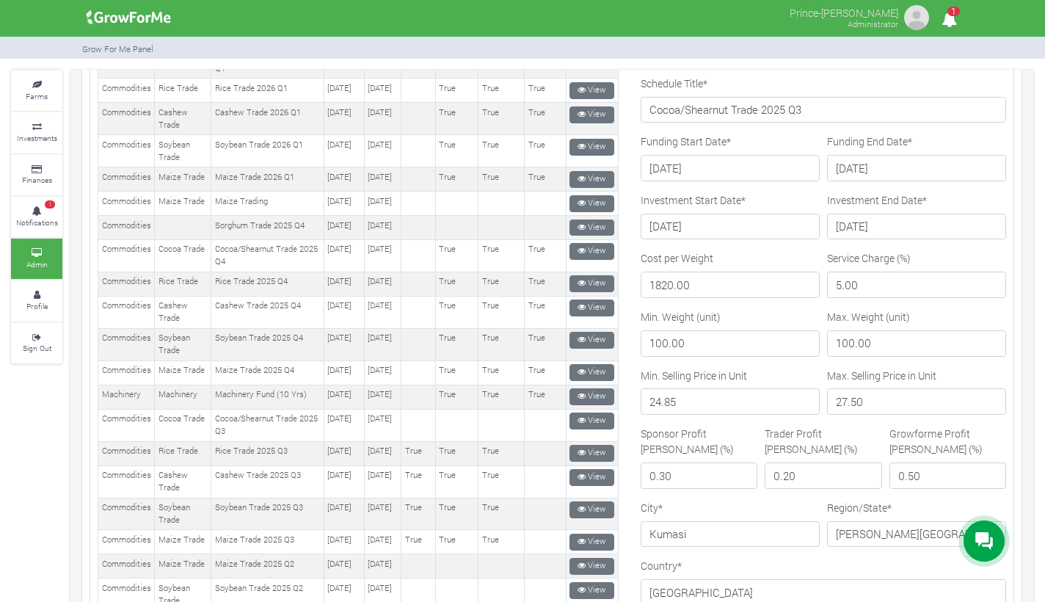
scroll to position [300, 0]
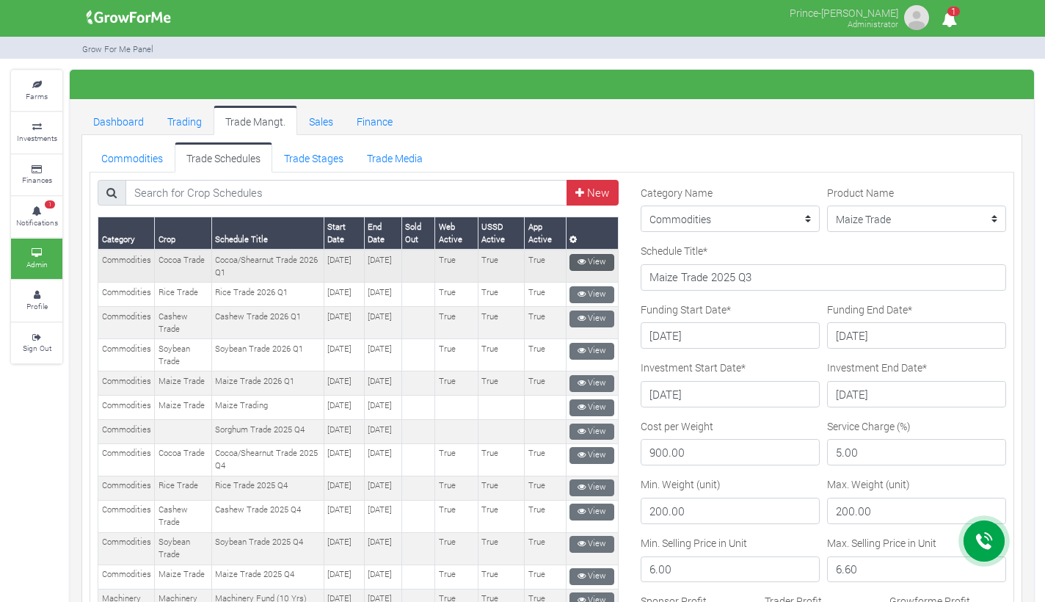
click at [578, 257] on icon at bounding box center [581, 261] width 8 height 8
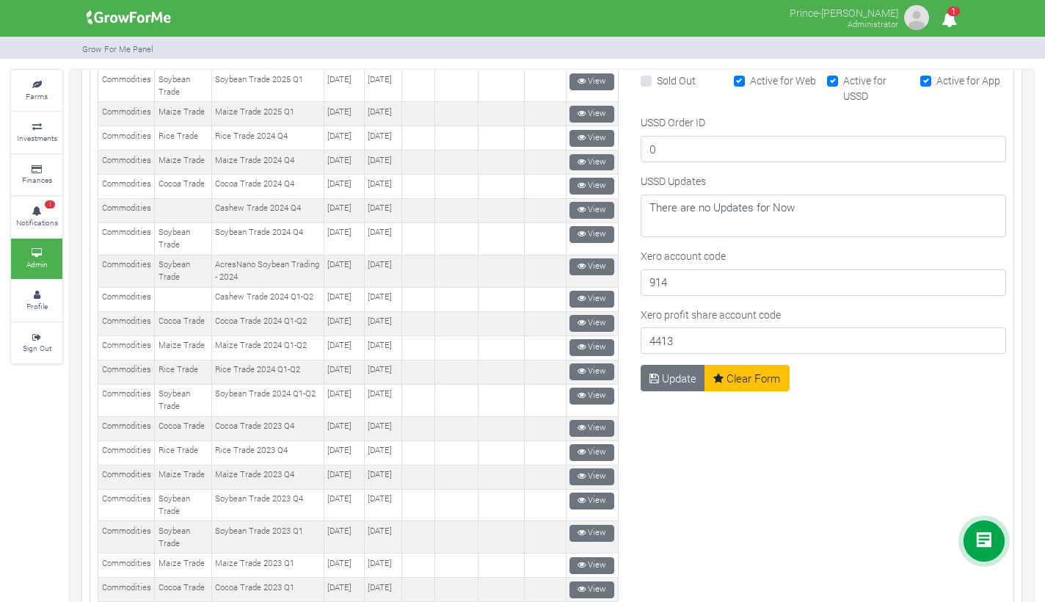
scroll to position [935, 0]
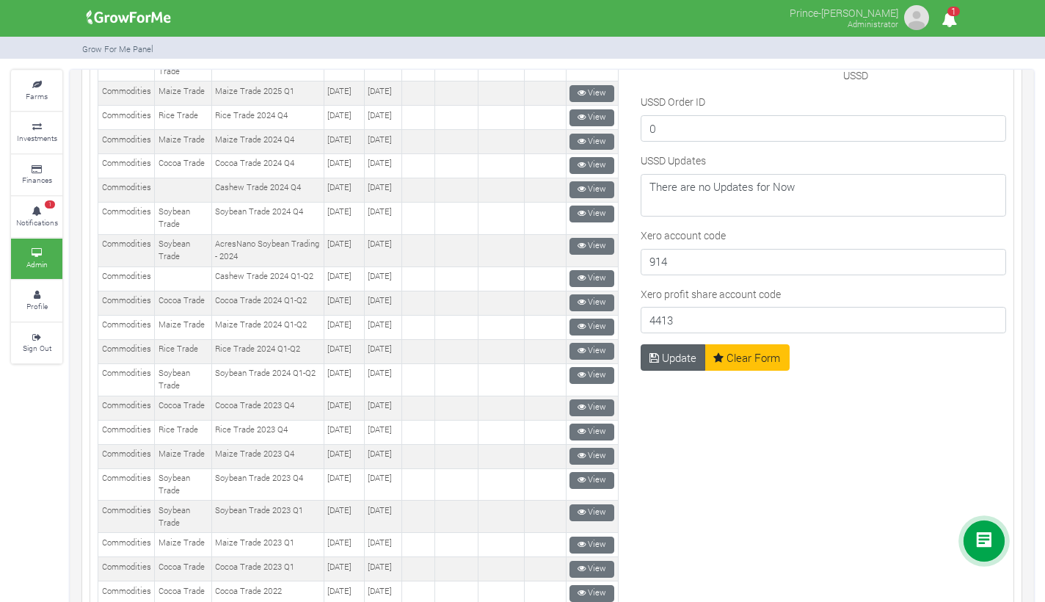
type input "23.2"
click at [659, 353] on button "Update" at bounding box center [672, 357] width 65 height 26
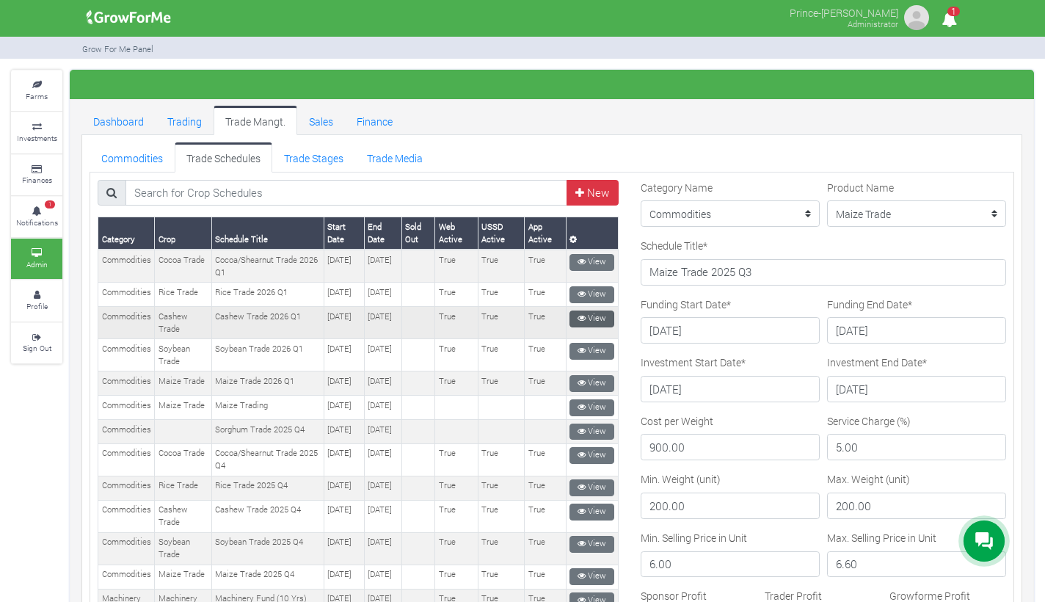
click at [578, 321] on icon at bounding box center [581, 318] width 8 height 8
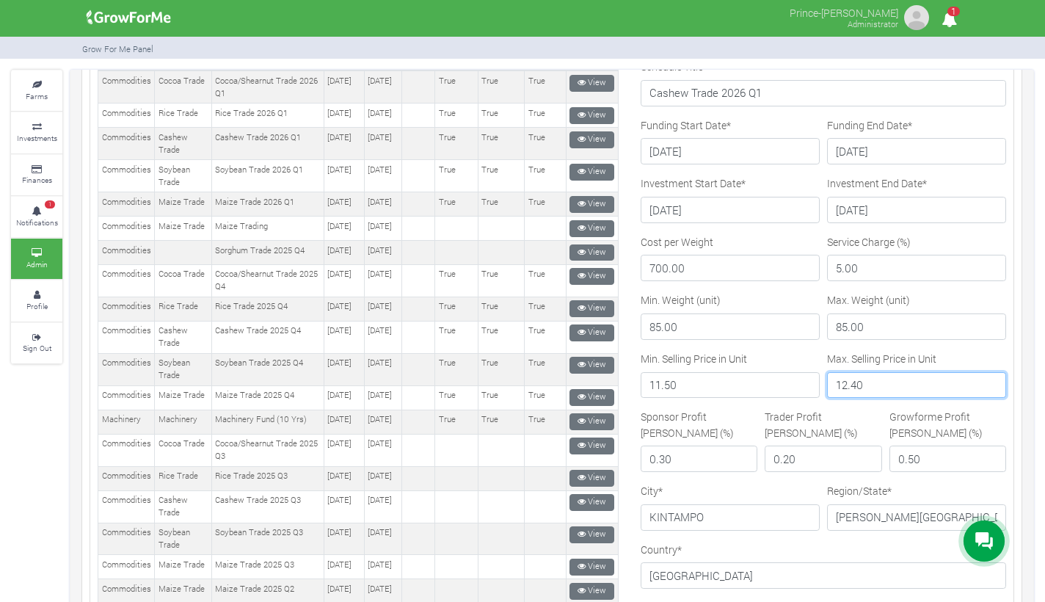
click at [863, 390] on input "12.40" at bounding box center [916, 385] width 179 height 26
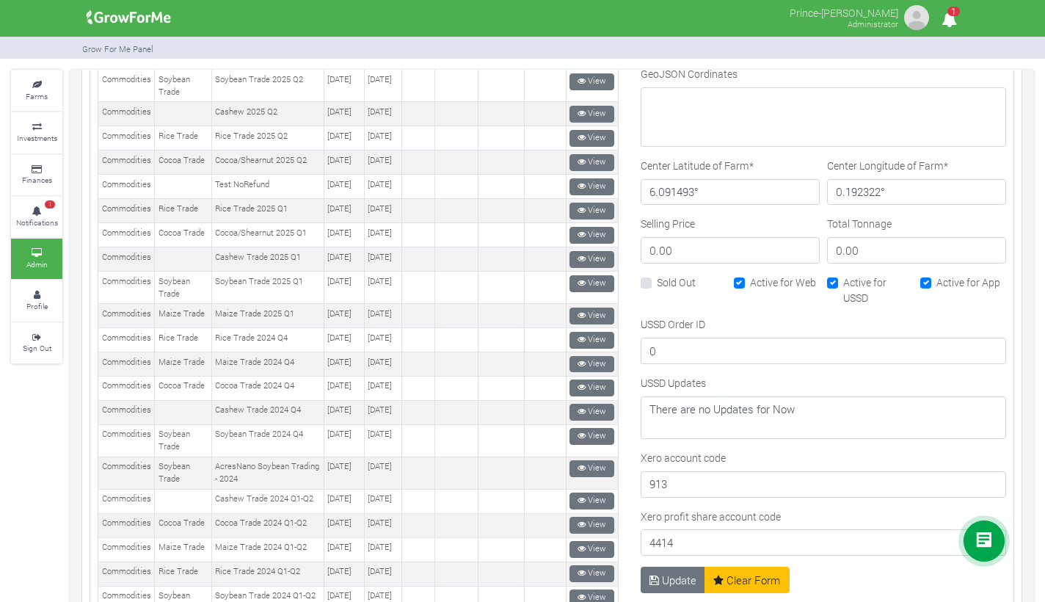
scroll to position [724, 0]
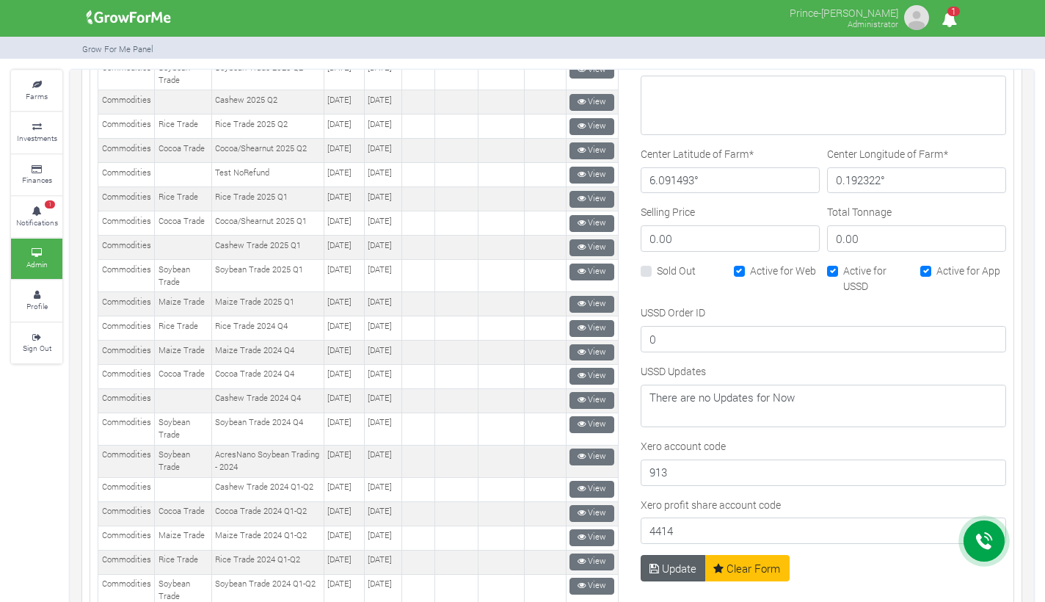
type input "12.2"
click at [665, 560] on button "Update" at bounding box center [672, 568] width 65 height 26
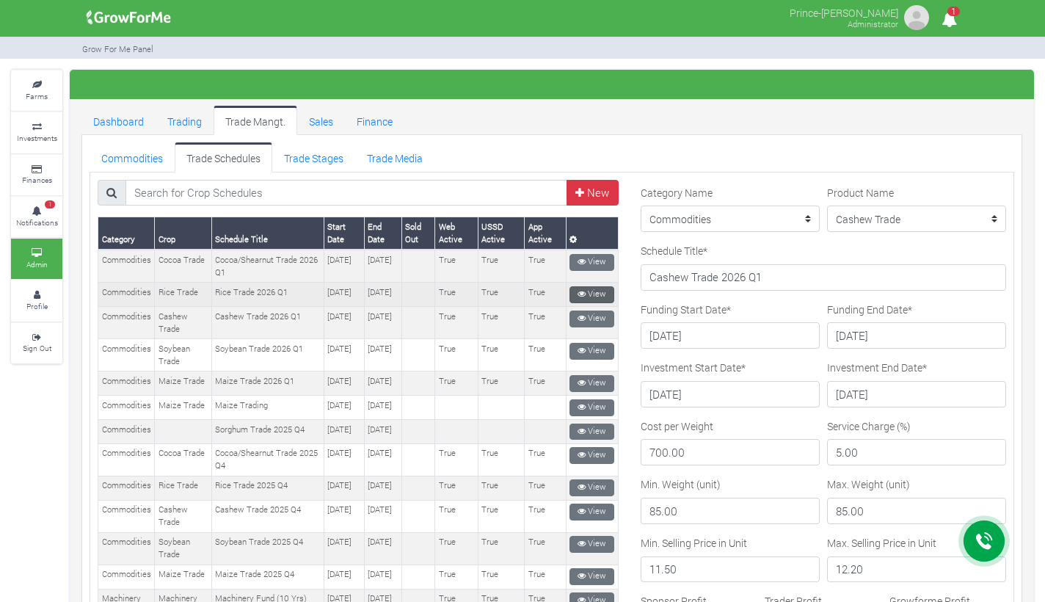
click at [577, 290] on icon at bounding box center [581, 294] width 8 height 8
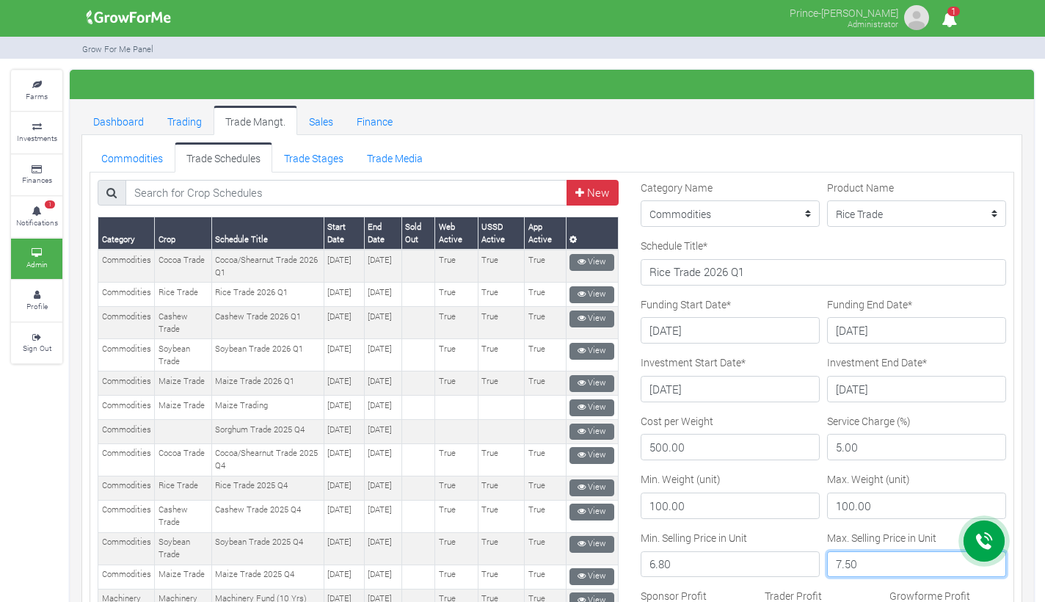
click at [844, 551] on input "7.50" at bounding box center [916, 564] width 179 height 26
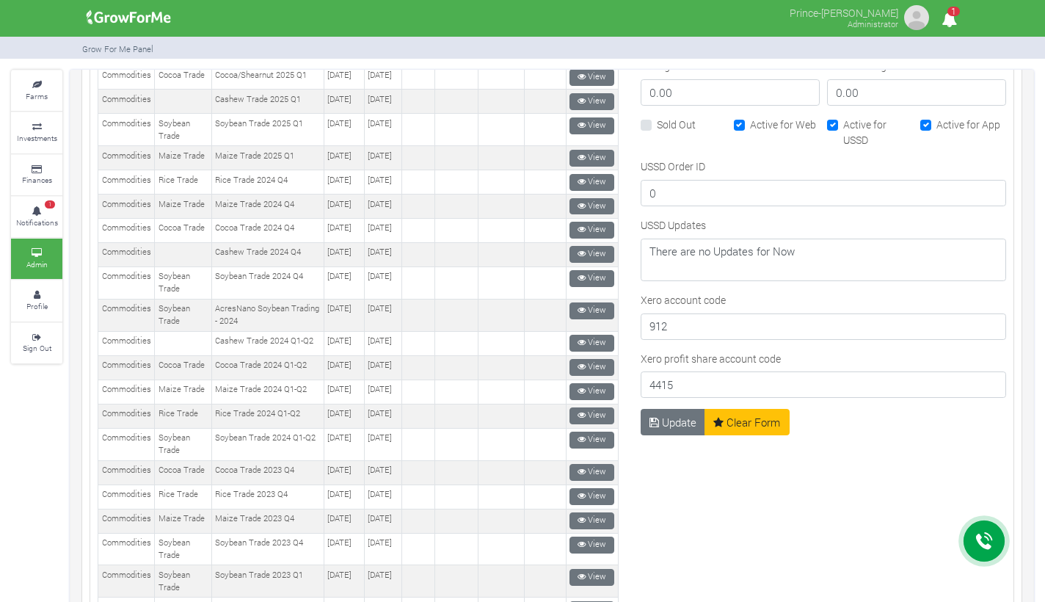
scroll to position [905, 0]
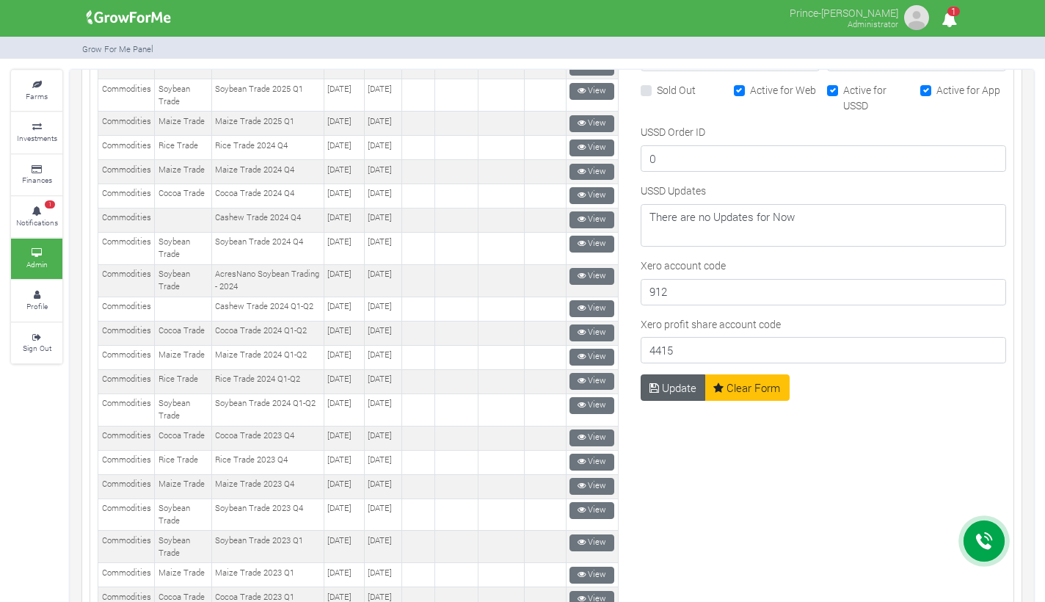
type input "7.30"
click at [672, 382] on button "Update" at bounding box center [672, 387] width 65 height 26
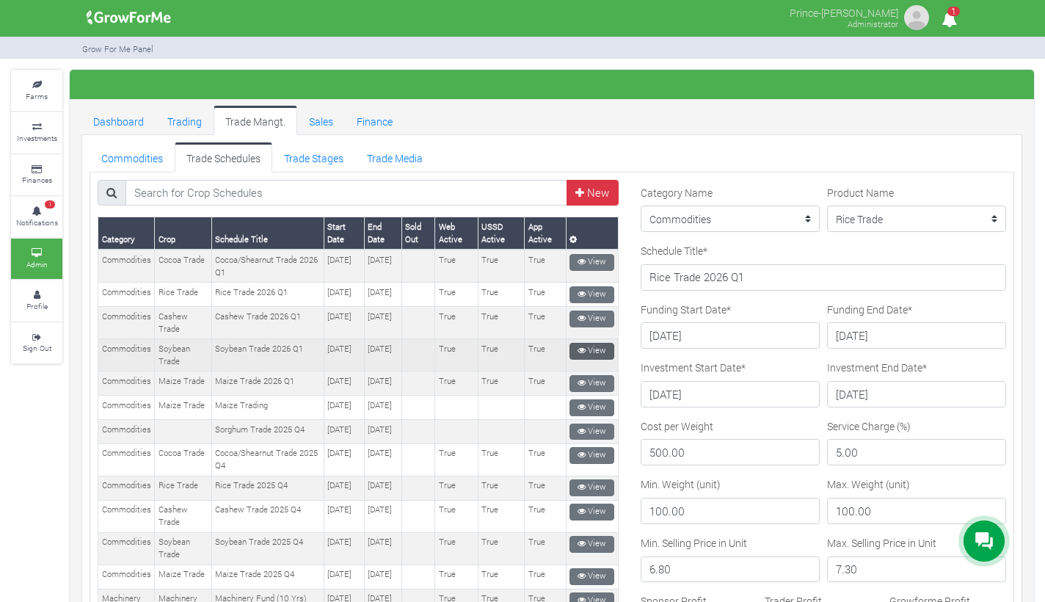
click at [582, 354] on link "View" at bounding box center [591, 351] width 45 height 17
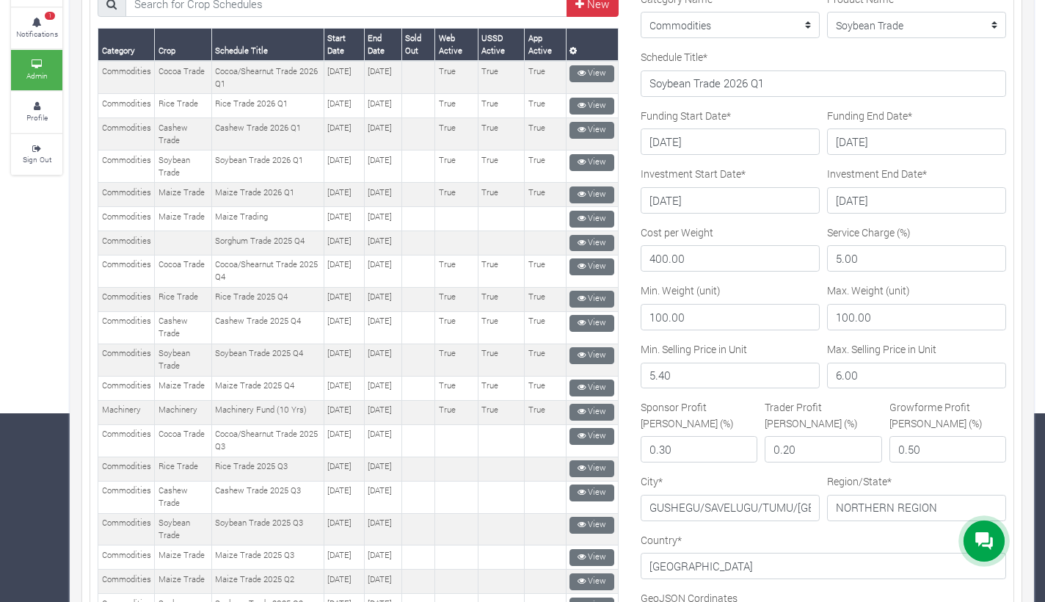
scroll to position [2, 0]
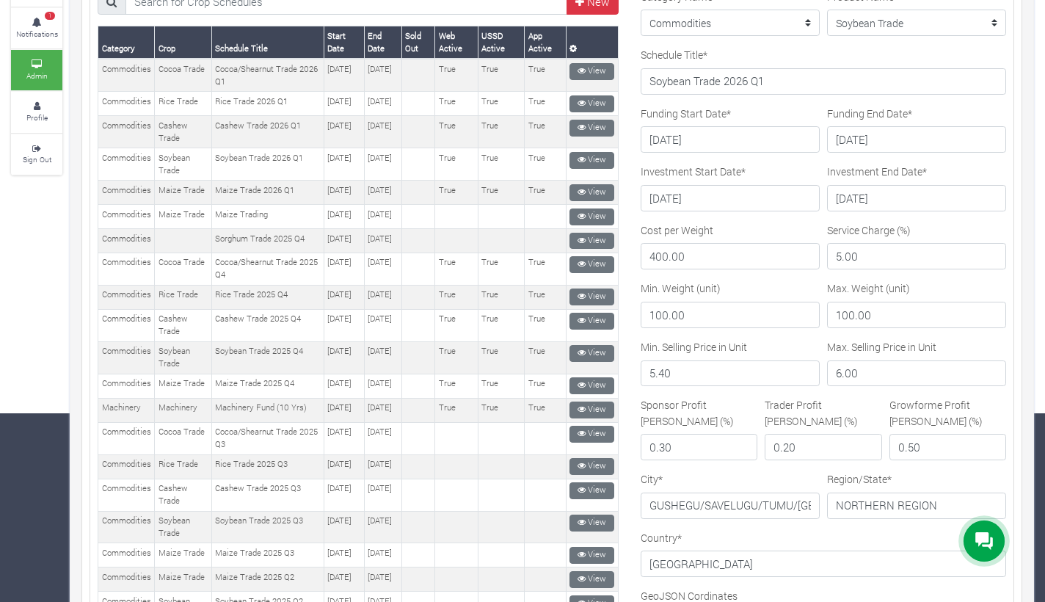
type input "6"
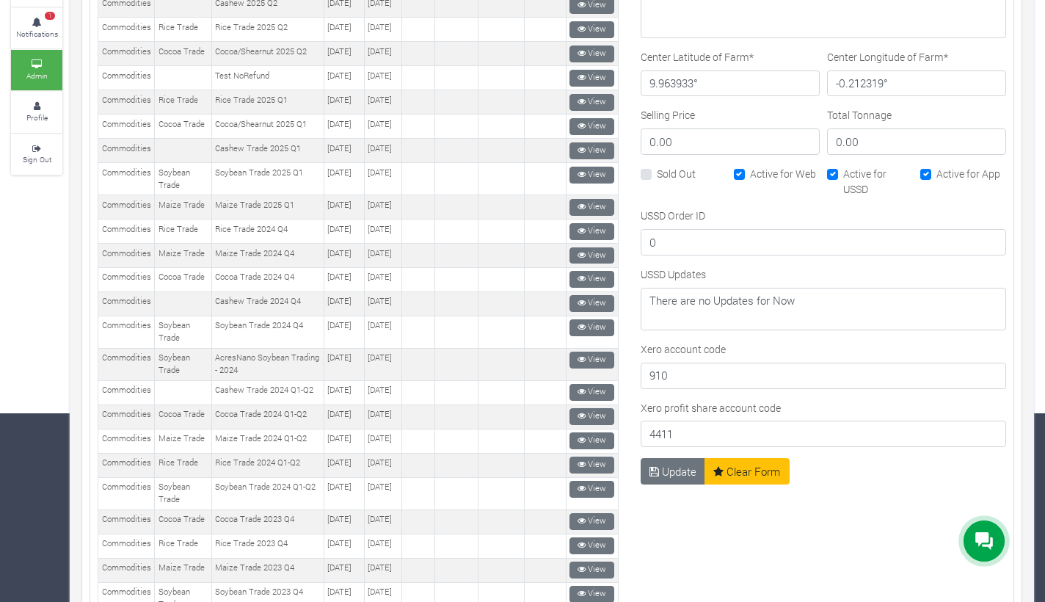
scroll to position [672, 0]
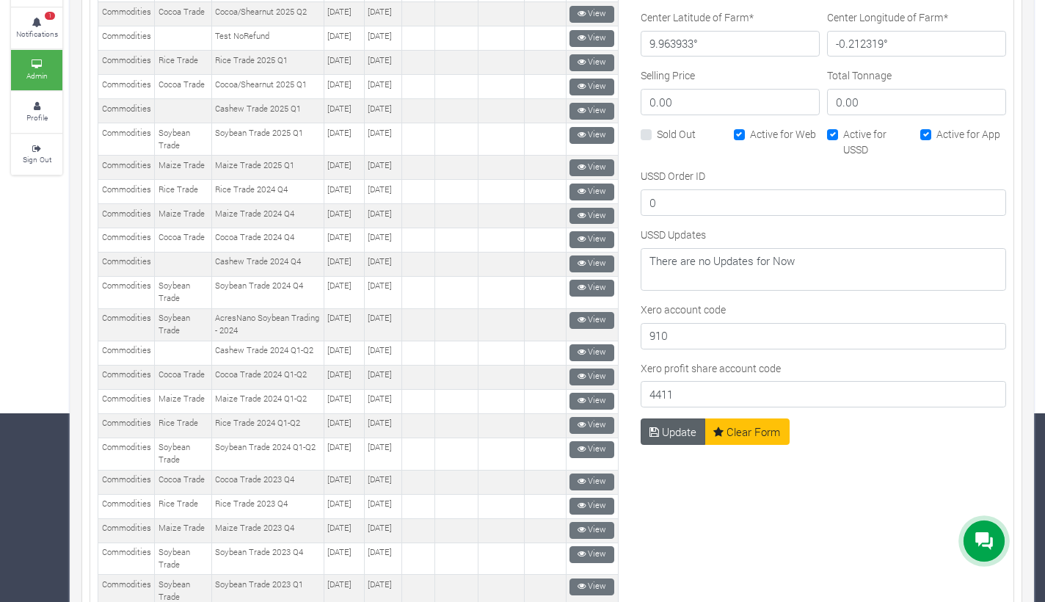
type input "5.8"
click at [670, 428] on button "Update" at bounding box center [672, 431] width 65 height 26
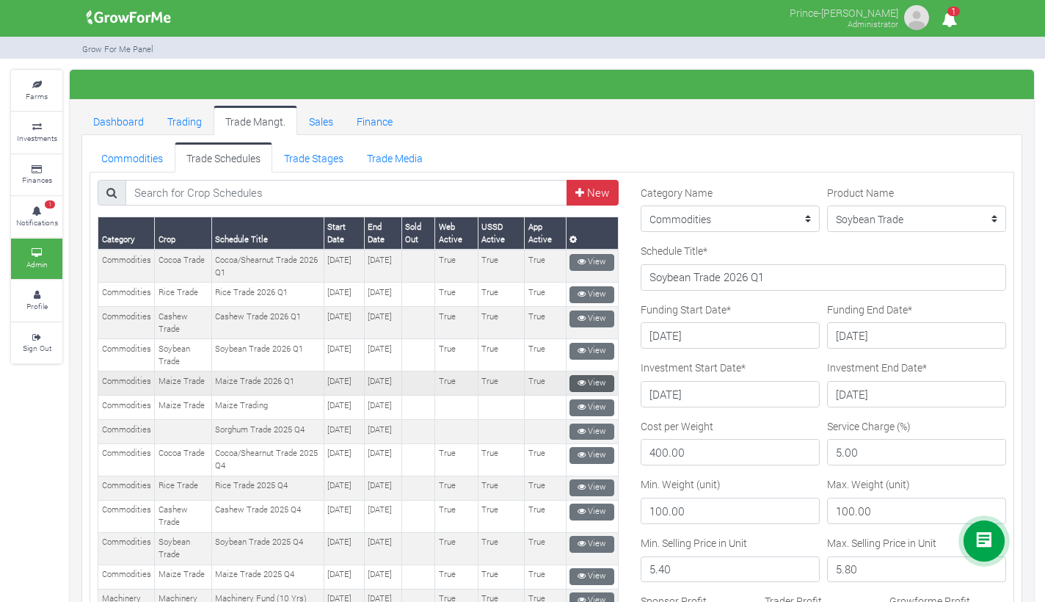
click at [577, 381] on icon at bounding box center [581, 383] width 8 height 8
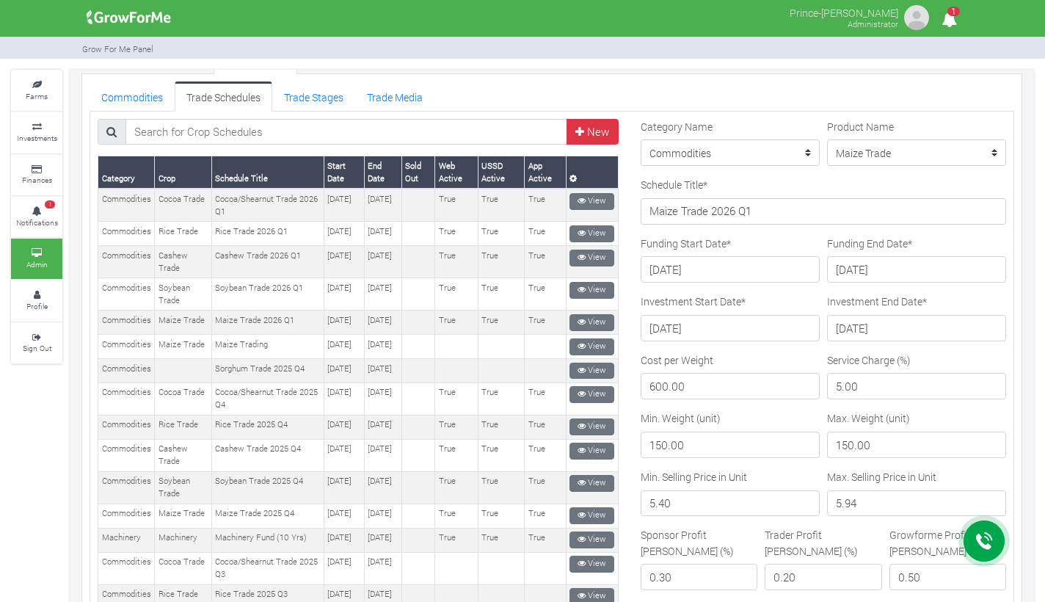
scroll to position [62, 0]
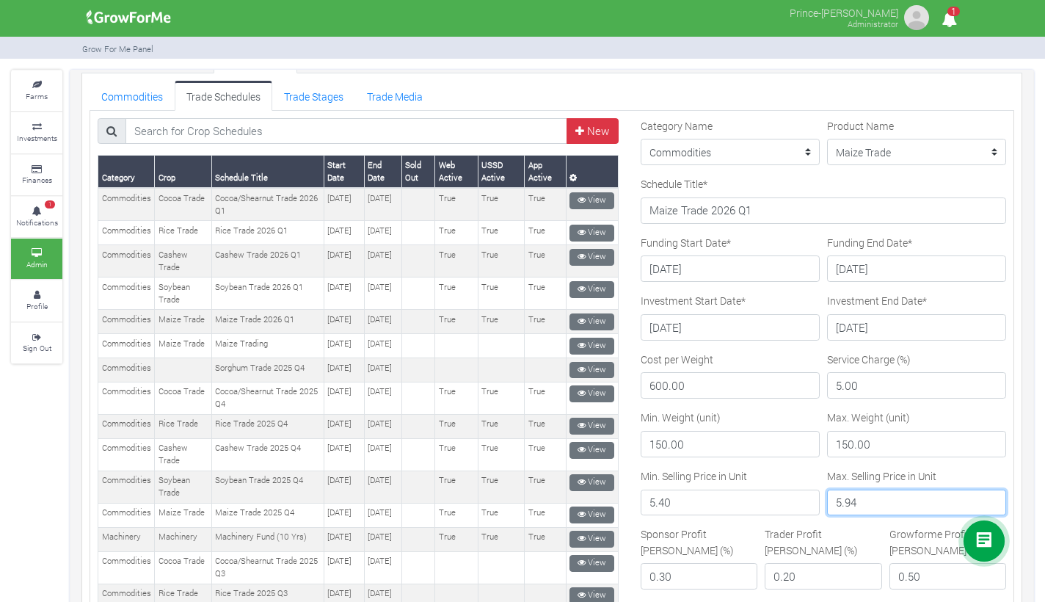
click at [874, 508] on input "5.94" at bounding box center [916, 502] width 179 height 26
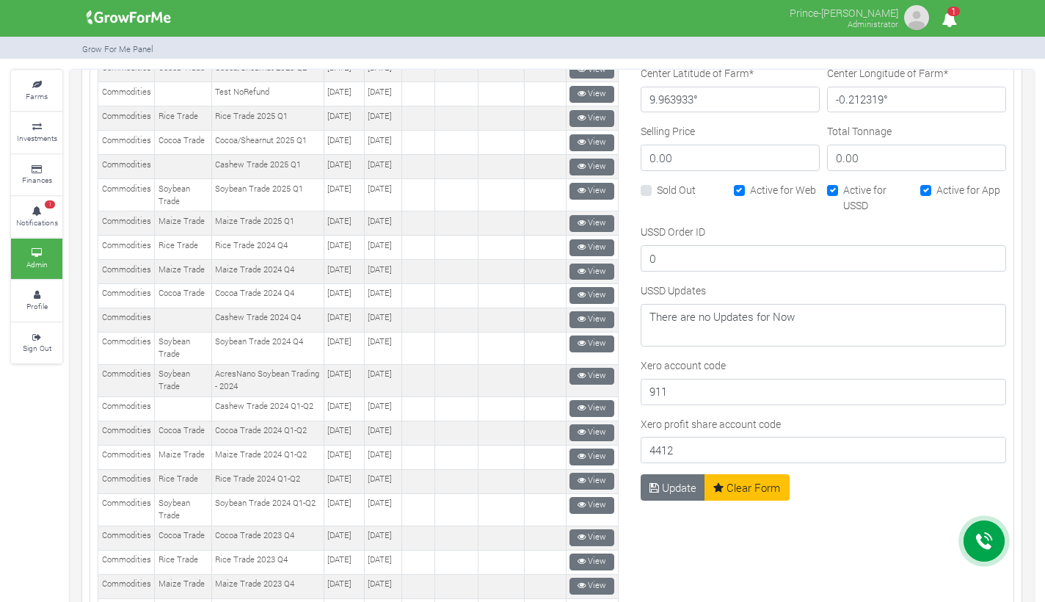
scroll to position [841, 0]
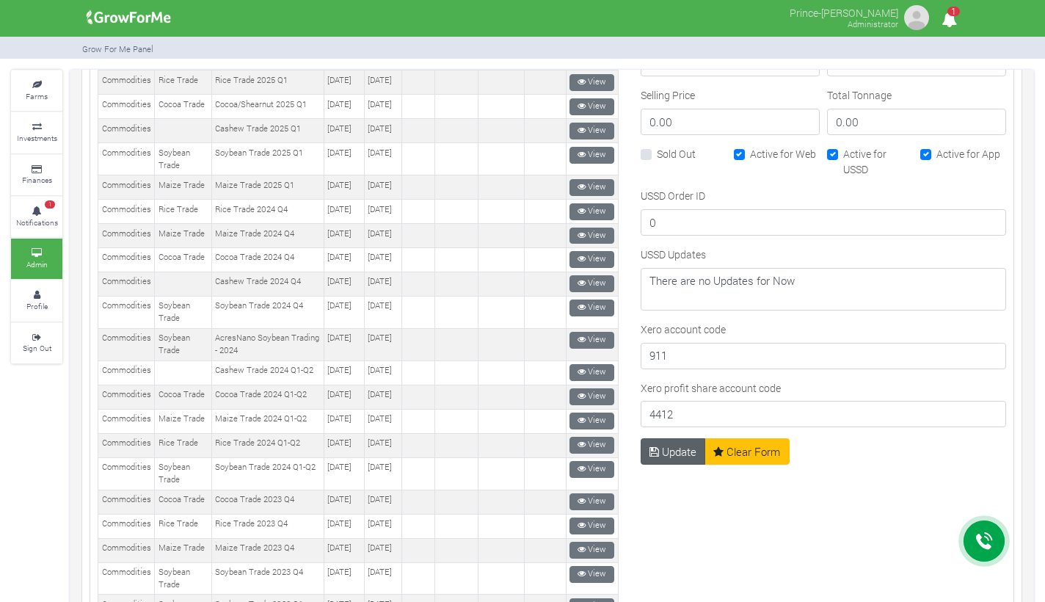
type input "5.83"
click at [671, 449] on button "Update" at bounding box center [672, 451] width 65 height 26
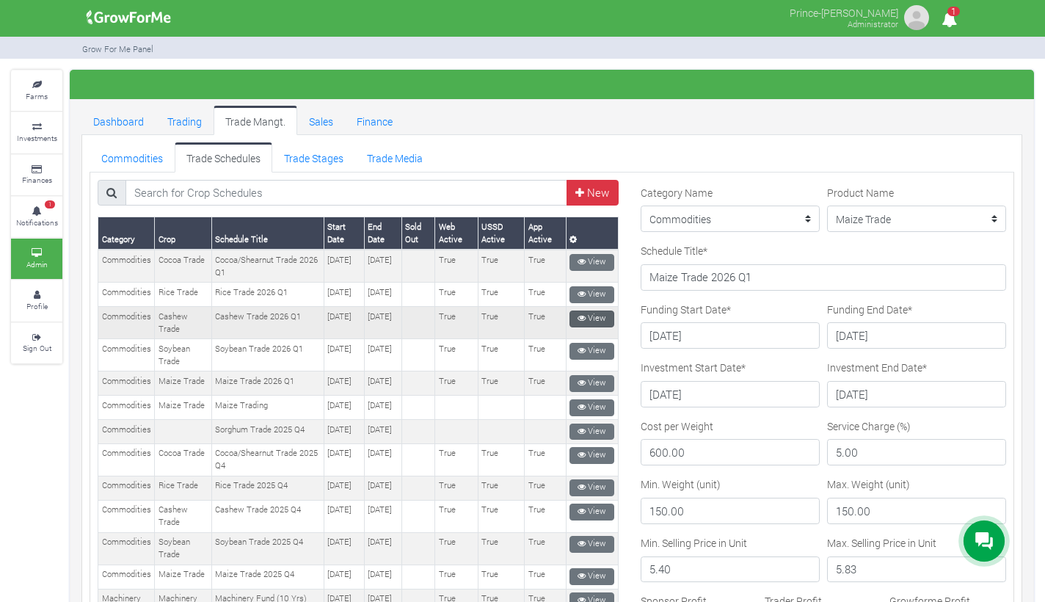
click at [577, 317] on icon at bounding box center [581, 318] width 8 height 8
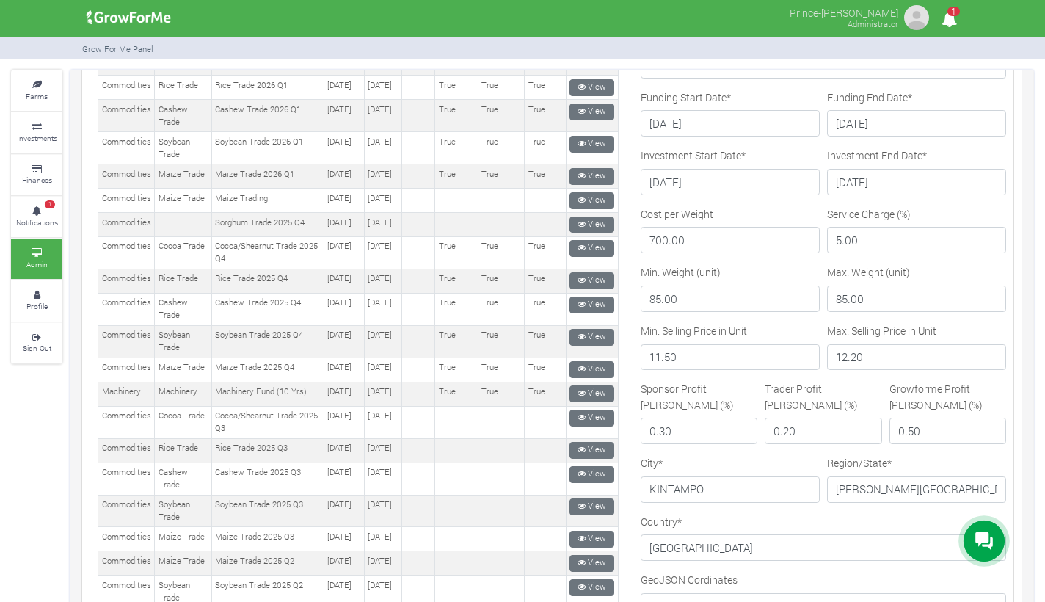
scroll to position [215, 0]
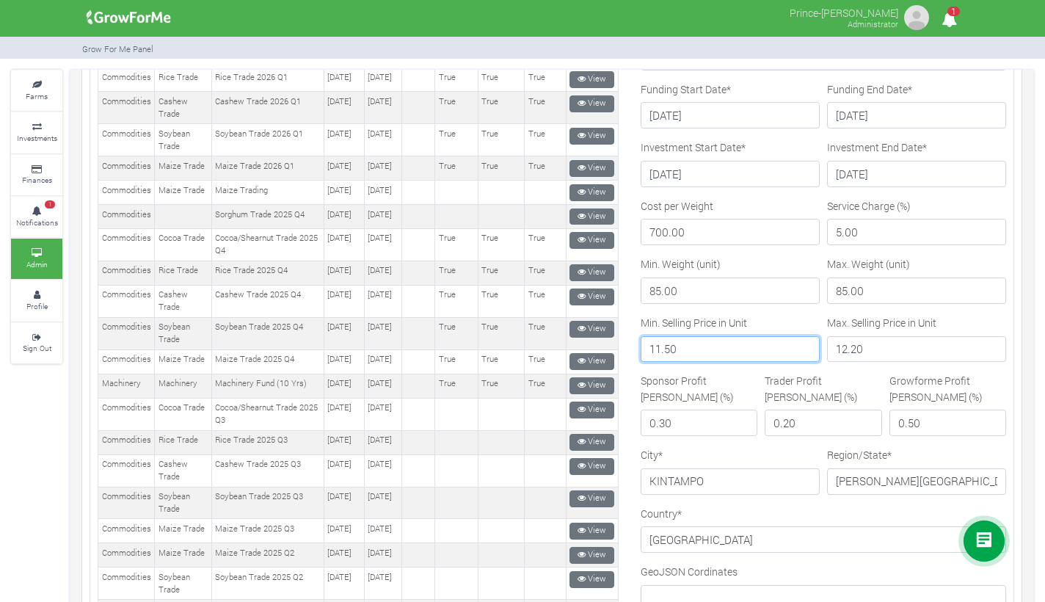
click at [690, 351] on input "11.50" at bounding box center [729, 349] width 179 height 26
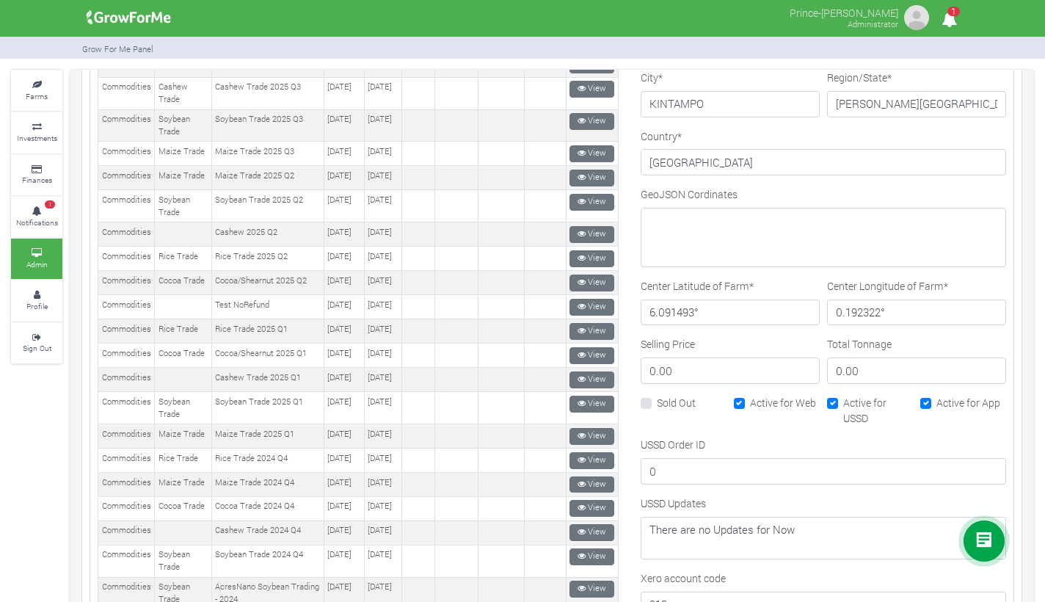
scroll to position [698, 0]
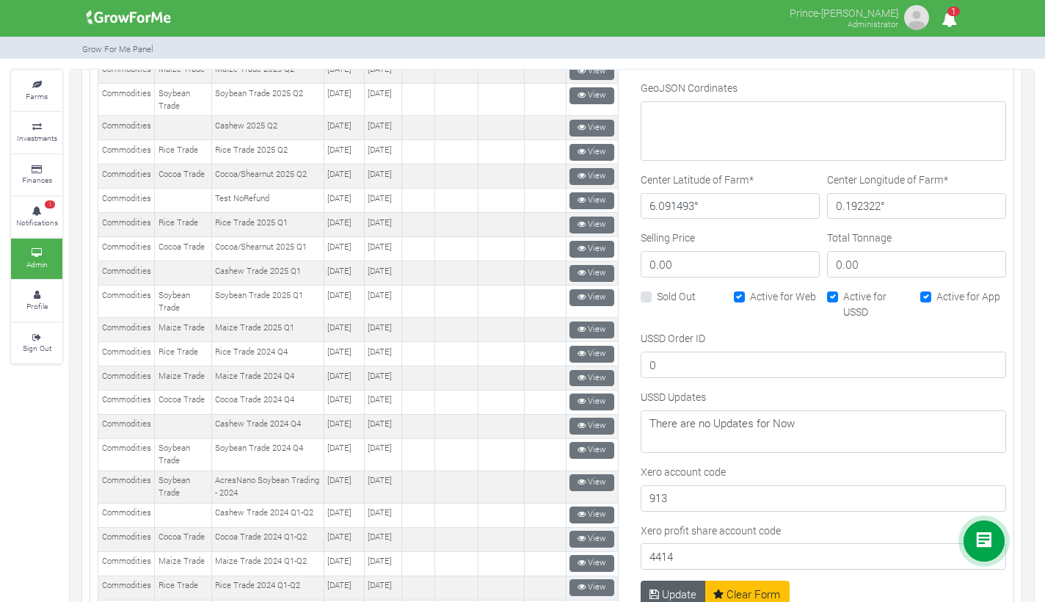
type input "11.4"
click at [665, 591] on button "Update" at bounding box center [672, 593] width 65 height 26
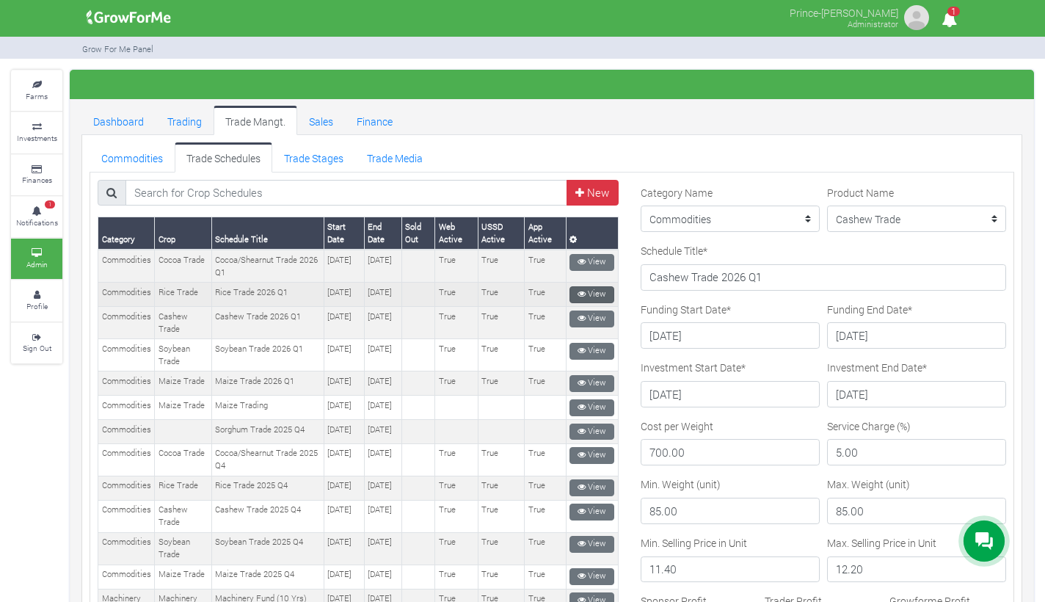
click at [577, 290] on icon at bounding box center [581, 294] width 8 height 8
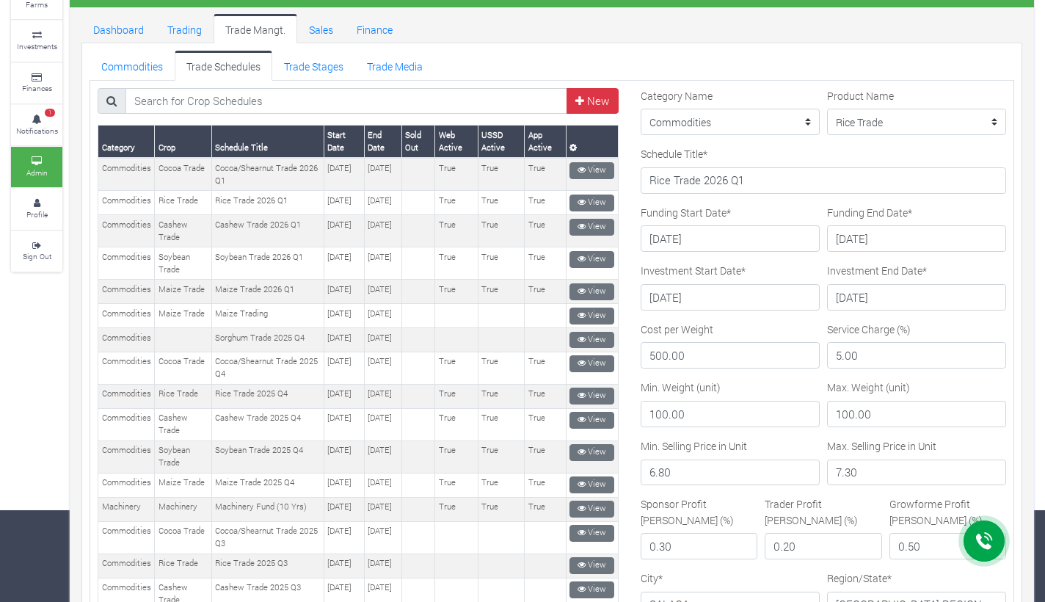
scroll to position [128, 0]
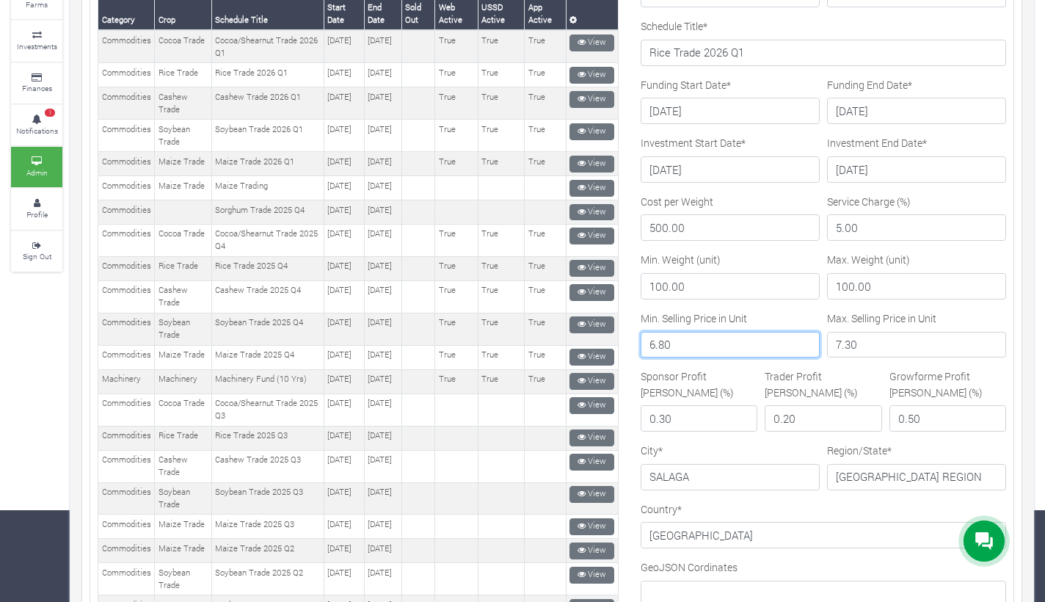
click at [683, 345] on input "6.80" at bounding box center [729, 345] width 179 height 26
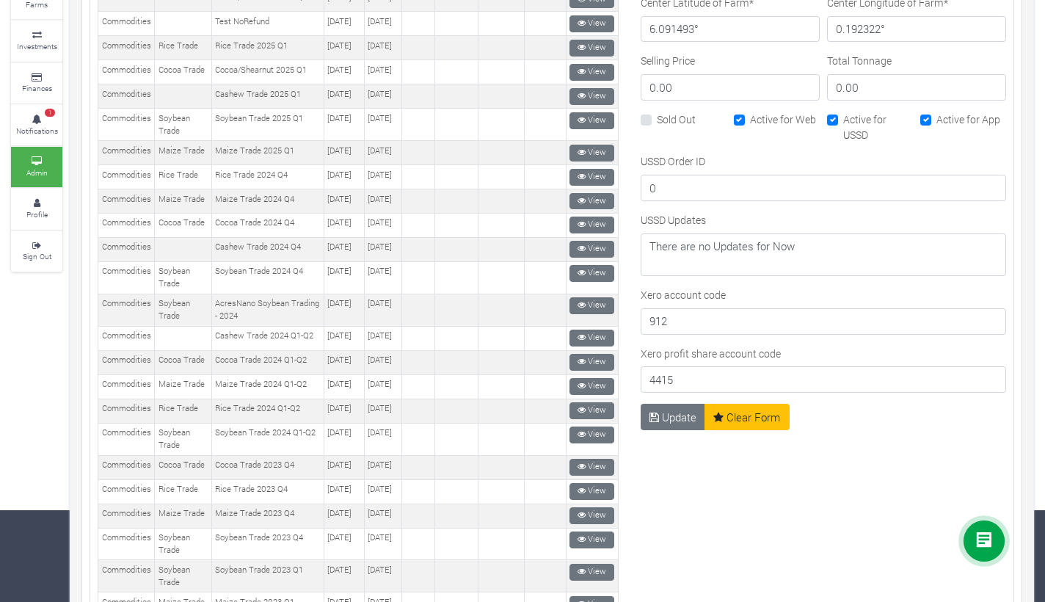
scroll to position [814, 0]
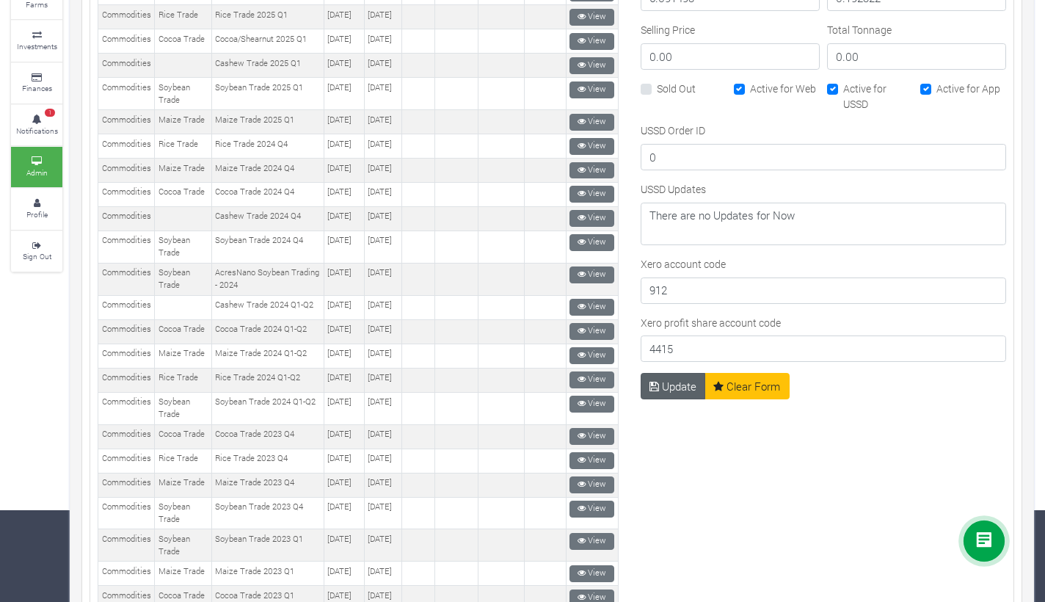
type input "6.76"
click at [665, 379] on button "Update" at bounding box center [672, 386] width 65 height 26
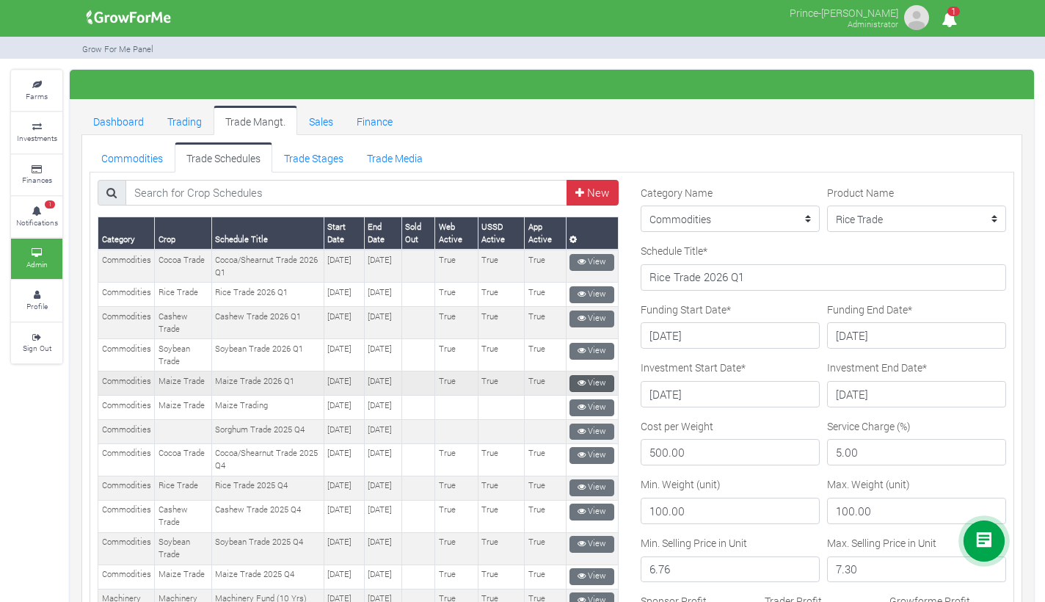
click at [583, 381] on link "View" at bounding box center [591, 383] width 45 height 17
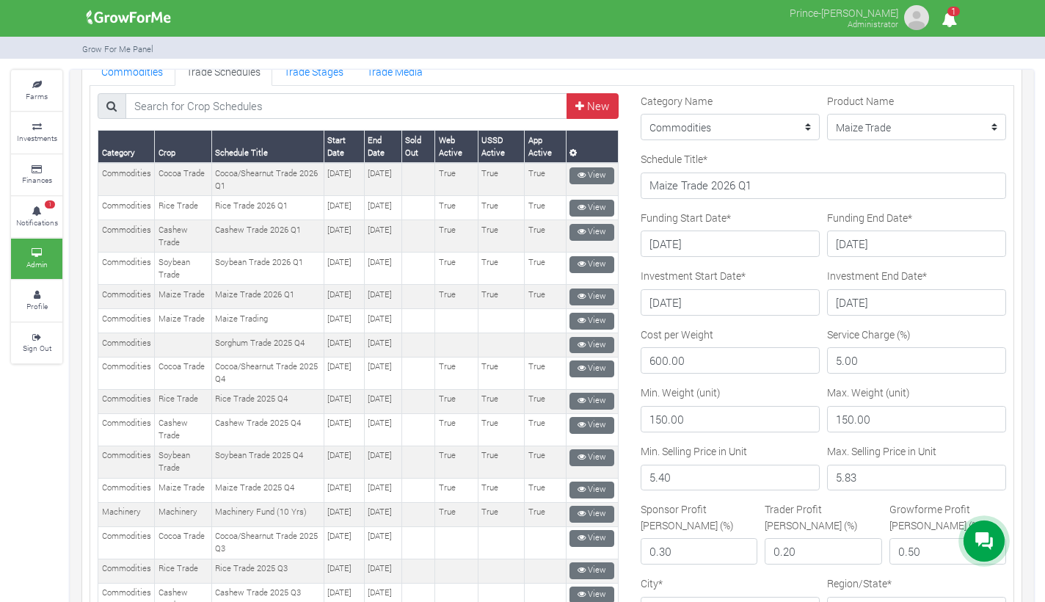
scroll to position [89, 0]
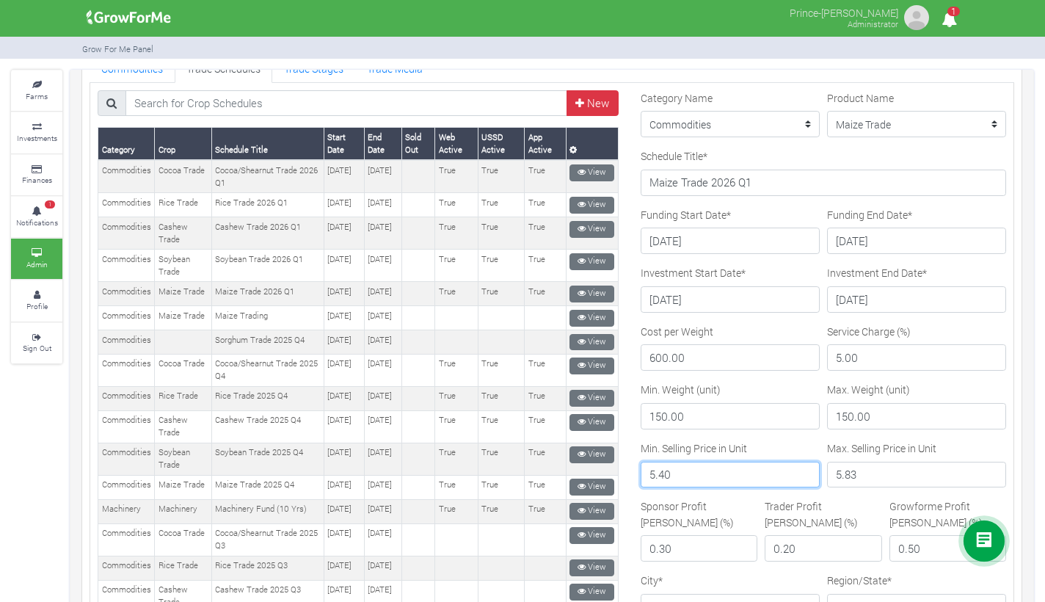
click at [684, 474] on input "5.40" at bounding box center [729, 474] width 179 height 26
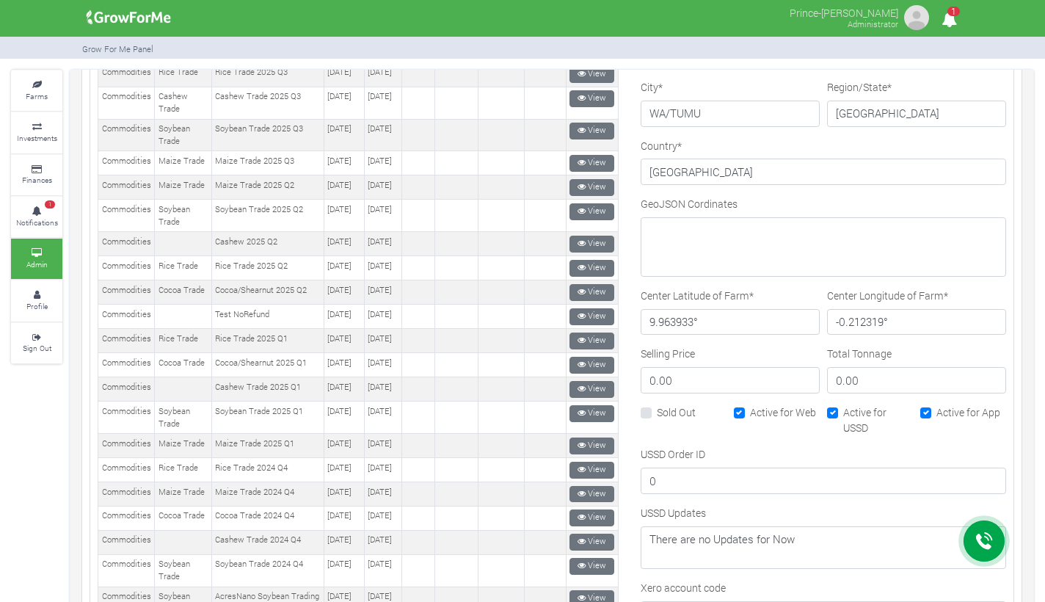
scroll to position [728, 0]
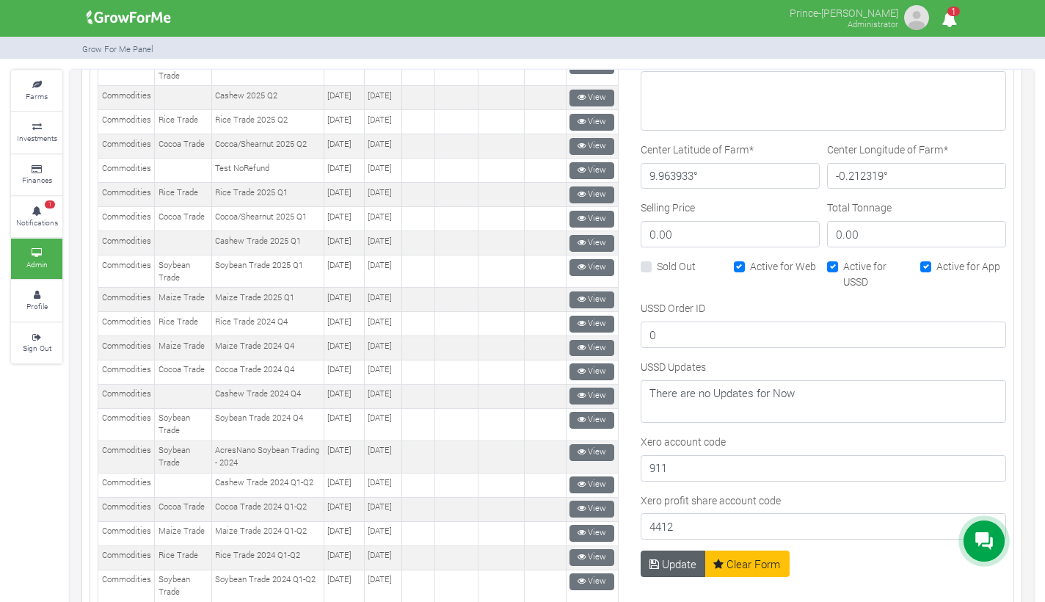
type input "5.45"
click at [649, 563] on icon "submit" at bounding box center [654, 563] width 10 height 11
